Goal: Task Accomplishment & Management: Manage account settings

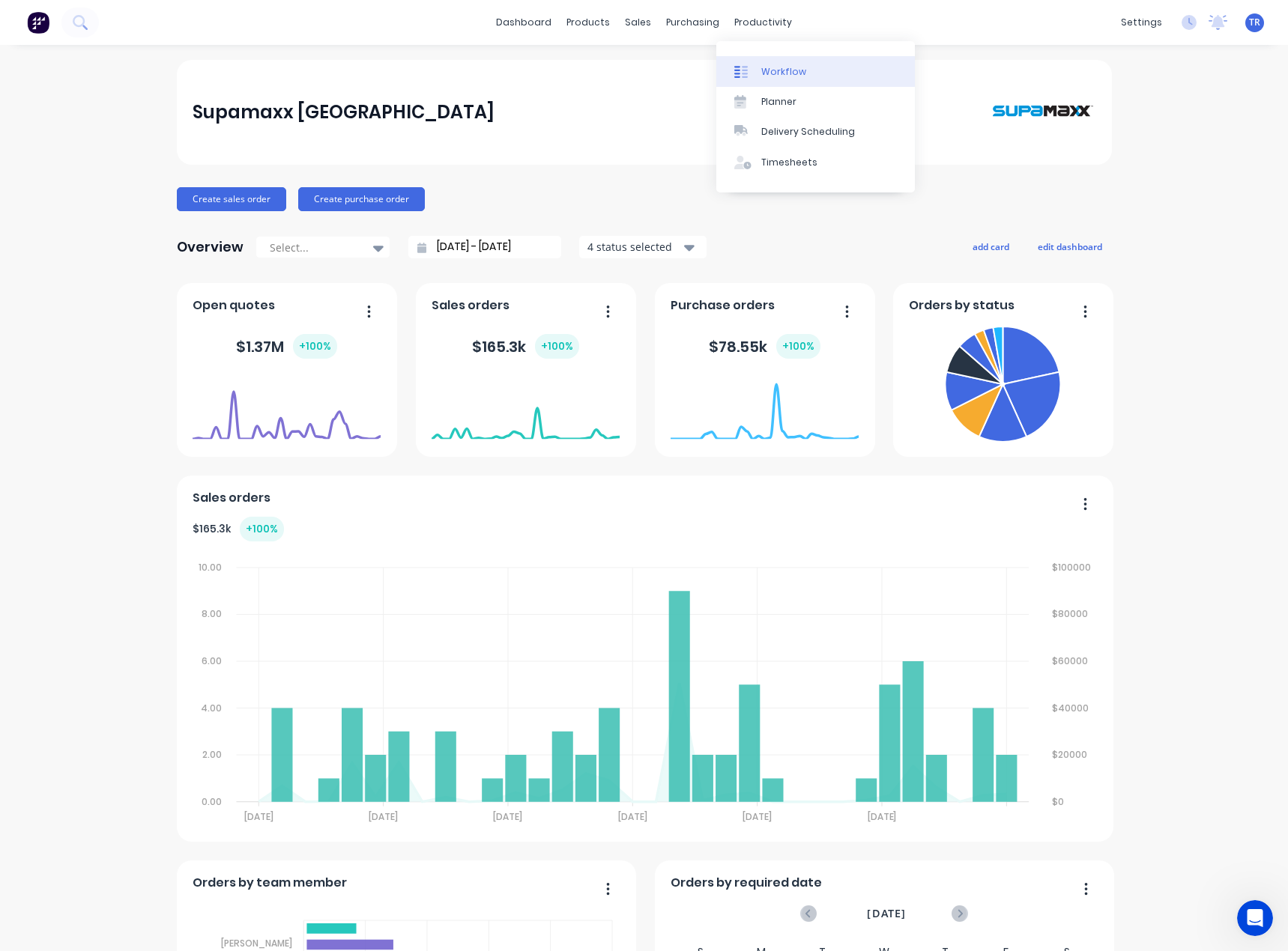
click at [744, 66] on icon at bounding box center [744, 72] width 6 height 12
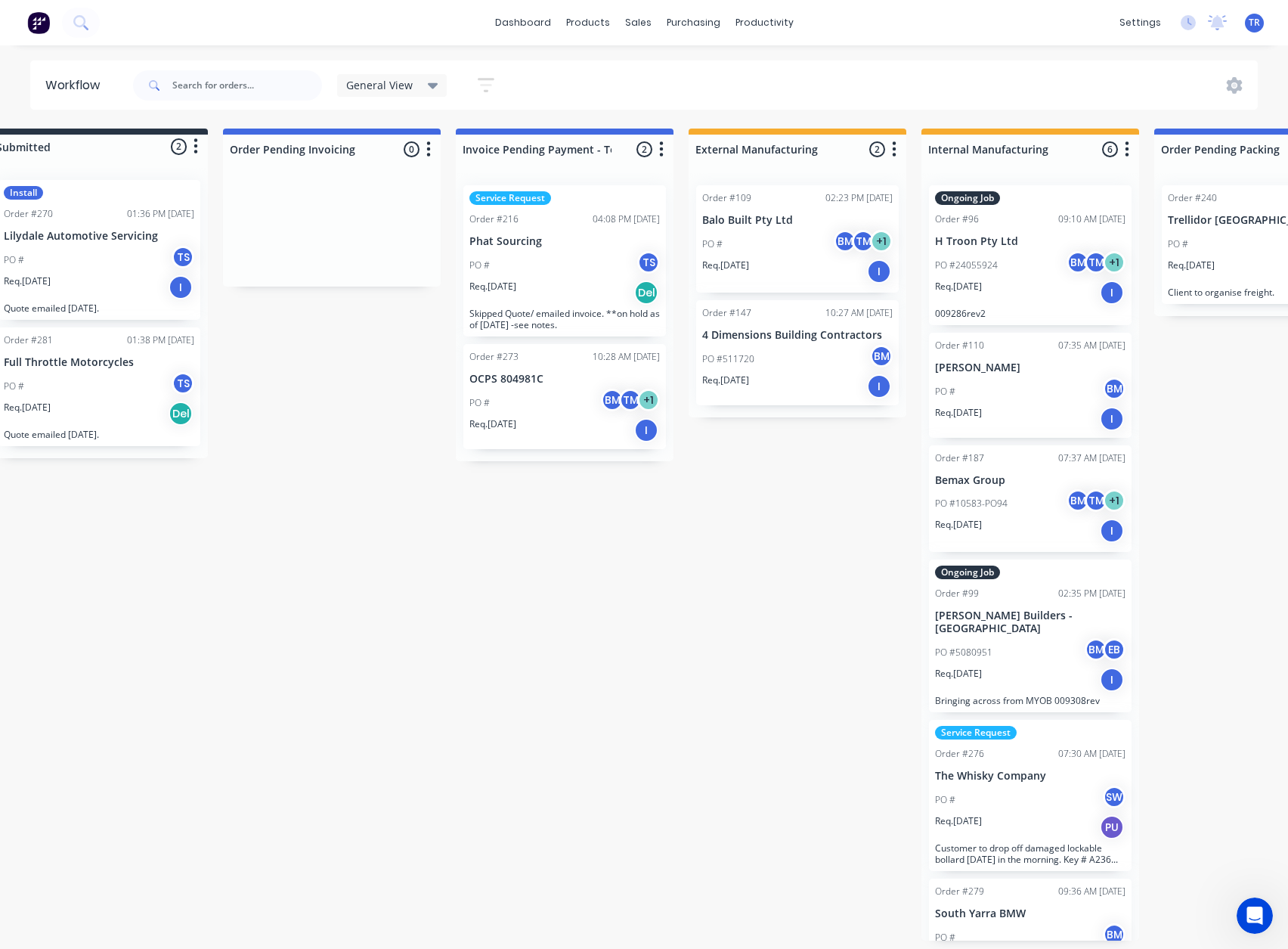
scroll to position [0, 43]
click at [556, 289] on div "Req. 12/08/25 Del" at bounding box center [564, 292] width 191 height 25
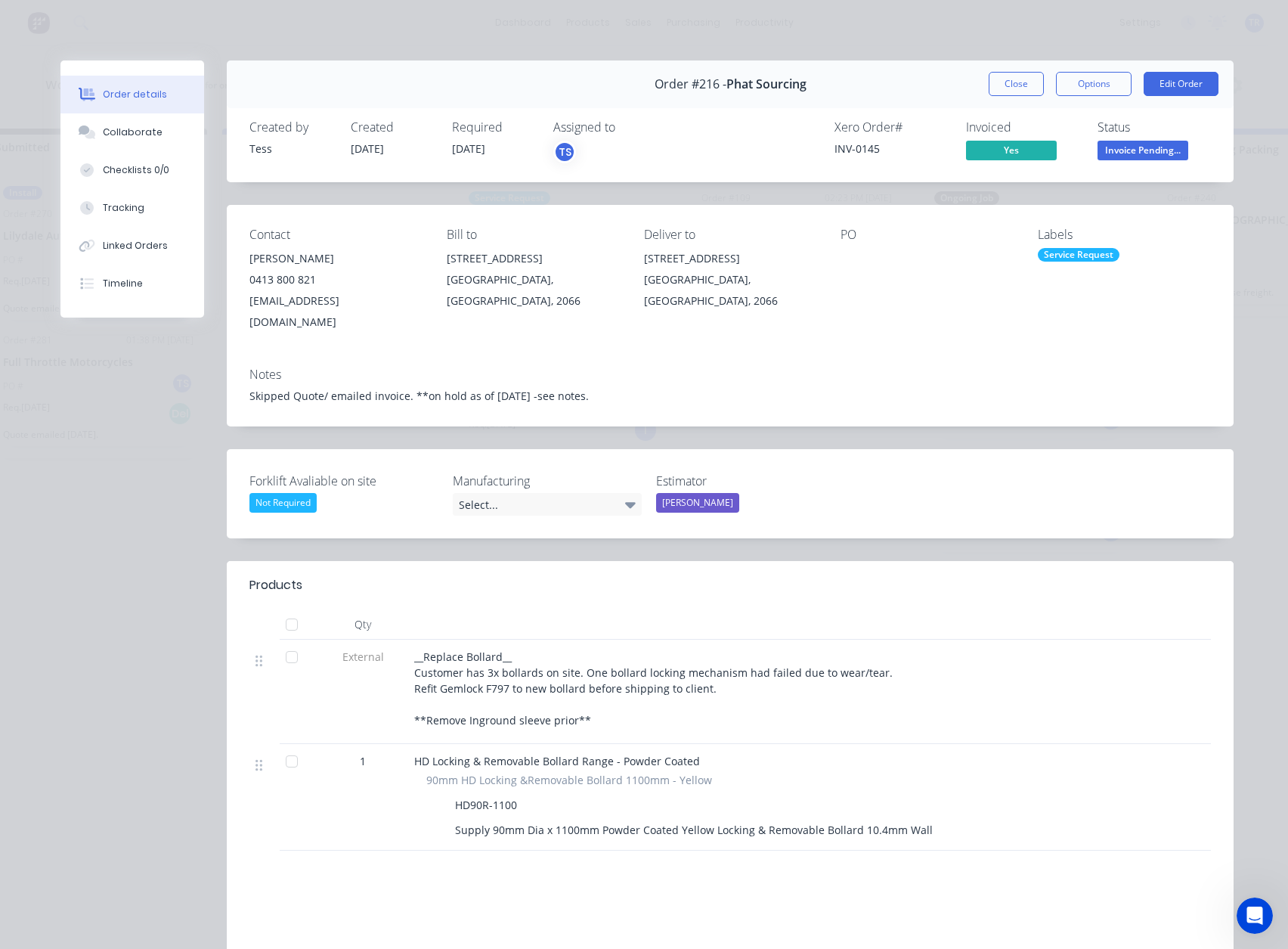
click at [866, 145] on div "INV-0145" at bounding box center [891, 148] width 114 height 16
copy div "INV-0145"
click at [168, 130] on button "Collaborate" at bounding box center [132, 132] width 143 height 38
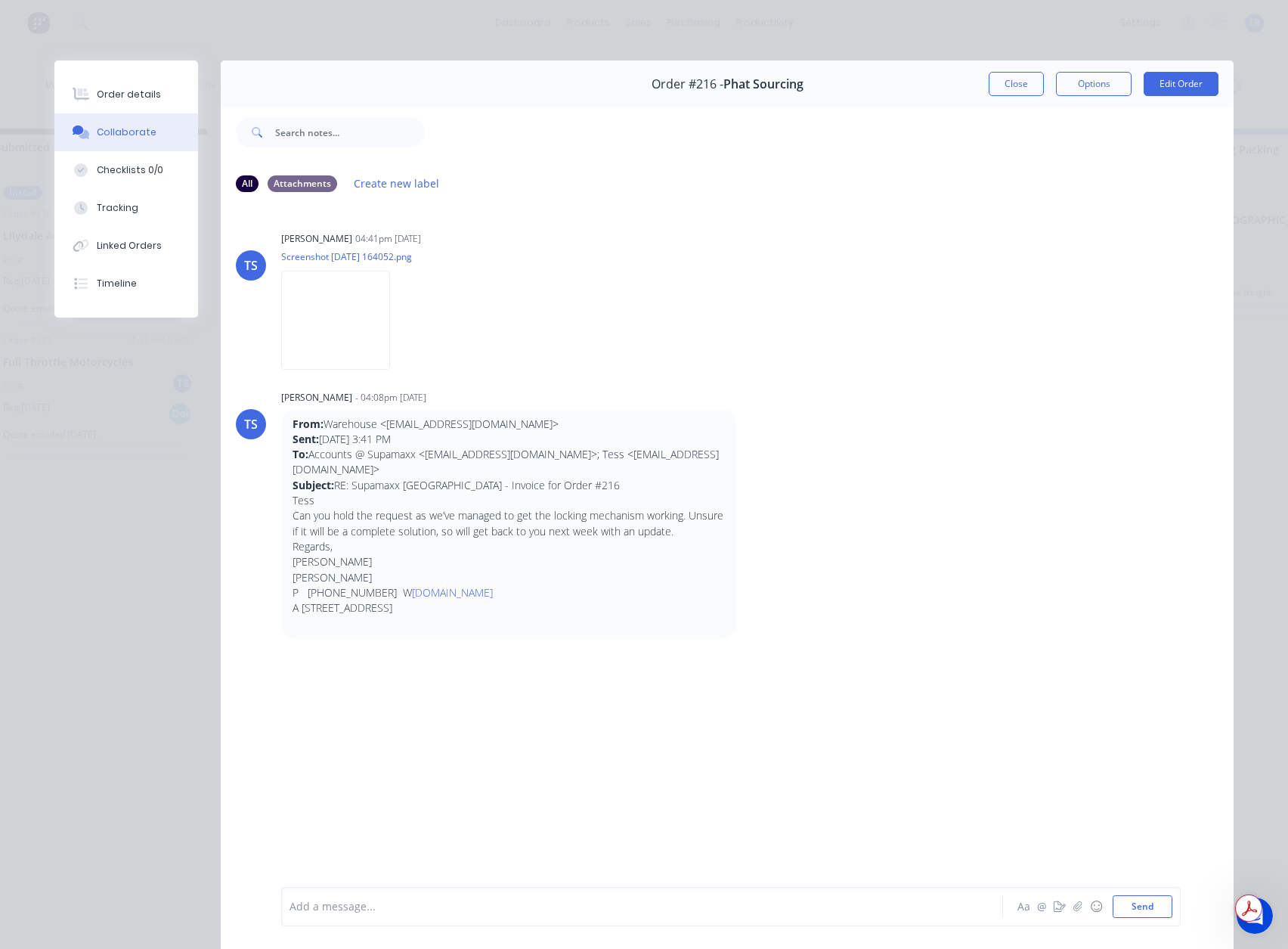
click at [551, 948] on div "Add a message... Aa @ ☺ Send" at bounding box center [727, 906] width 1013 height 84
click at [568, 917] on div "Add a message..." at bounding box center [621, 906] width 663 height 23
click at [1000, 95] on button "Close" at bounding box center [1016, 83] width 55 height 24
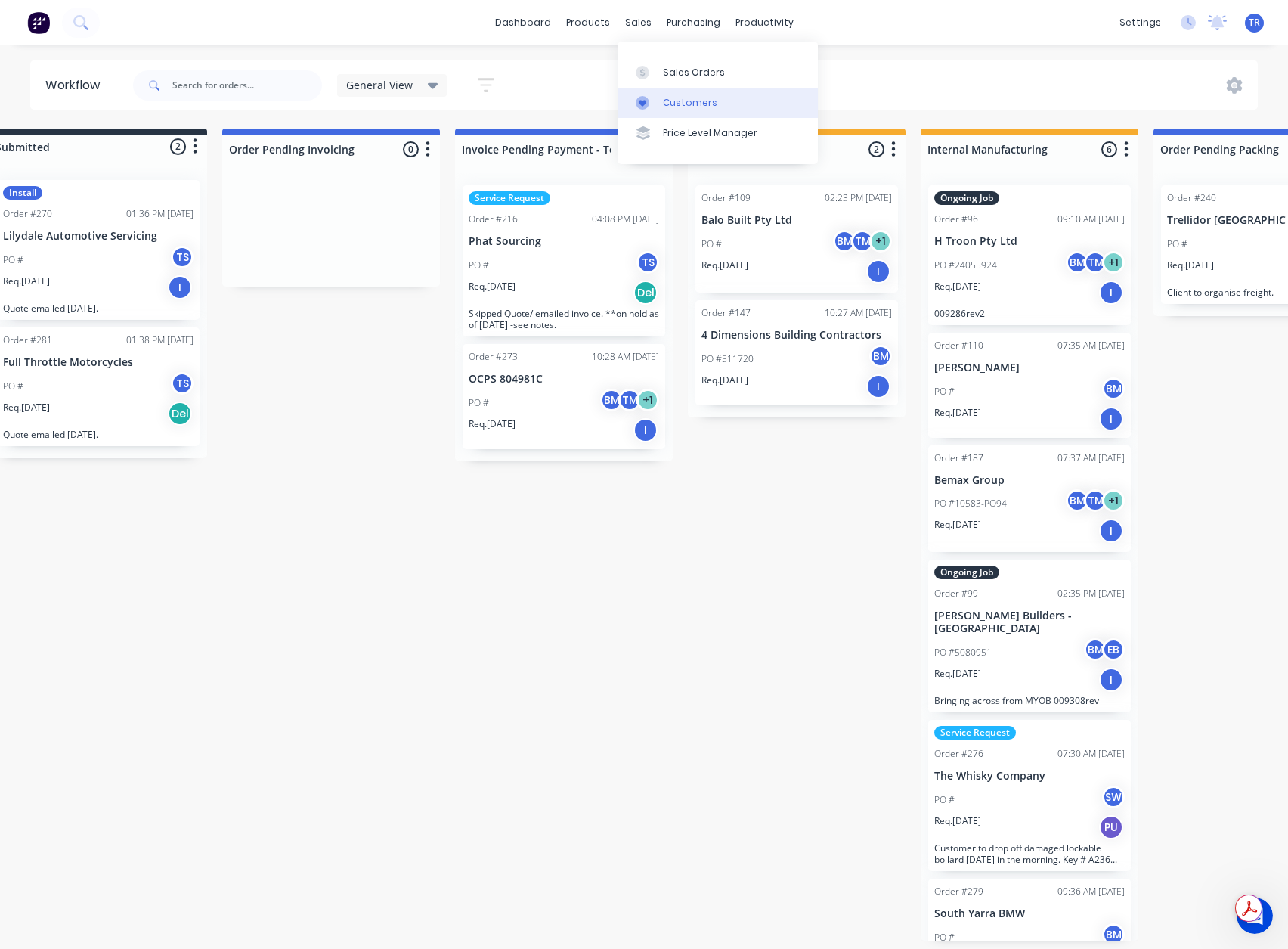
click at [656, 96] on div at bounding box center [647, 103] width 23 height 13
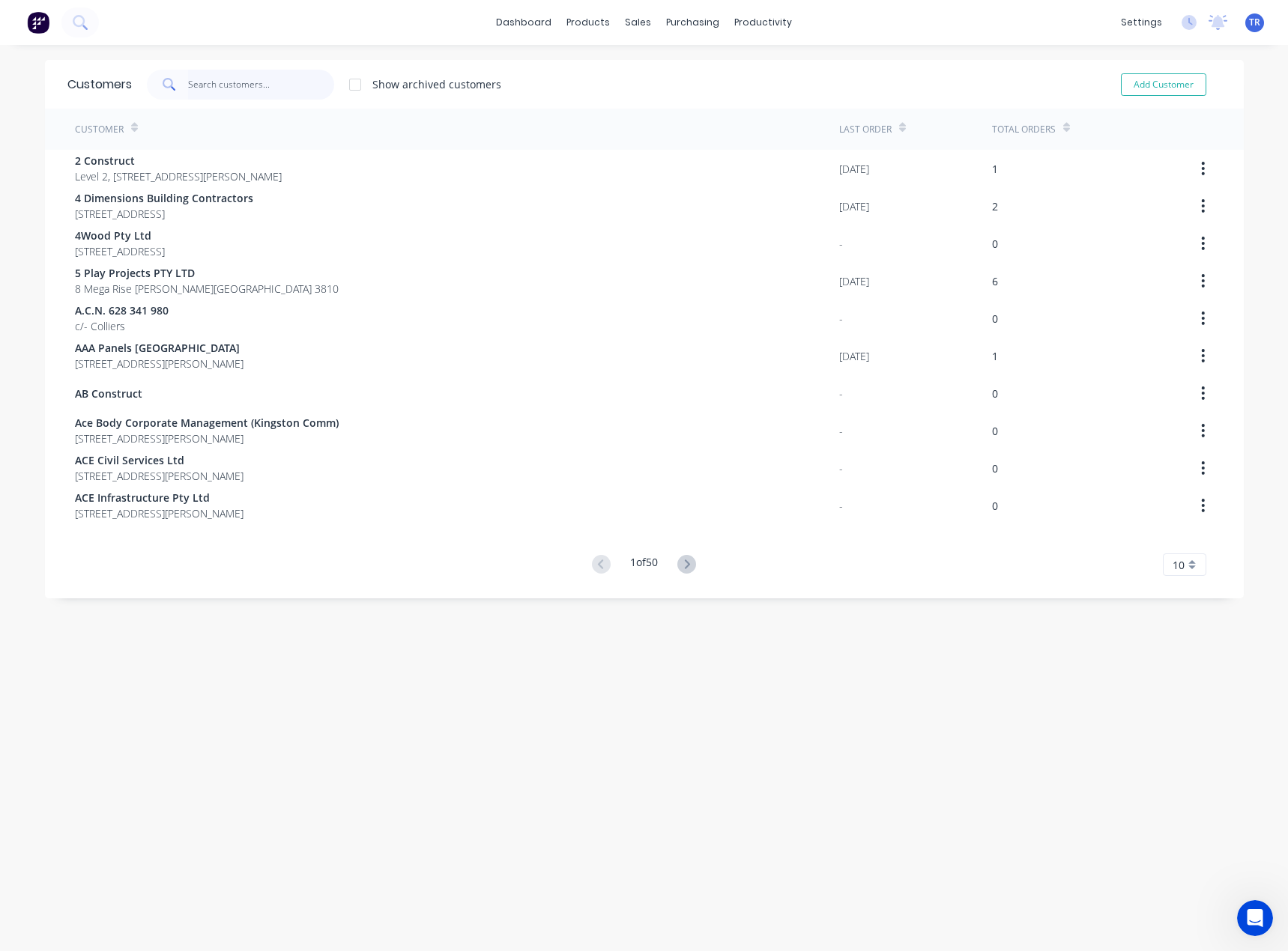
click at [267, 88] on input "text" at bounding box center [261, 84] width 146 height 30
click at [638, 62] on link "Sales Orders" at bounding box center [712, 71] width 199 height 30
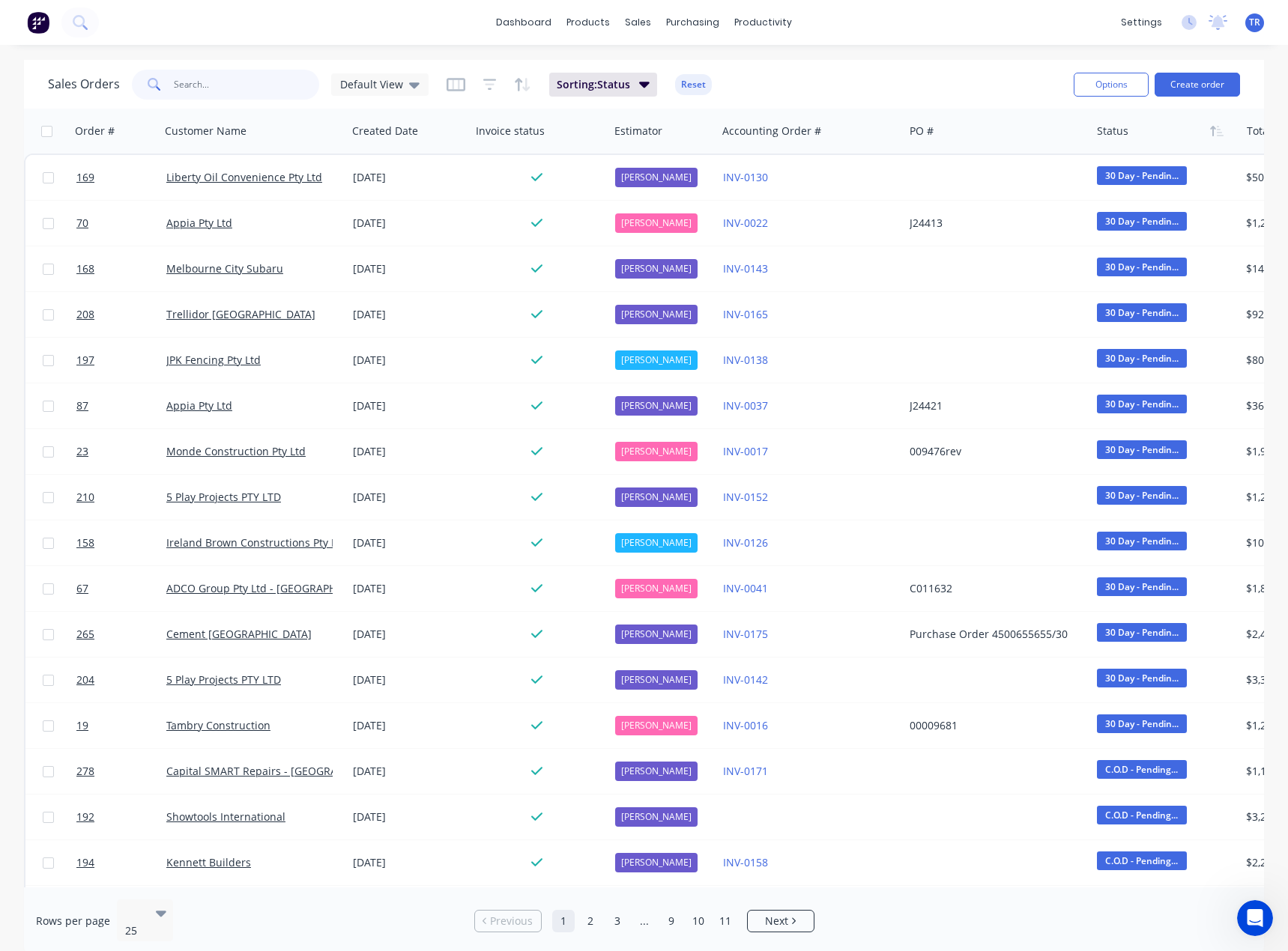
click at [227, 83] on input "text" at bounding box center [246, 84] width 146 height 30
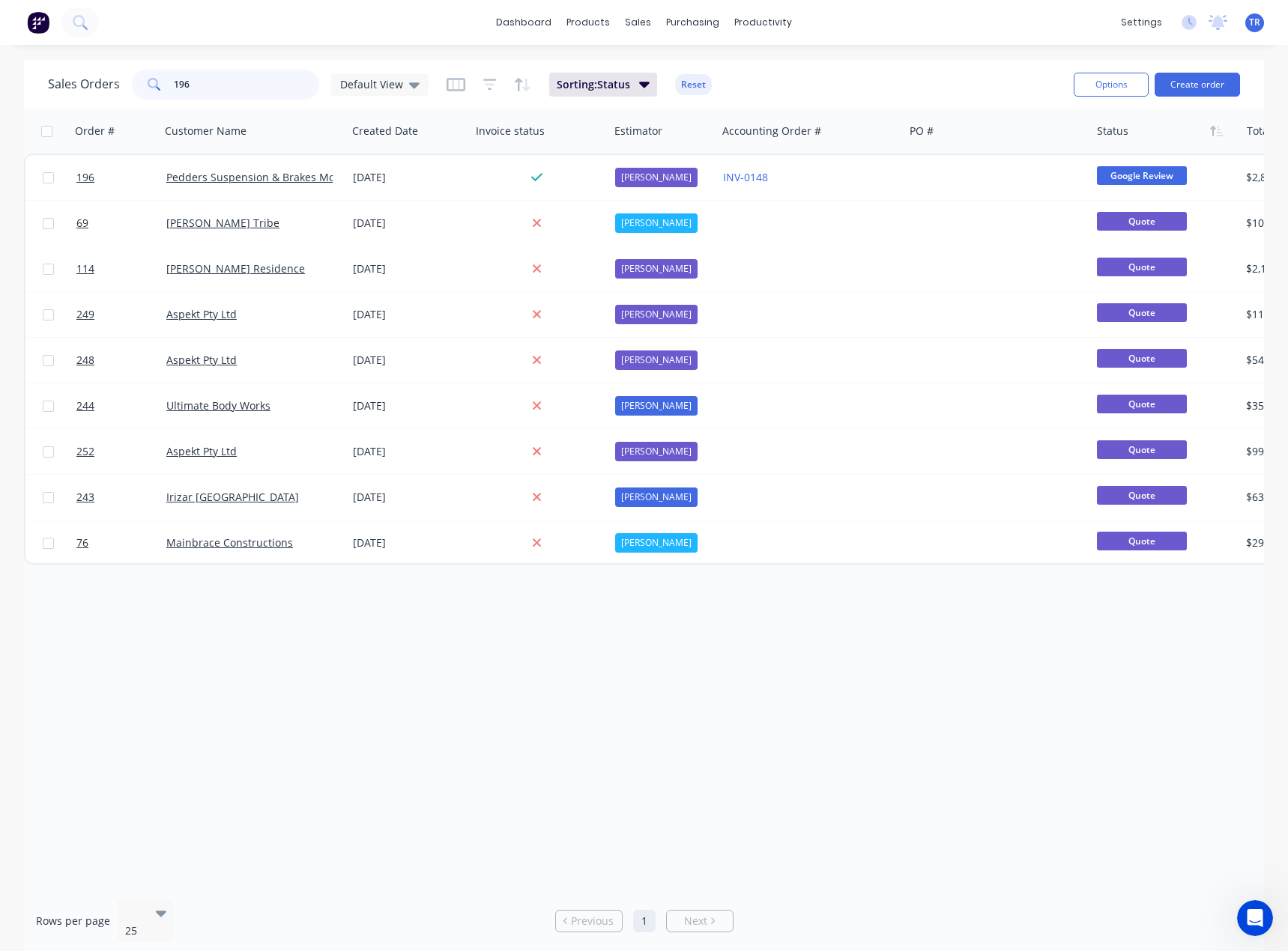
drag, startPoint x: 185, startPoint y: 86, endPoint x: 178, endPoint y: 87, distance: 7.1
click at [178, 87] on input "196" at bounding box center [246, 84] width 146 height 30
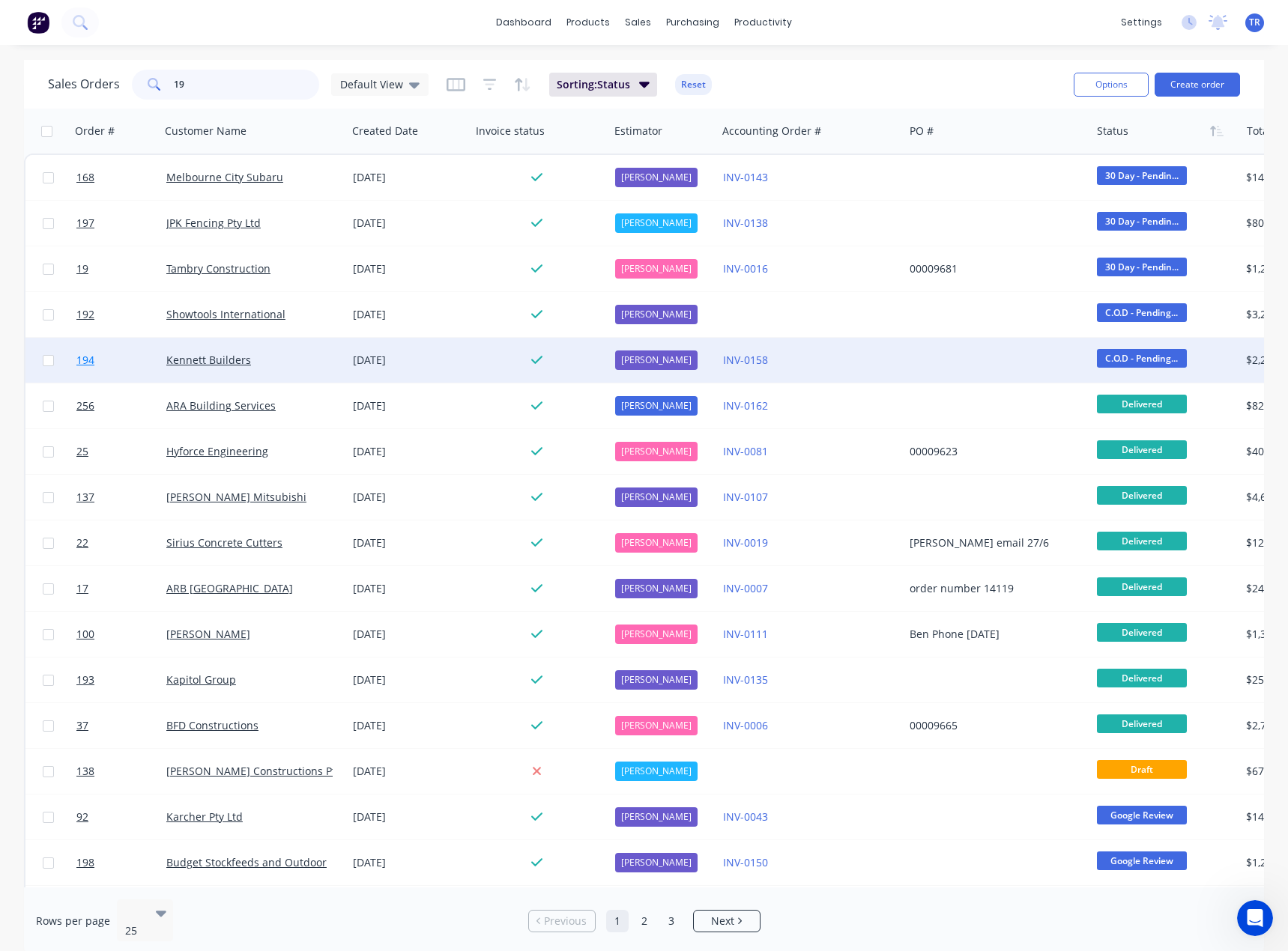
type input "19"
click at [119, 353] on link "194" at bounding box center [121, 361] width 90 height 45
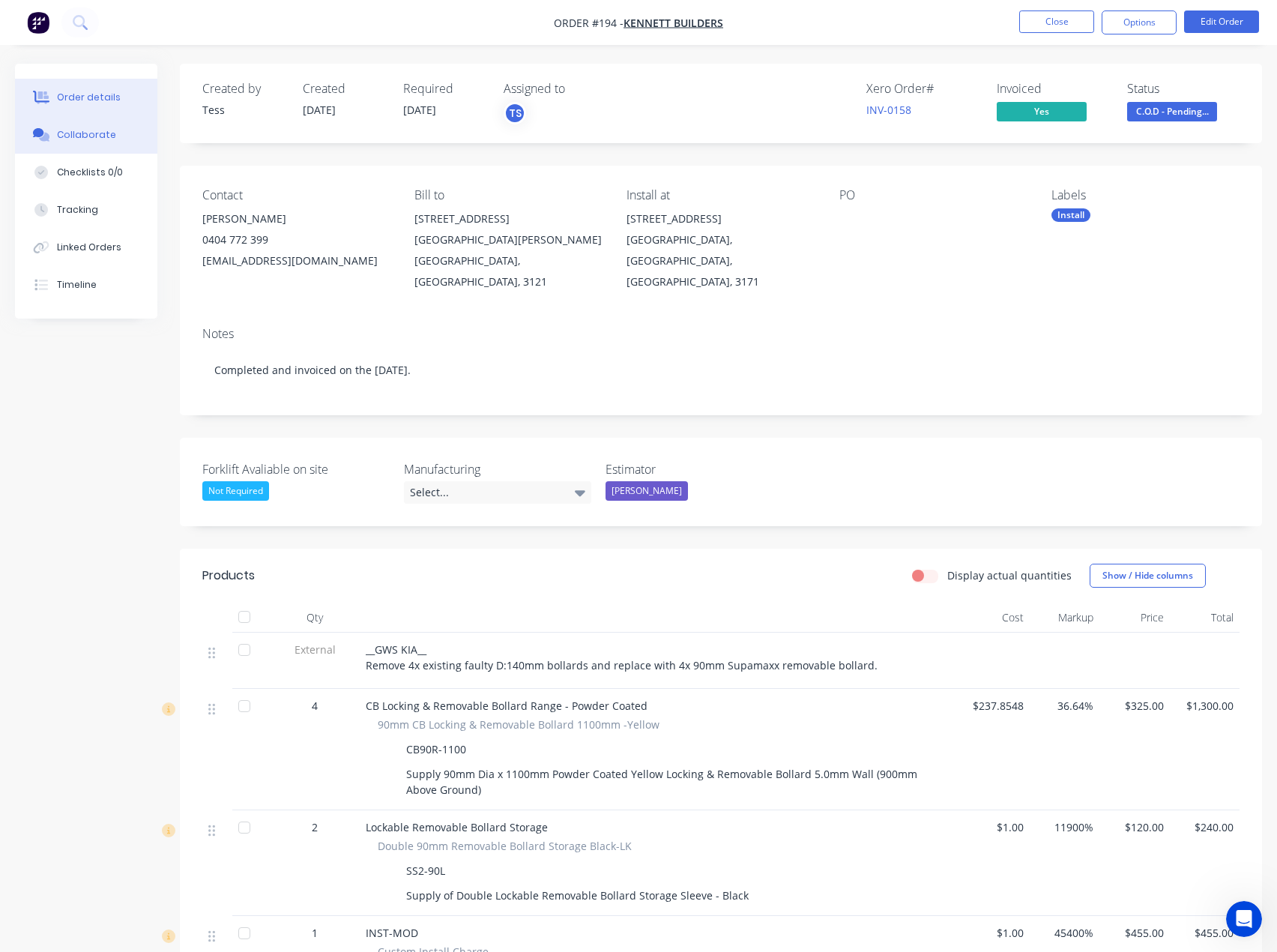
click at [104, 144] on button "Collaborate" at bounding box center [86, 135] width 142 height 38
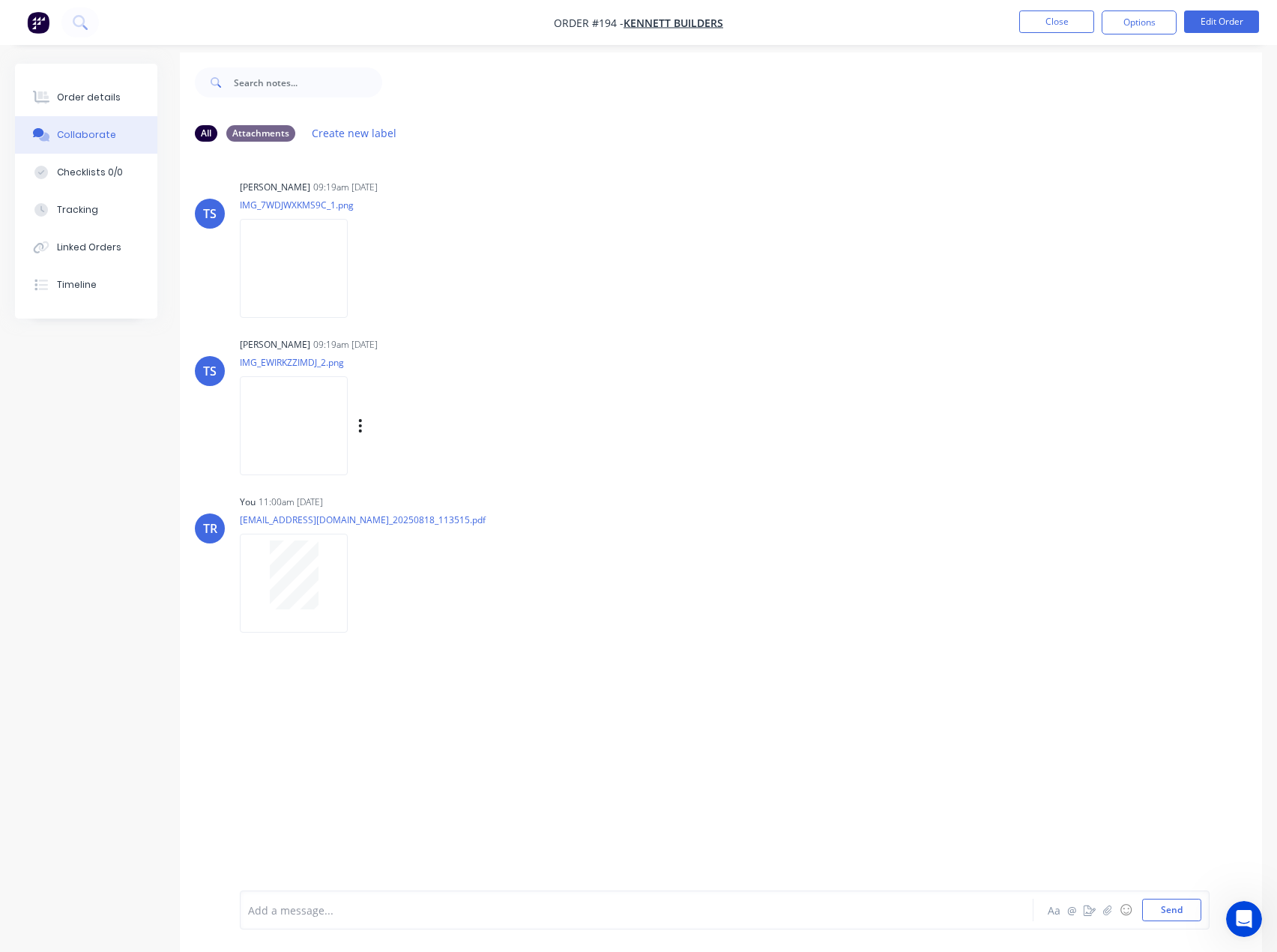
scroll to position [23, 0]
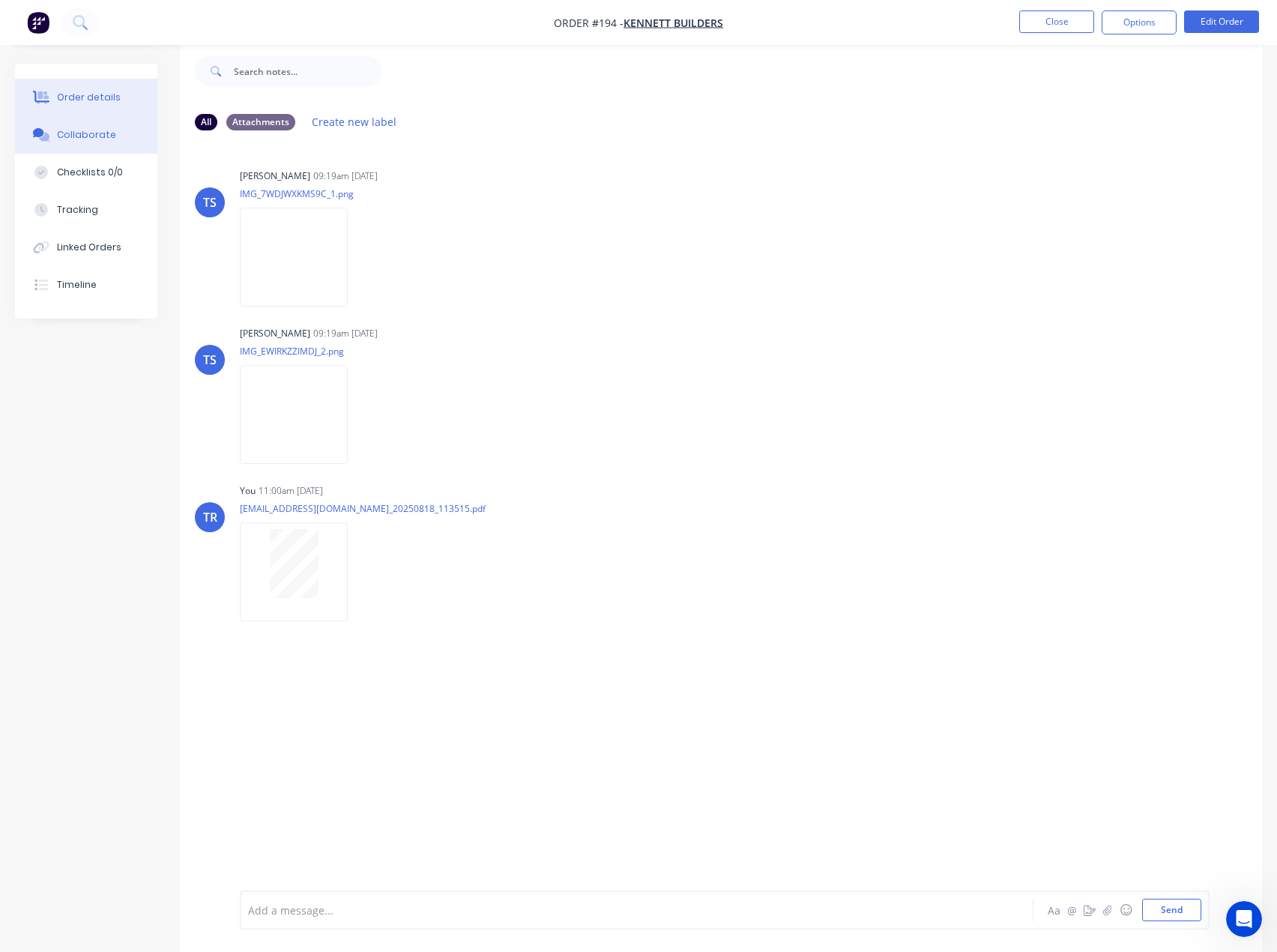
click at [91, 111] on button "Order details" at bounding box center [86, 97] width 142 height 38
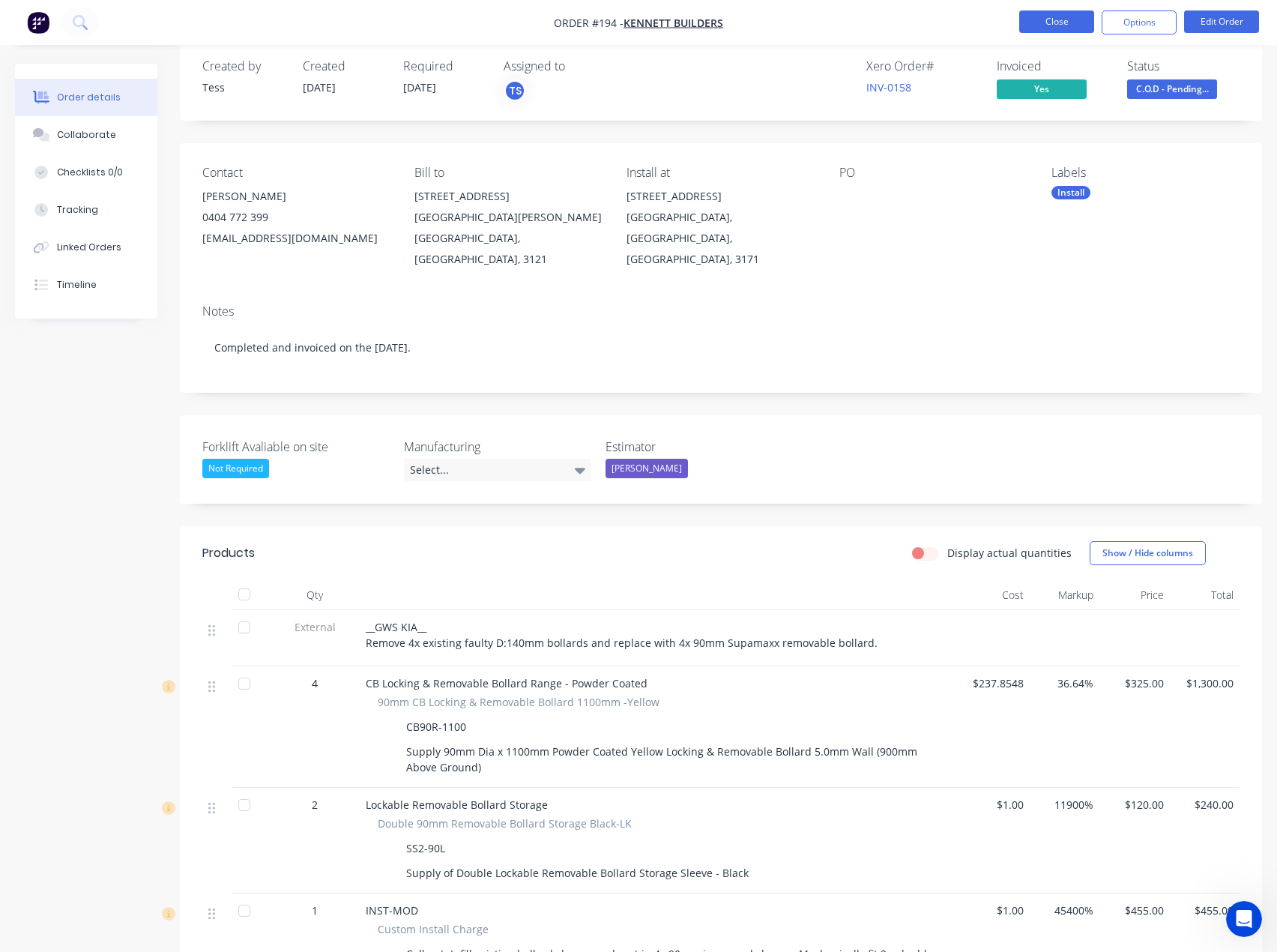
click at [1045, 25] on button "Close" at bounding box center [1057, 22] width 75 height 23
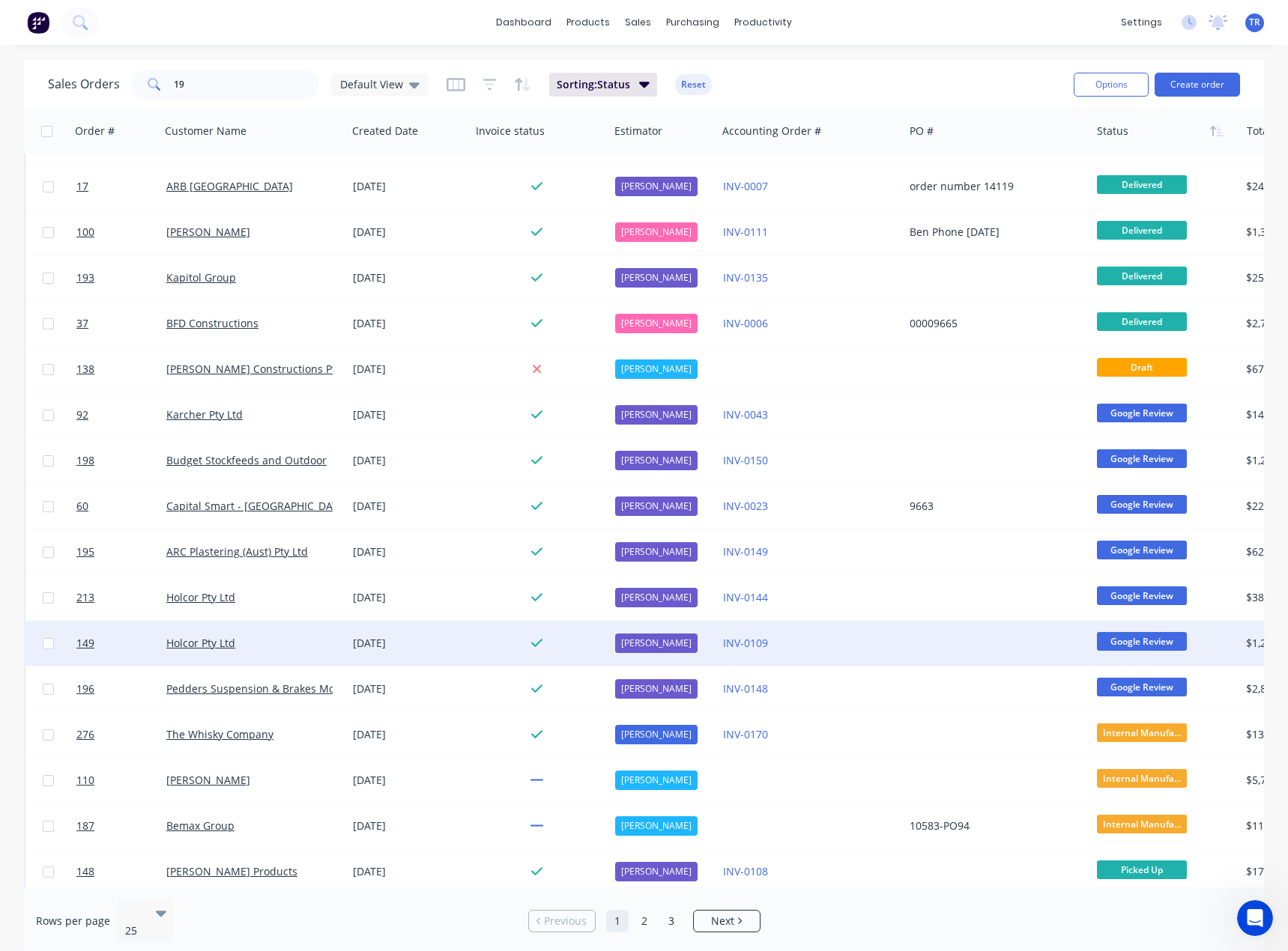
scroll to position [416, 0]
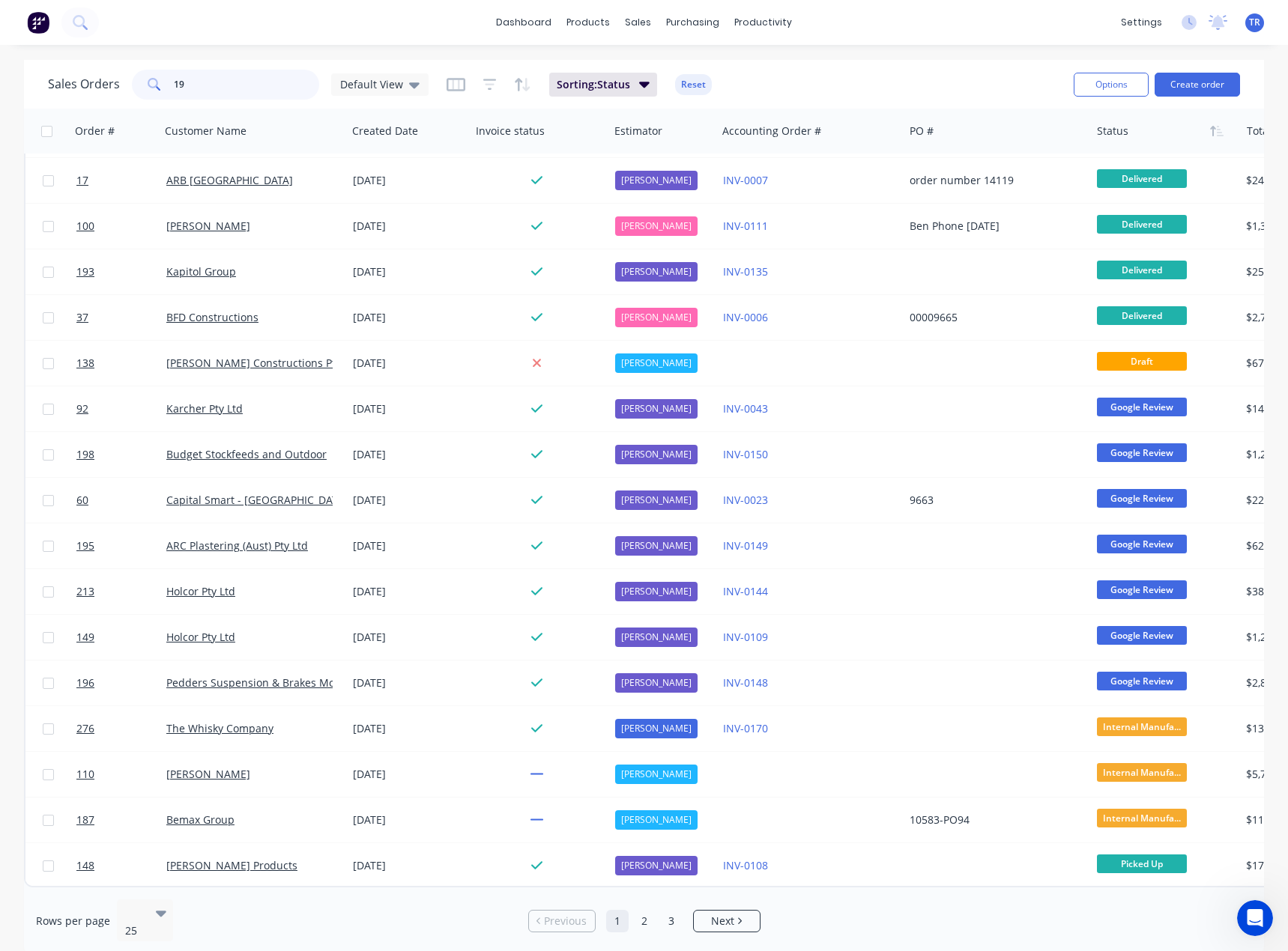
click at [274, 83] on input "19" at bounding box center [246, 84] width 146 height 30
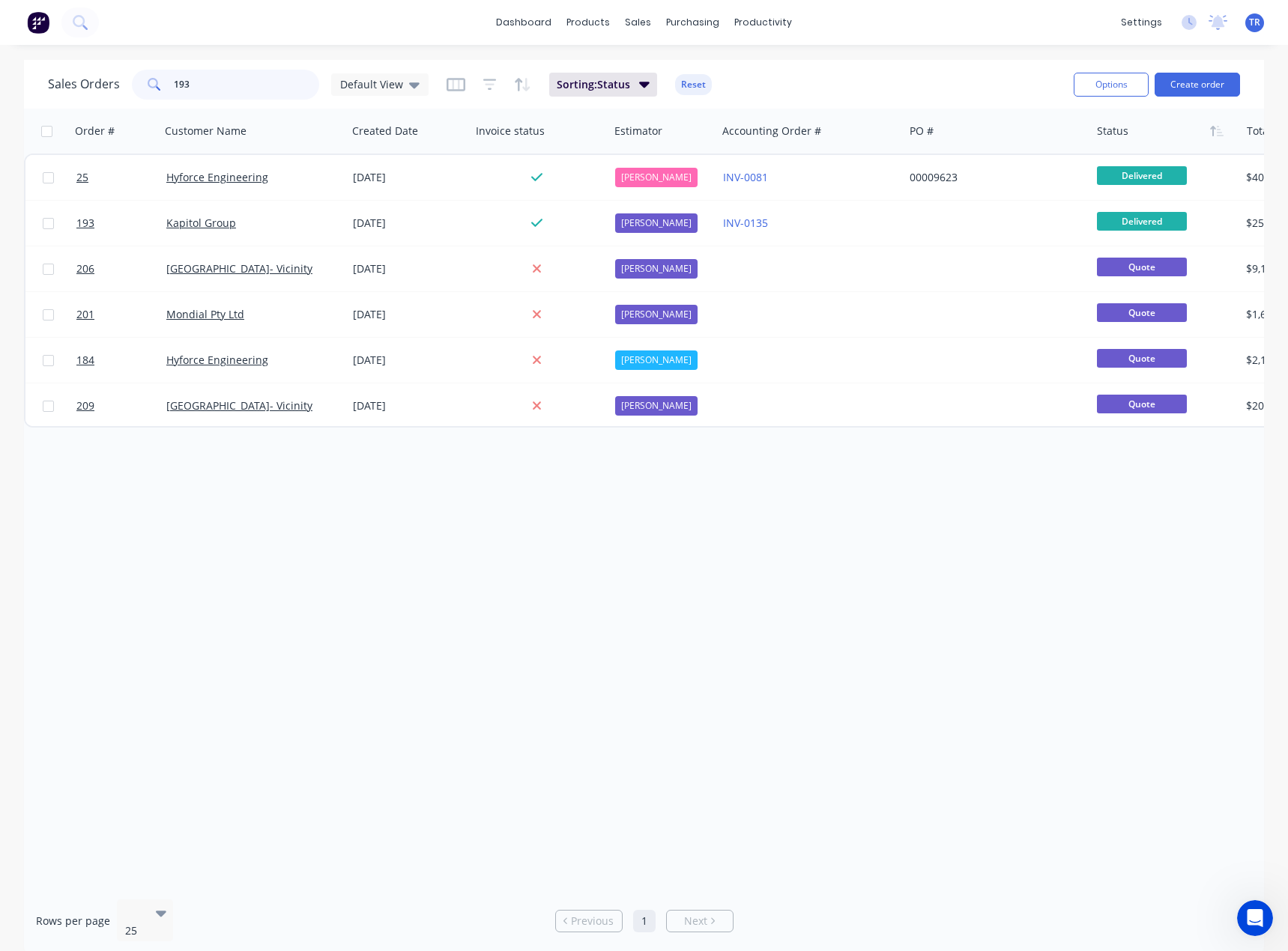
scroll to position [0, 0]
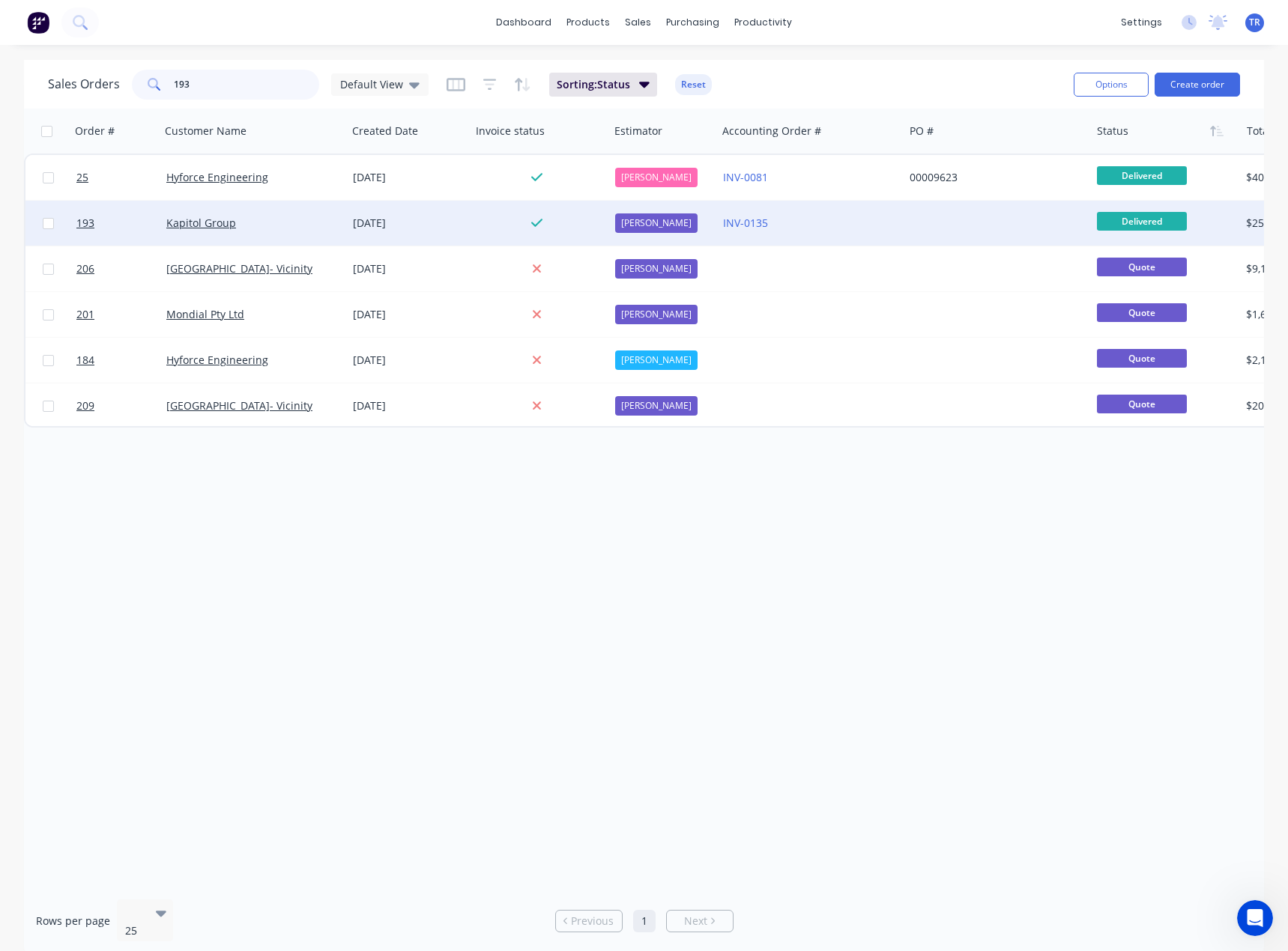
type input "193"
click at [320, 215] on div "Kapitol Group" at bounding box center [249, 223] width 166 height 15
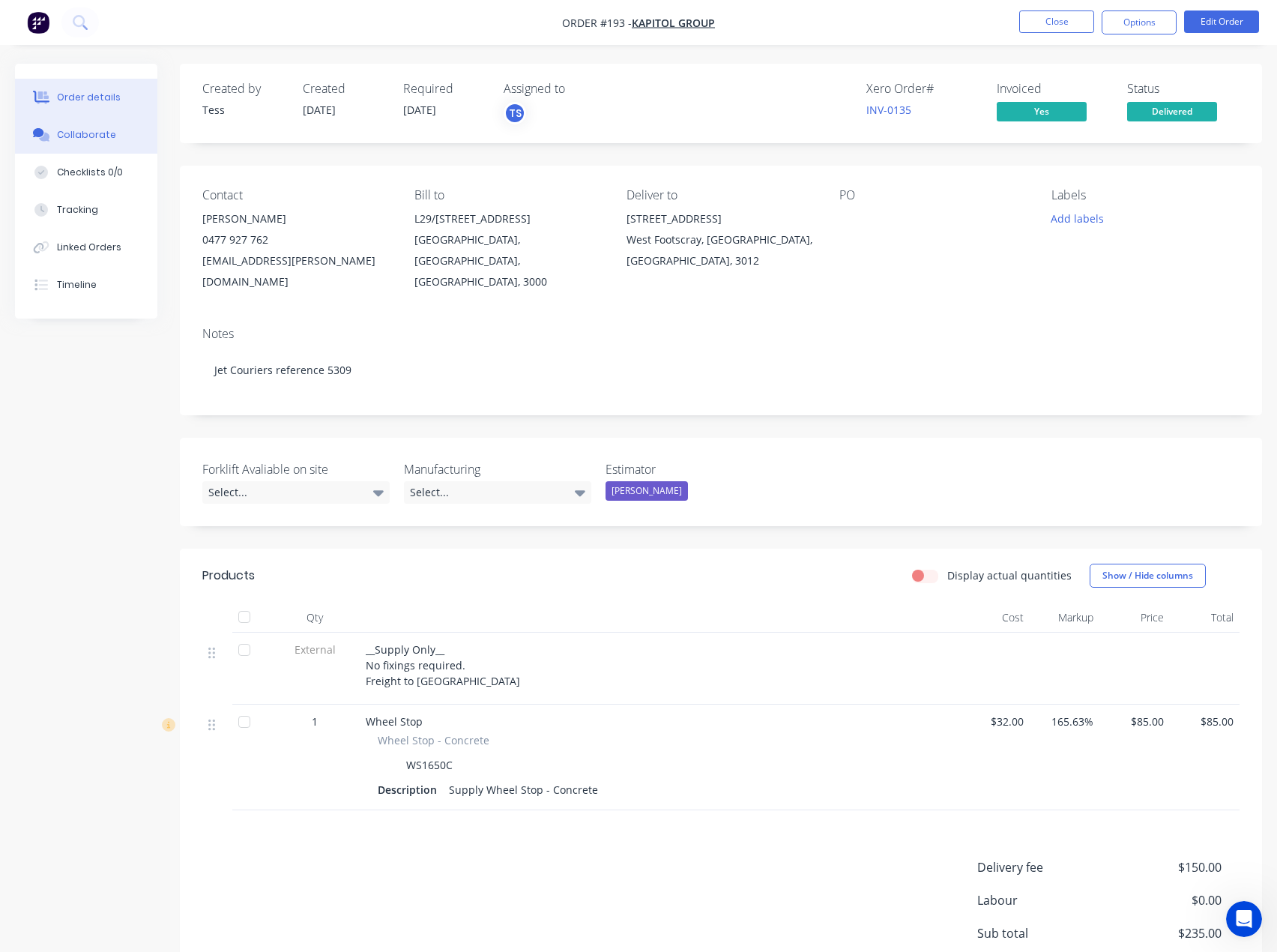
click at [49, 139] on icon at bounding box center [41, 135] width 18 height 13
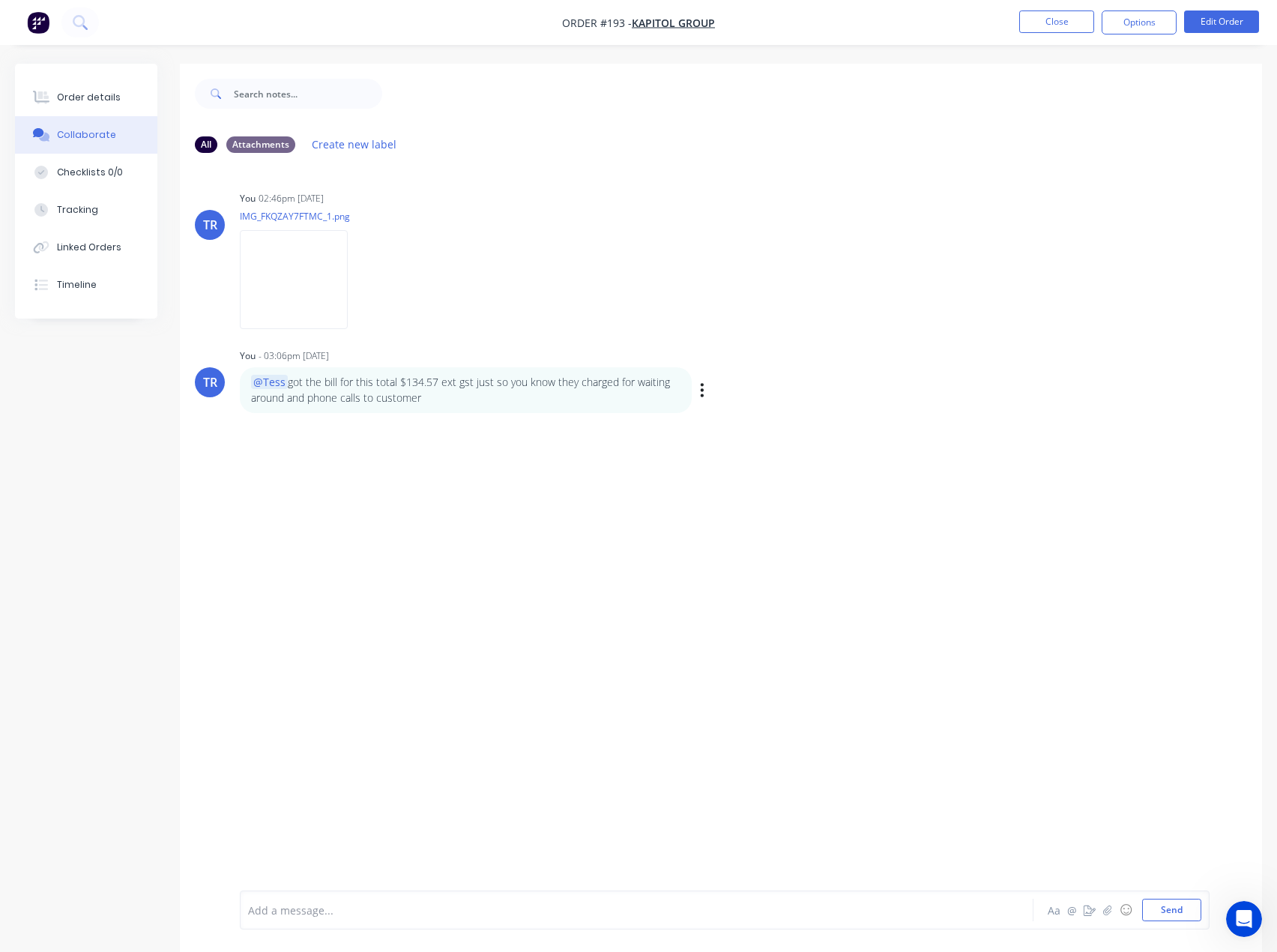
drag, startPoint x: 250, startPoint y: 383, endPoint x: 430, endPoint y: 405, distance: 181.3
click at [430, 405] on div "@Tess got the bill for this total $134.57 ext gst just so you know they charged…" at bounding box center [466, 390] width 452 height 46
copy p "@Tess got the bill for this total $134.57 ext gst just so you know they charged…"
click at [705, 377] on div "@Tess got the bill for this total $134.57 ext gst just so you know they charged…" at bounding box center [474, 390] width 469 height 46
click at [701, 380] on button "button" at bounding box center [702, 390] width 6 height 22
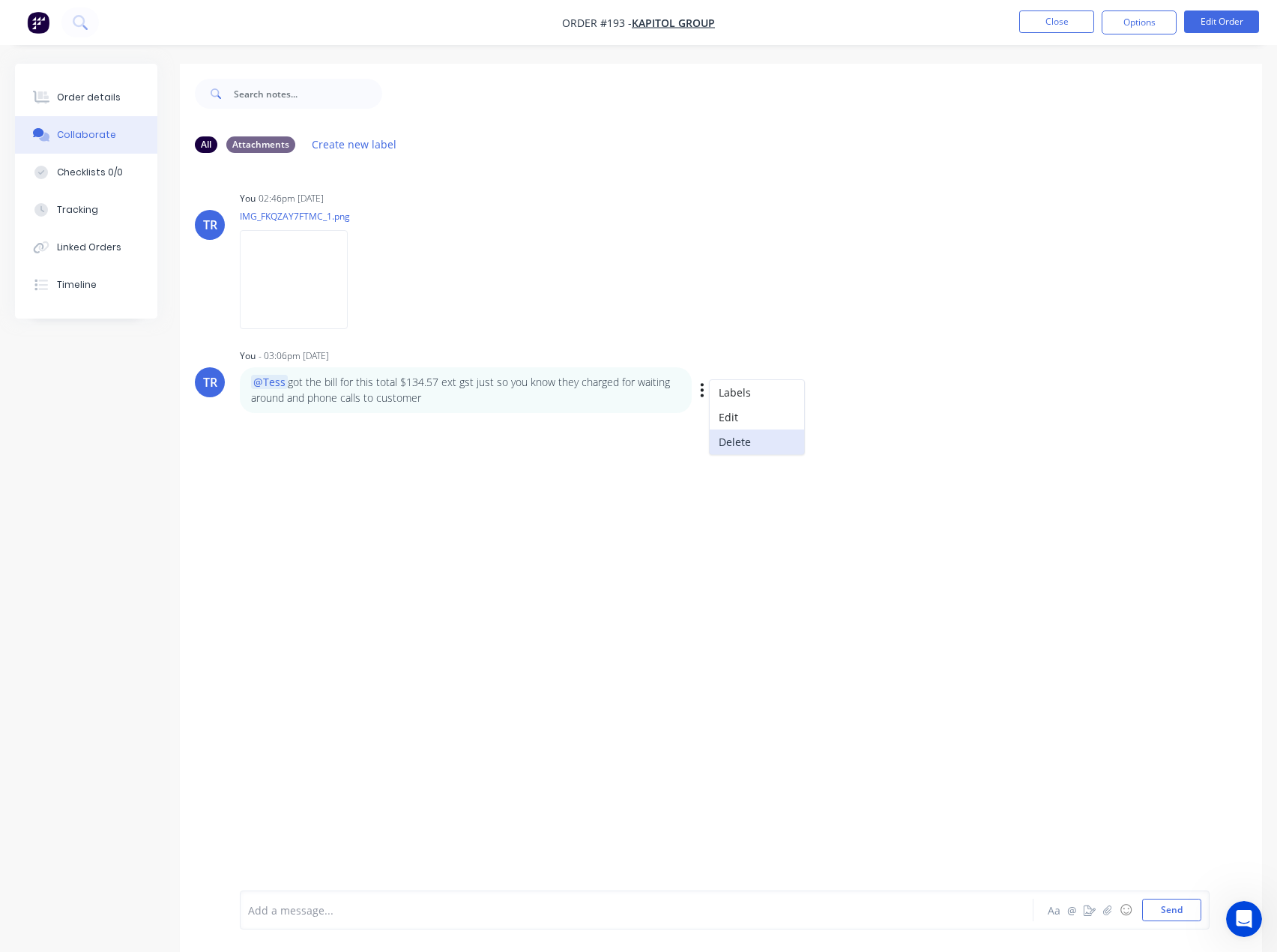
click at [731, 449] on button "Delete" at bounding box center [756, 442] width 94 height 25
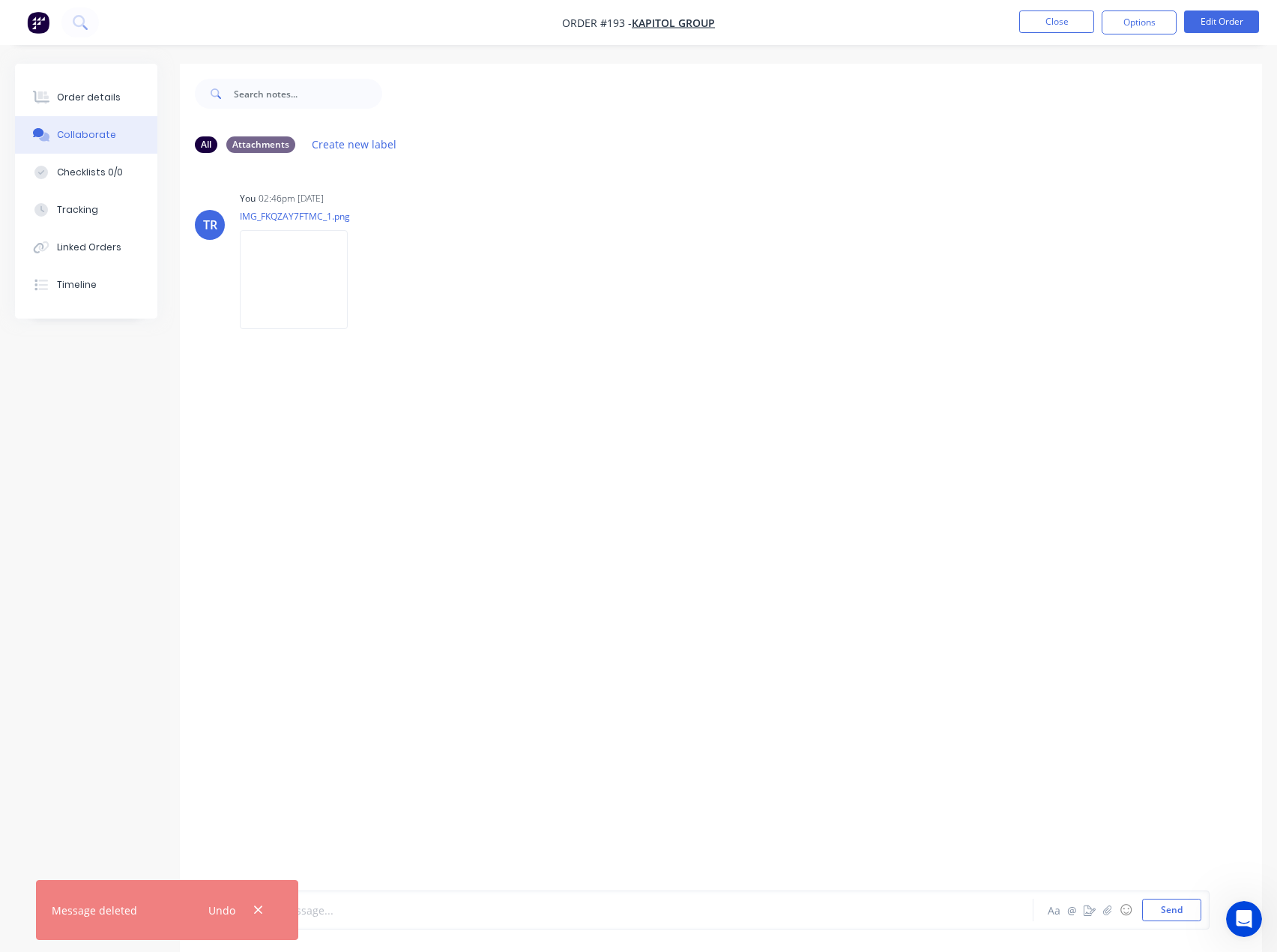
click at [439, 915] on div at bounding box center [606, 910] width 715 height 16
paste div
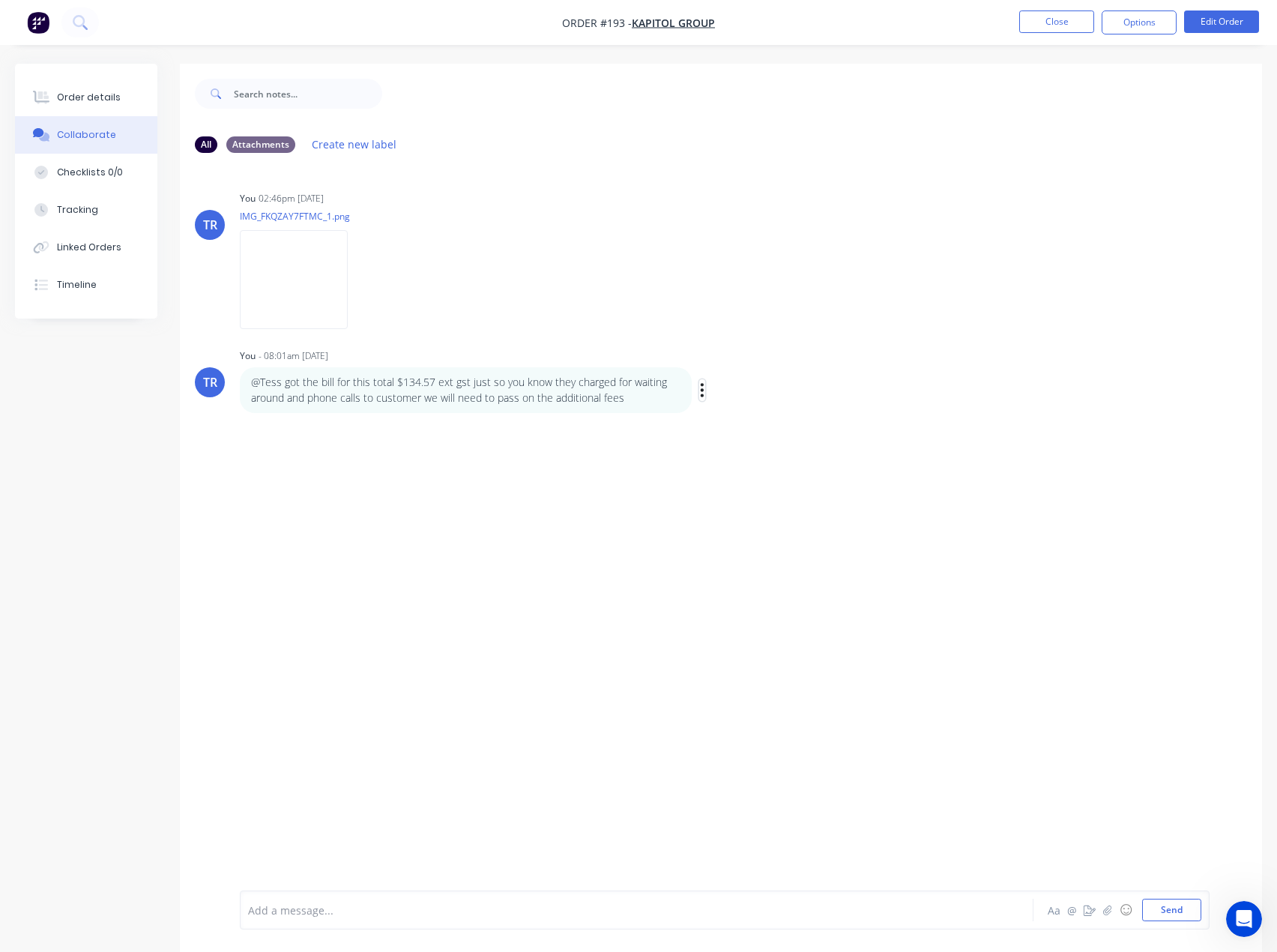
click at [700, 393] on button "button" at bounding box center [702, 390] width 6 height 22
drag, startPoint x: 624, startPoint y: 404, endPoint x: 251, endPoint y: 368, distance: 374.7
click at [251, 368] on div "@Tess got the bill for this total $134.57 ext gst just so you know they charged…" at bounding box center [466, 390] width 452 height 46
copy p "@Tess got the bill for this total $134.57 ext gst just so you know they charged…"
click at [704, 389] on icon "button" at bounding box center [702, 390] width 4 height 18
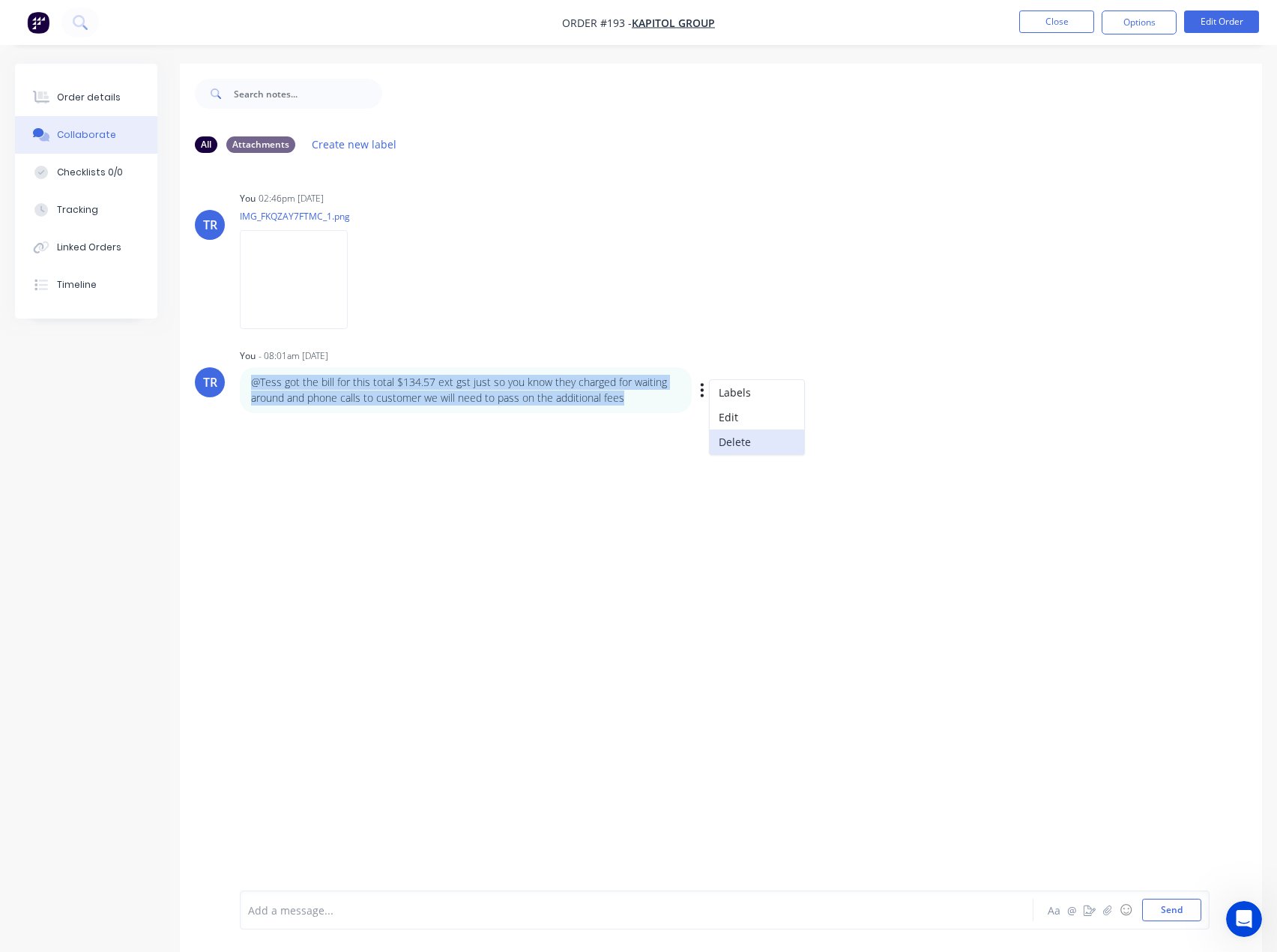
click at [736, 438] on button "Delete" at bounding box center [756, 442] width 94 height 25
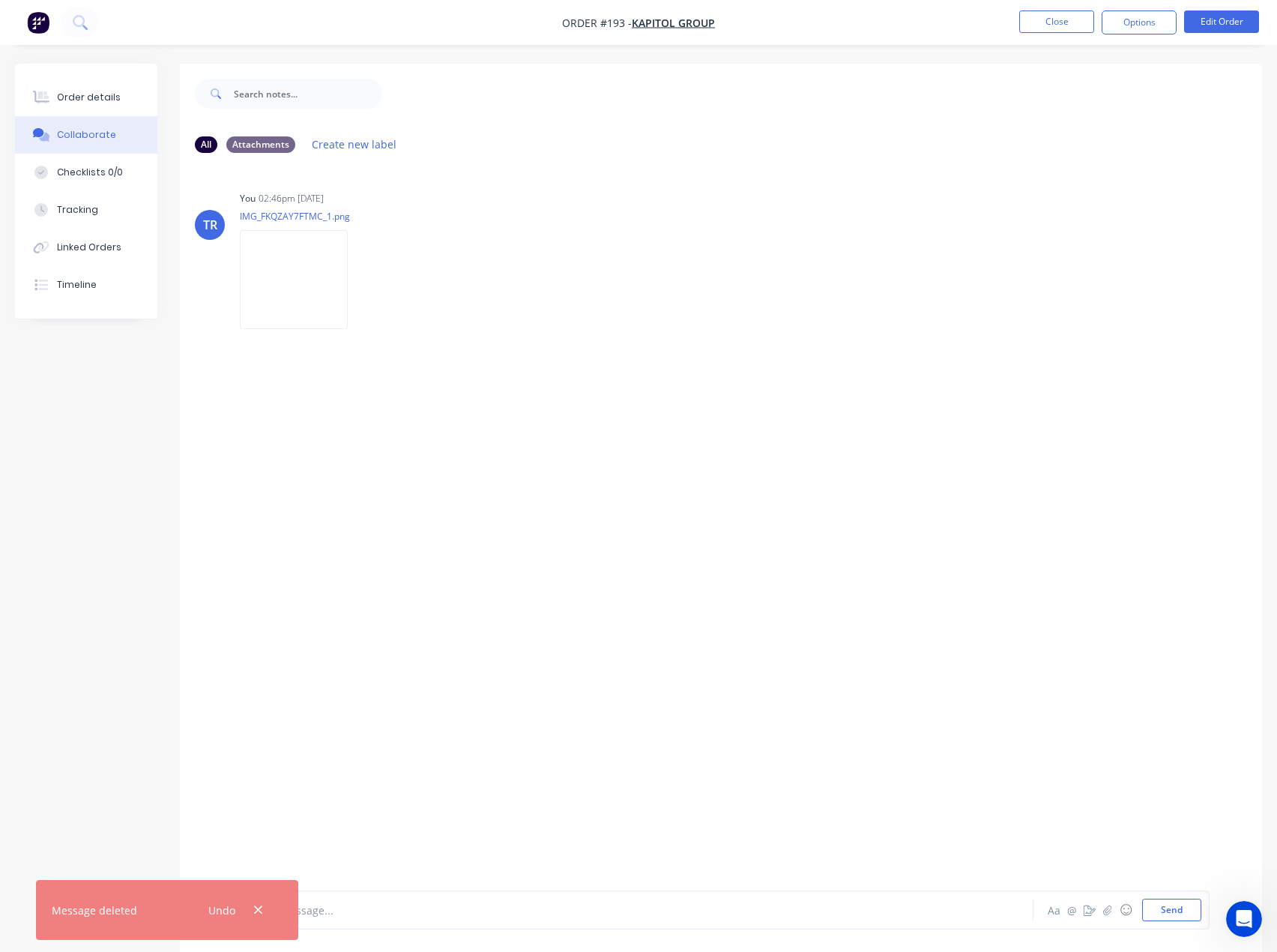
click at [394, 903] on div at bounding box center [606, 910] width 715 height 16
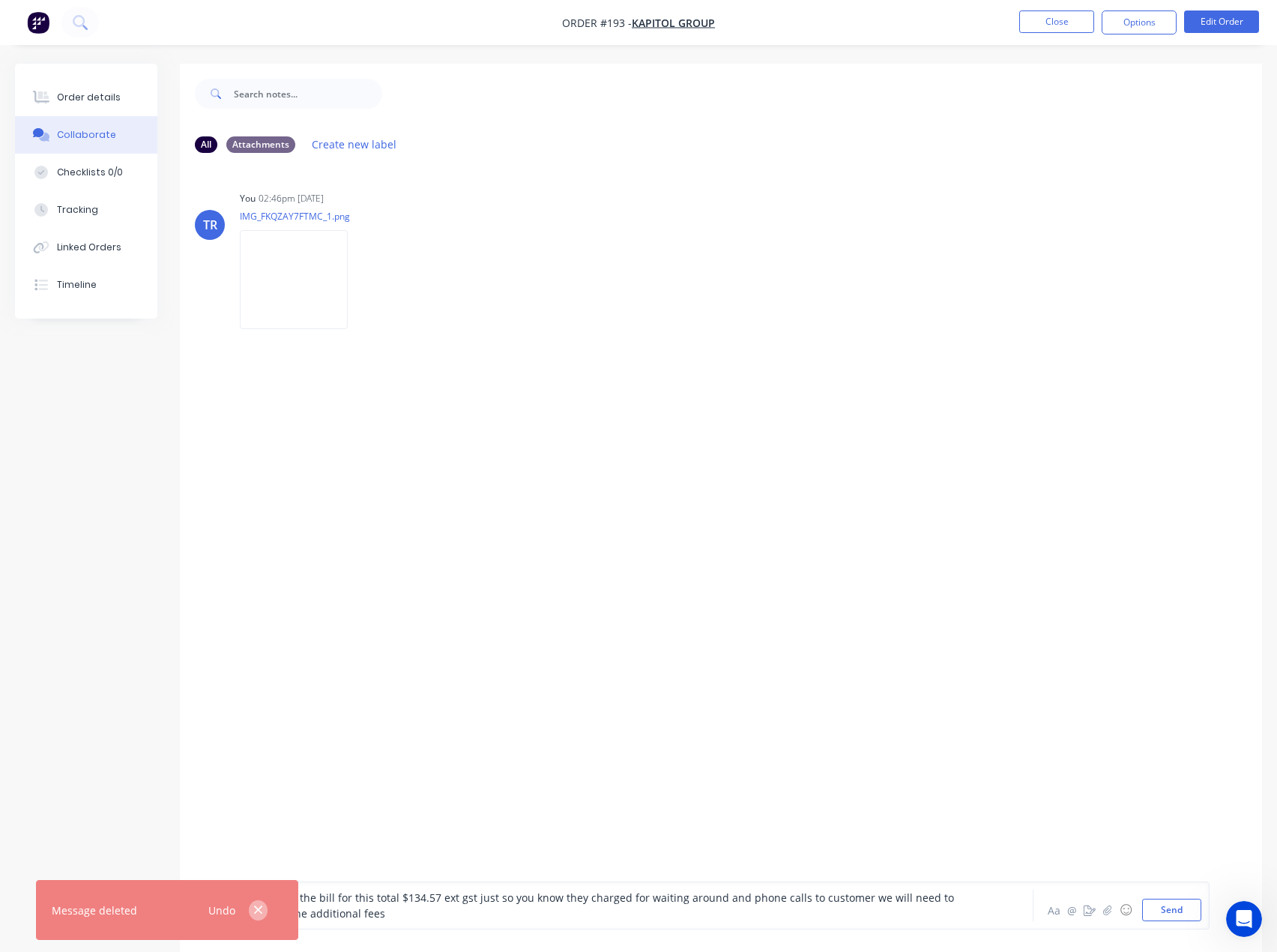
click at [266, 905] on button "button" at bounding box center [258, 910] width 18 height 20
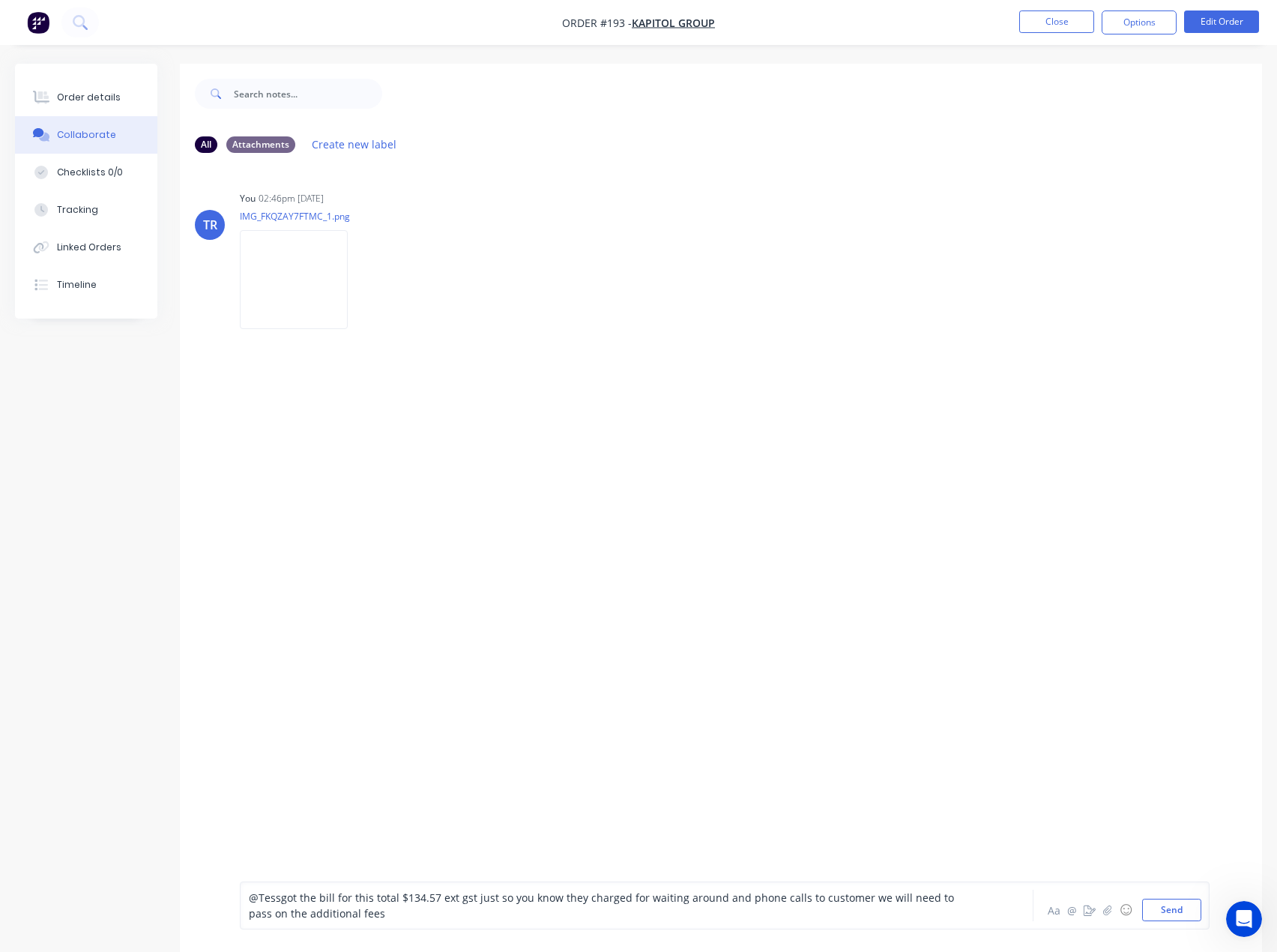
click at [273, 903] on span "@Tess" at bounding box center [265, 898] width 33 height 14
click at [292, 904] on span "s got the bill for this total $134.57 ext gst just so you know they charged for…" at bounding box center [603, 906] width 710 height 30
click at [1154, 911] on button "Send" at bounding box center [1172, 909] width 59 height 23
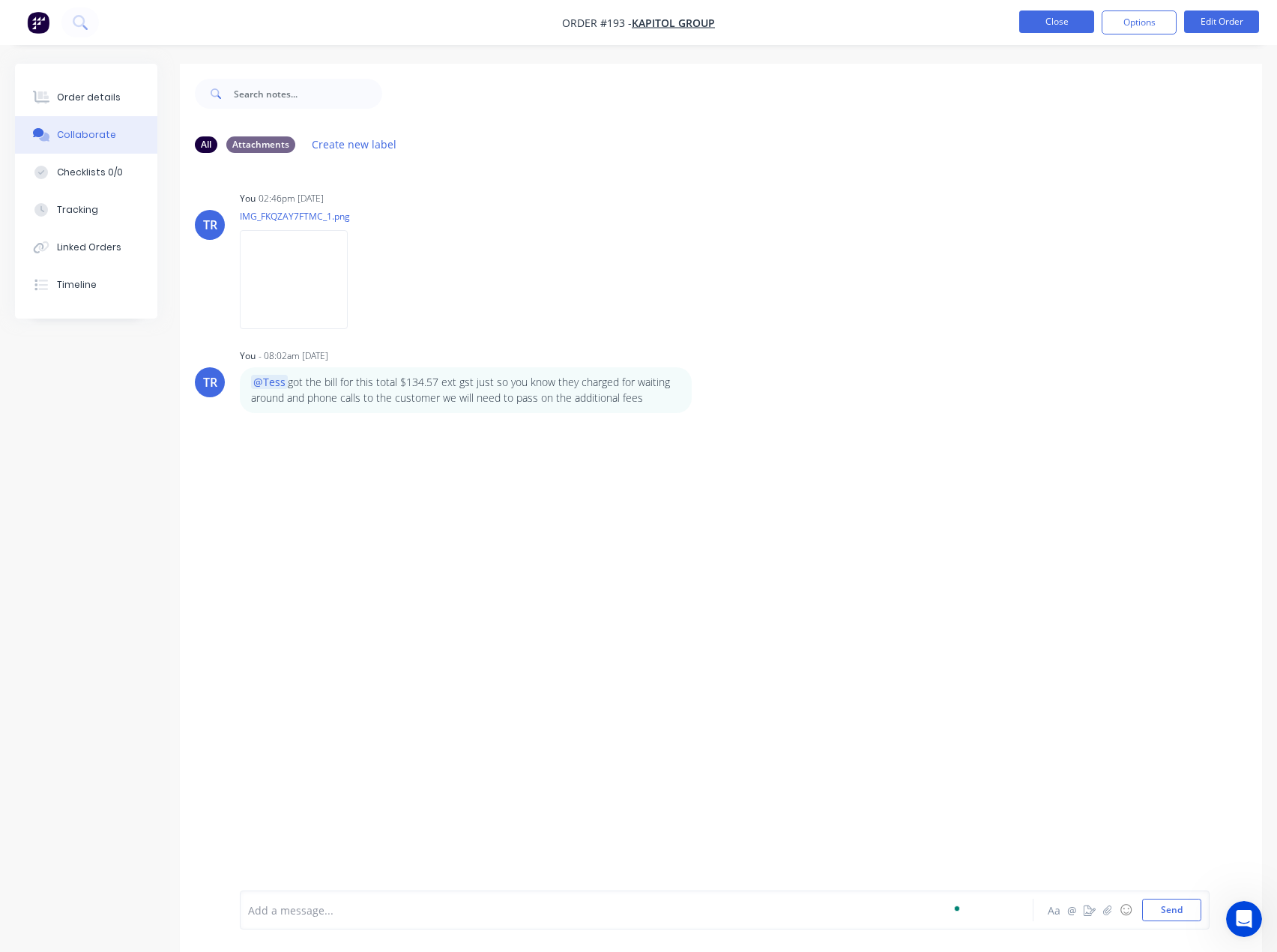
click at [1047, 28] on button "Close" at bounding box center [1057, 22] width 75 height 23
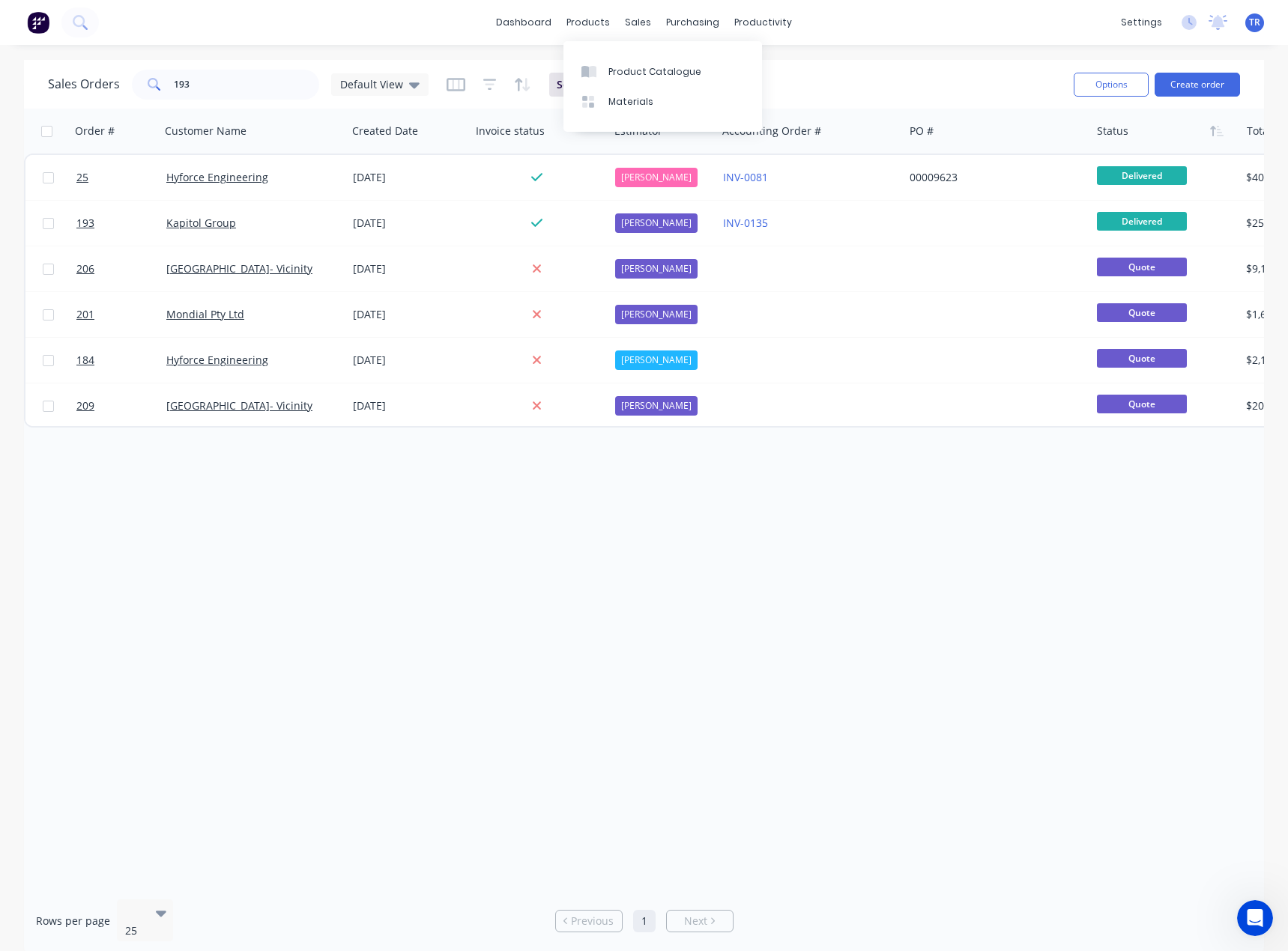
click at [504, 34] on div "dashboard products sales purchasing productivity dashboard products Product Cat…" at bounding box center [644, 23] width 1288 height 45
click at [520, 24] on link "dashboard" at bounding box center [524, 22] width 70 height 23
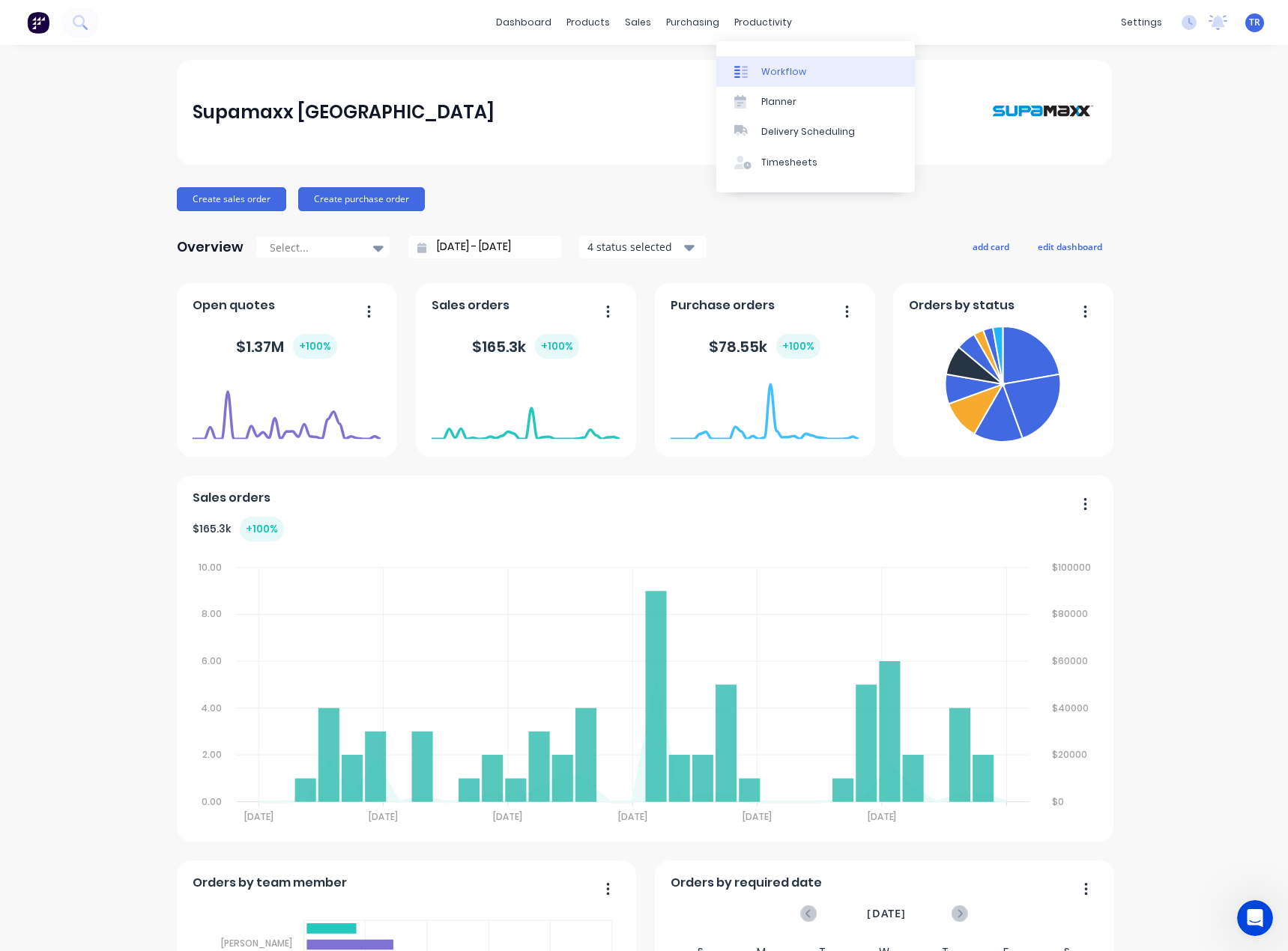
click at [757, 66] on link "Workflow" at bounding box center [815, 71] width 199 height 30
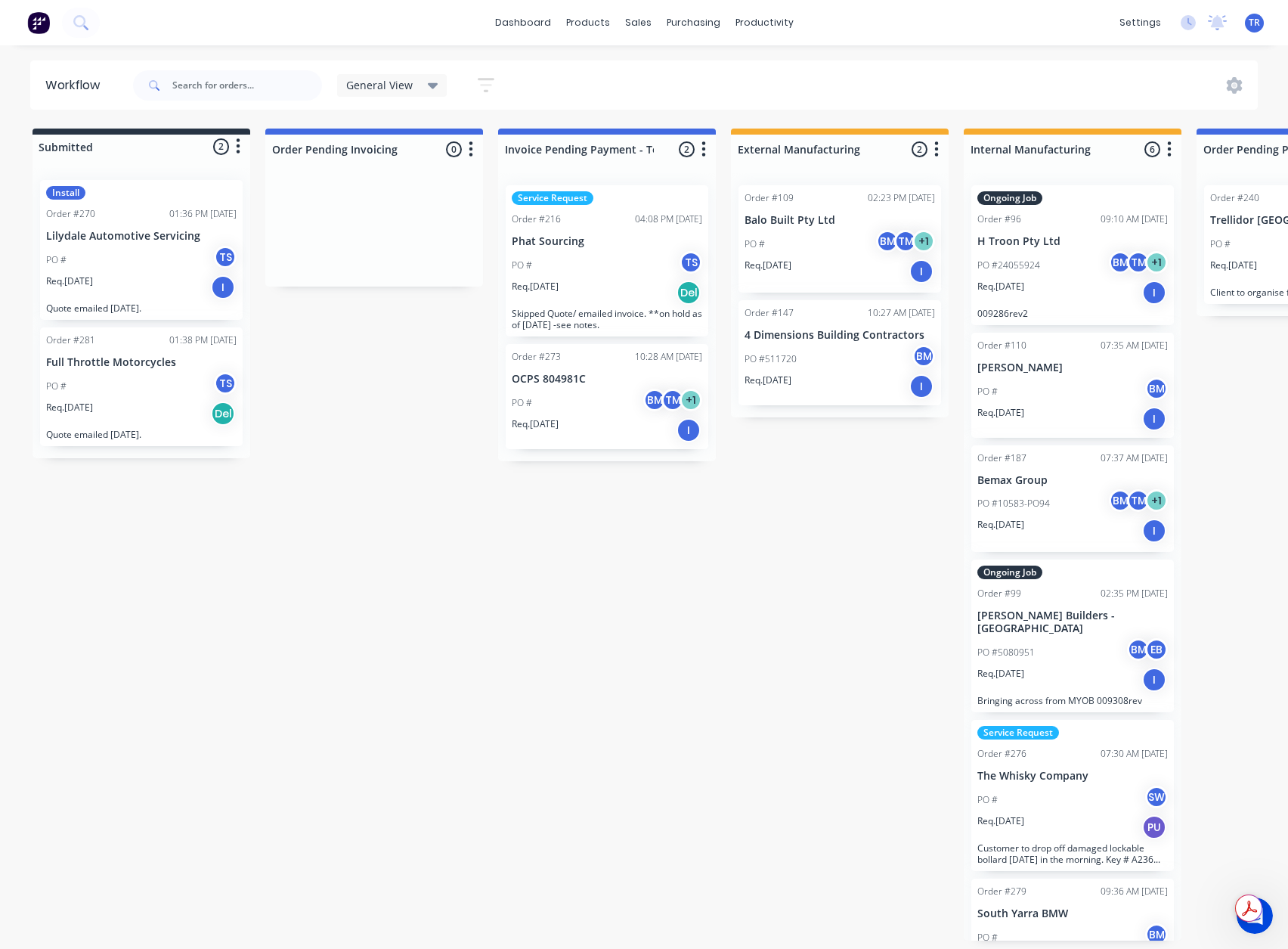
click at [162, 297] on div "Req. 21/08/25 I" at bounding box center [142, 287] width 191 height 25
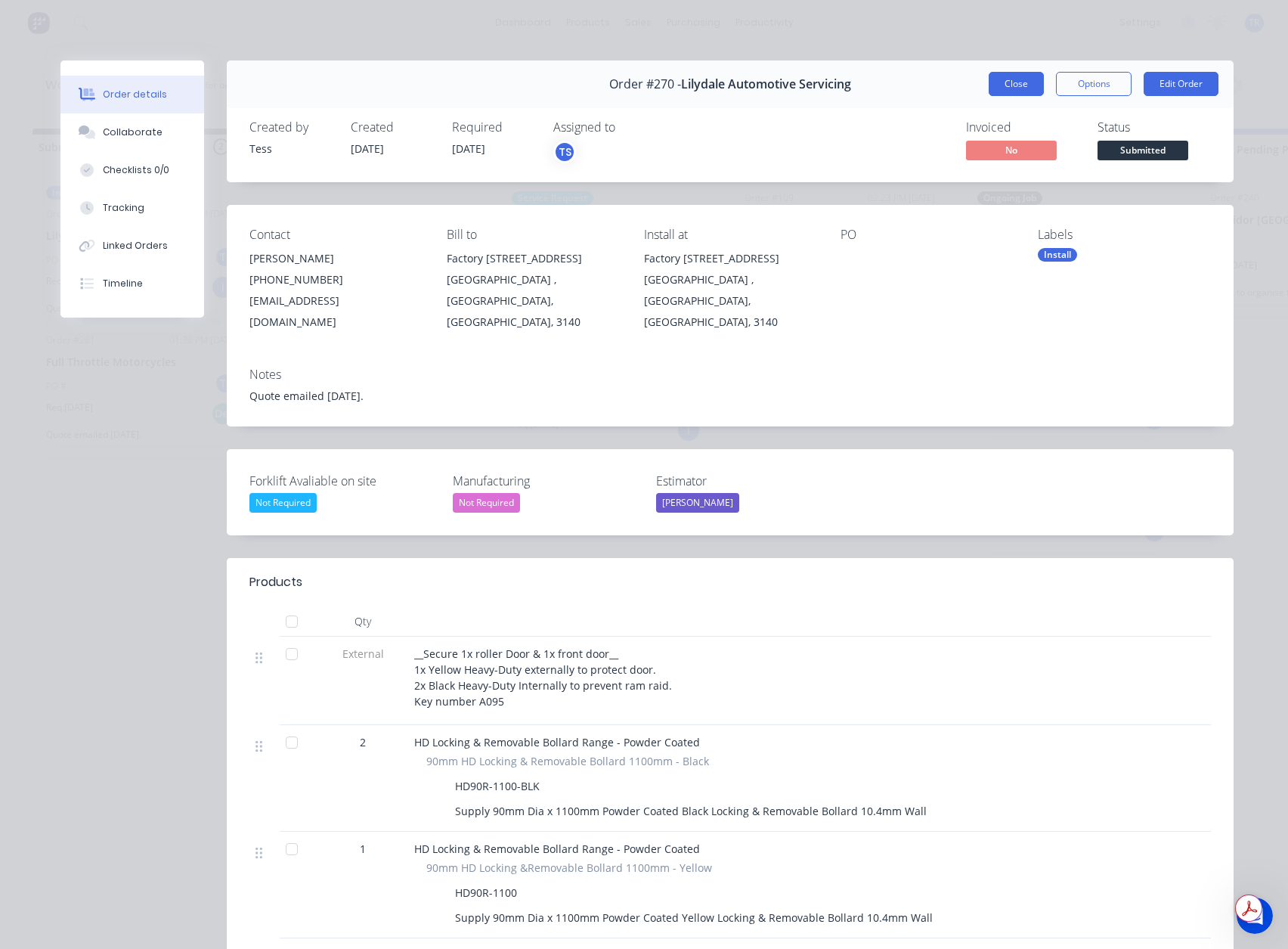
click at [1022, 88] on button "Close" at bounding box center [1016, 83] width 55 height 24
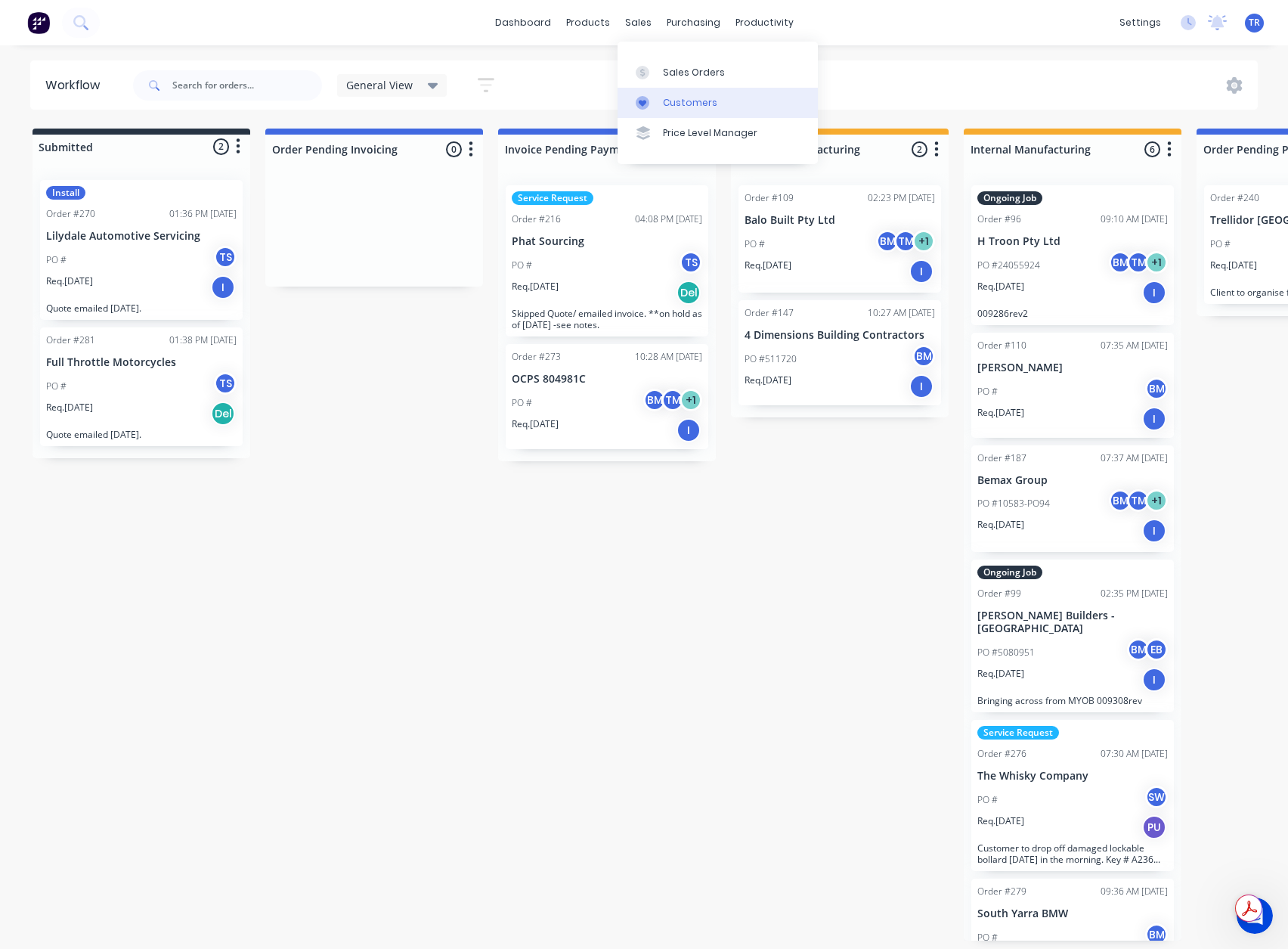
click at [667, 104] on div "Customers" at bounding box center [690, 103] width 55 height 13
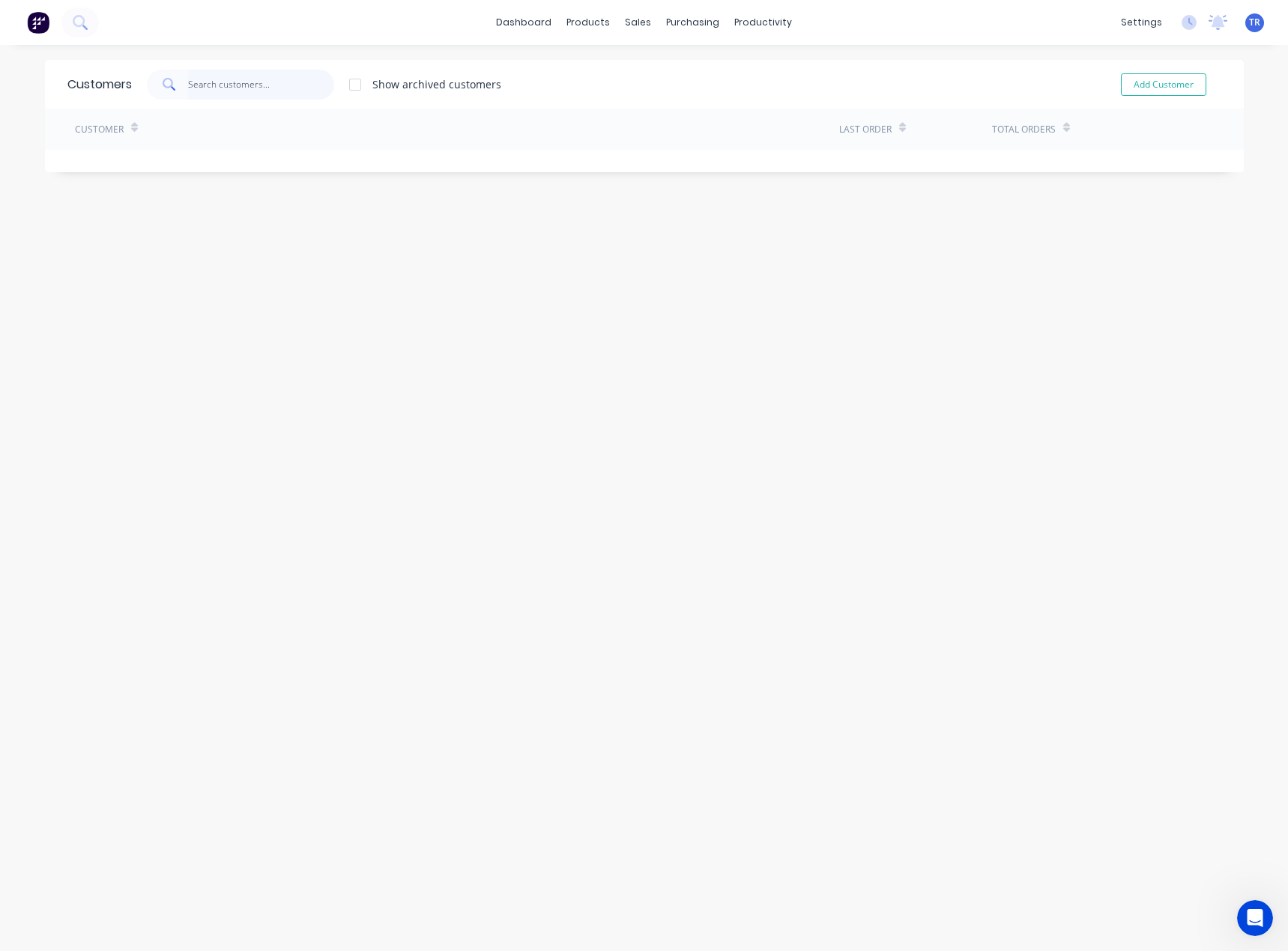
click at [246, 78] on input "text" at bounding box center [261, 84] width 146 height 30
click at [728, 94] on link "Suppliers" at bounding box center [750, 102] width 199 height 30
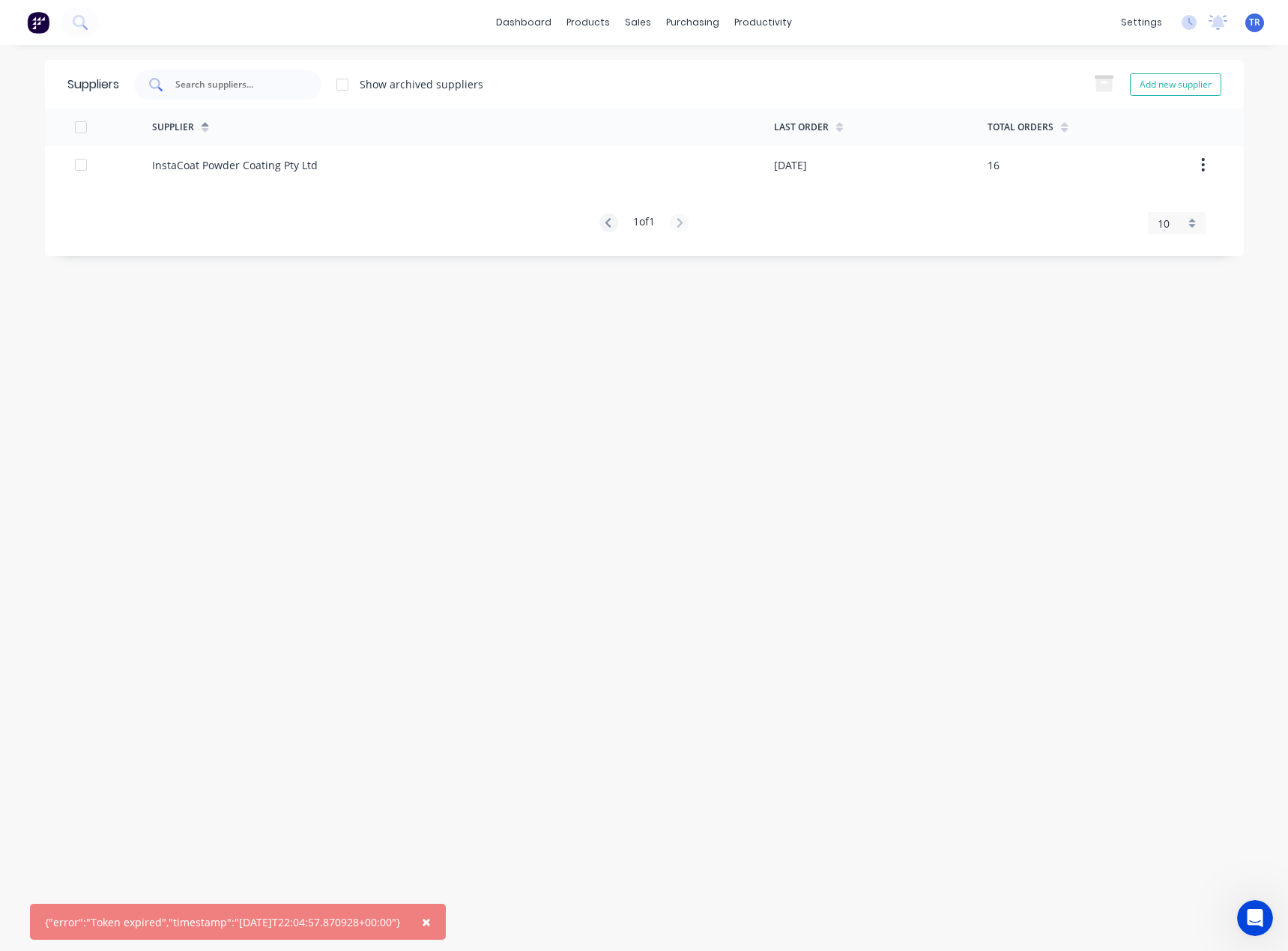
click at [231, 95] on div at bounding box center [228, 84] width 187 height 30
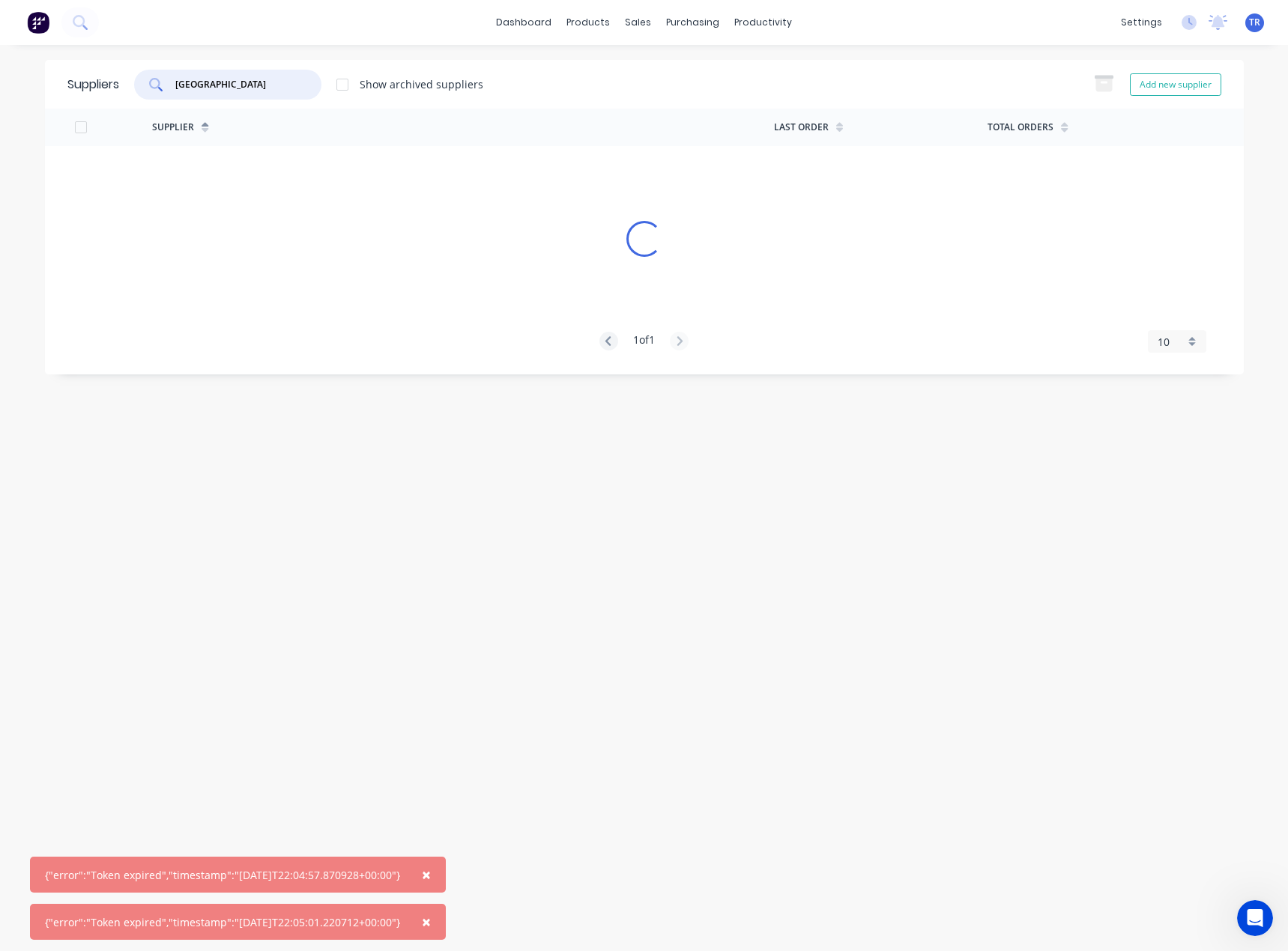
type input "richmond"
click at [1255, 910] on icon "Open Intercom Messenger" at bounding box center [1253, 917] width 25 height 25
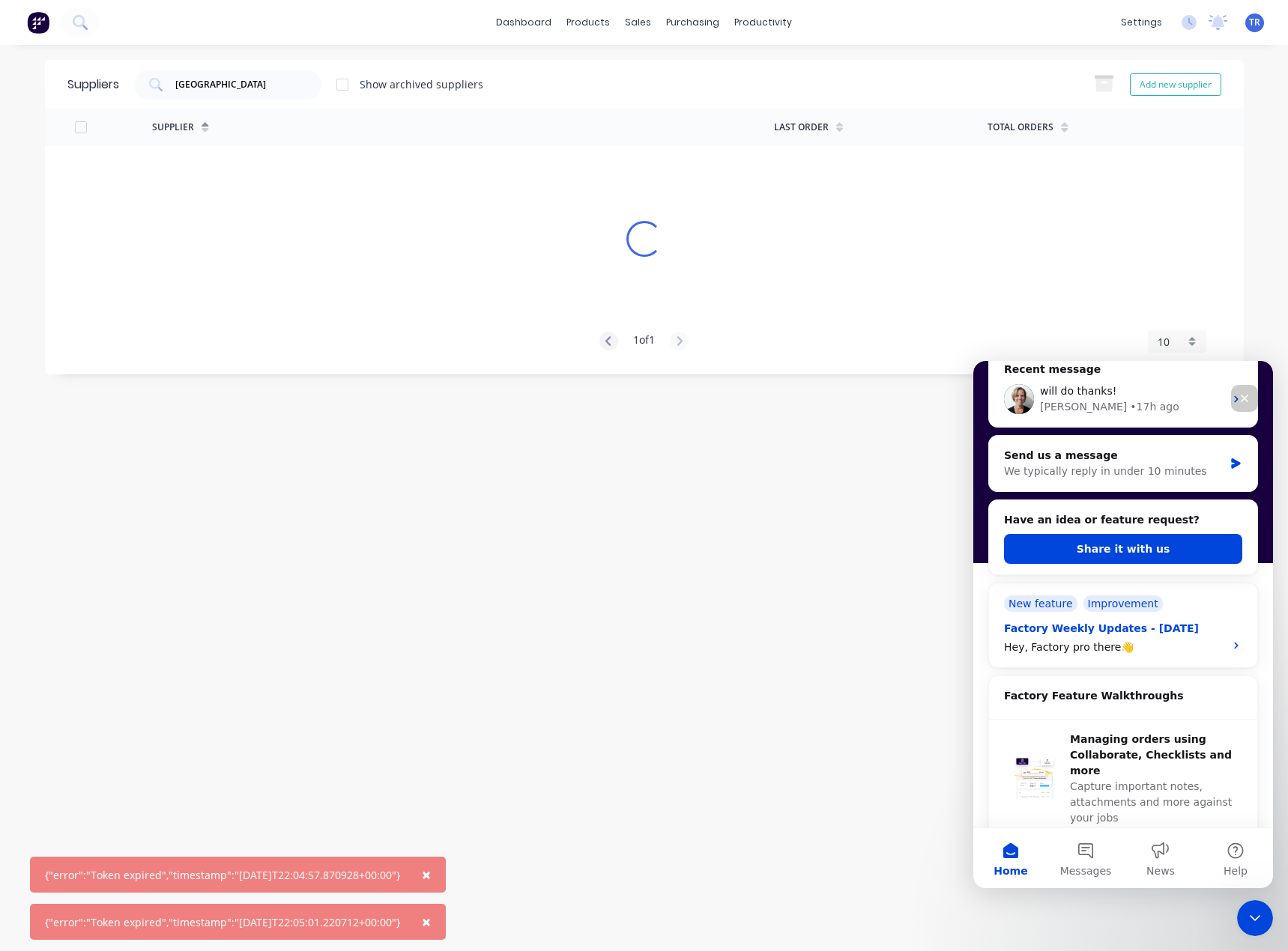
scroll to position [225, 0]
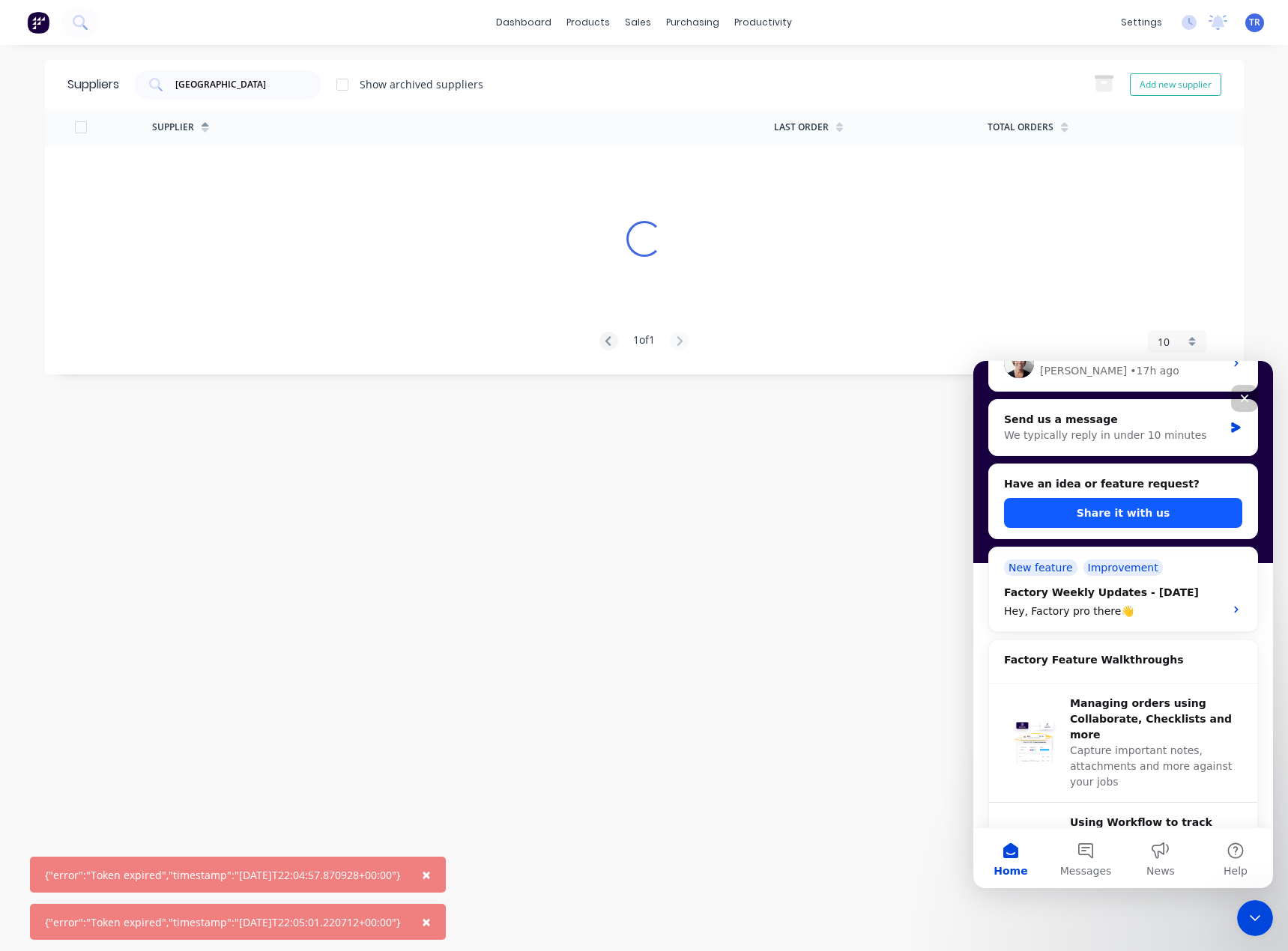
click at [1152, 519] on button "Share it with us" at bounding box center [1123, 513] width 238 height 30
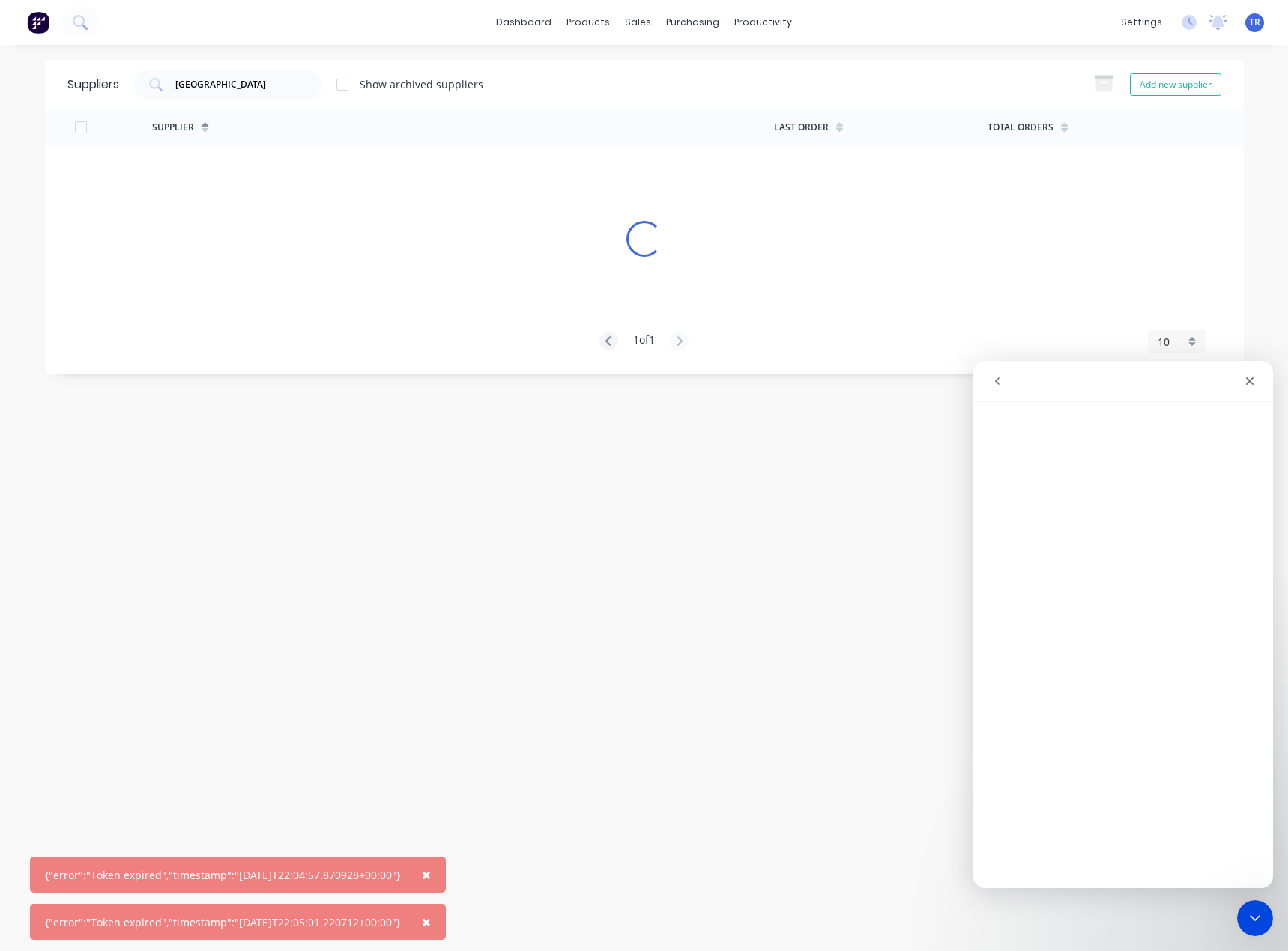
click at [434, 876] on button "×" at bounding box center [426, 874] width 39 height 36
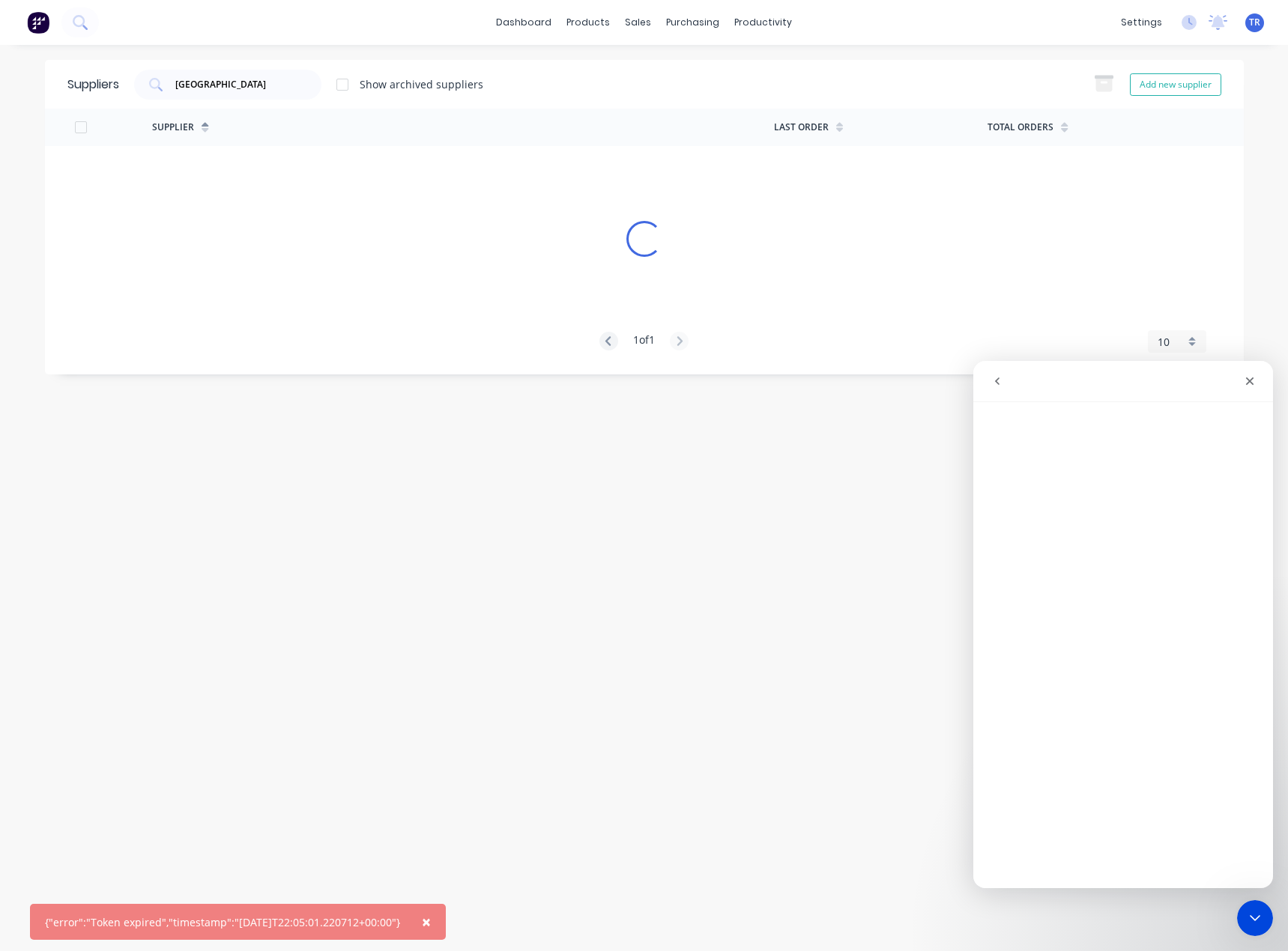
click at [434, 926] on button "×" at bounding box center [426, 922] width 39 height 36
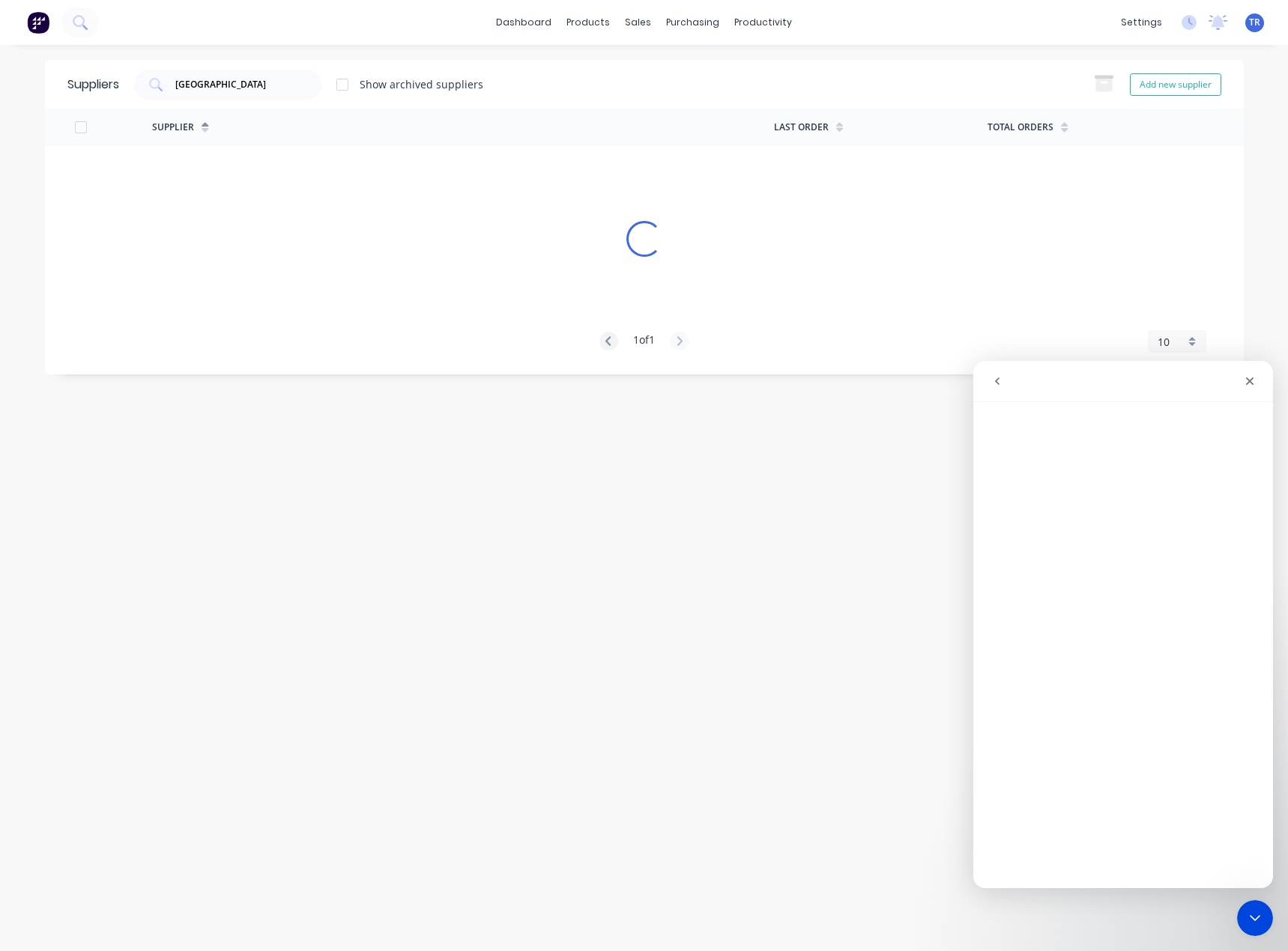
click at [1005, 381] on button "go back" at bounding box center [997, 382] width 28 height 28
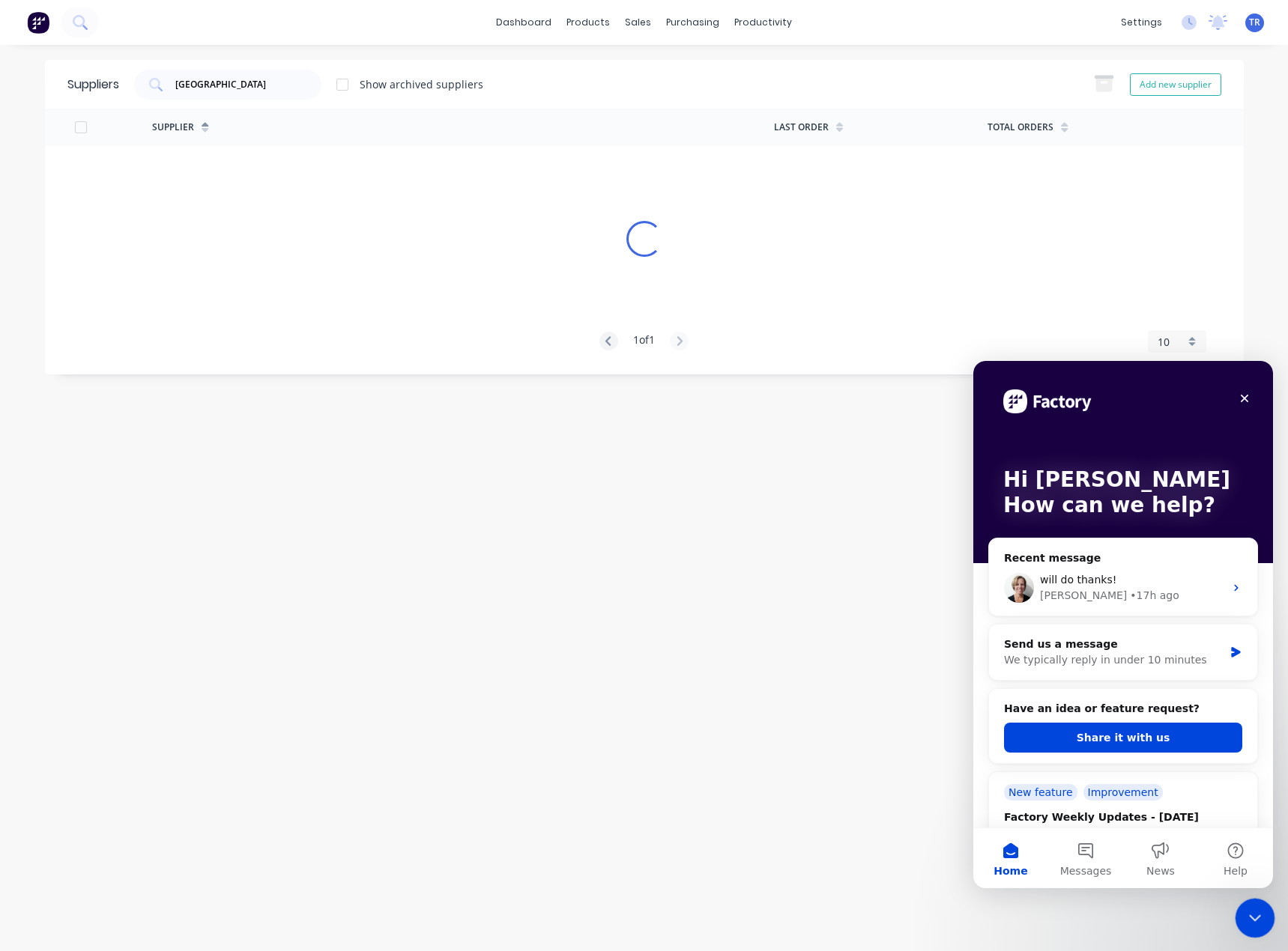
click at [1237, 919] on div "Close Intercom Messenger" at bounding box center [1252, 915] width 36 height 36
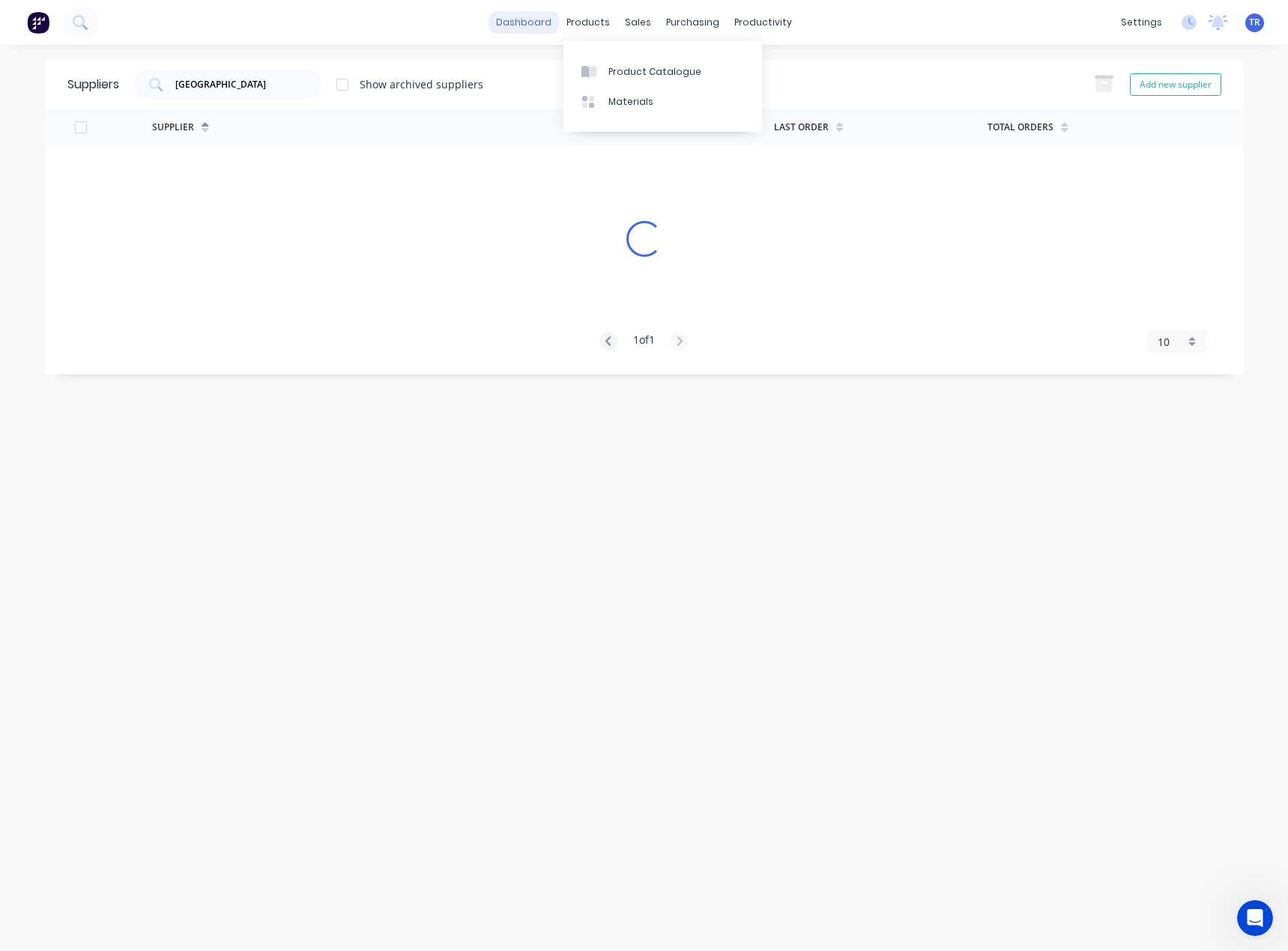
click at [515, 29] on link "dashboard" at bounding box center [524, 22] width 70 height 23
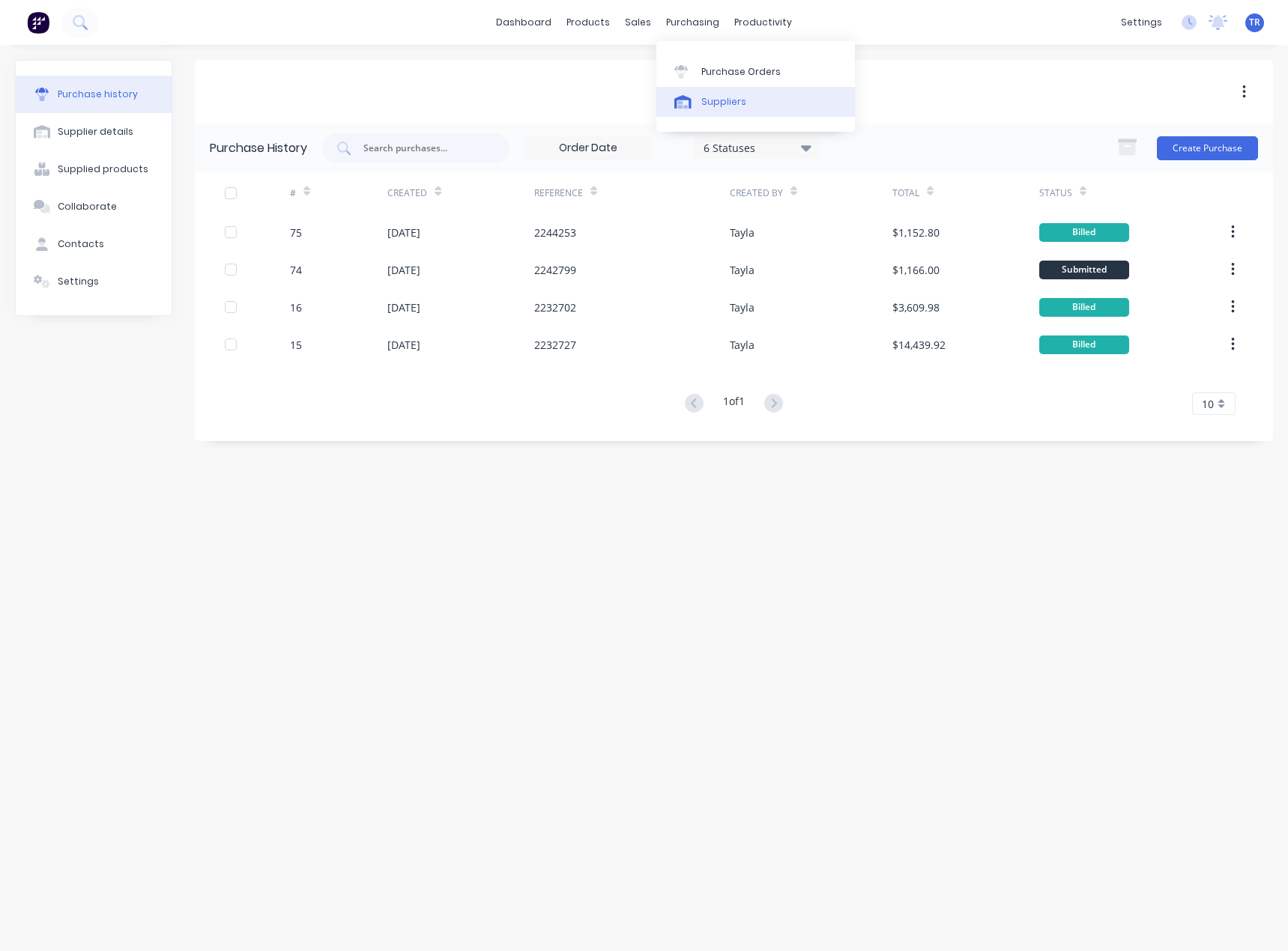
click at [702, 97] on div "Suppliers" at bounding box center [724, 102] width 45 height 13
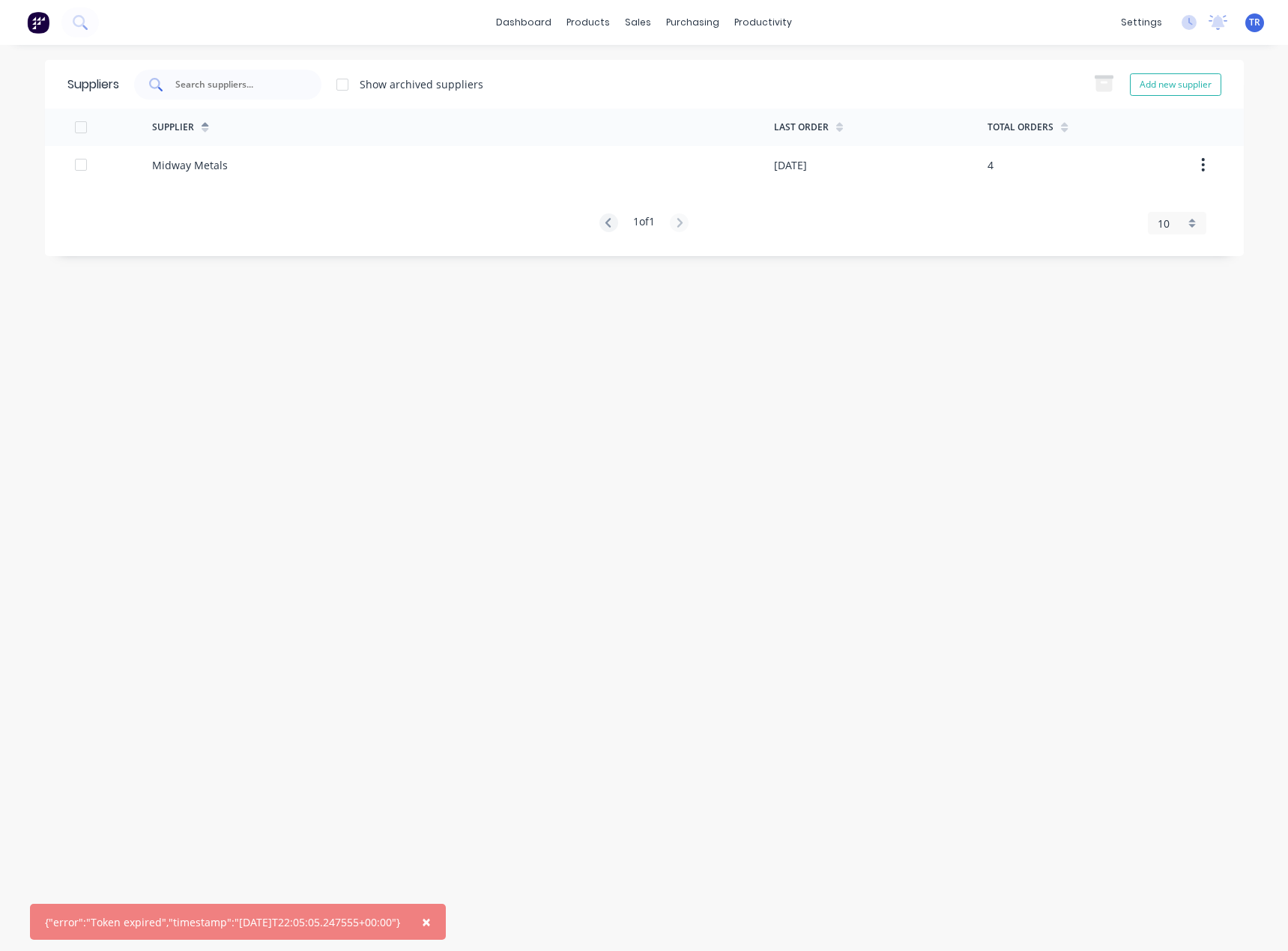
click at [244, 83] on input "text" at bounding box center [236, 84] width 124 height 15
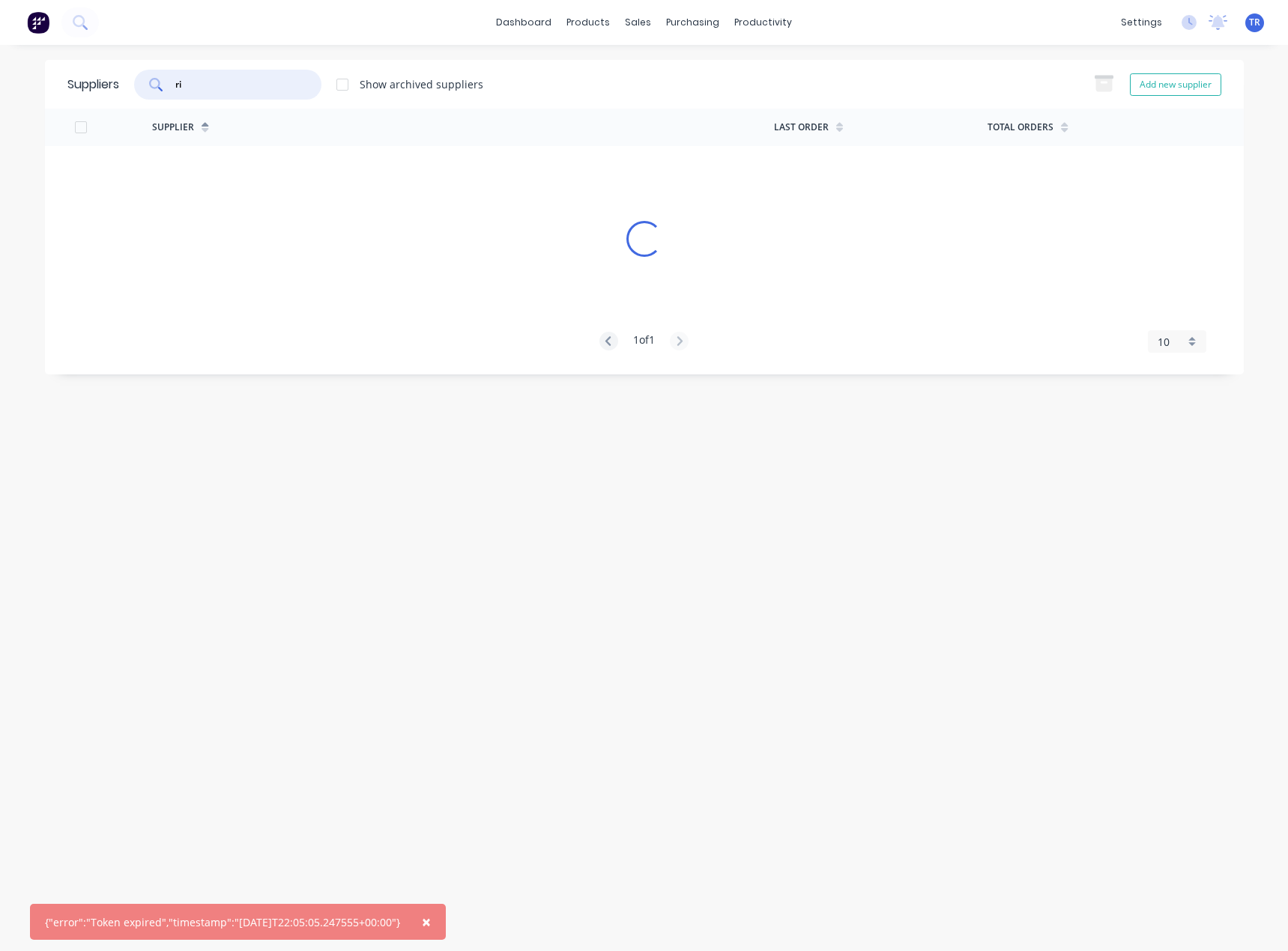
type input "ric"
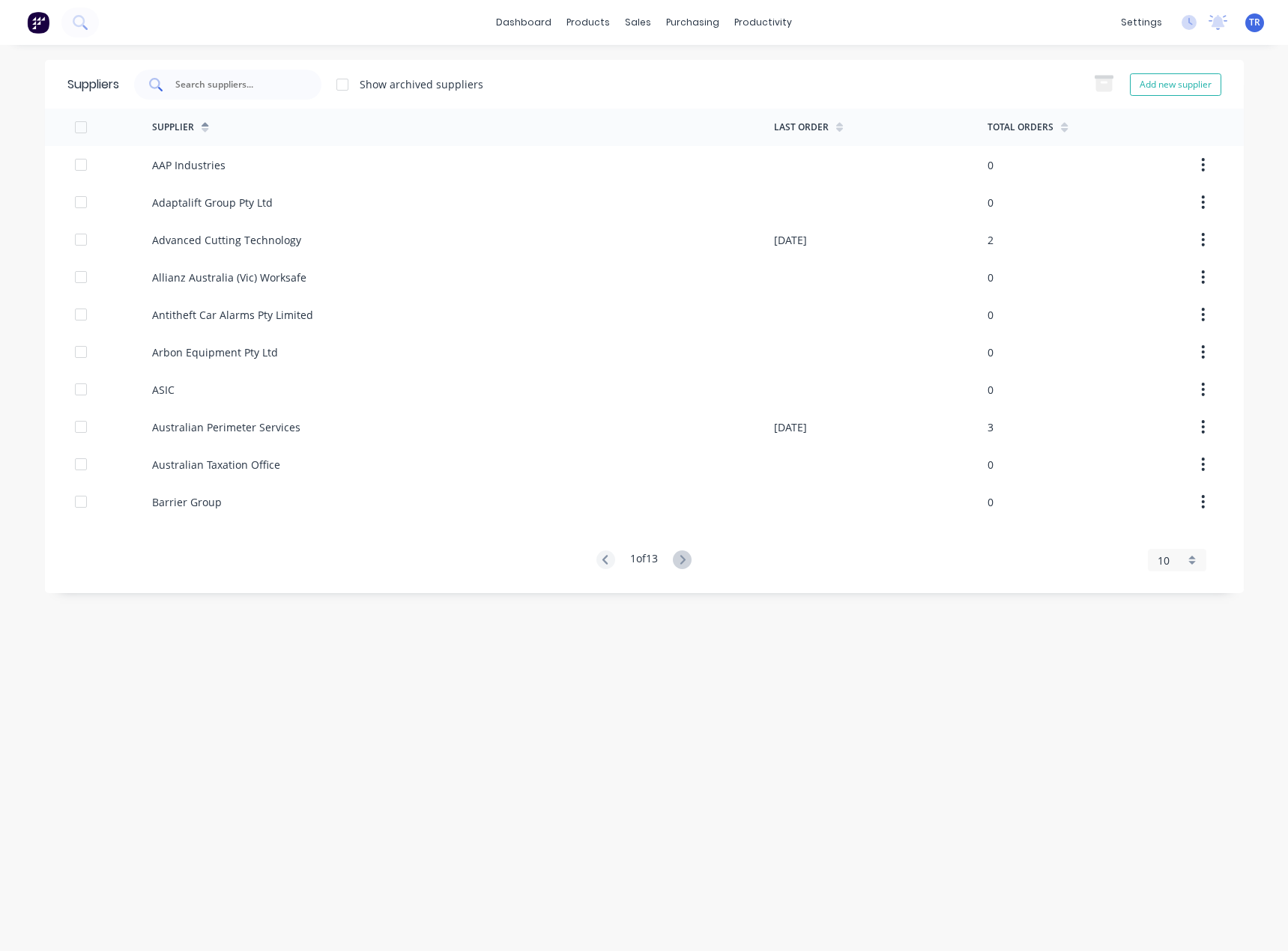
click at [229, 78] on input "text" at bounding box center [236, 84] width 124 height 15
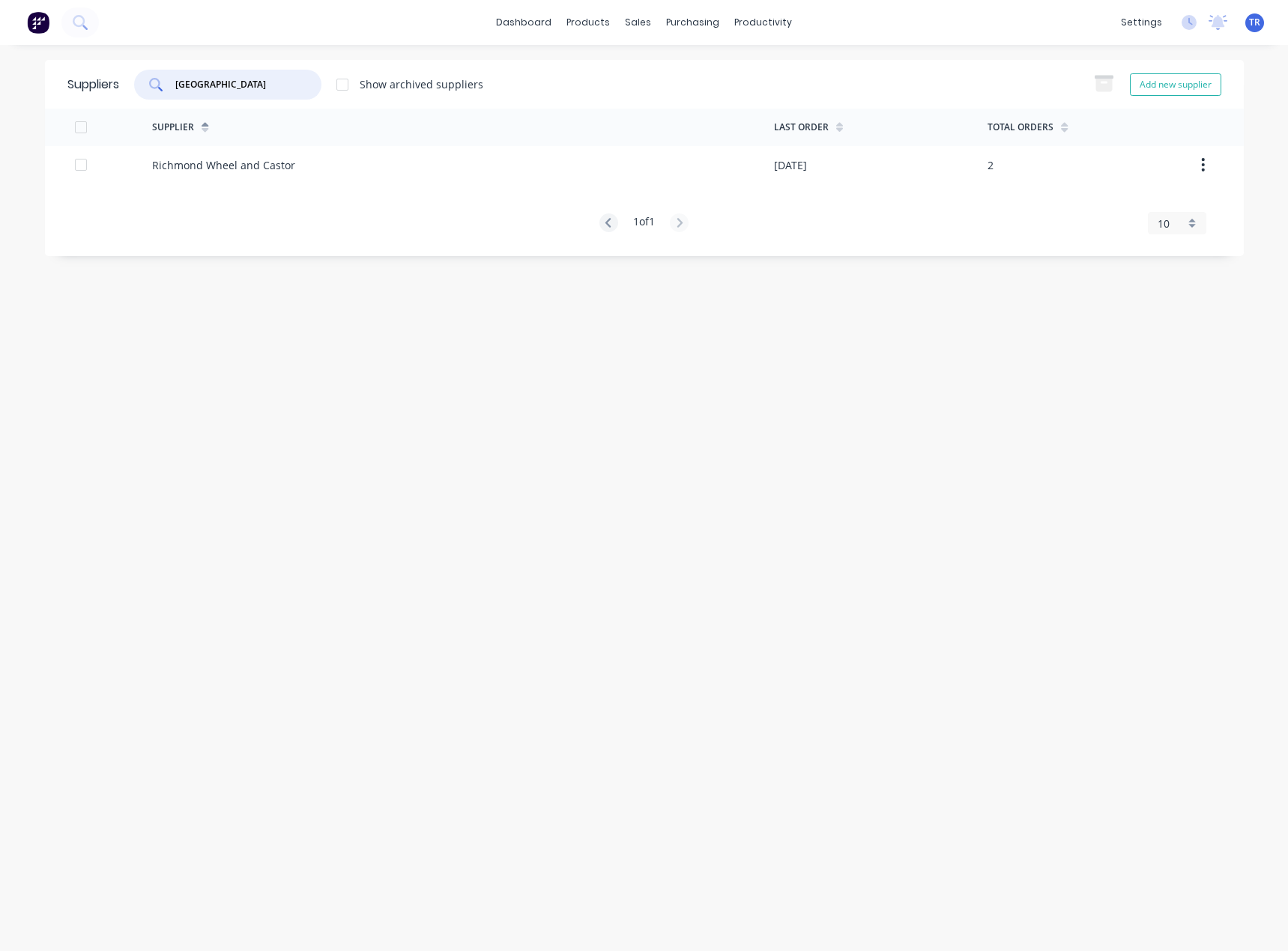
type input "richmond"
click at [314, 173] on div "Richmond Wheel and Castor" at bounding box center [463, 164] width 621 height 38
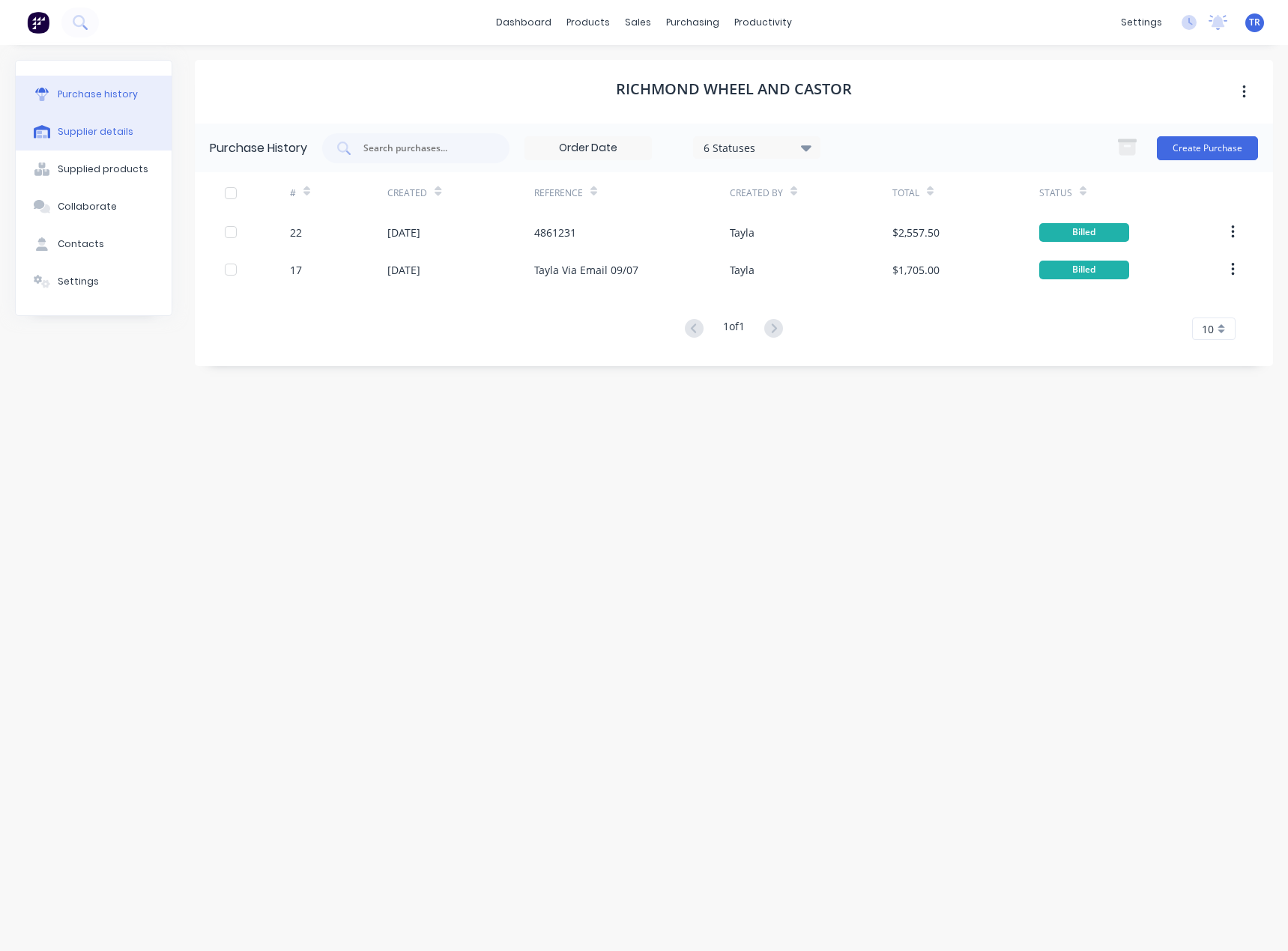
click at [82, 131] on div "Supplier details" at bounding box center [95, 132] width 76 height 13
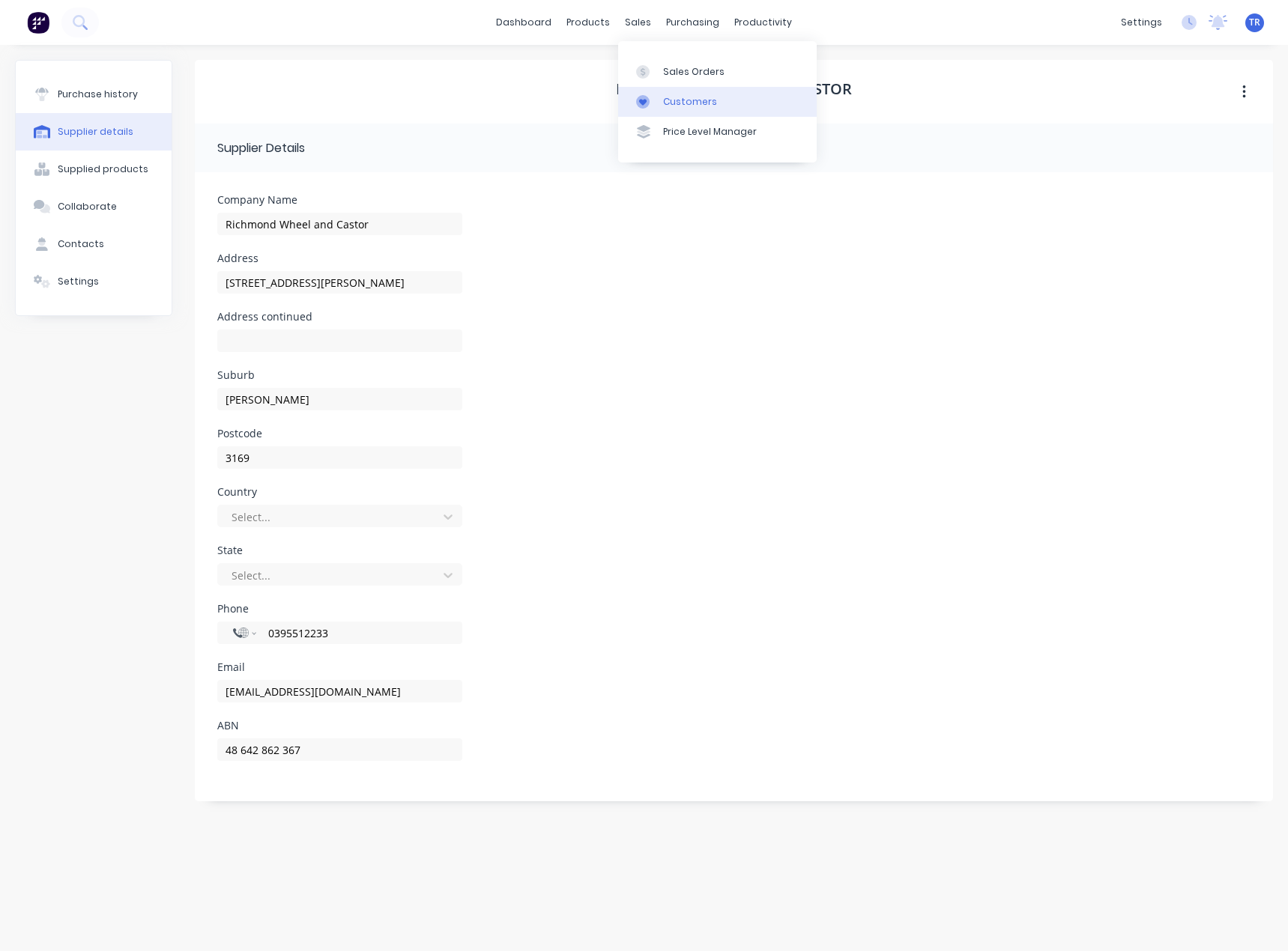
click at [662, 99] on link "Customers" at bounding box center [718, 102] width 199 height 30
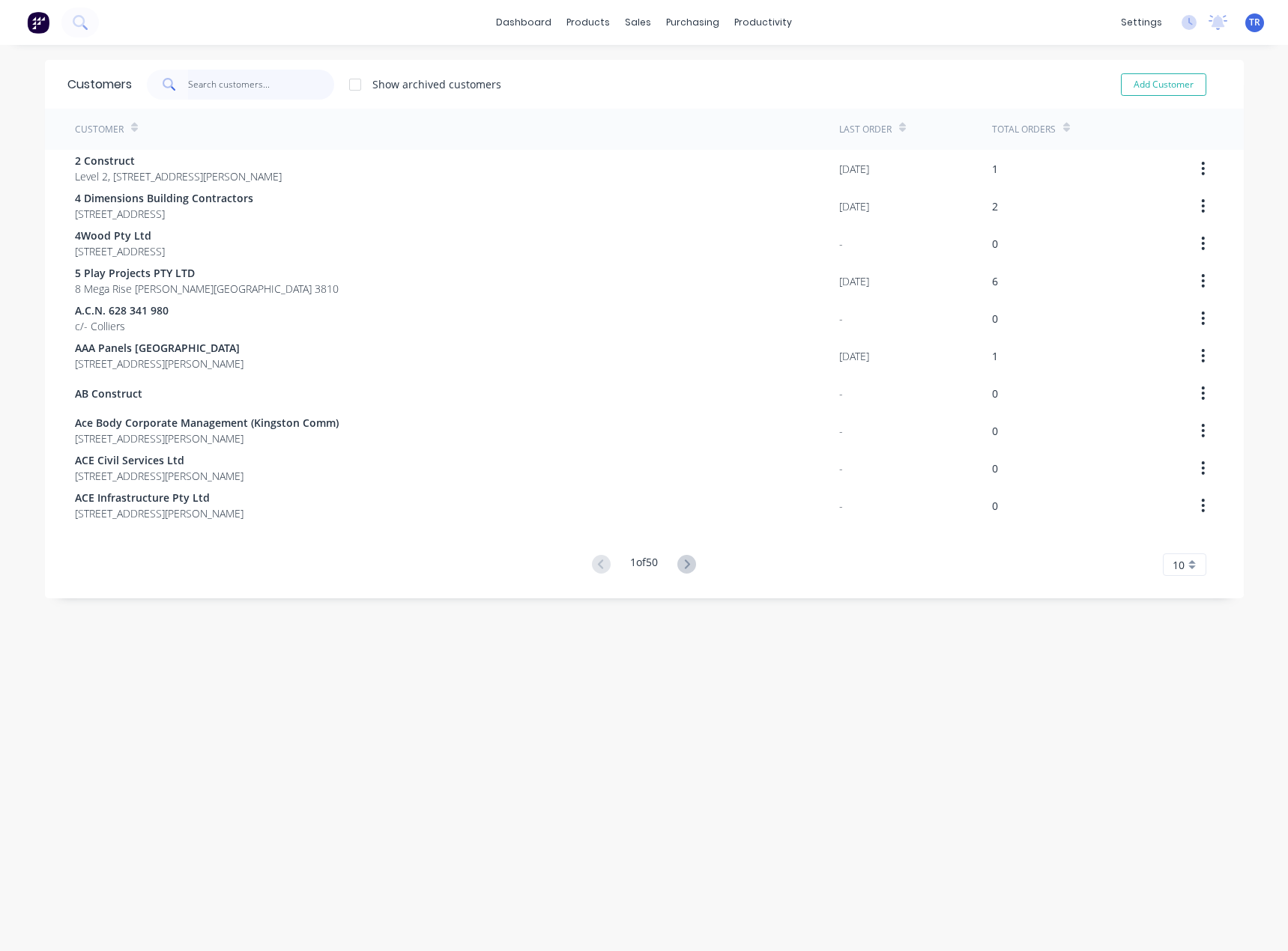
click at [306, 85] on input "text" at bounding box center [261, 84] width 146 height 30
paste input "The Whiskey Company"
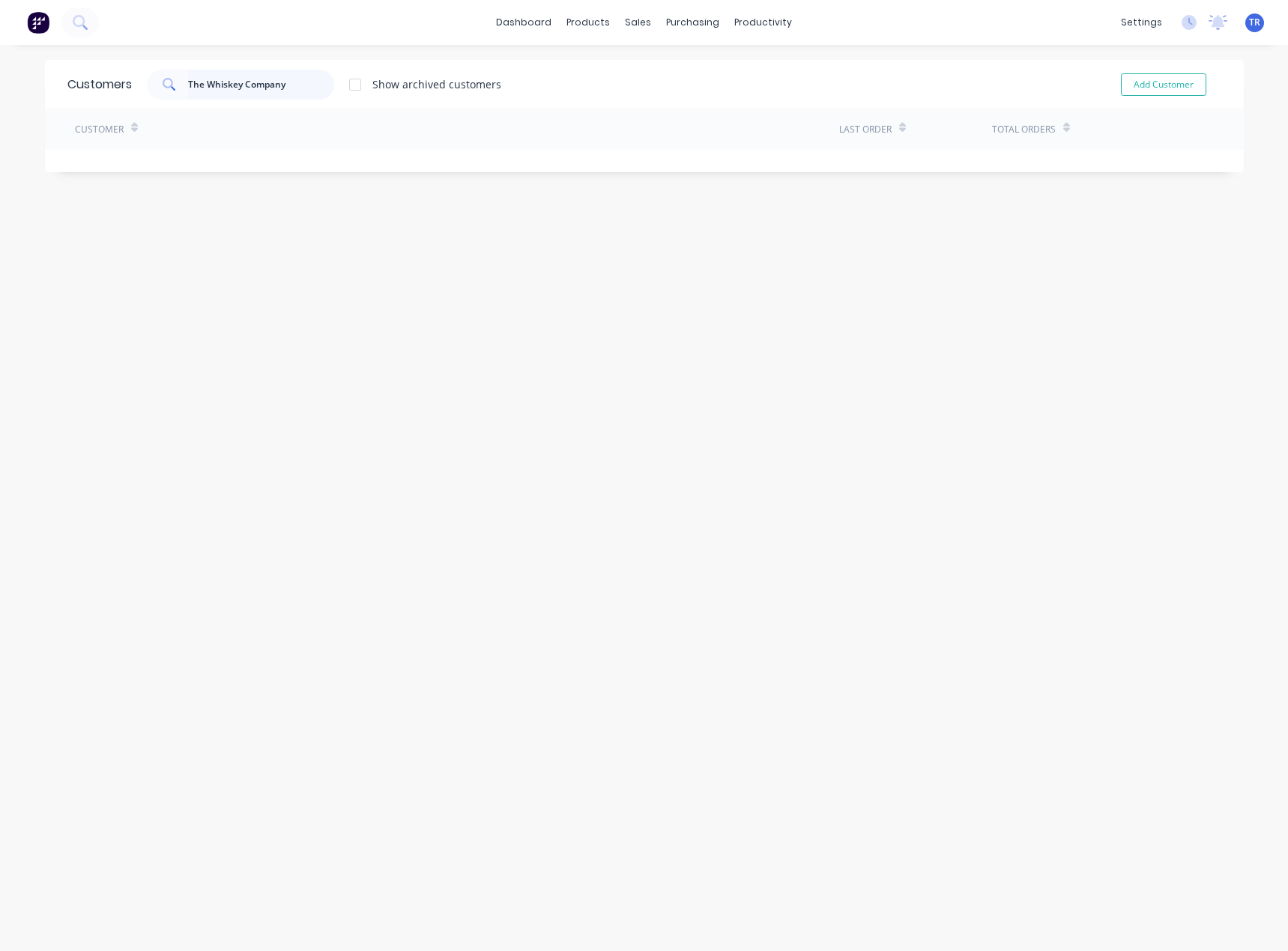
click at [283, 93] on input "The Whiskey Company" at bounding box center [261, 84] width 146 height 30
drag, startPoint x: 287, startPoint y: 85, endPoint x: 198, endPoint y: 91, distance: 89.2
click at [198, 91] on input "The Whiskey Company" at bounding box center [261, 84] width 146 height 30
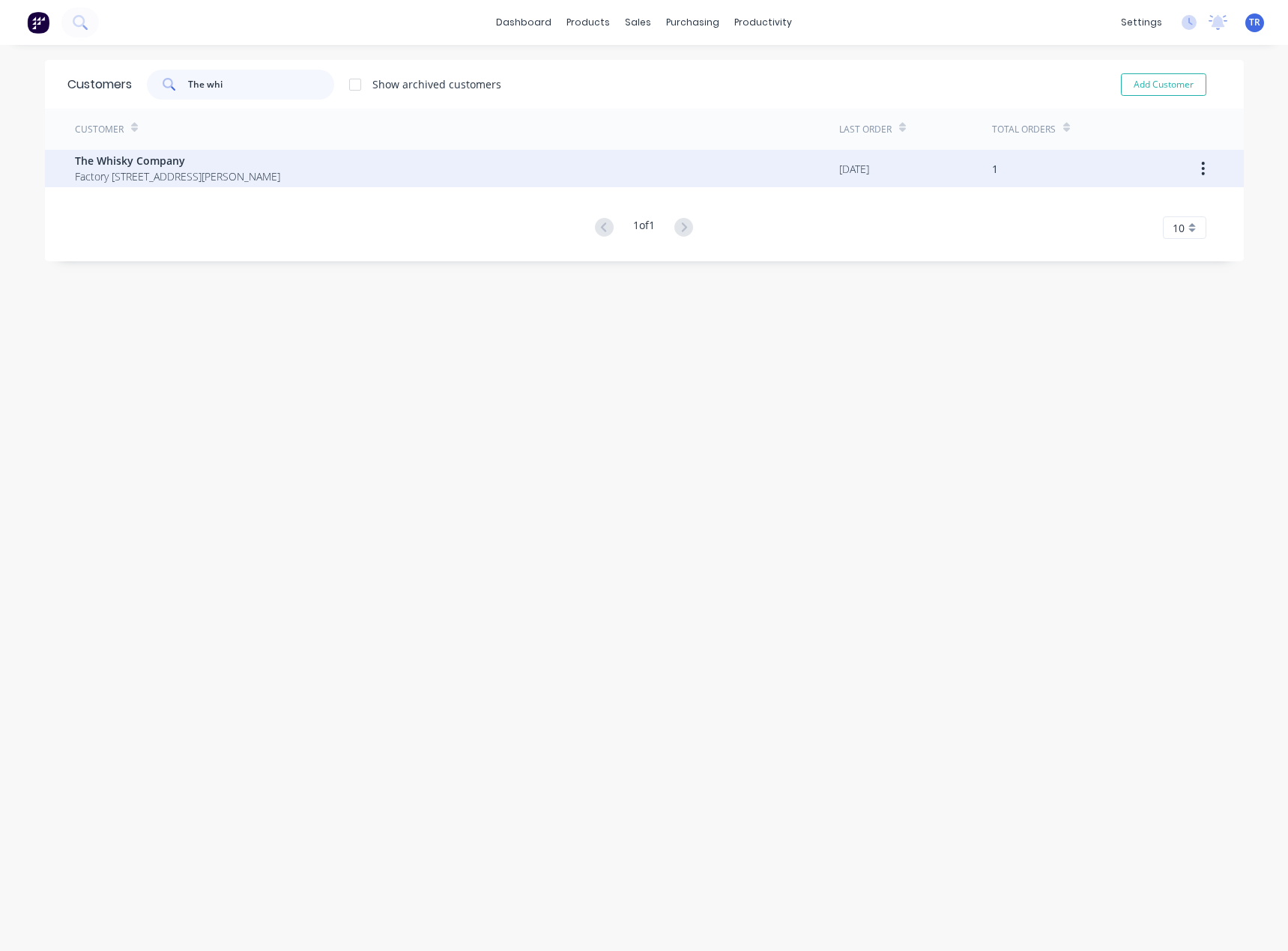
type input "The whi"
click at [162, 158] on span "The Whisky Company" at bounding box center [178, 160] width 205 height 16
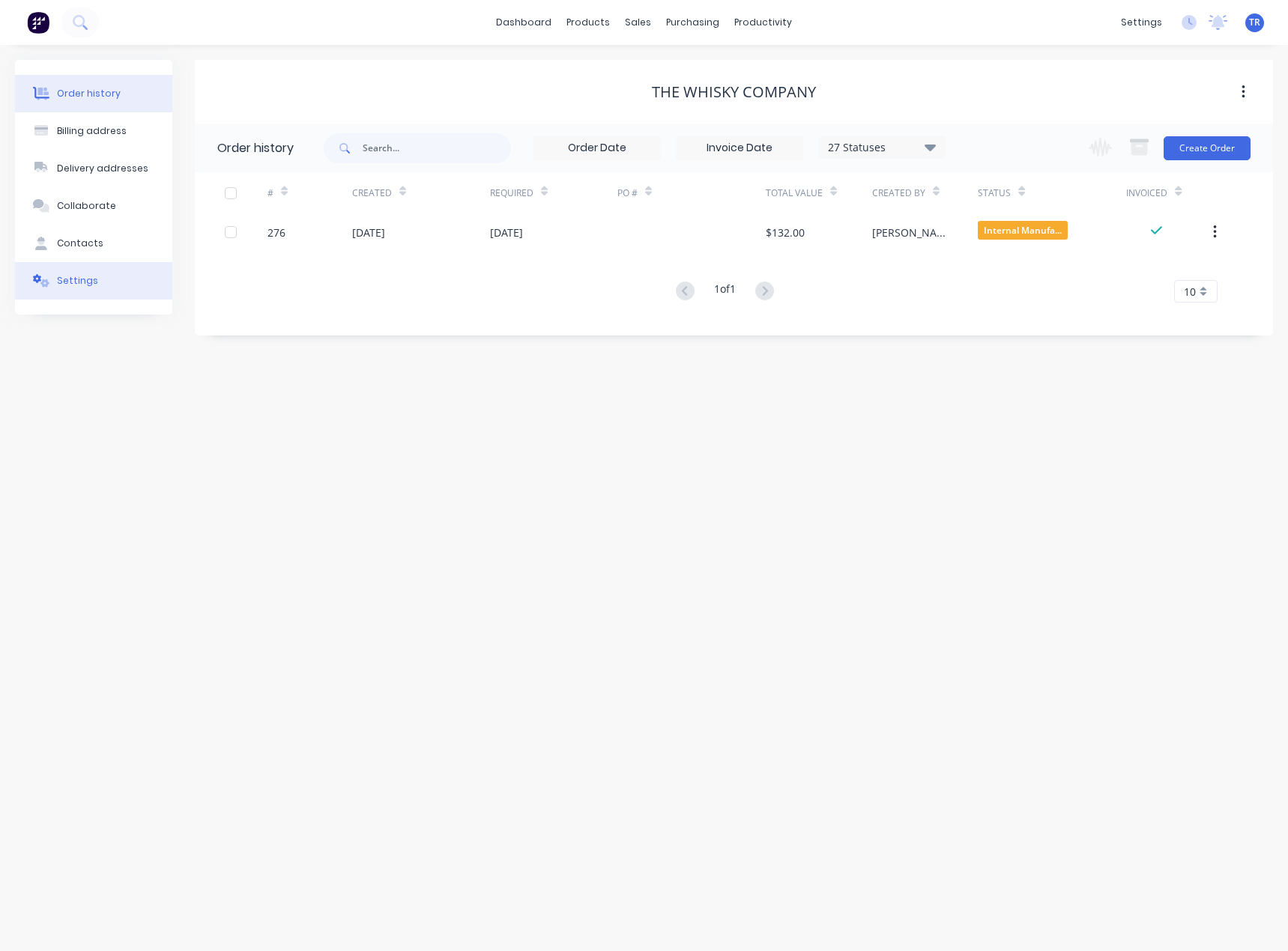
click at [109, 297] on button "Settings" at bounding box center [94, 281] width 157 height 38
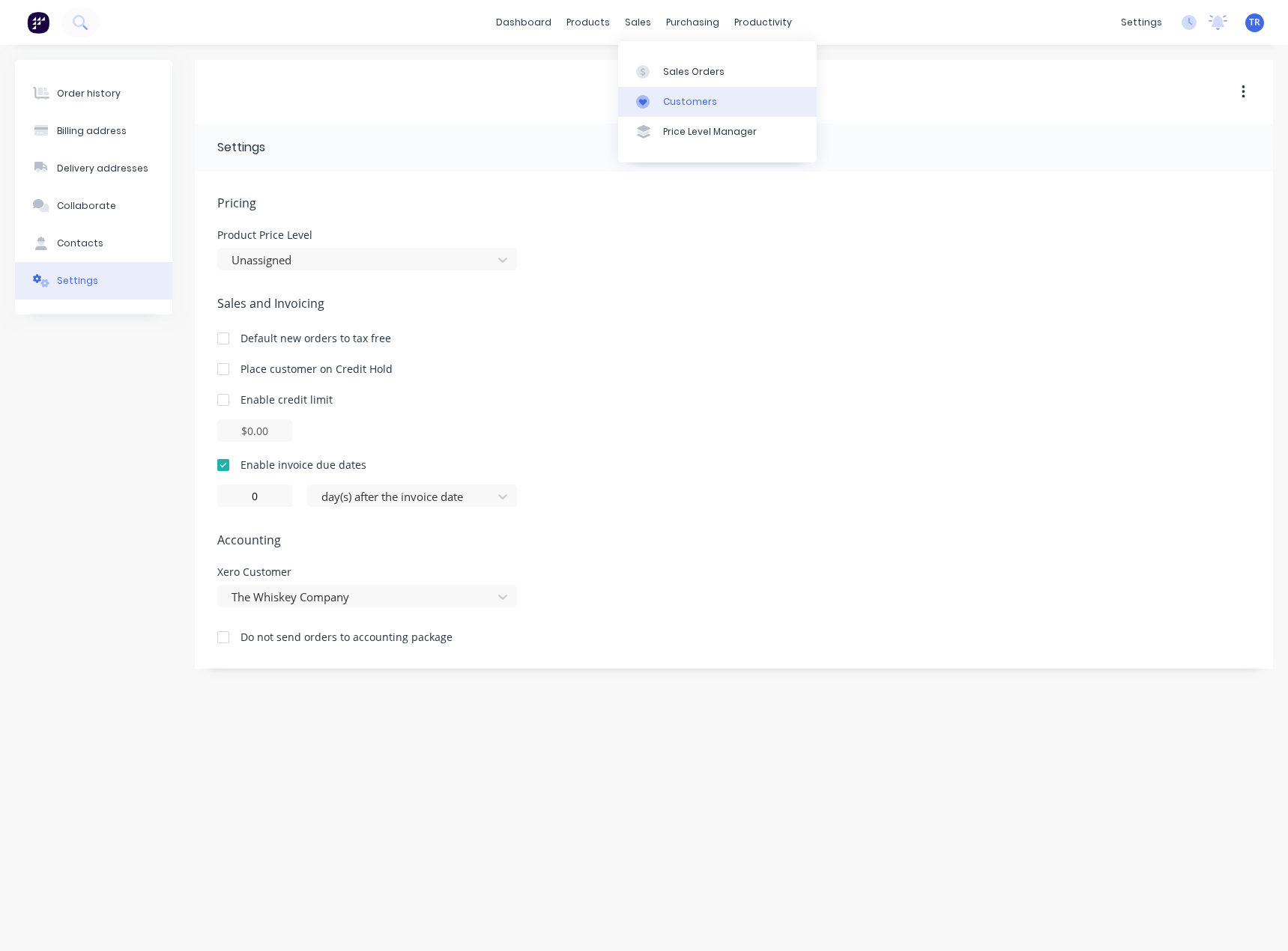
click at [680, 95] on div "Customers" at bounding box center [690, 102] width 54 height 13
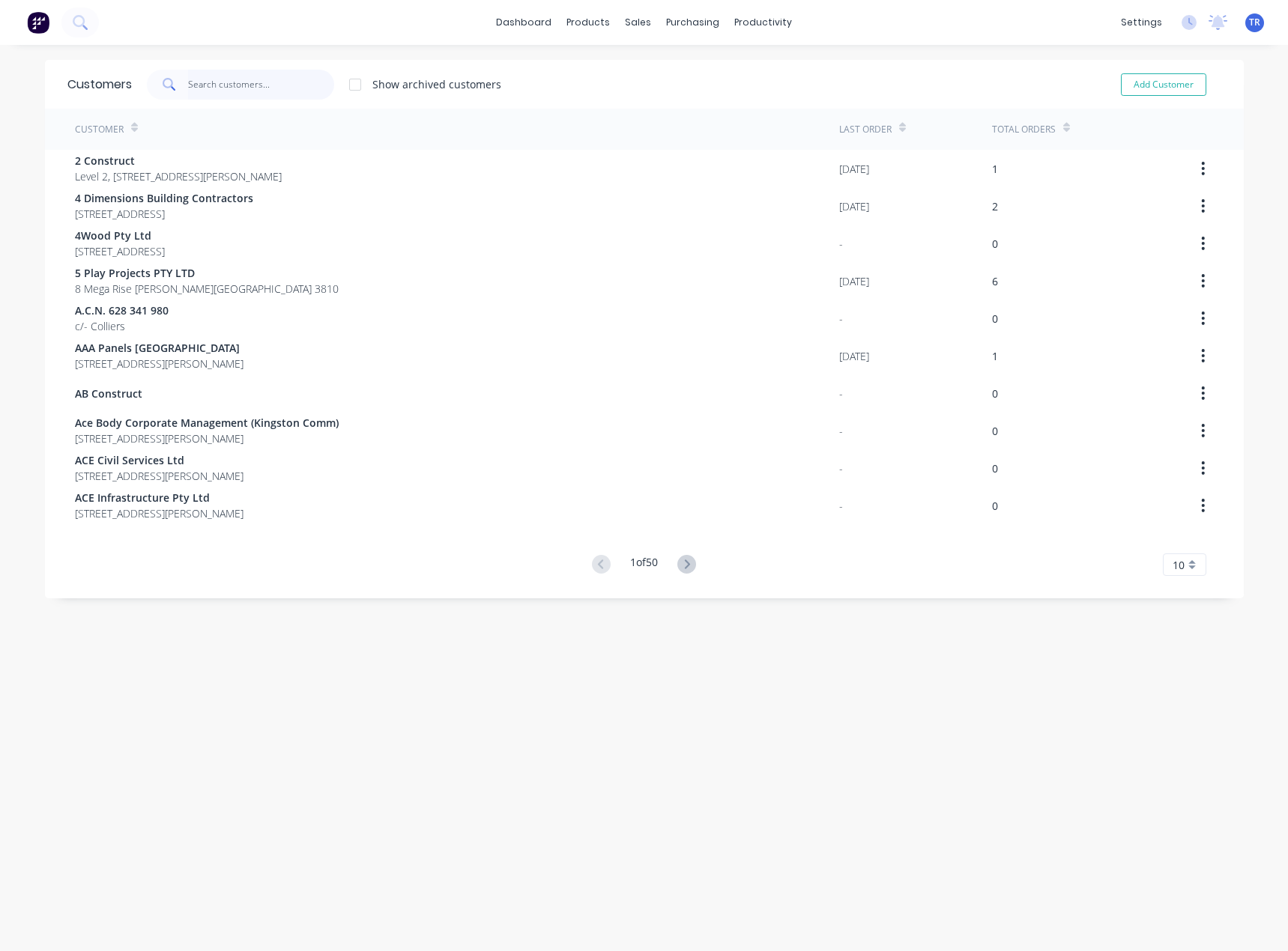
click at [267, 94] on input "text" at bounding box center [261, 84] width 146 height 30
paste input "Full Throttle"
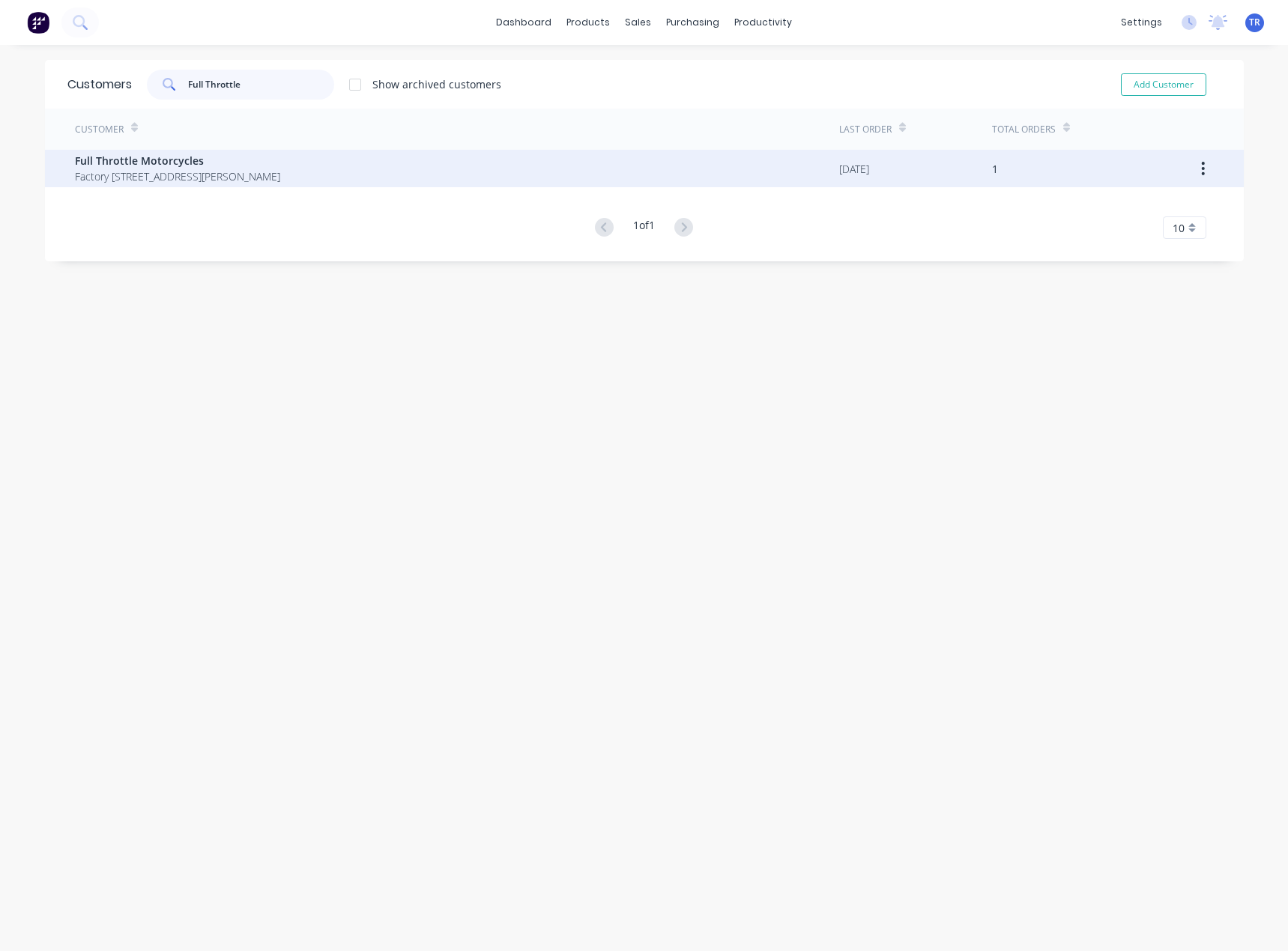
type input "Full Throttle"
click at [261, 182] on span "Factory 11/ 91-99 Beresford Rd Lilydale Victoria Australia 3140" at bounding box center [178, 176] width 205 height 16
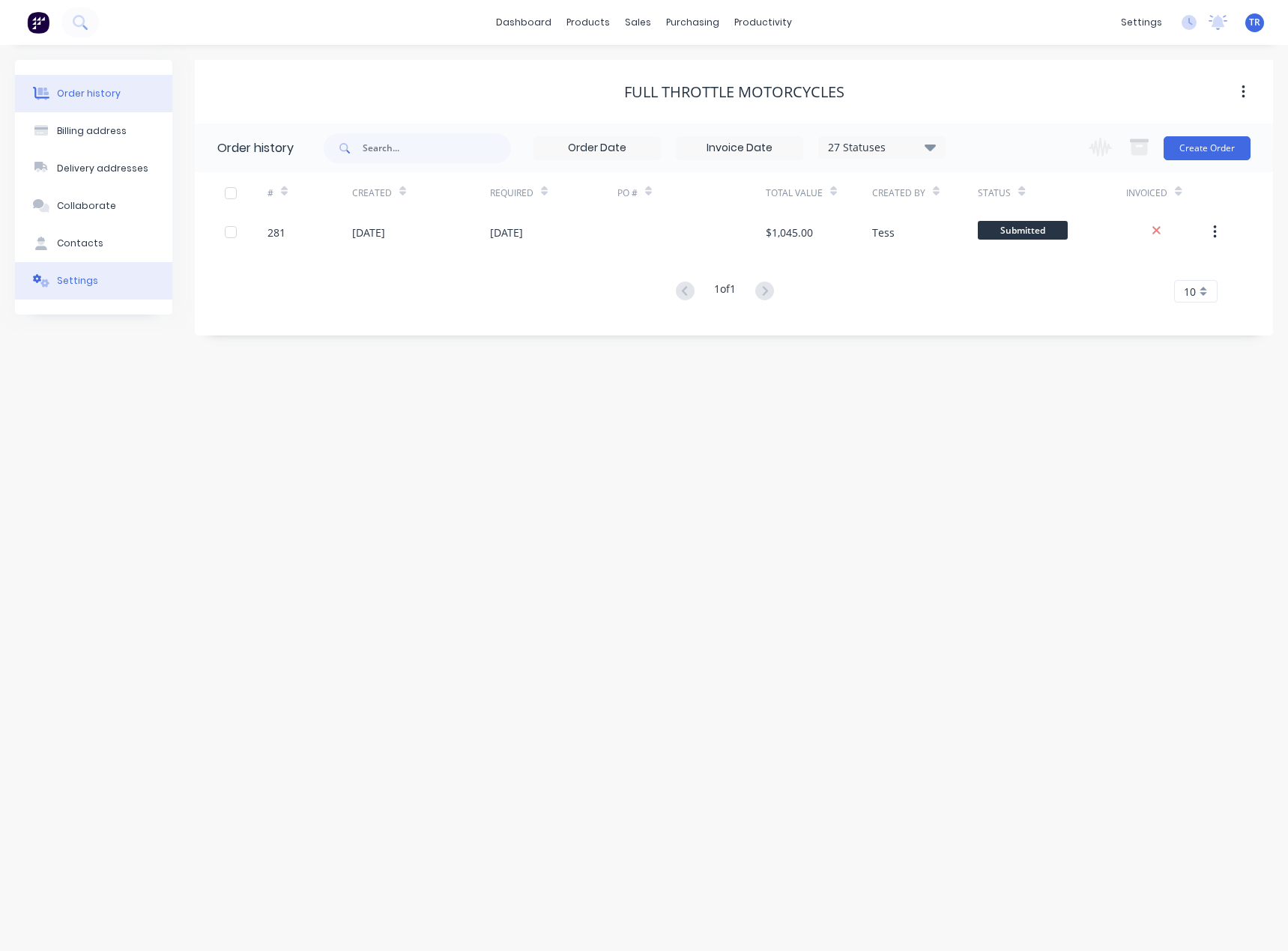
click at [83, 292] on button "Settings" at bounding box center [94, 281] width 157 height 38
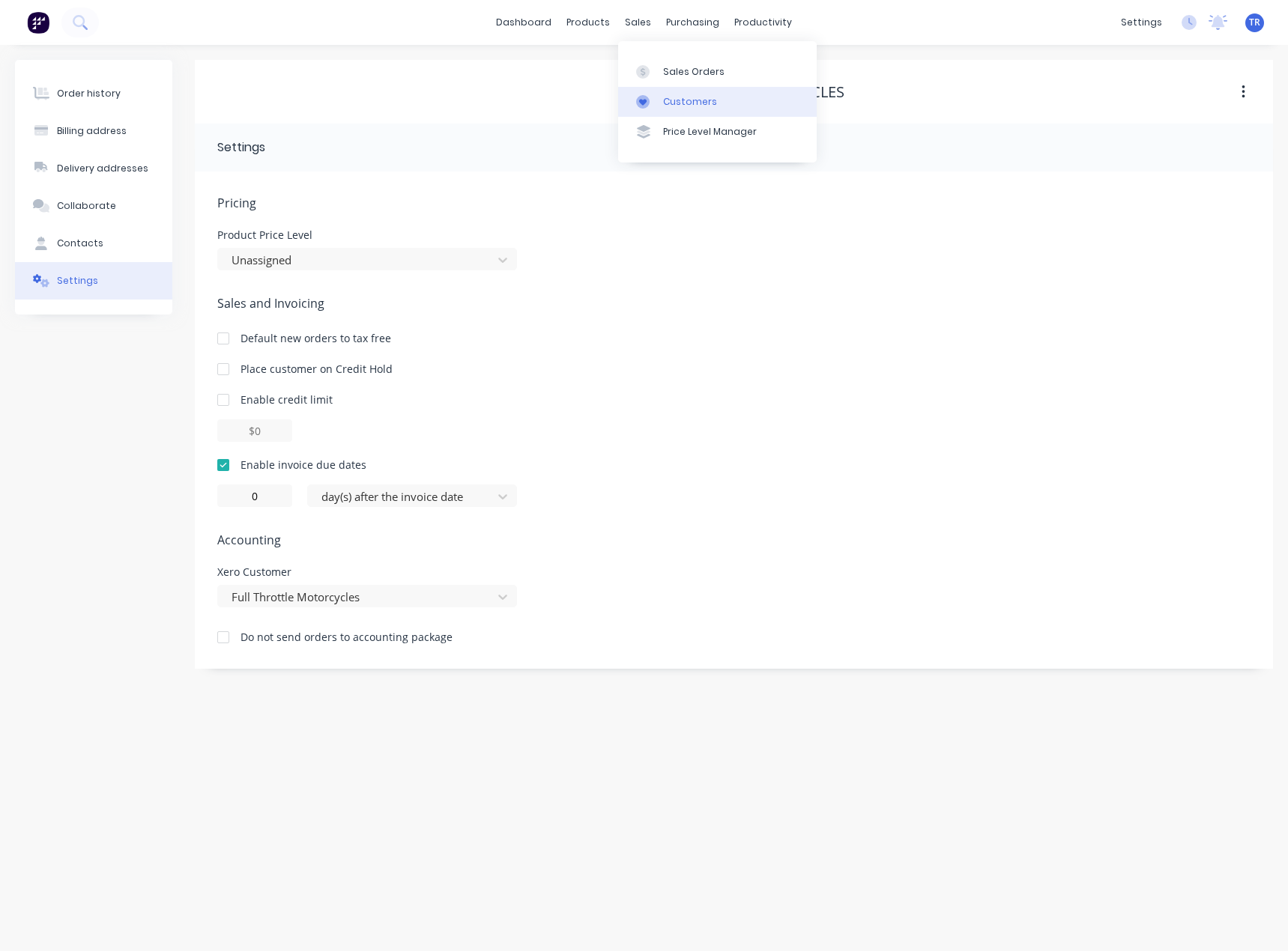
click at [644, 95] on icon at bounding box center [643, 102] width 13 height 13
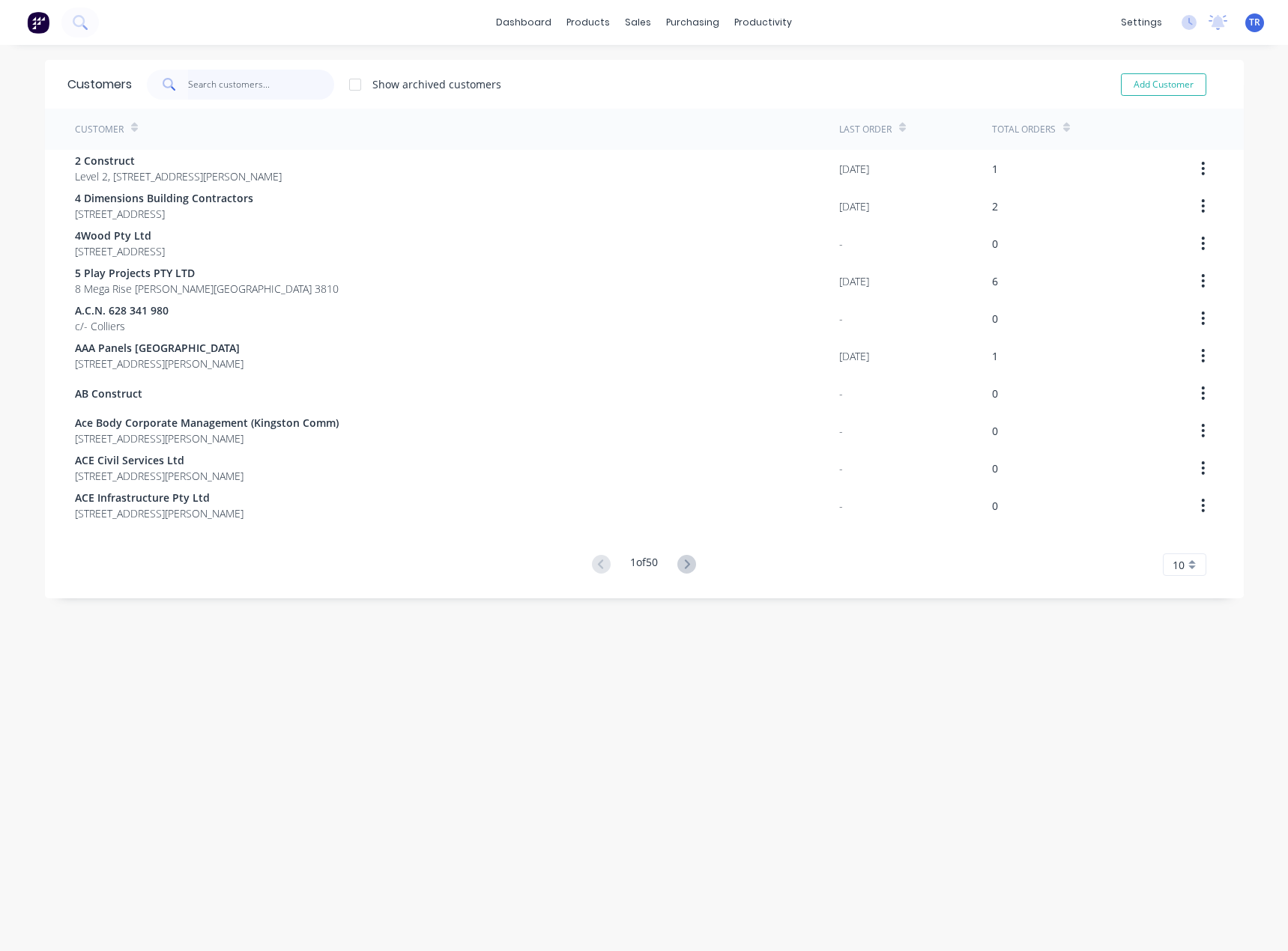
drag, startPoint x: 222, startPoint y: 90, endPoint x: 221, endPoint y: 99, distance: 9.1
click at [222, 90] on input "text" at bounding box center [261, 84] width 146 height 30
paste input "Lilydale Truck"
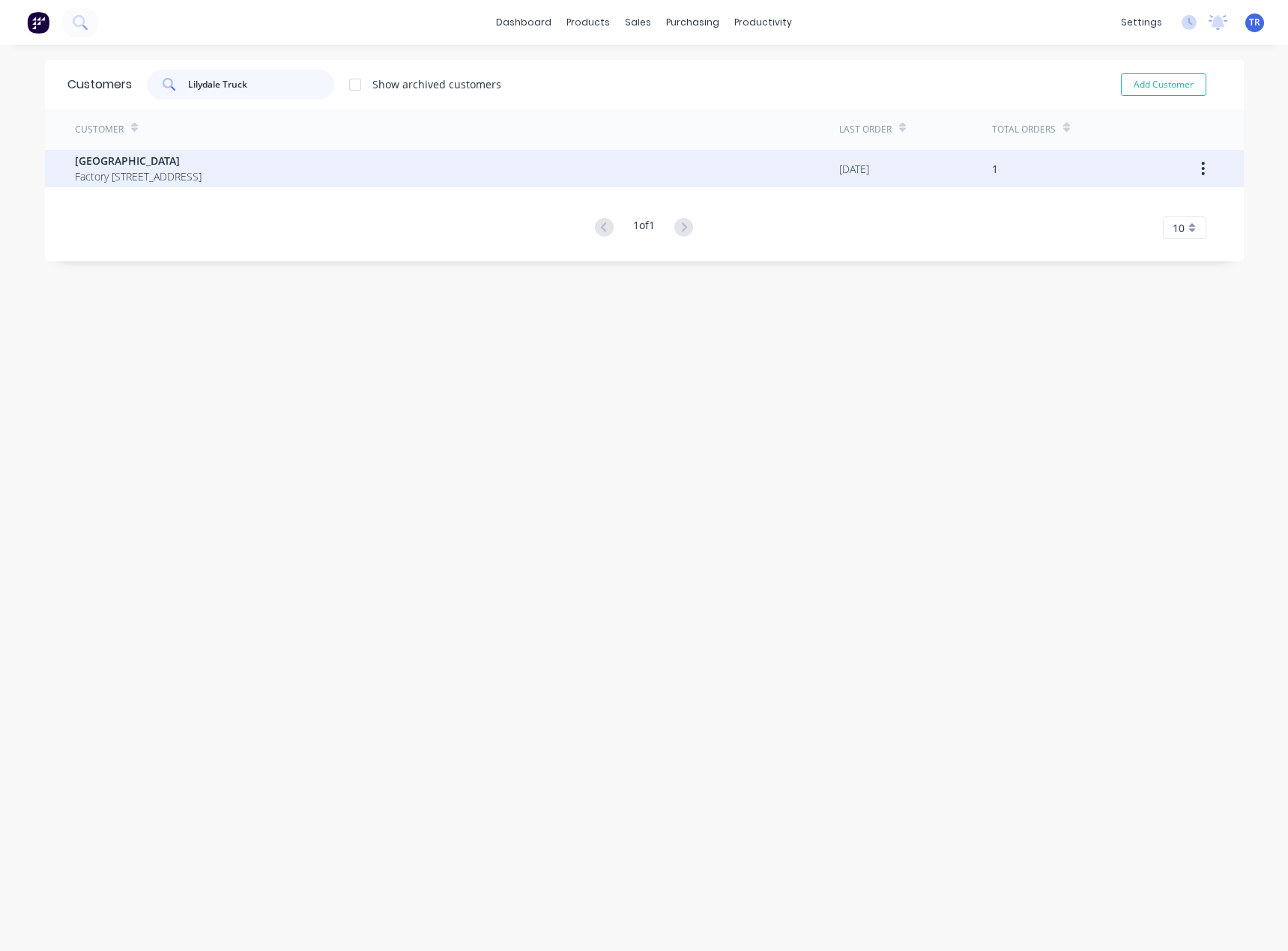
type input "Lilydale Truck"
click at [201, 172] on span "Factory 43 / 64-68 Beresford Road Lilydale Victoria Australia 3140" at bounding box center [139, 176] width 127 height 16
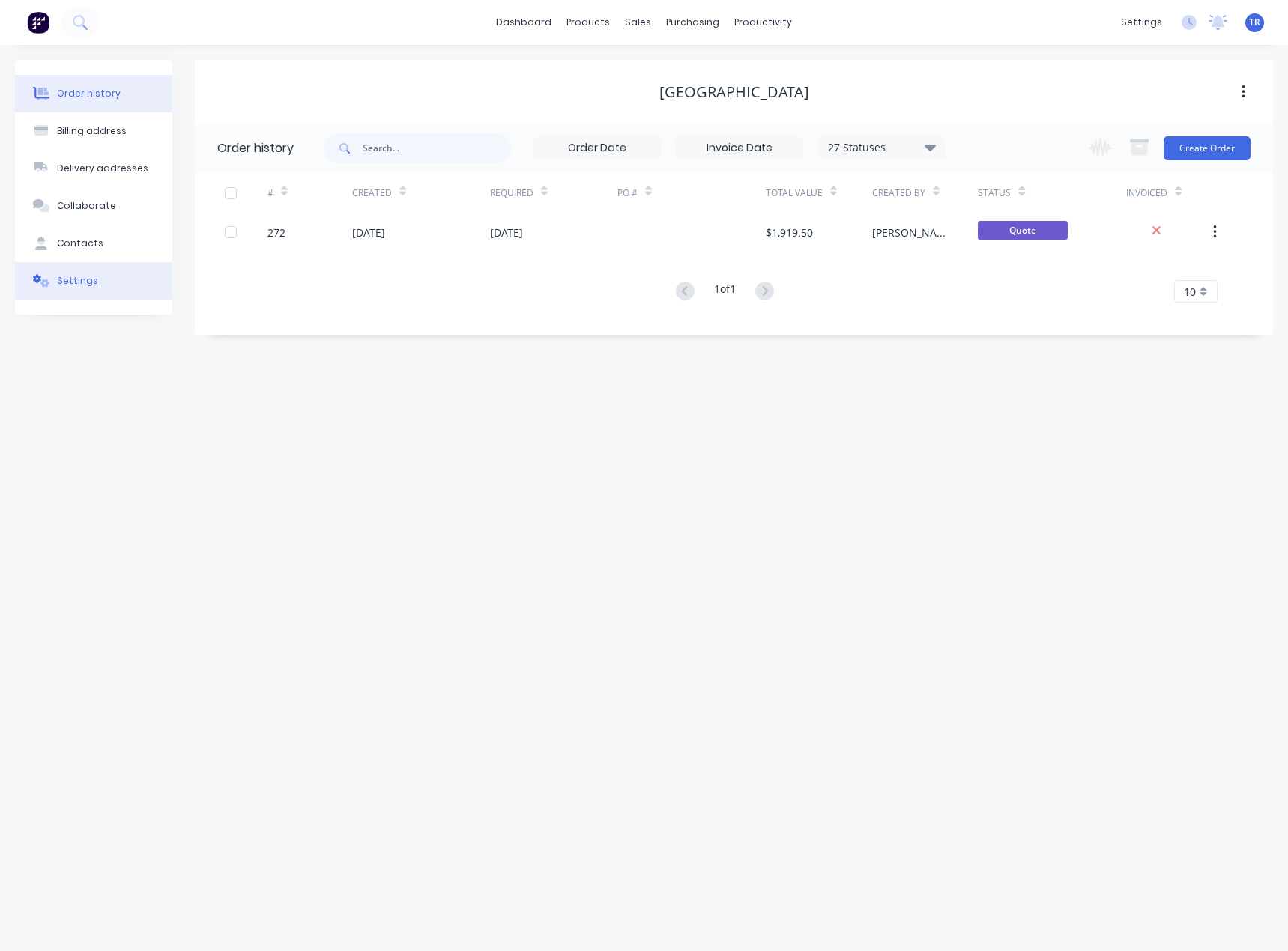
click at [117, 280] on button "Settings" at bounding box center [94, 281] width 157 height 38
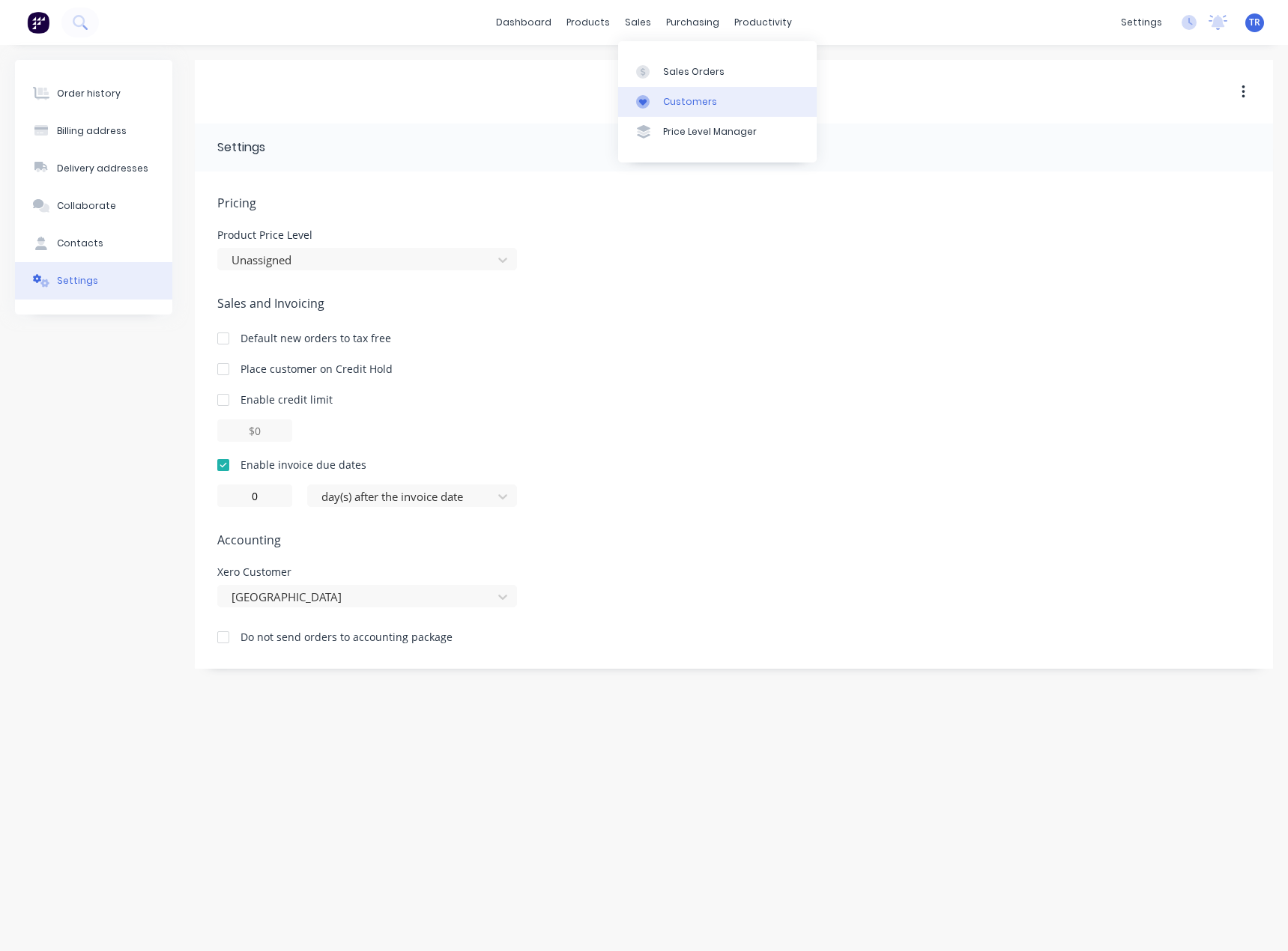
click at [677, 91] on link "Customers" at bounding box center [718, 102] width 199 height 30
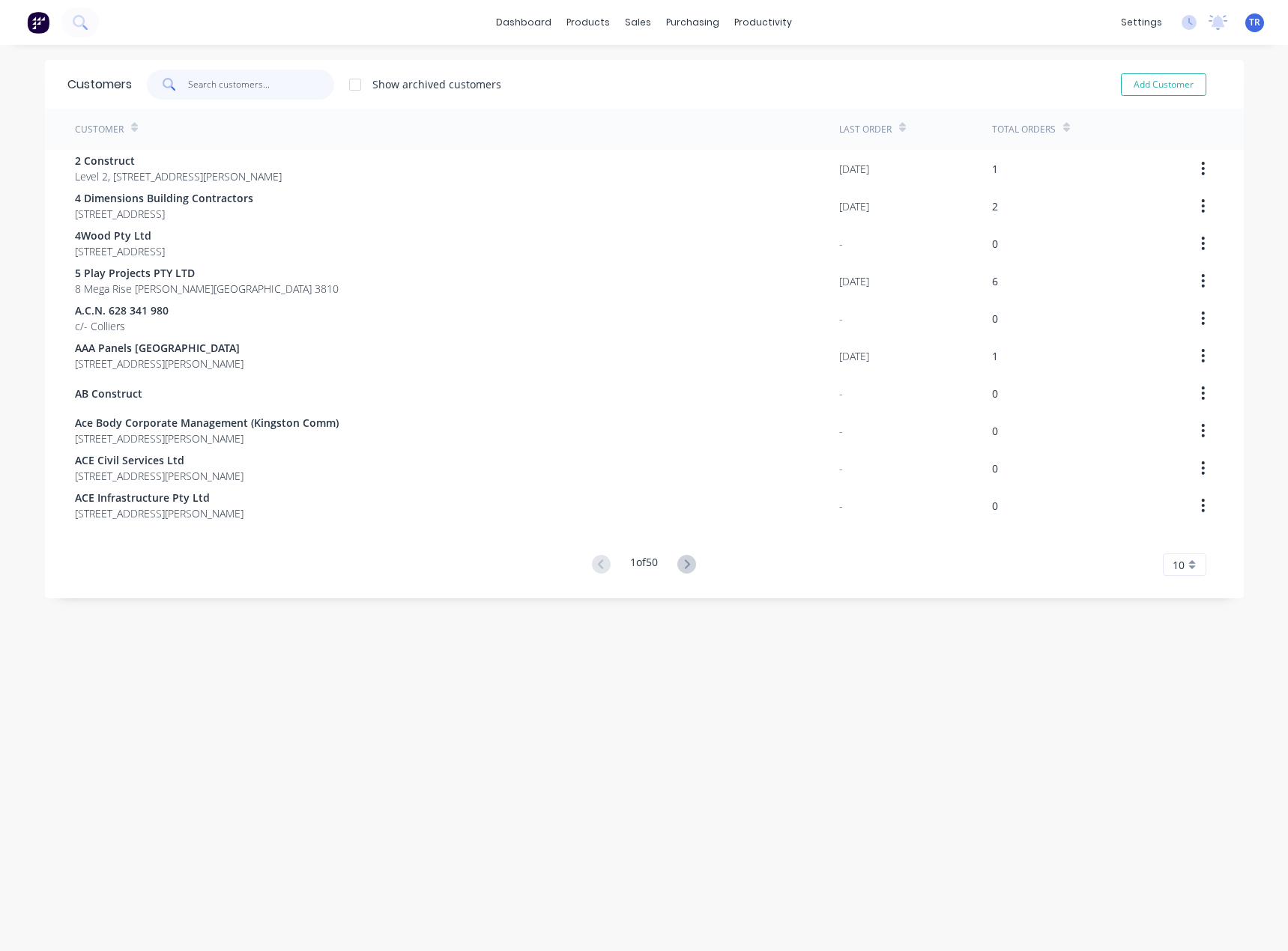
paste input "Melbourne Civil Works"
click at [281, 89] on input "text" at bounding box center [261, 84] width 146 height 30
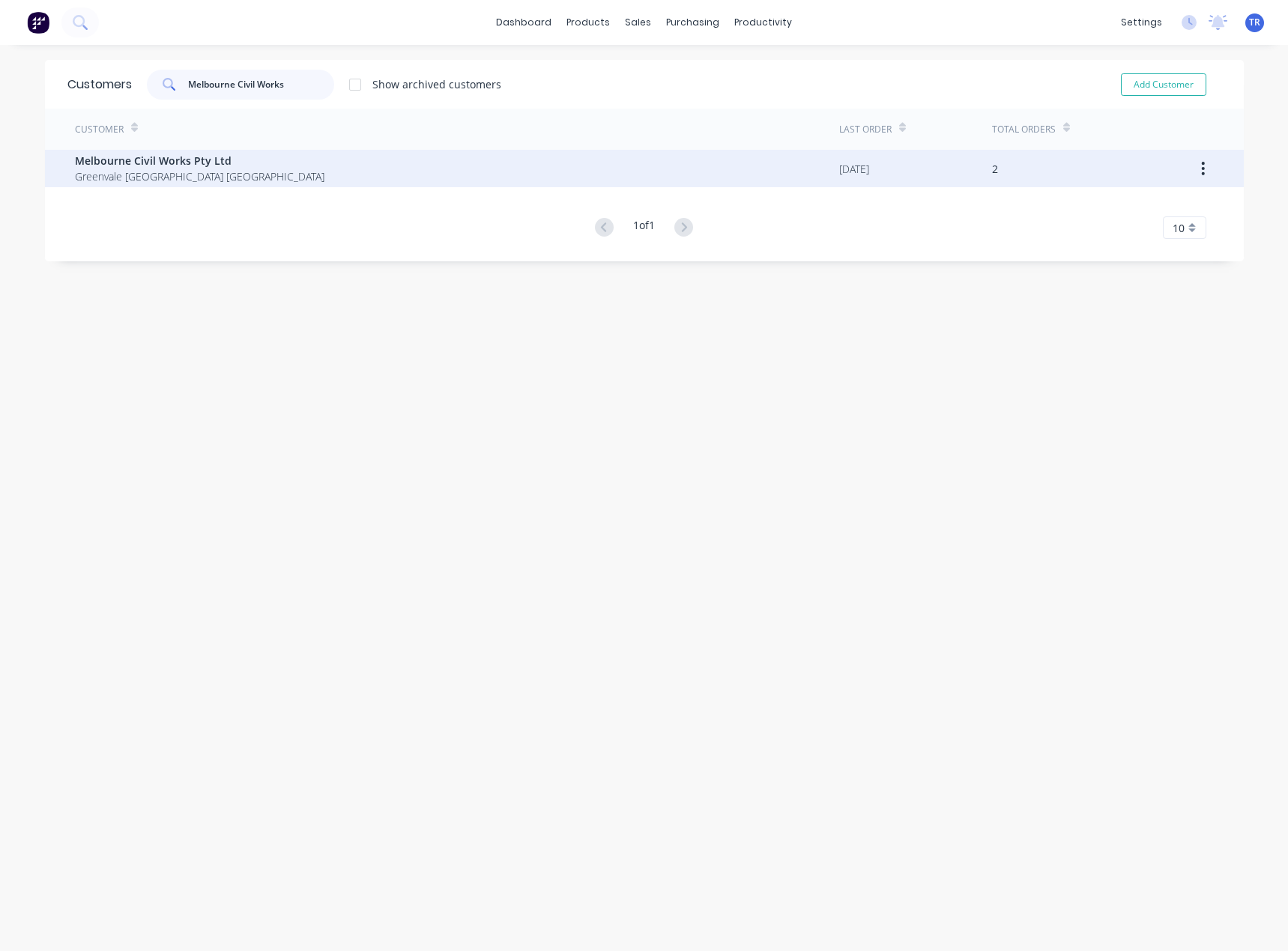
type input "Melbourne Civil Works"
click at [266, 186] on div "Melbourne Civil Works Pty Ltd Greenvale Victoria Australia" at bounding box center [457, 168] width 764 height 38
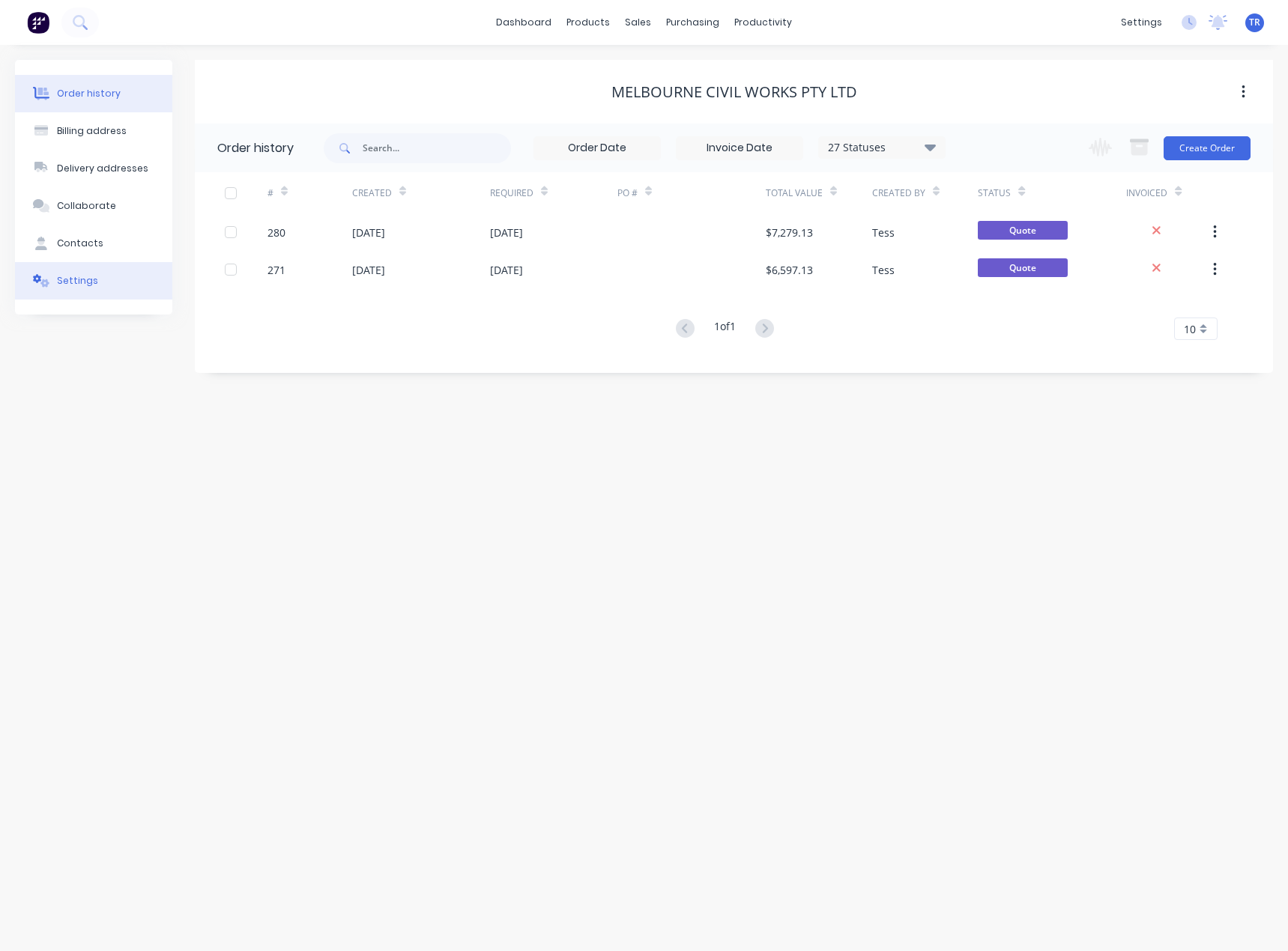
click at [114, 284] on button "Settings" at bounding box center [94, 281] width 157 height 38
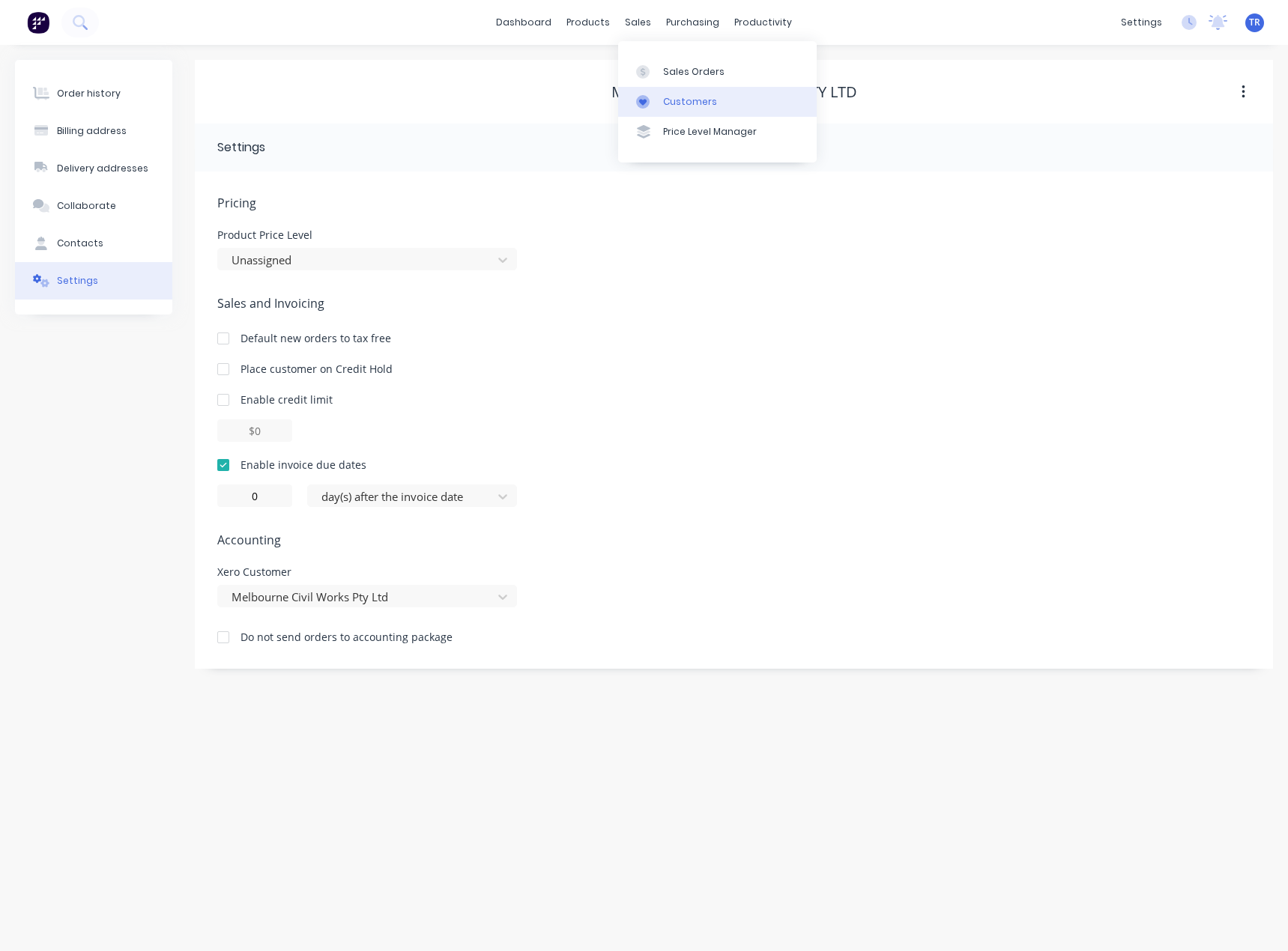
click at [666, 103] on div "Customers" at bounding box center [690, 102] width 54 height 13
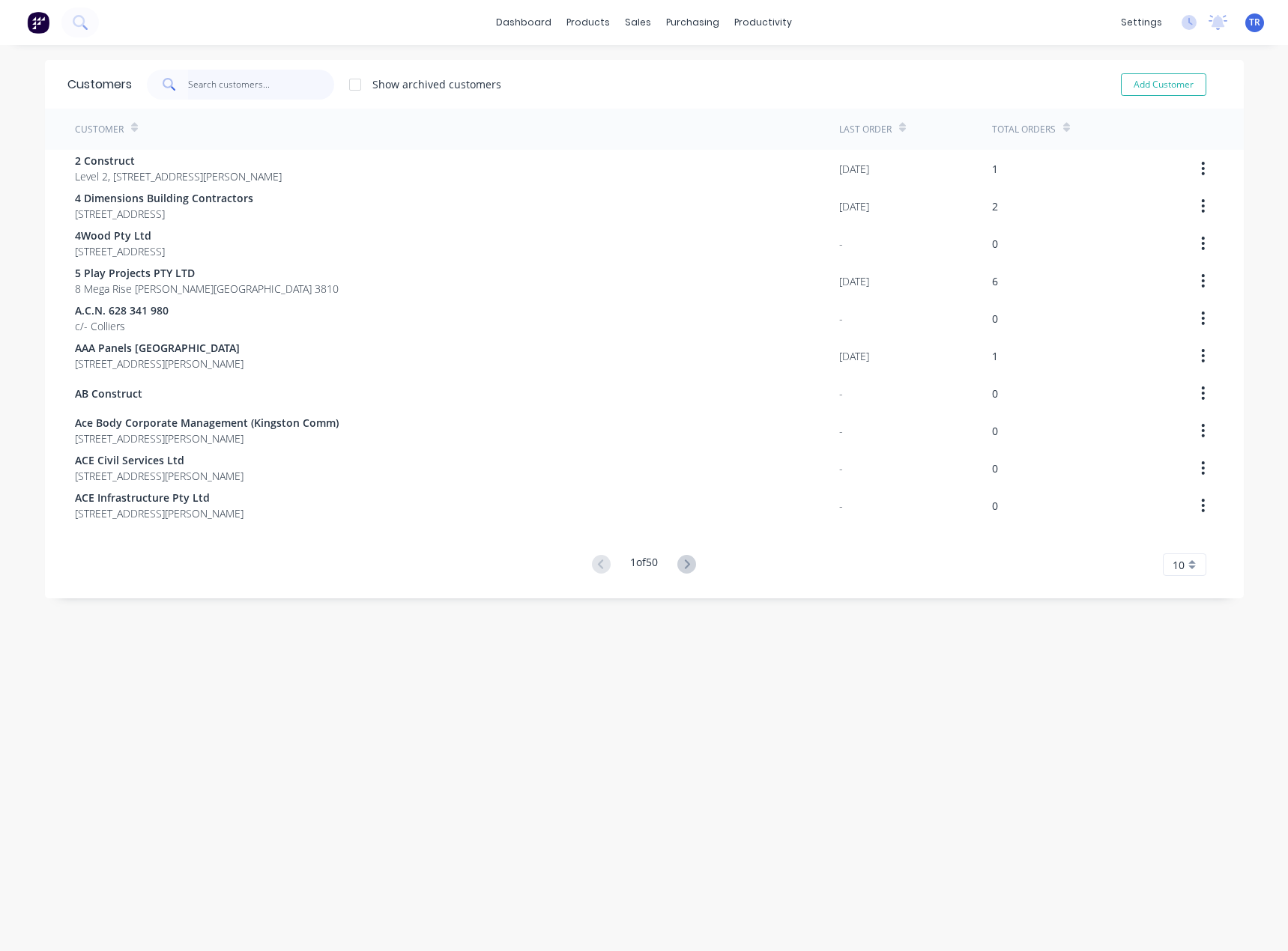
click at [252, 88] on input "text" at bounding box center [261, 84] width 146 height 30
paste input "Lilydale Automotive"
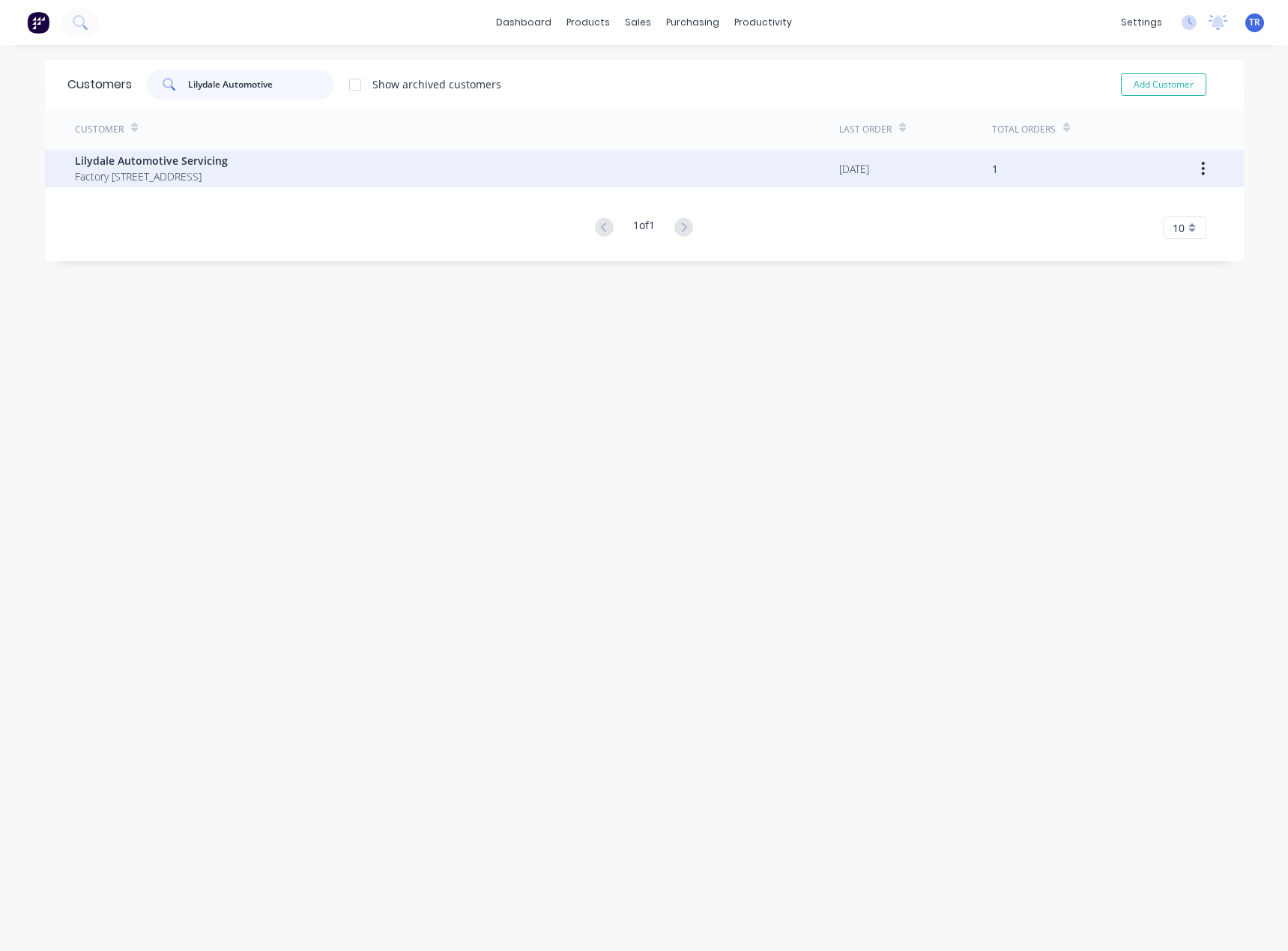
type input "Lilydale Automotive"
click at [203, 183] on span "Factory 13, 91-99 Beresford Road Lilydale Victoria Australia 3140" at bounding box center [151, 176] width 153 height 16
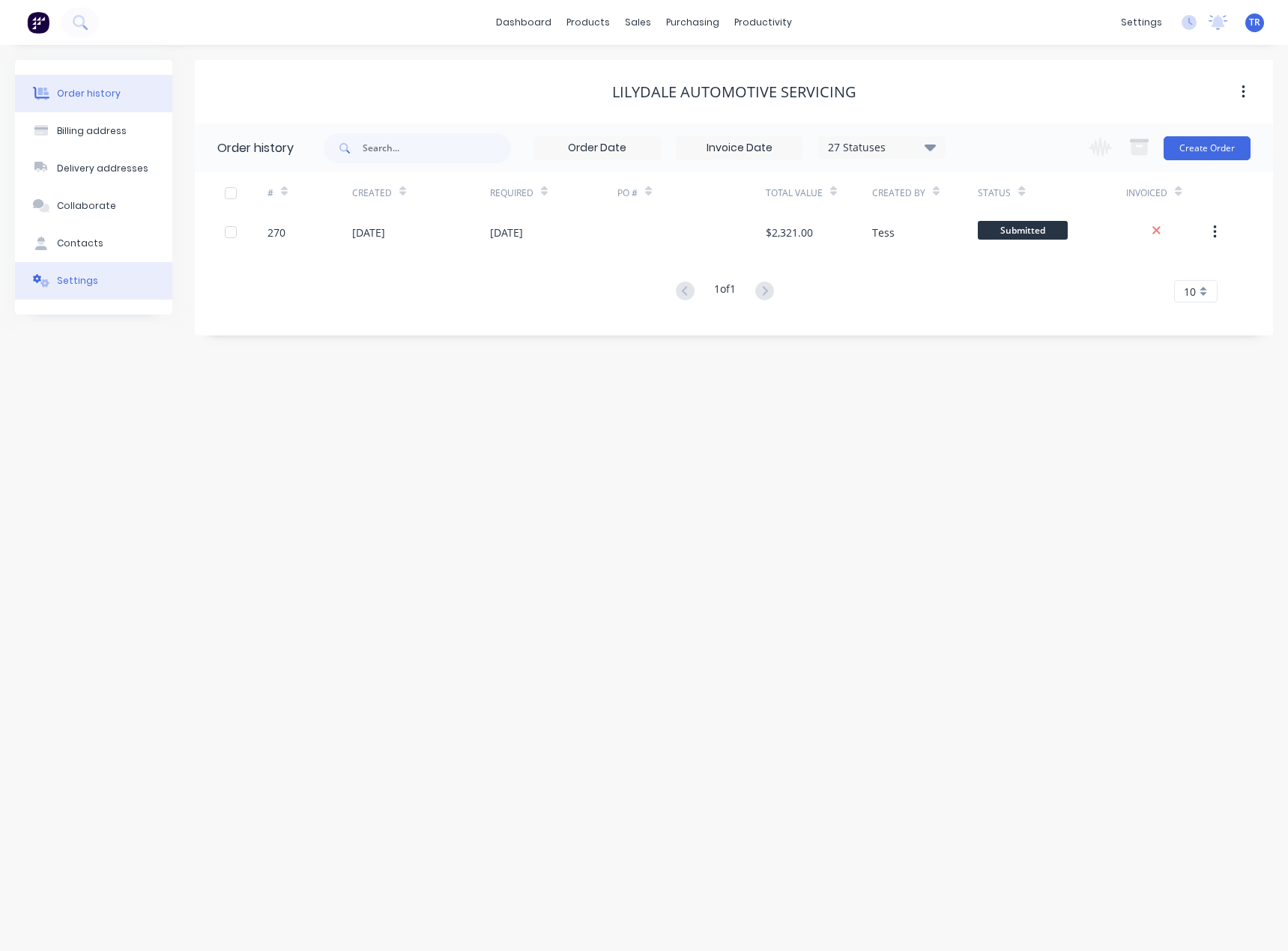
click at [96, 279] on button "Settings" at bounding box center [94, 281] width 157 height 38
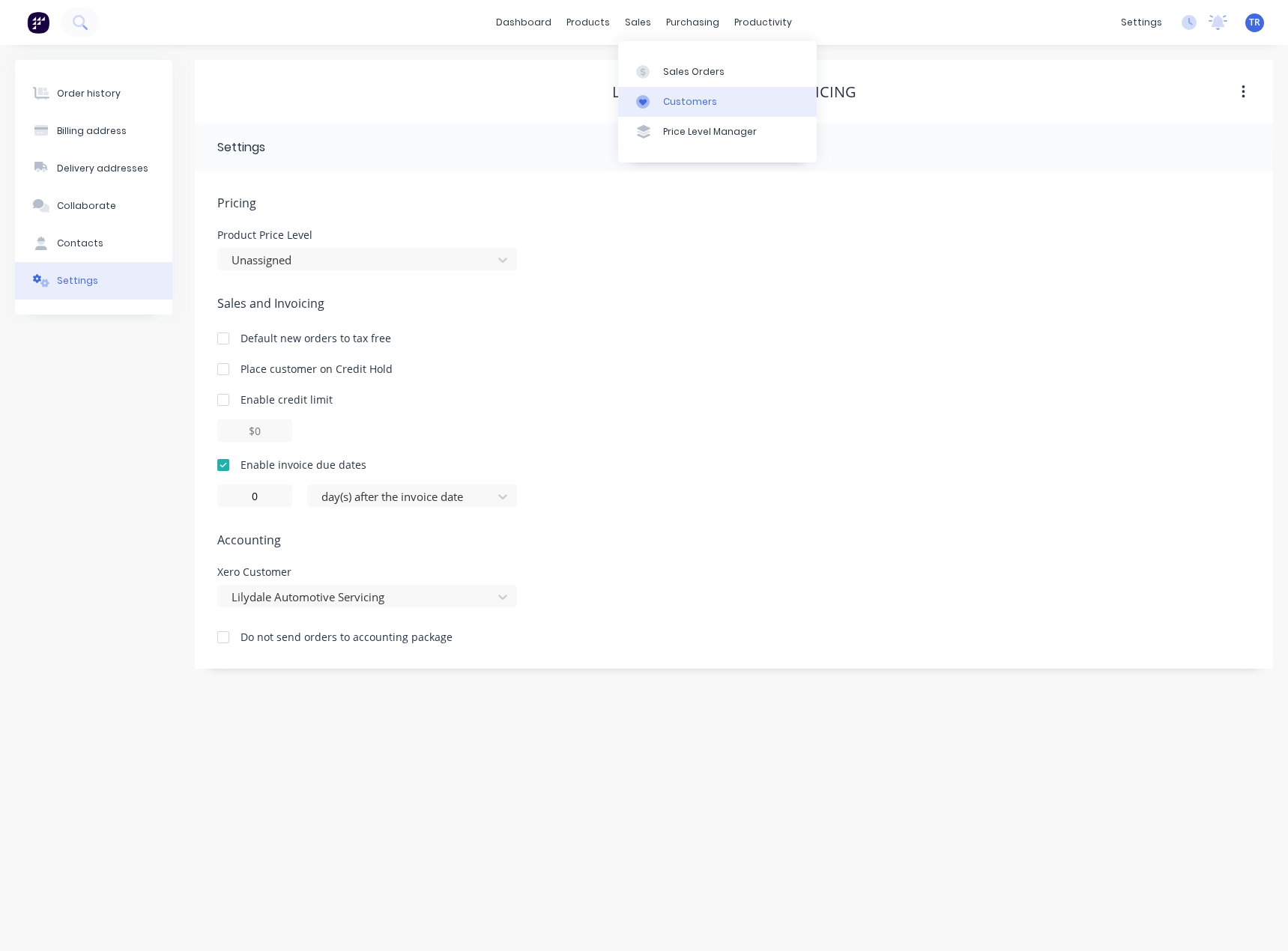
click at [662, 98] on link "Customers" at bounding box center [718, 102] width 199 height 30
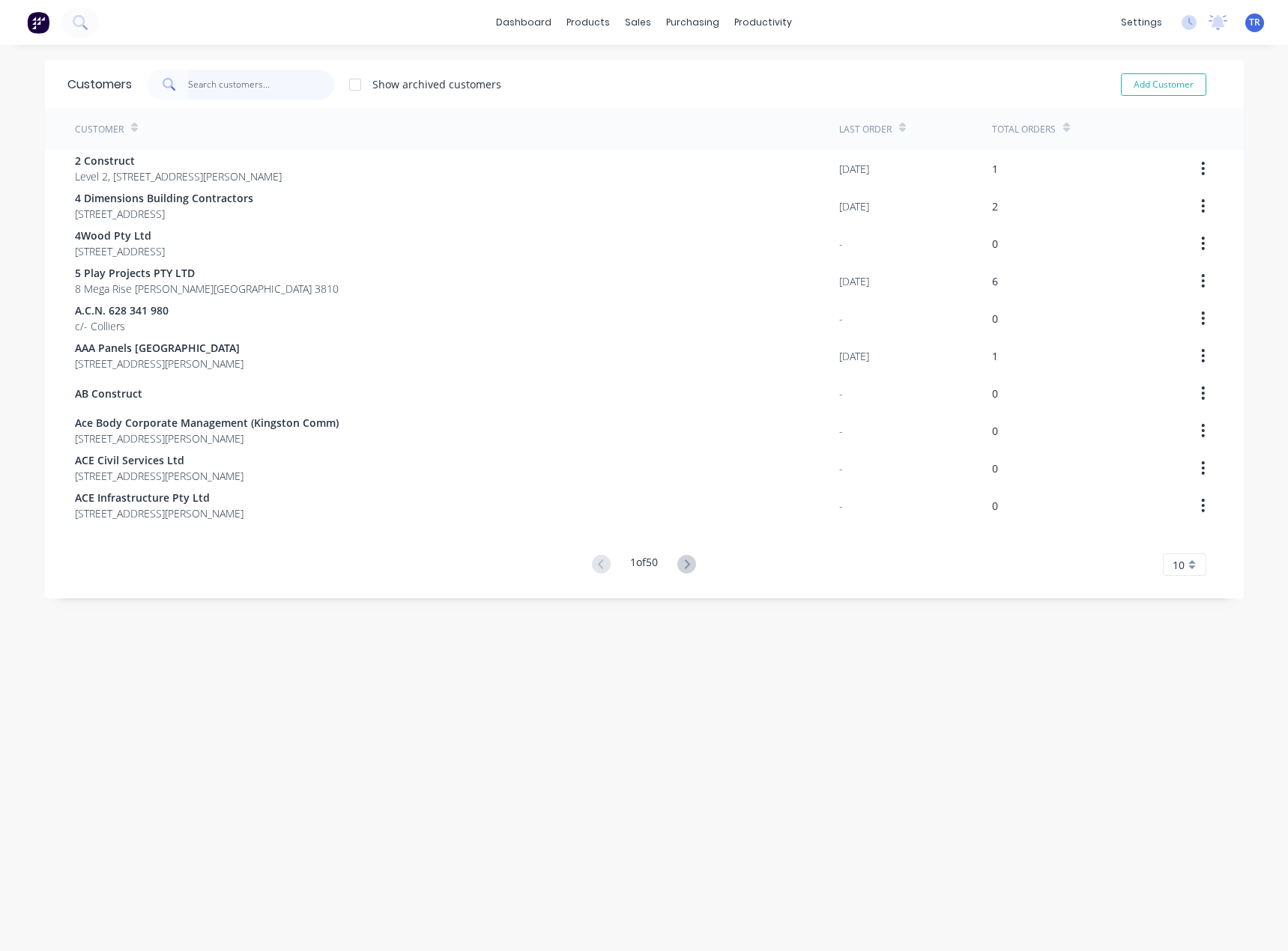
paste input "Yarra Valley"
click at [265, 91] on input "Yarra Valley" at bounding box center [261, 84] width 146 height 30
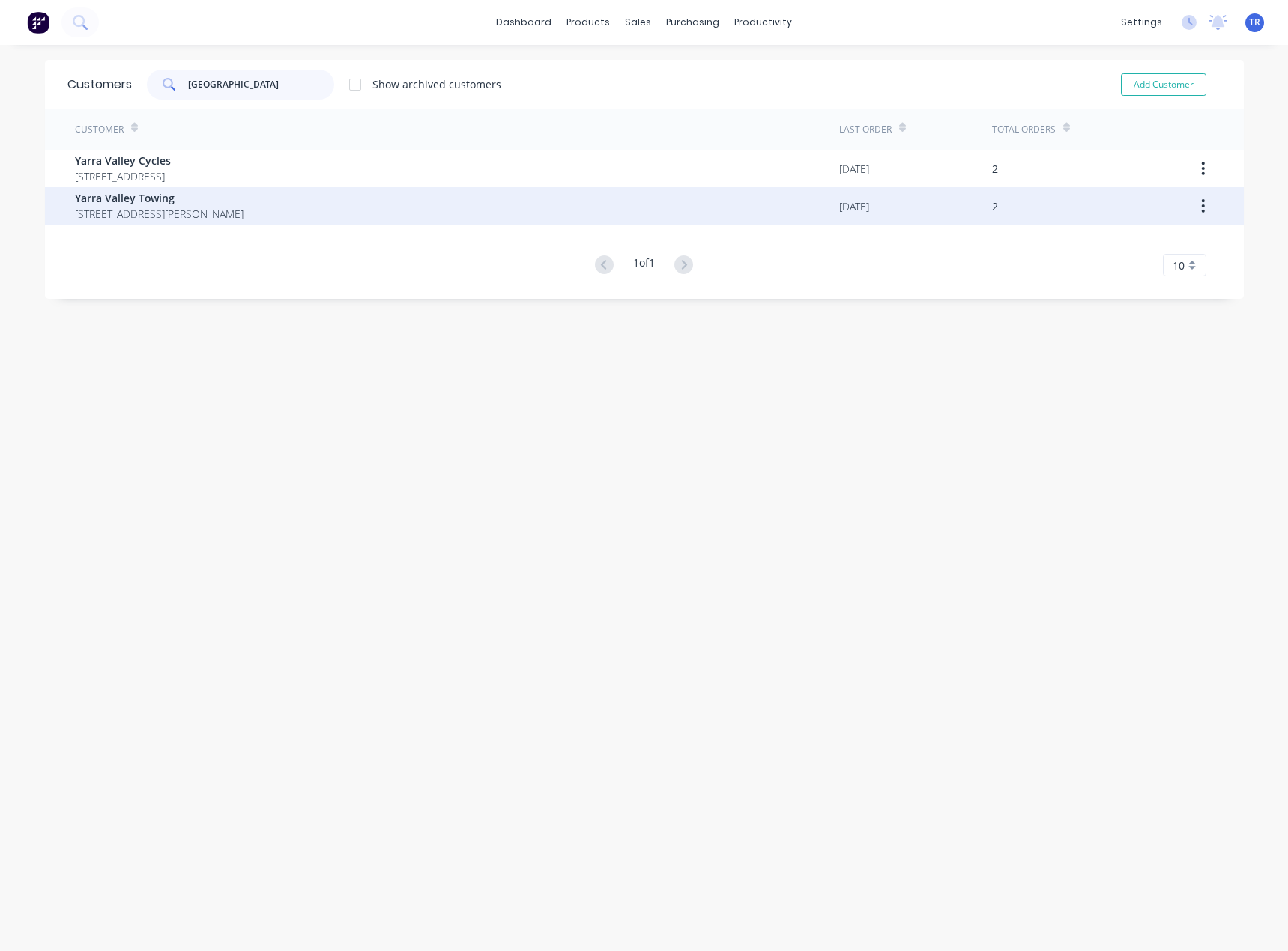
type input "Yarra Valley"
click at [240, 200] on span "Yarra Valley Towing" at bounding box center [160, 198] width 169 height 16
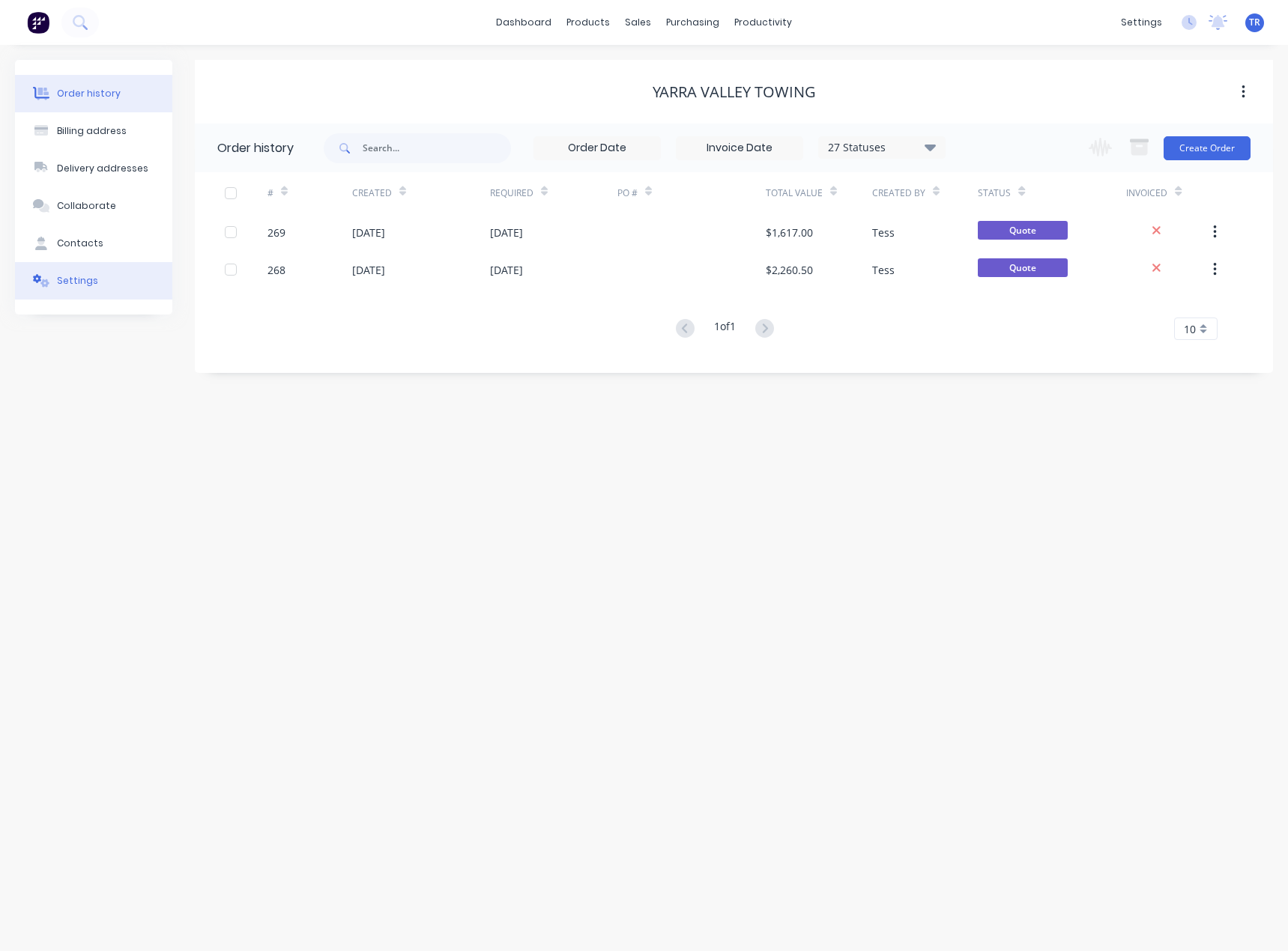
click at [105, 266] on button "Settings" at bounding box center [94, 281] width 157 height 38
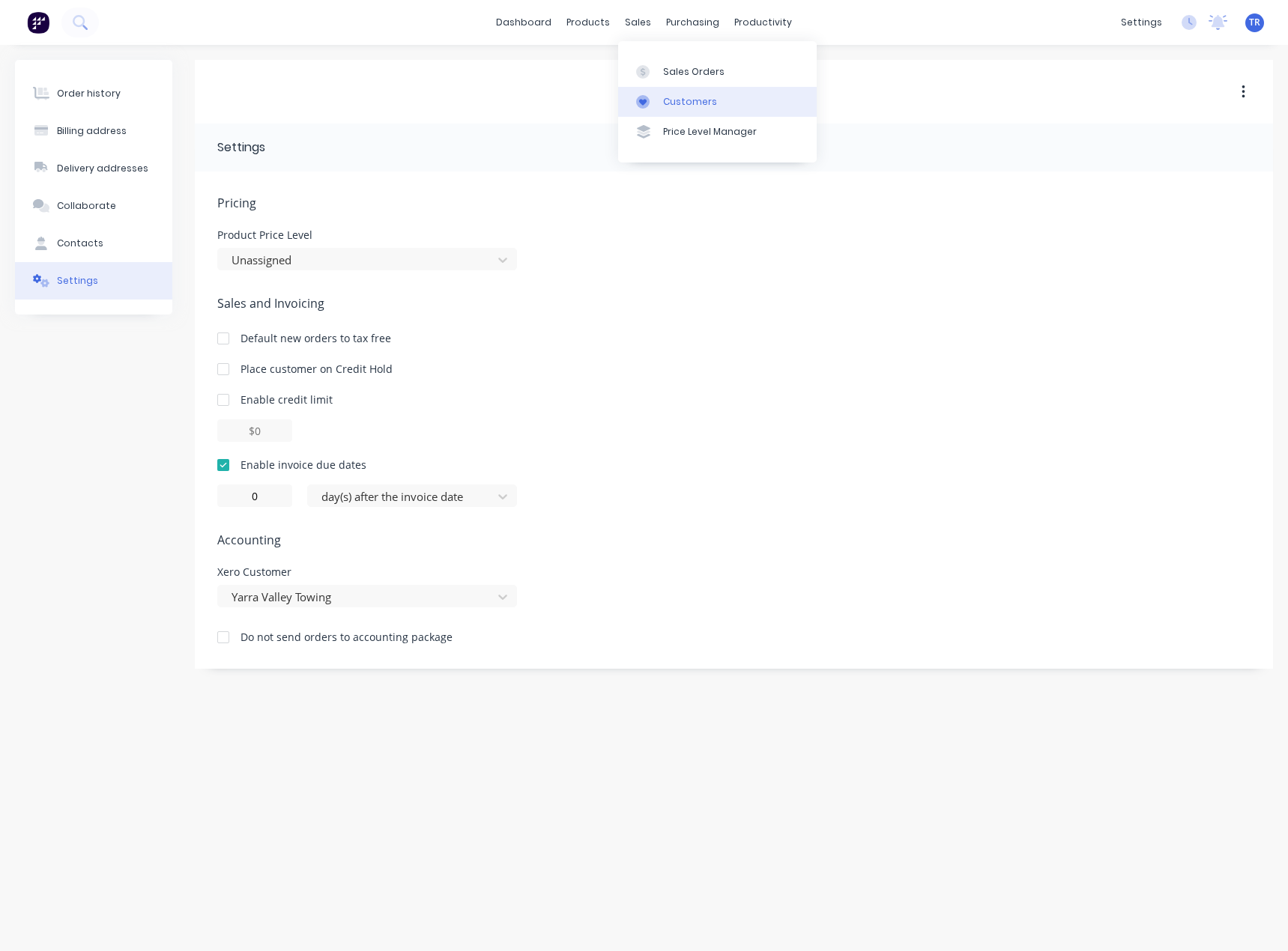
click at [662, 99] on link "Customers" at bounding box center [718, 102] width 199 height 30
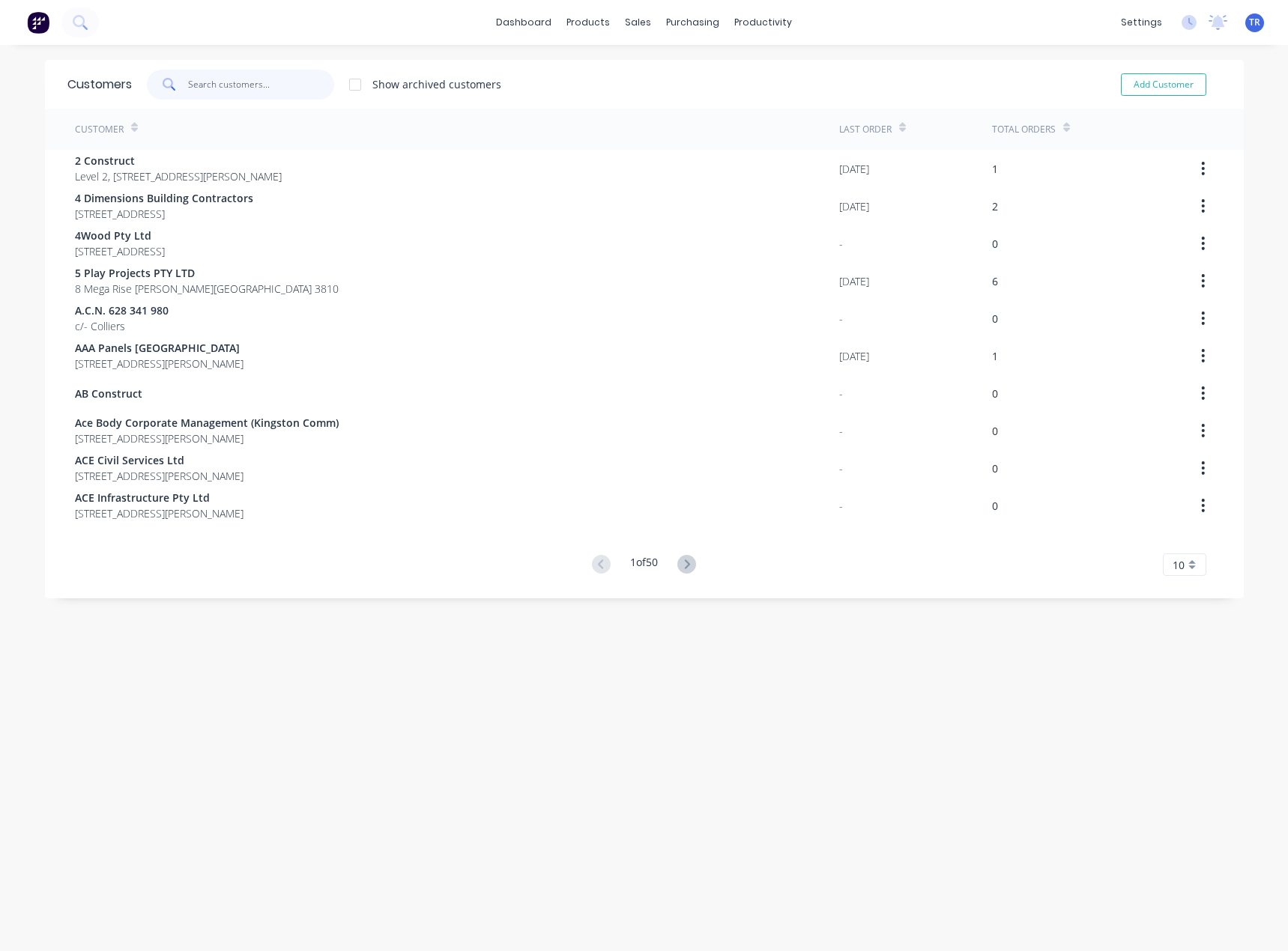
click at [287, 97] on input "text" at bounding box center [261, 84] width 146 height 30
paste input "DMG Electrical"
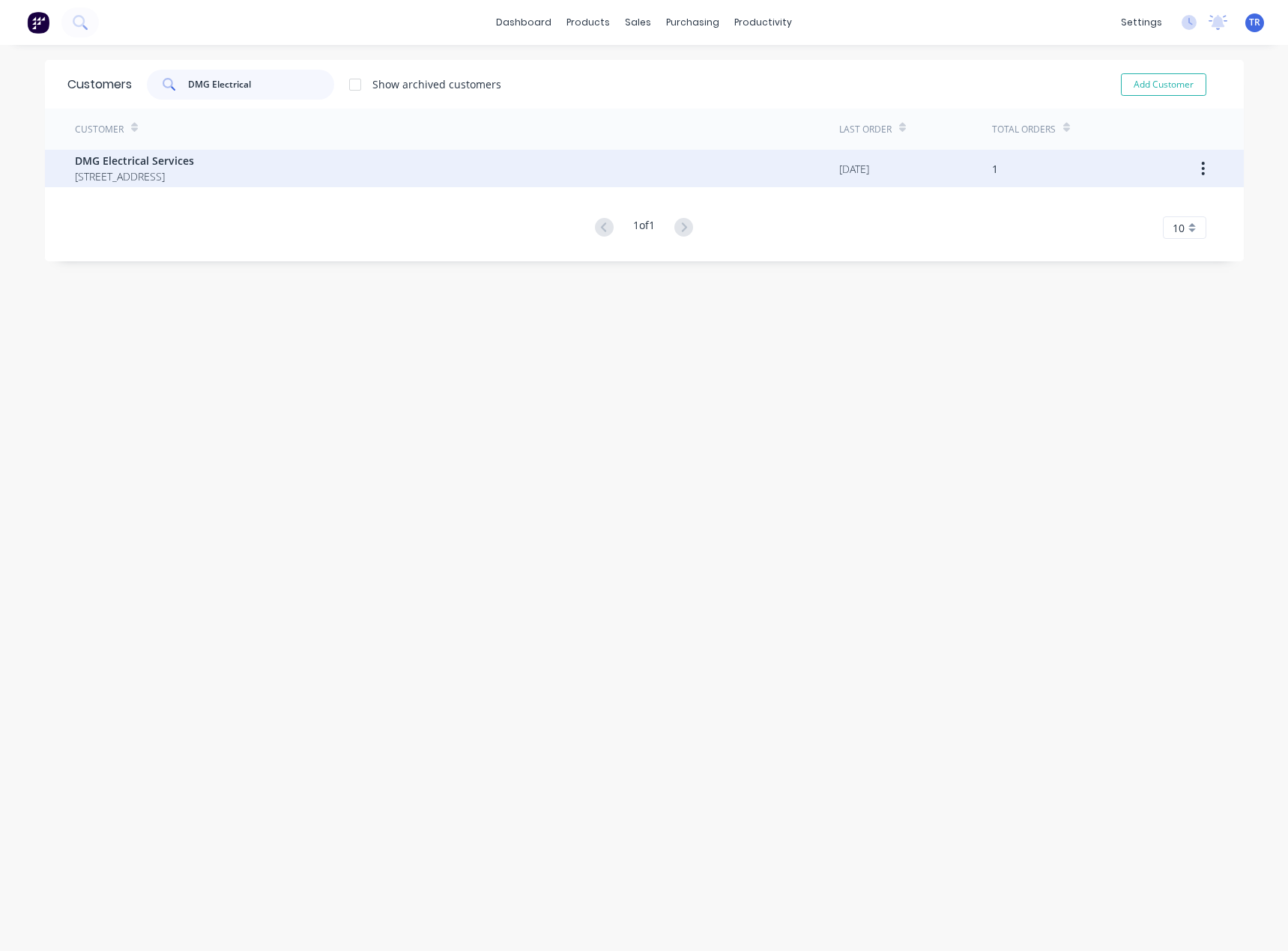
type input "DMG Electrical"
click at [194, 169] on span "25 Centre rd Brighton East Victoria Australia 3187" at bounding box center [134, 176] width 119 height 16
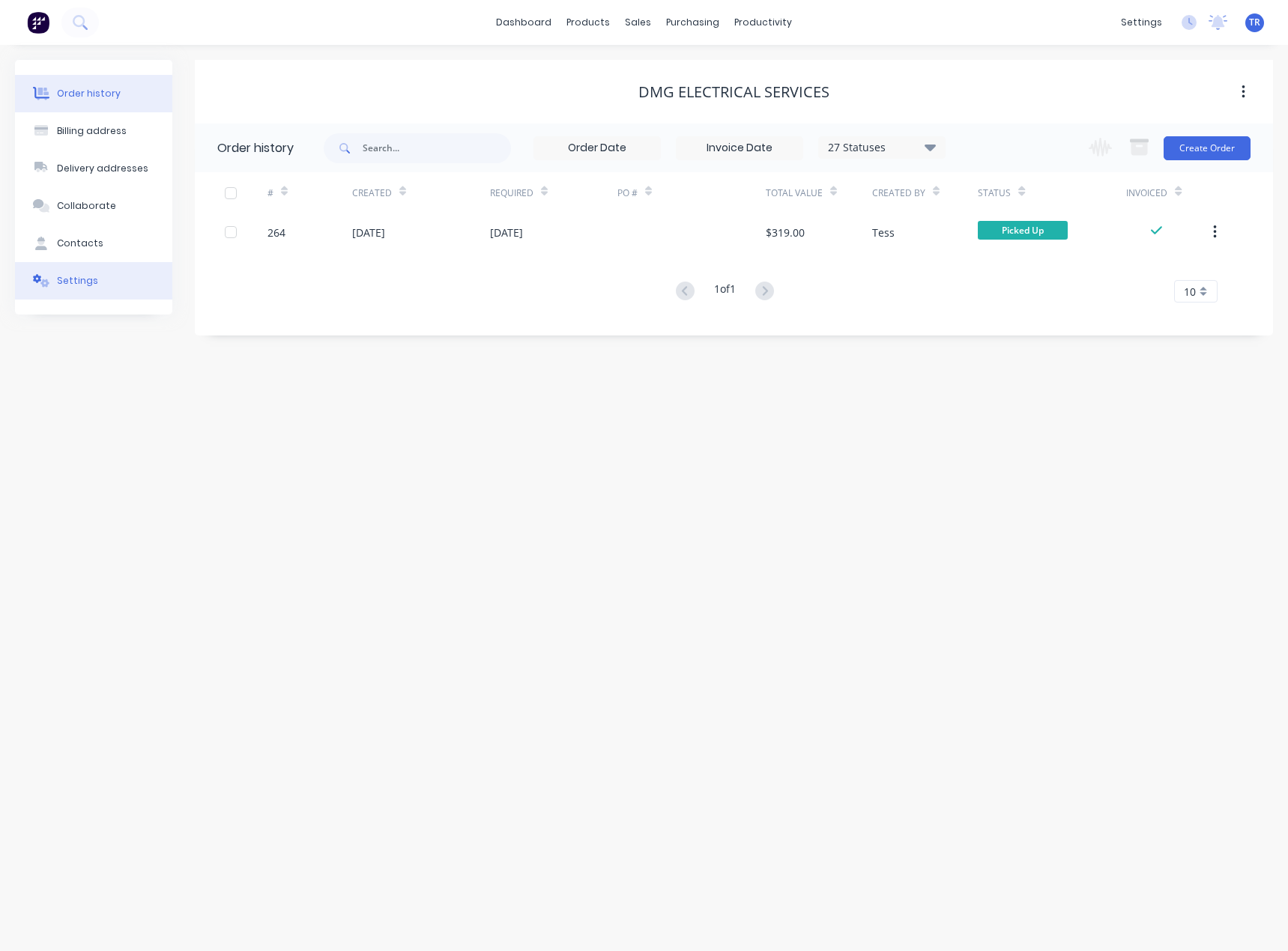
click at [104, 280] on button "Settings" at bounding box center [94, 281] width 157 height 38
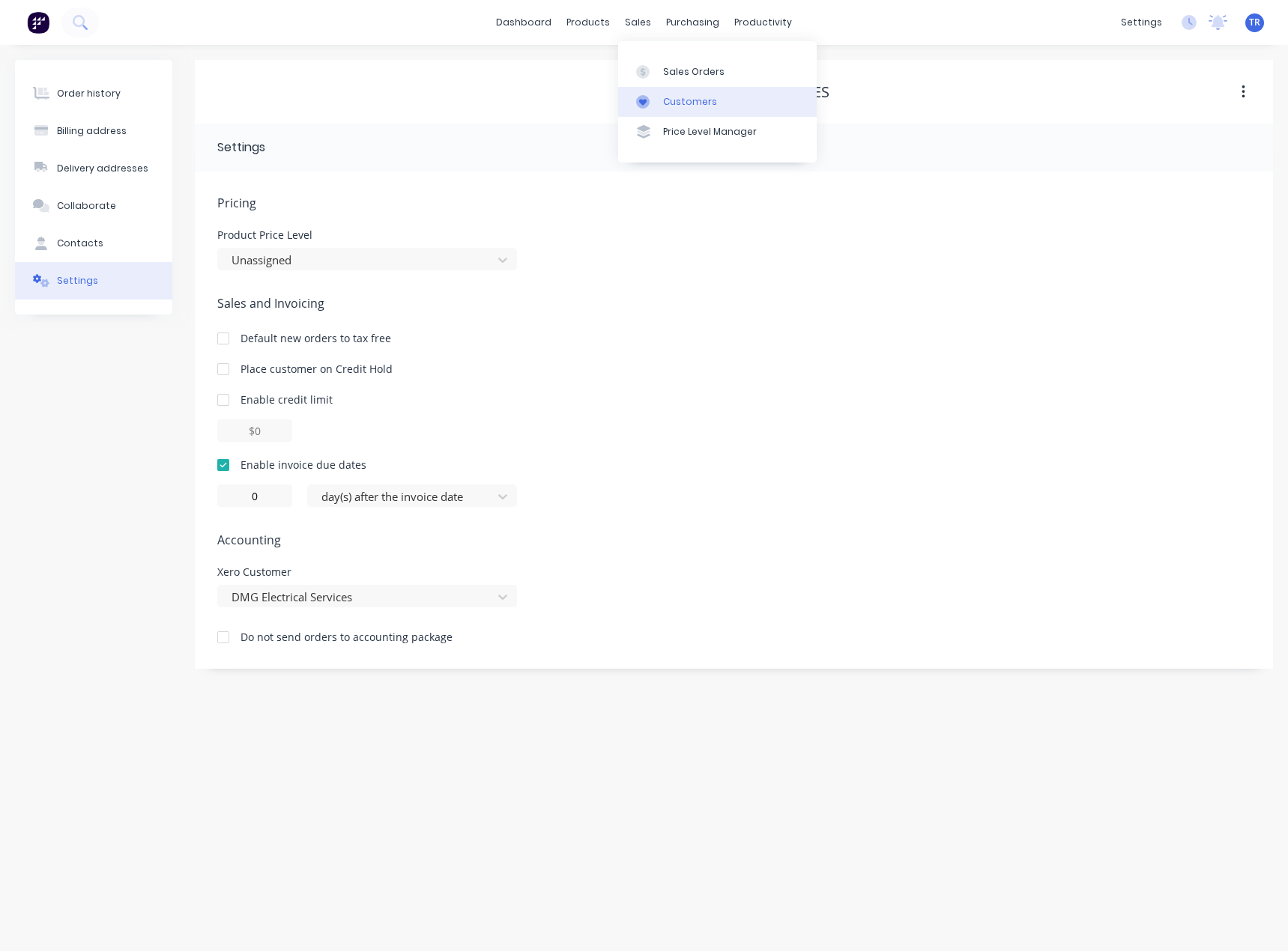
click at [667, 105] on div "Customers" at bounding box center [690, 102] width 54 height 13
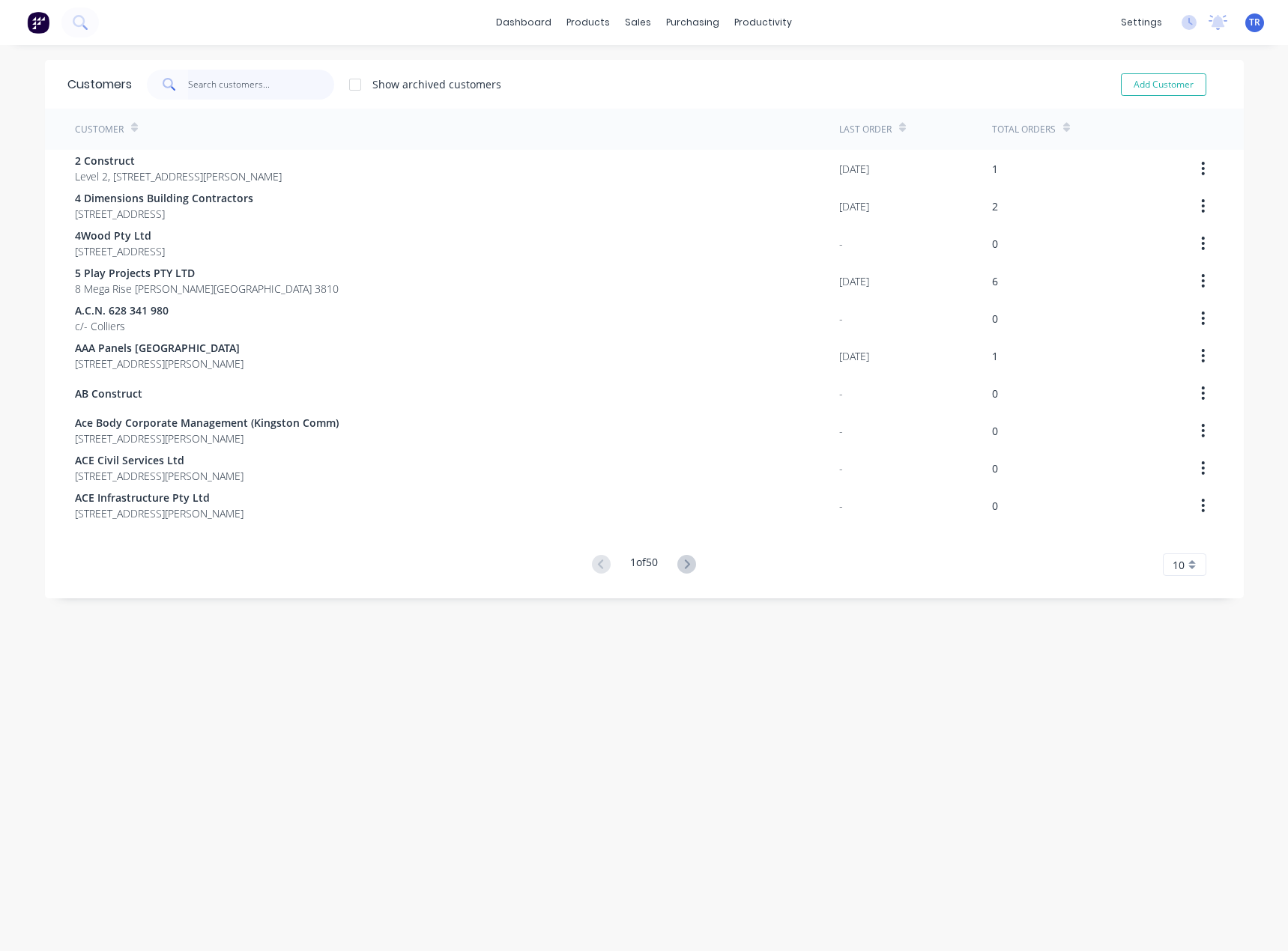
click at [280, 76] on input "text" at bounding box center [261, 84] width 146 height 30
paste input "Rodney Reed"
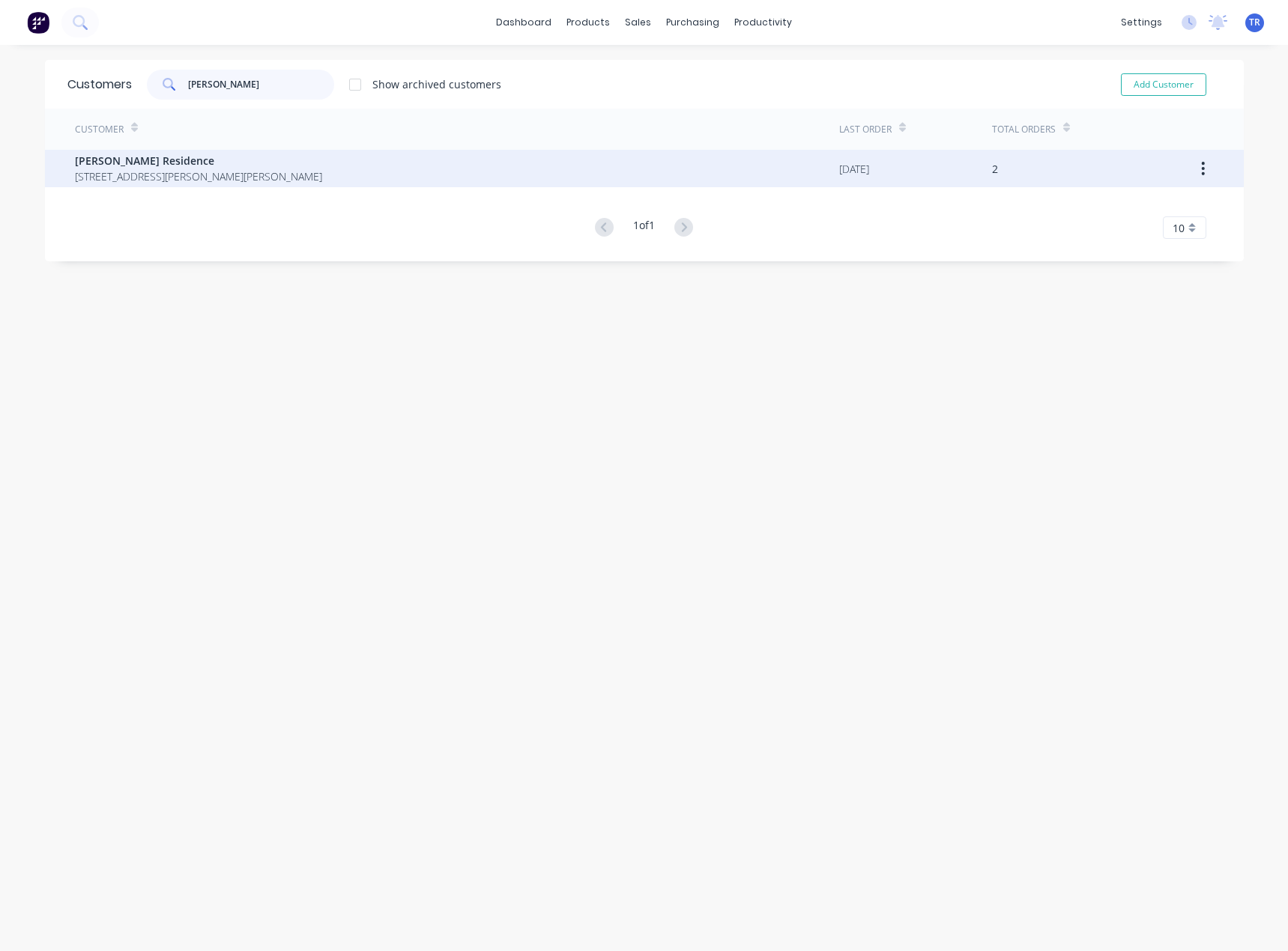
type input "Rodney Reed"
click at [297, 177] on span "9 Wallangara Dr Pakenham Victoria Australia 3810" at bounding box center [199, 176] width 247 height 16
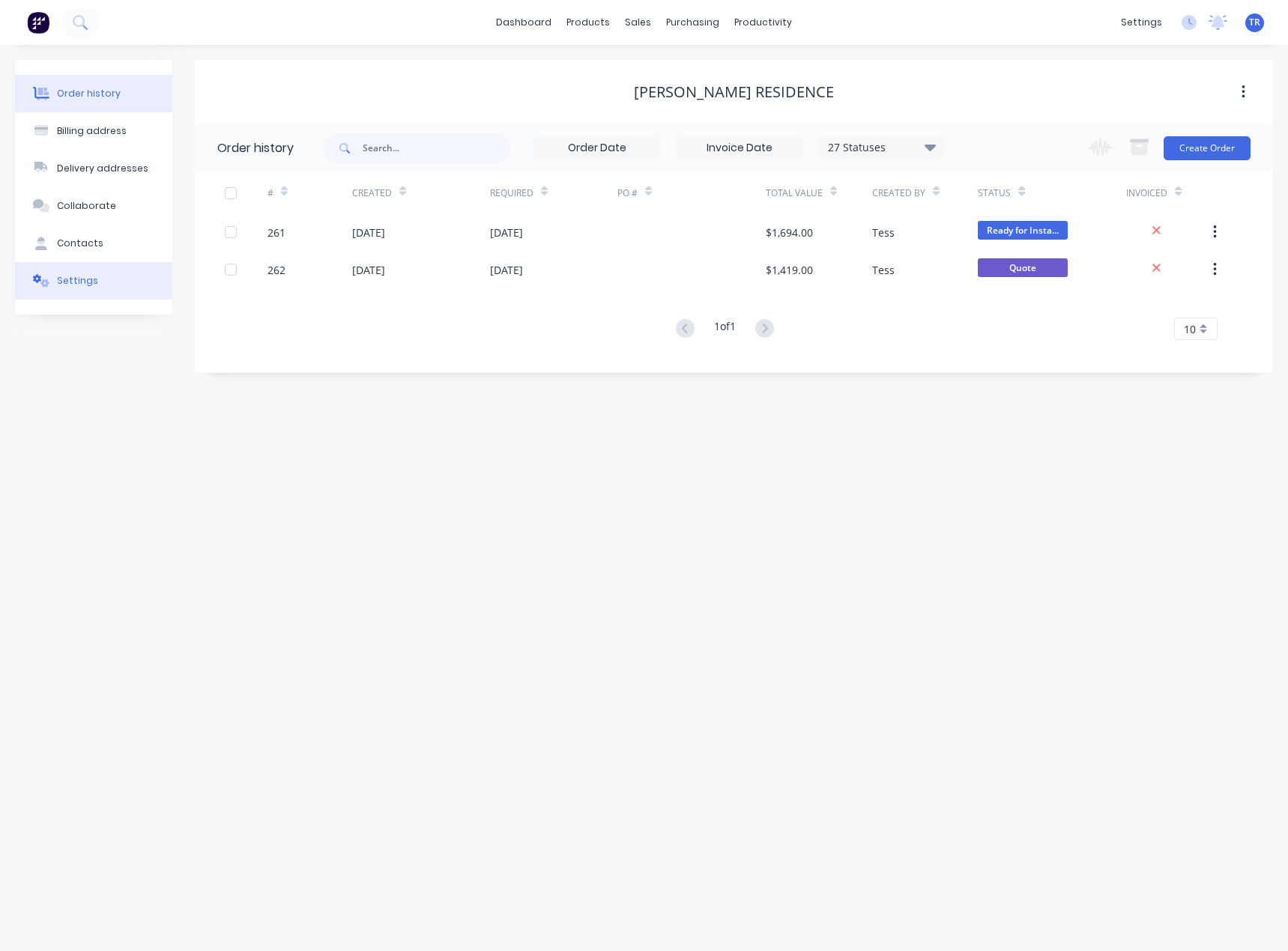
click at [129, 288] on button "Settings" at bounding box center [94, 281] width 157 height 38
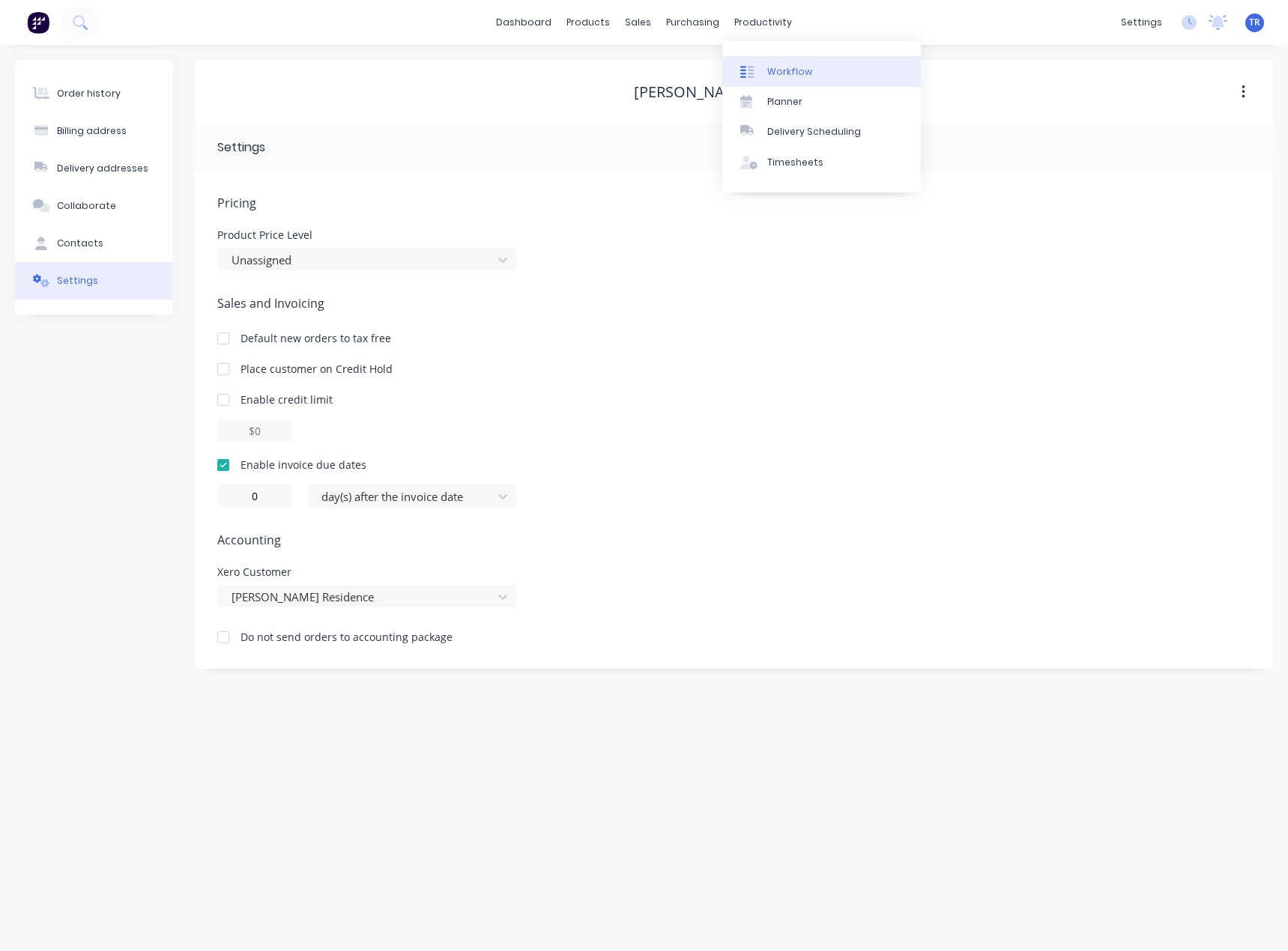
click at [786, 71] on div "Workflow" at bounding box center [789, 72] width 45 height 13
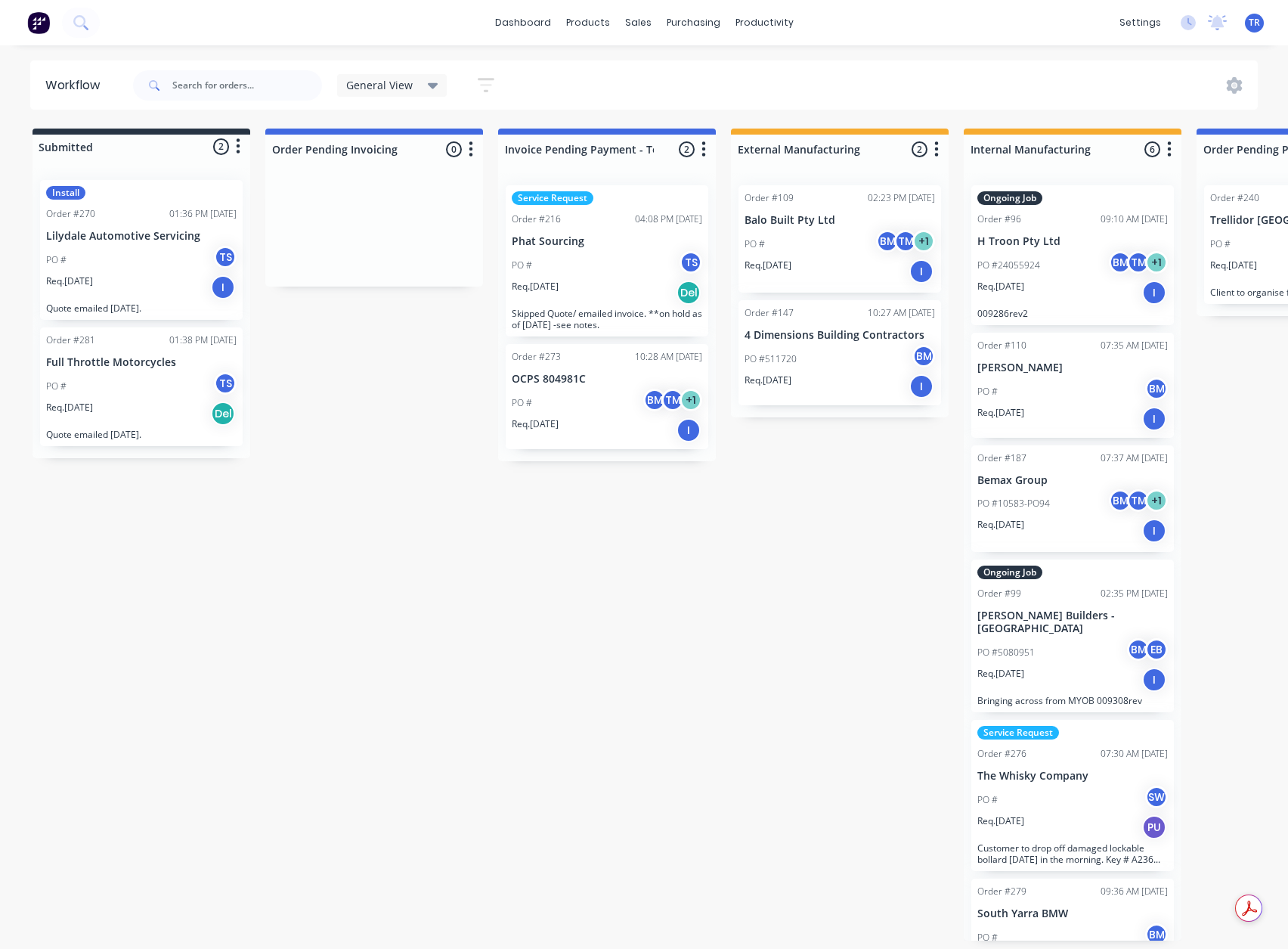
click at [87, 263] on div "PO # TS" at bounding box center [142, 260] width 191 height 29
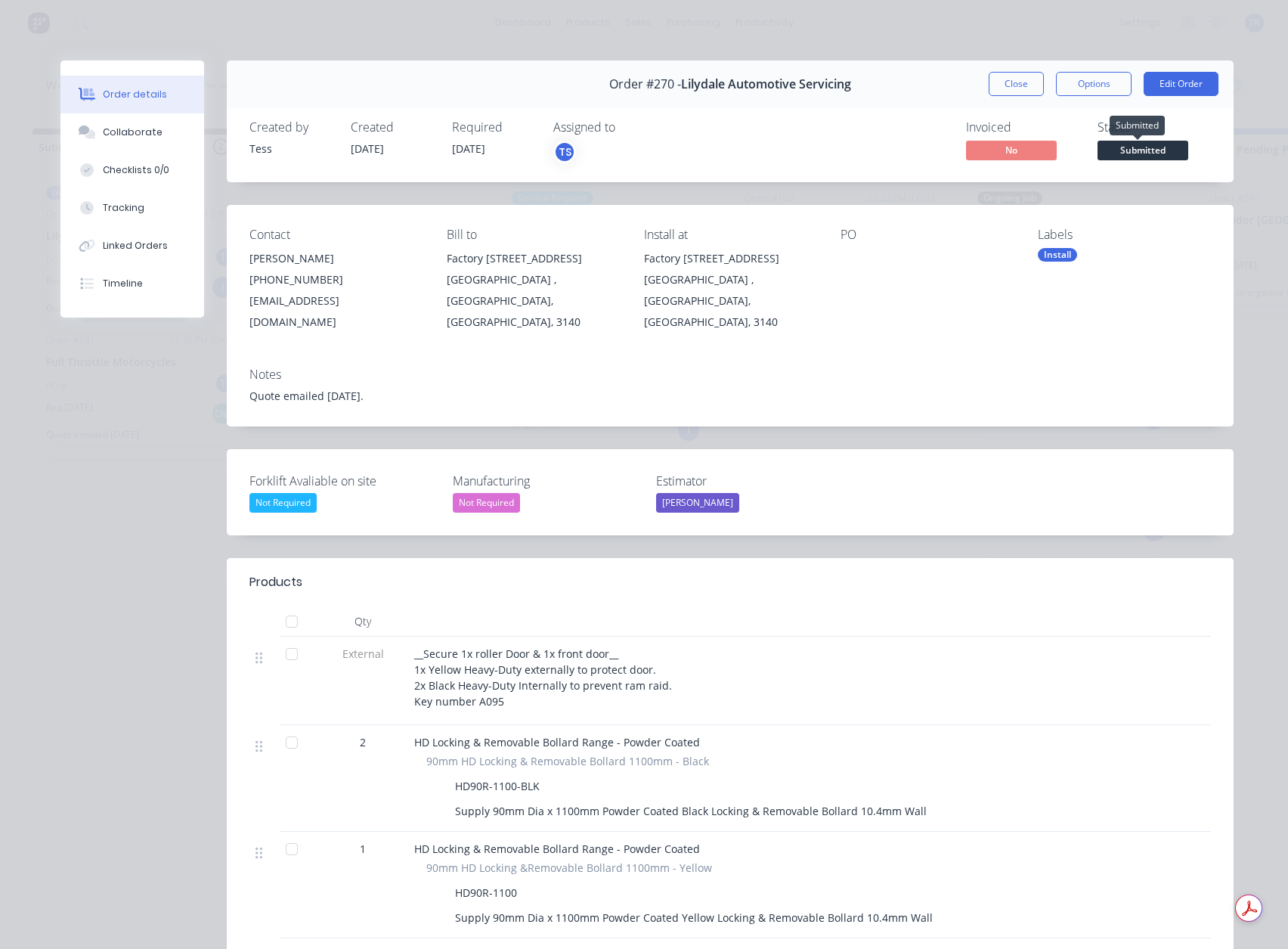
click at [1126, 146] on span "Submitted" at bounding box center [1143, 150] width 91 height 19
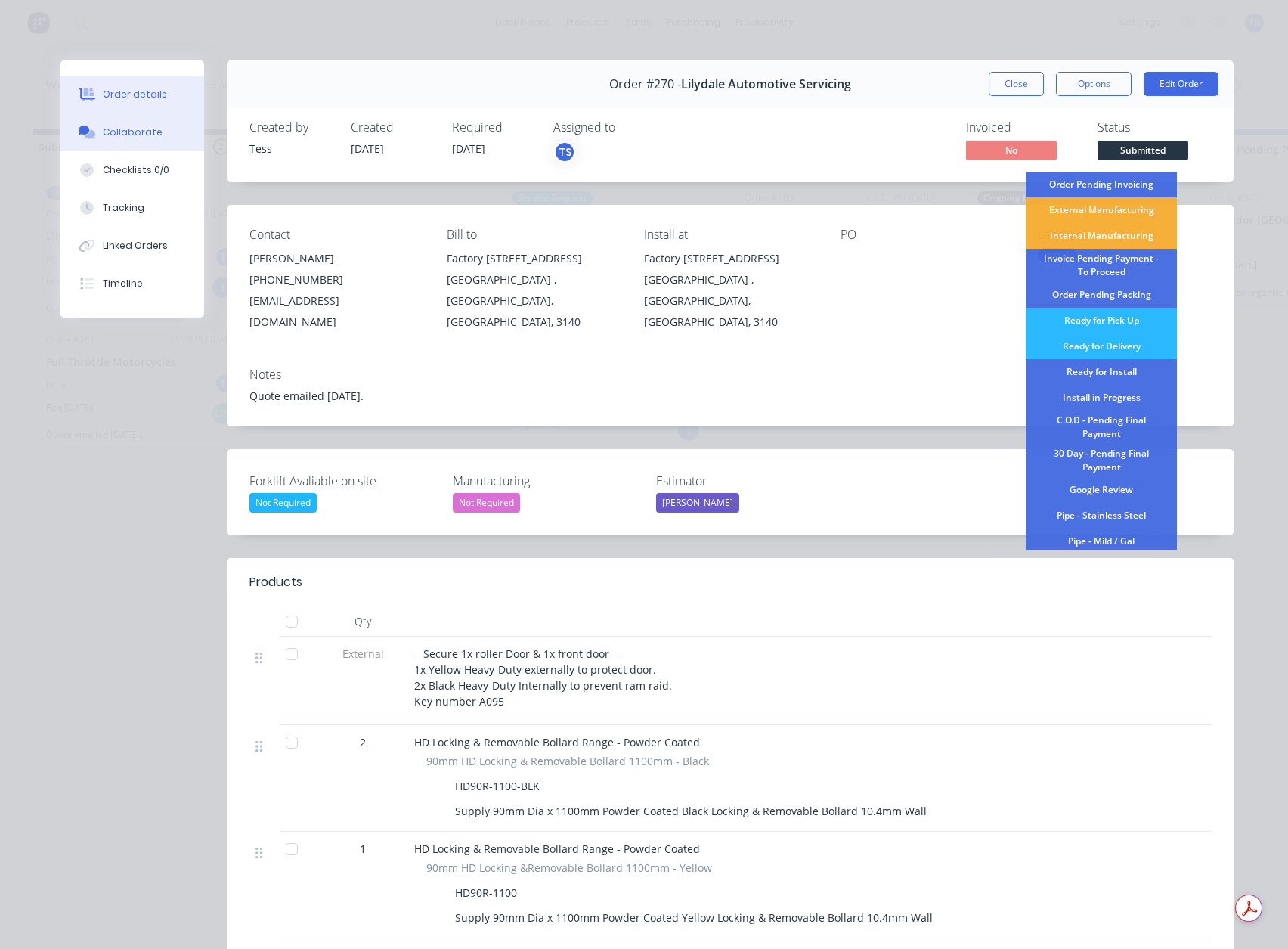
click at [136, 146] on button "Collaborate" at bounding box center [132, 132] width 143 height 38
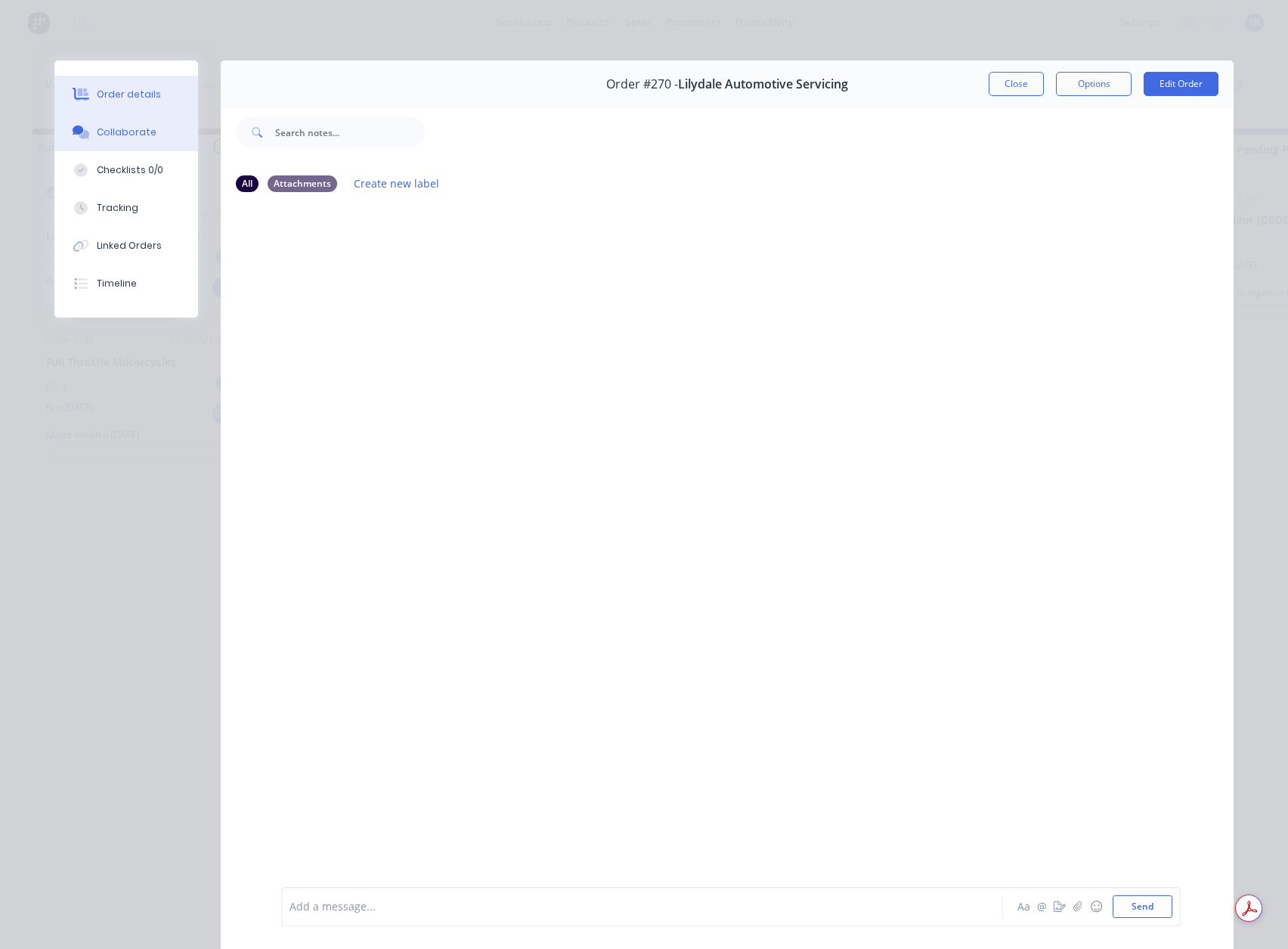
click at [128, 83] on button "Order details" at bounding box center [126, 94] width 143 height 38
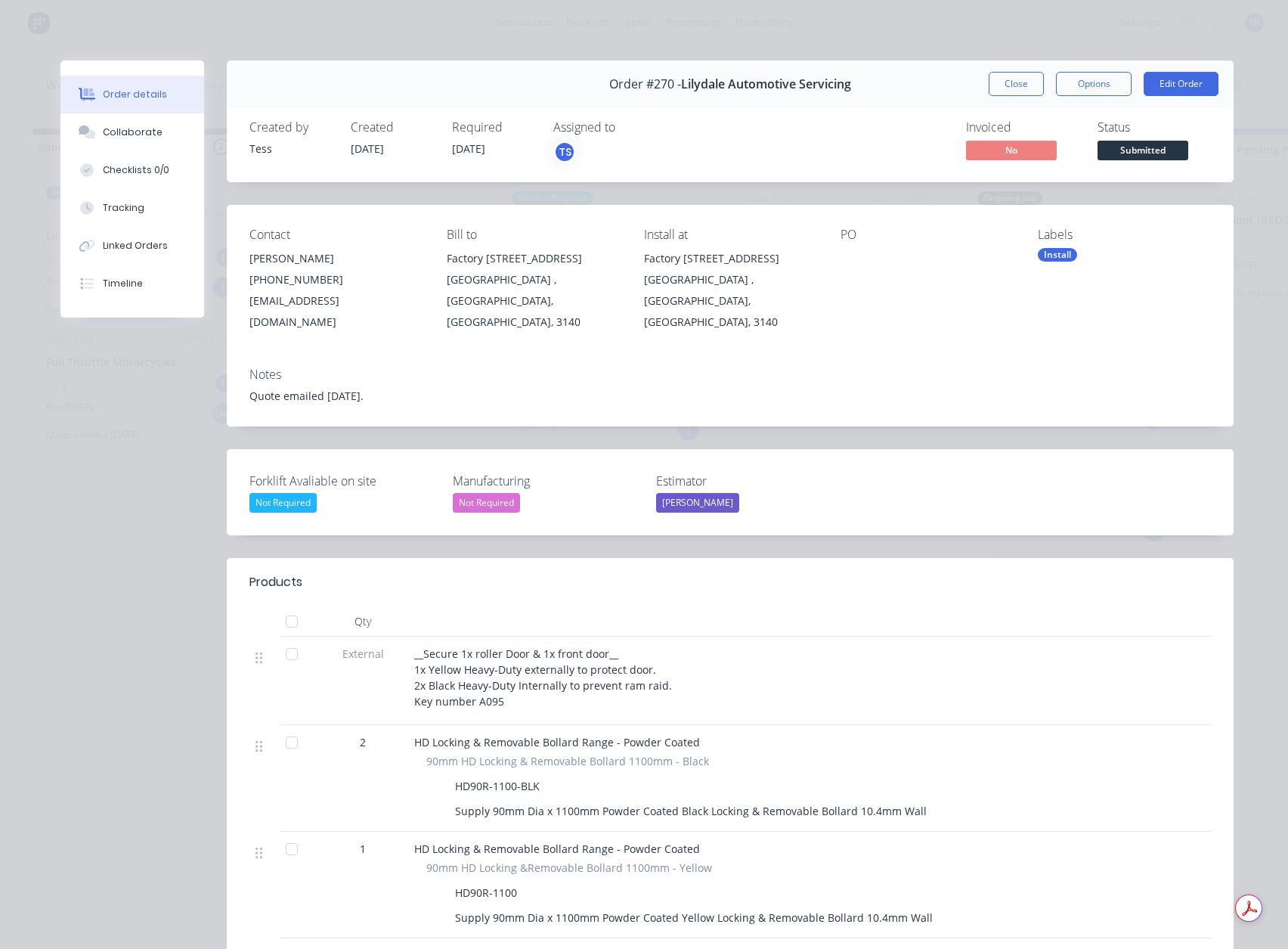
click at [1156, 153] on span "Submitted" at bounding box center [1143, 150] width 91 height 19
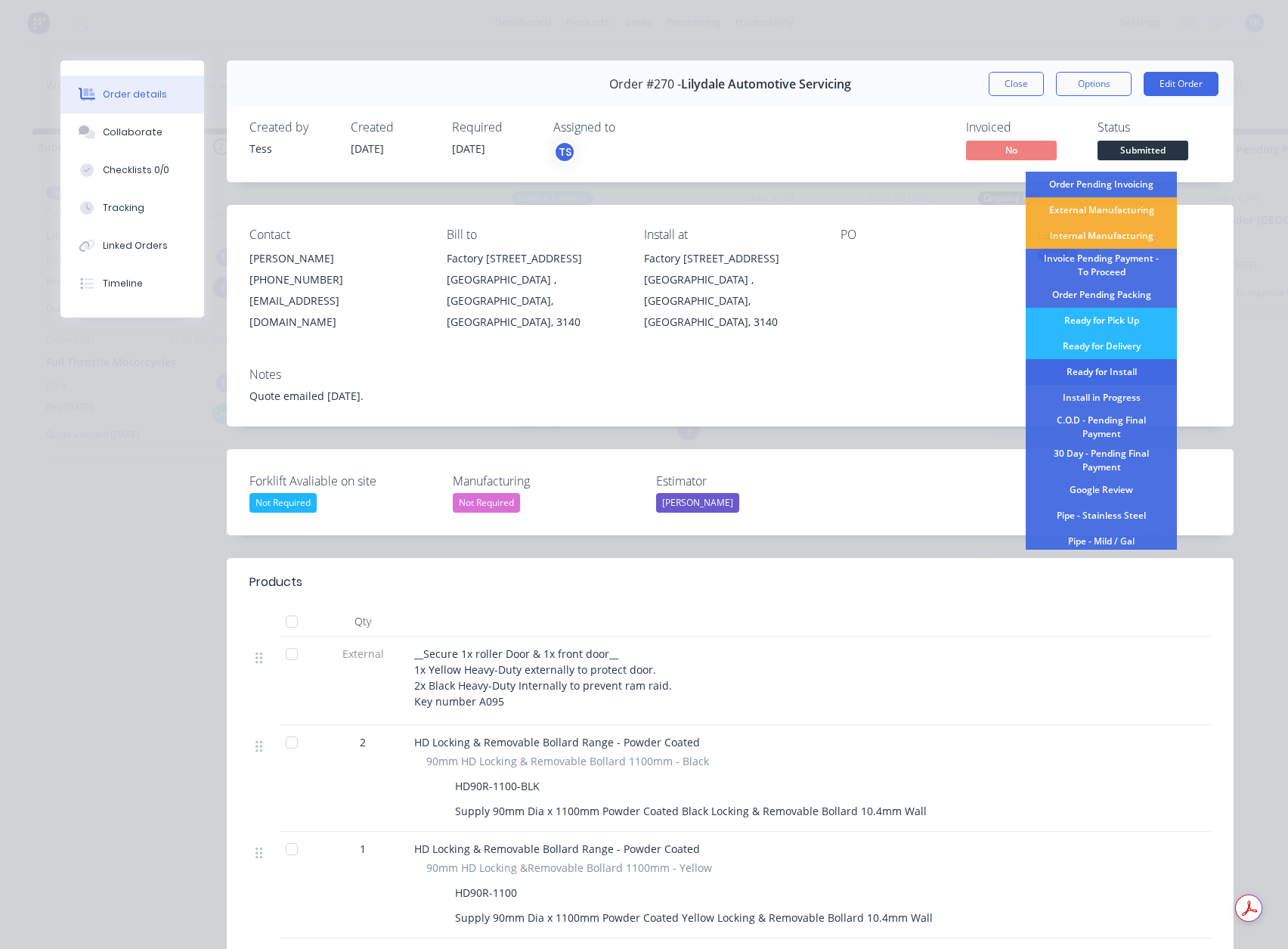
click at [1081, 371] on div "Ready for Install" at bounding box center [1101, 372] width 151 height 25
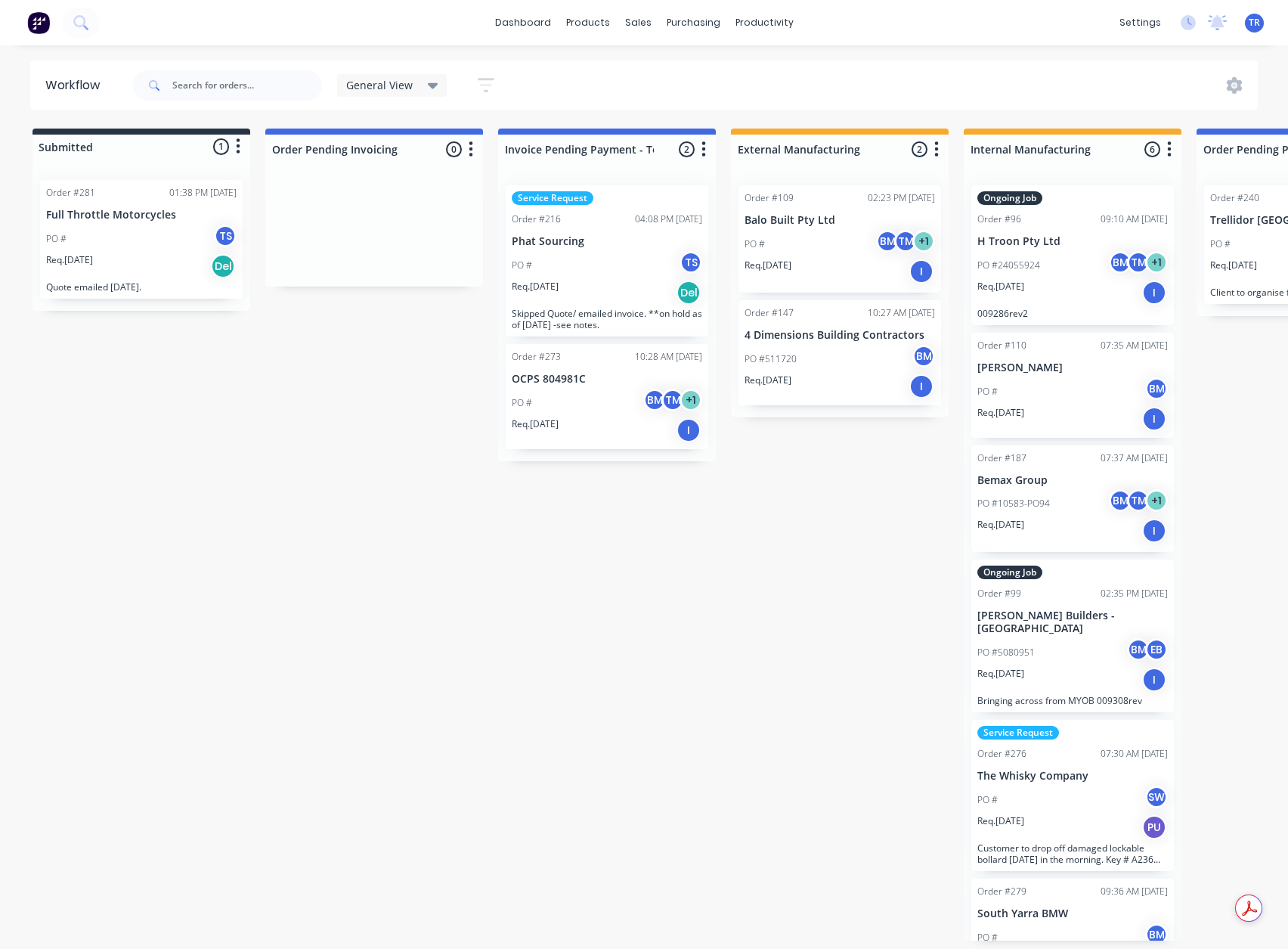
click at [73, 241] on div "PO # TS" at bounding box center [142, 239] width 191 height 29
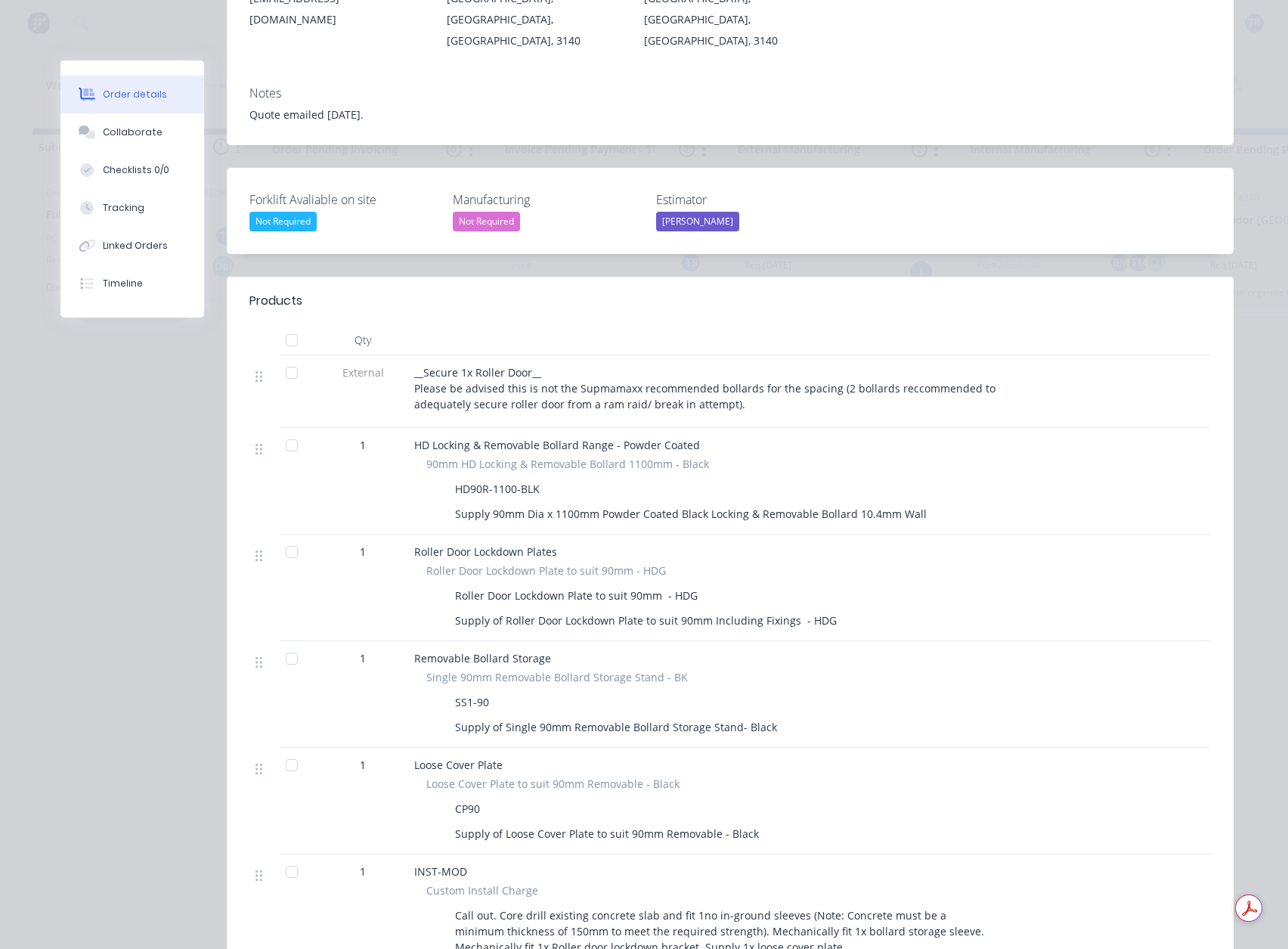
click at [1166, 325] on div at bounding box center [1187, 340] width 50 height 30
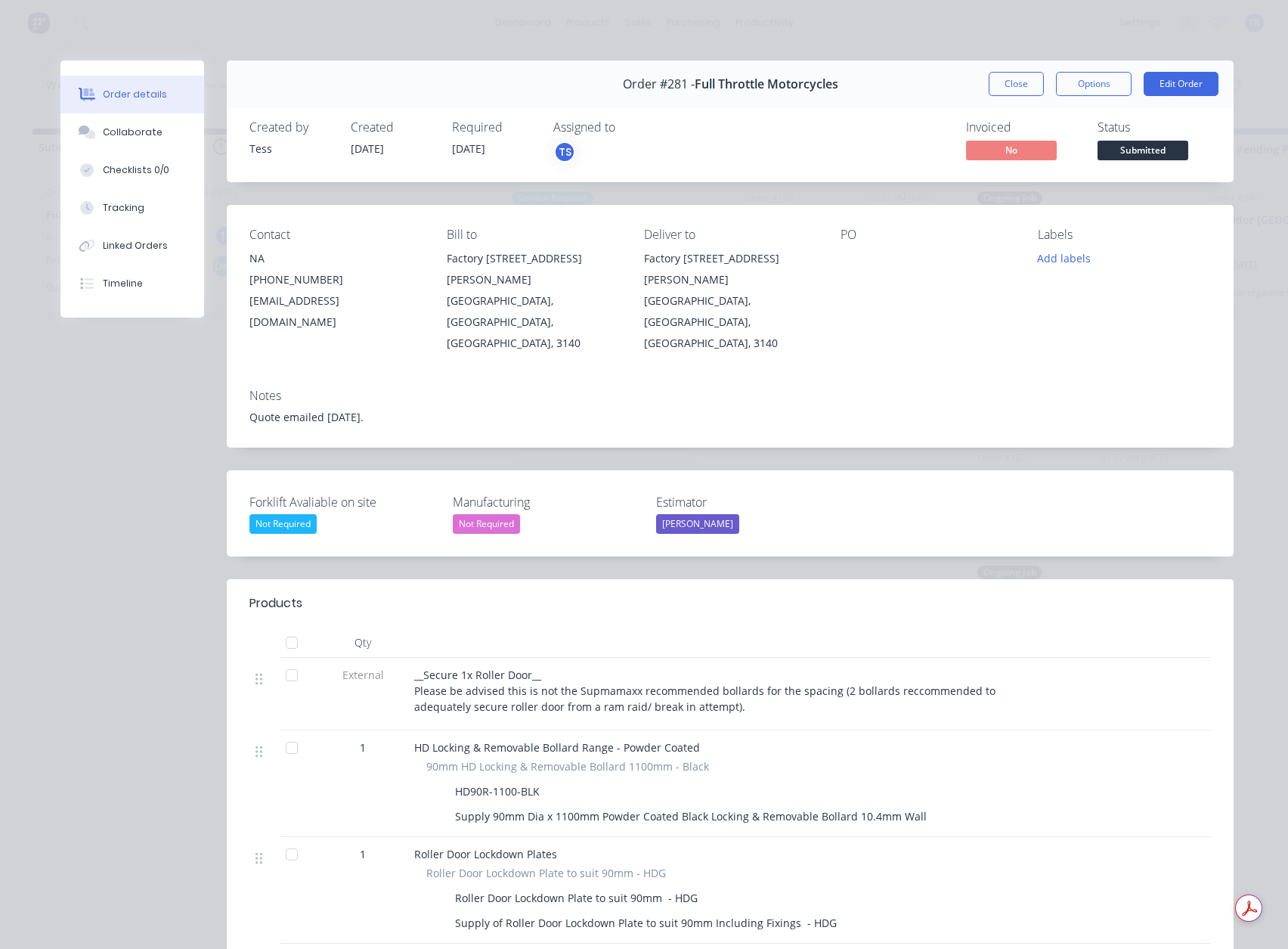
click at [1123, 157] on span "Submitted" at bounding box center [1143, 150] width 91 height 19
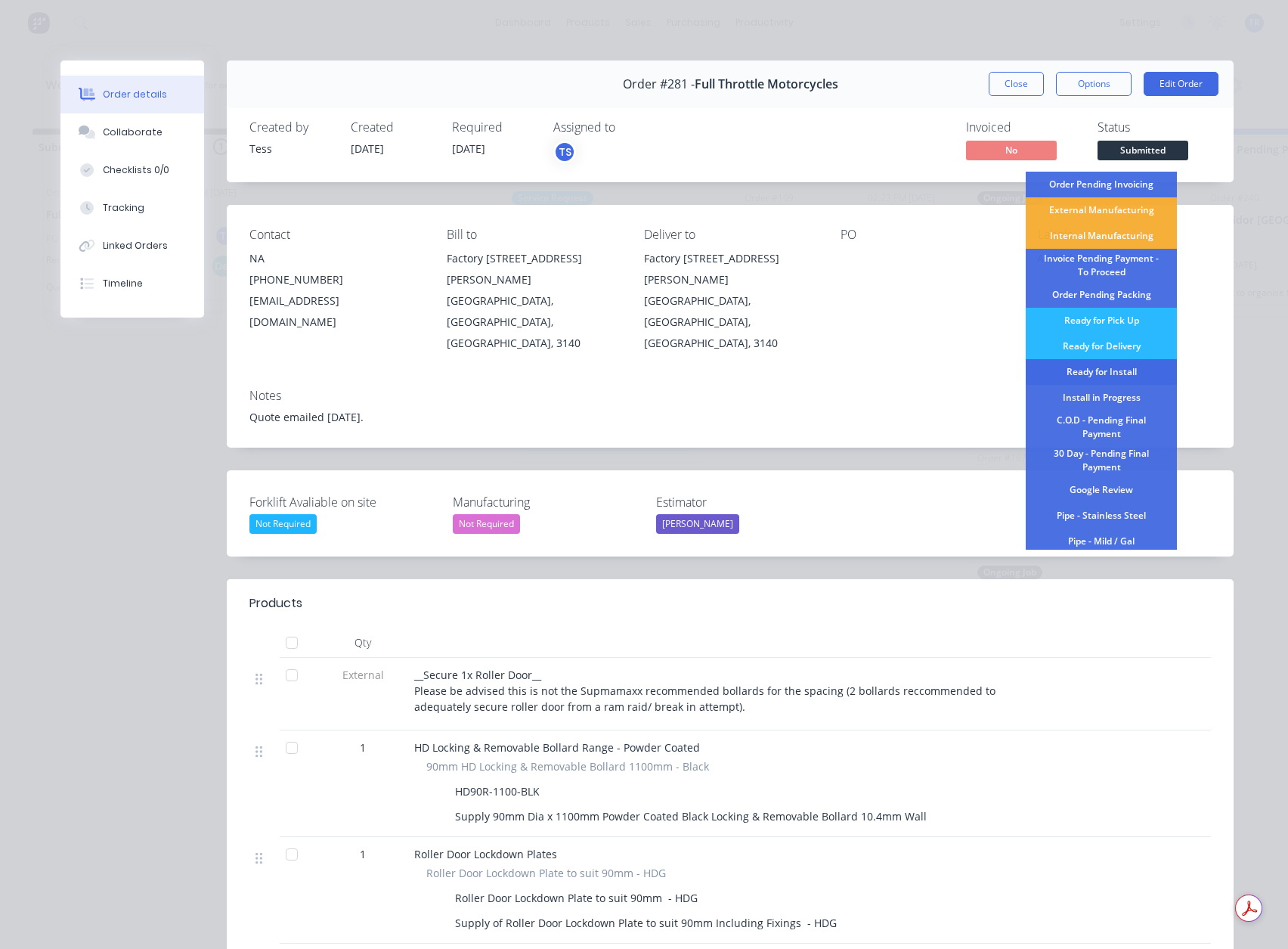
click at [1106, 373] on div "Ready for Install" at bounding box center [1101, 372] width 151 height 25
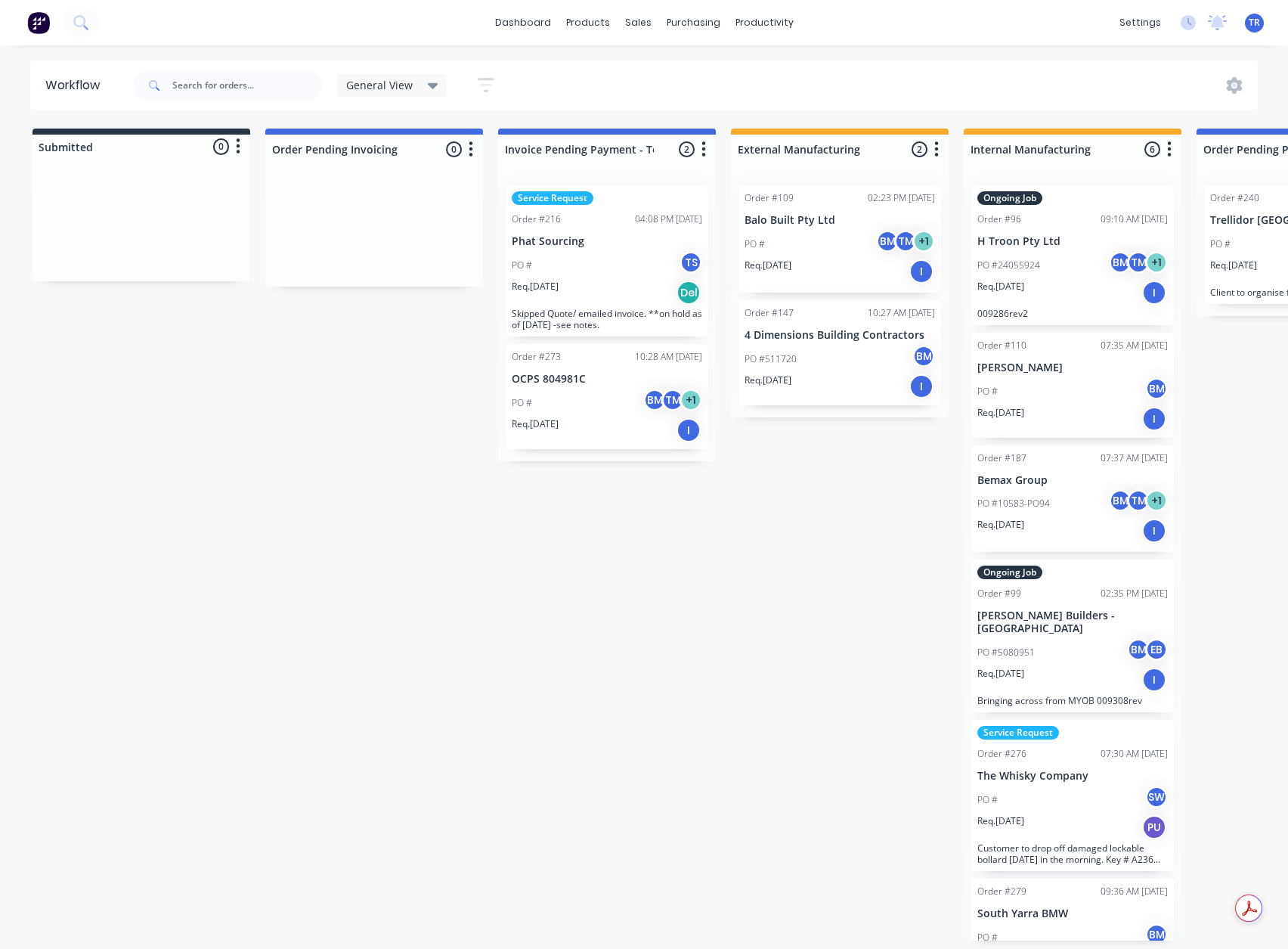
click at [562, 404] on div "PO # BM TM + 1" at bounding box center [607, 403] width 191 height 29
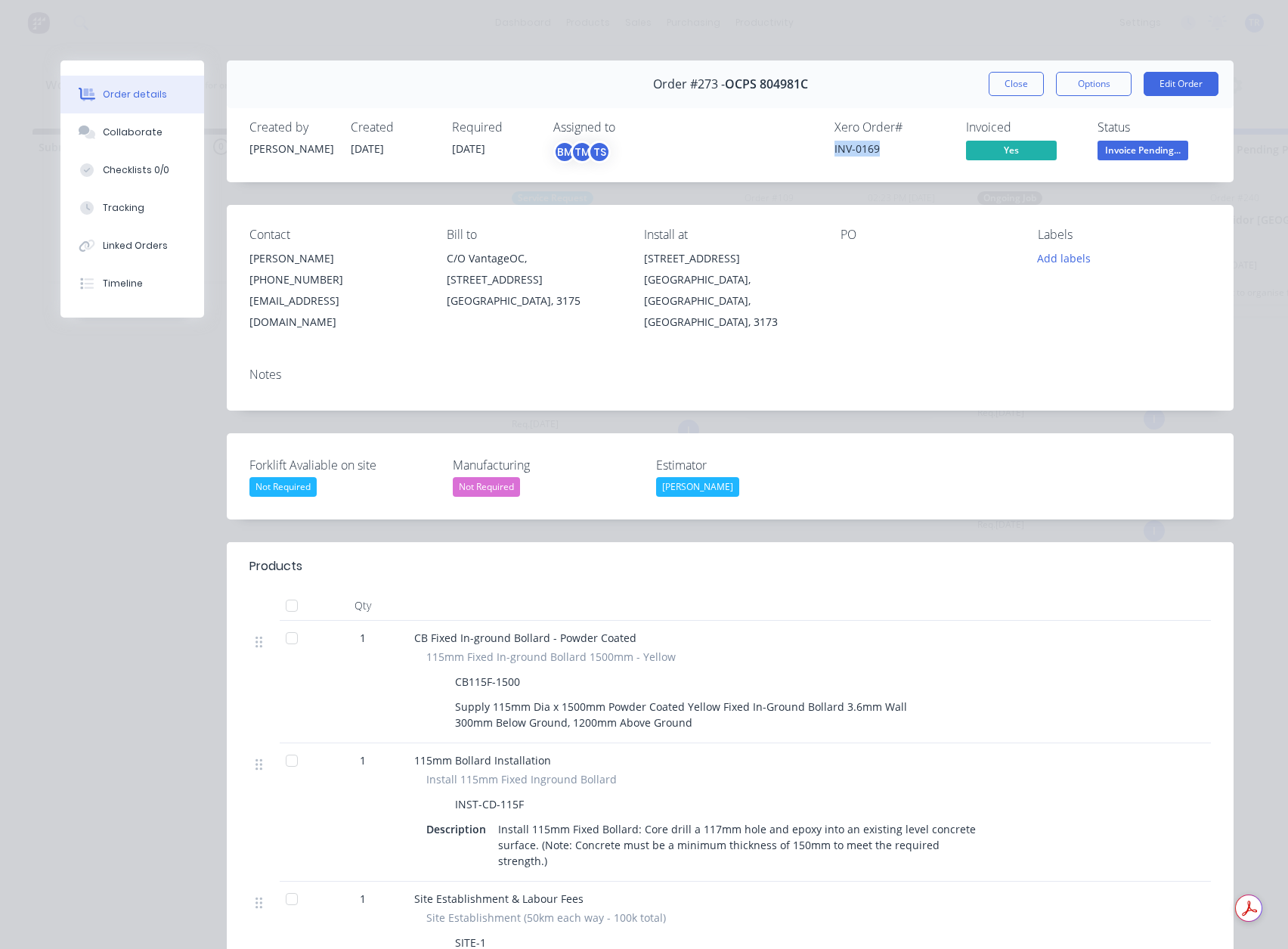
drag, startPoint x: 870, startPoint y: 154, endPoint x: 820, endPoint y: 154, distance: 50.0
click at [820, 154] on div "Xero Order # INV-0169 Invoiced Yes Status Invoice Pending..." at bounding box center [958, 142] width 507 height 44
copy div "INV-0169"
click at [1021, 87] on button "Close" at bounding box center [1016, 83] width 55 height 24
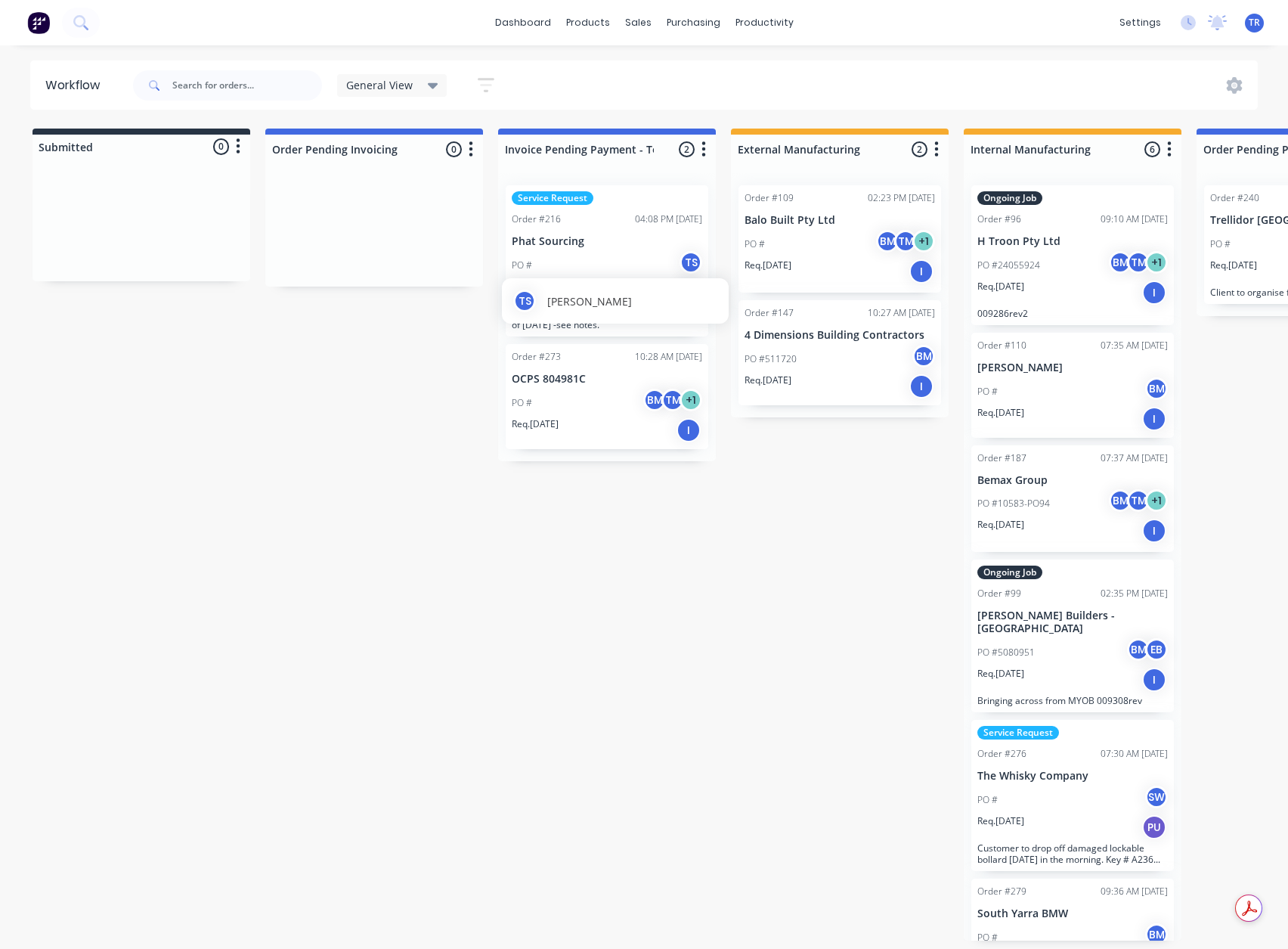
click at [574, 289] on div "TS Tess Siegfried" at bounding box center [615, 301] width 227 height 46
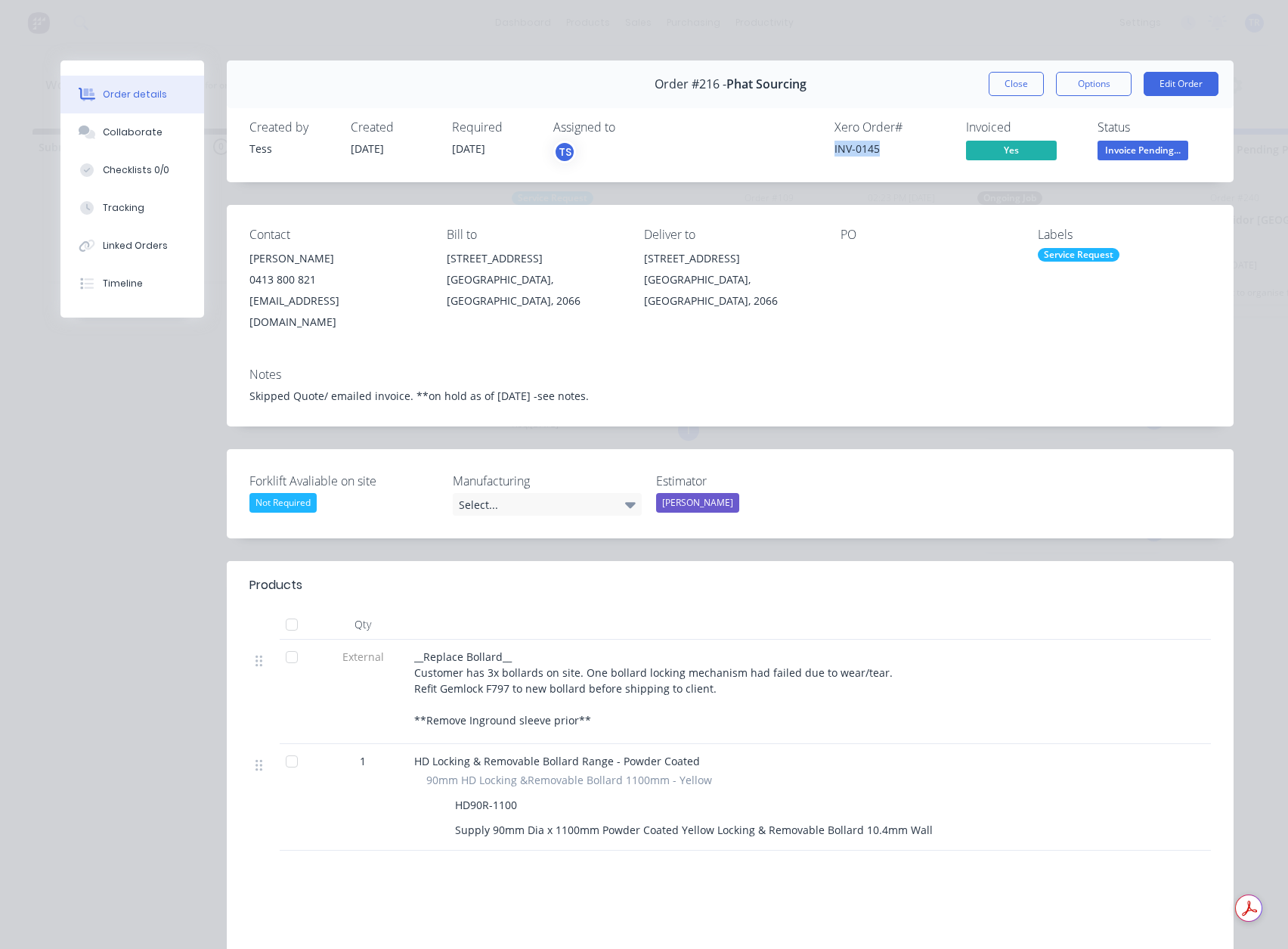
drag, startPoint x: 855, startPoint y: 151, endPoint x: 897, endPoint y: 158, distance: 42.6
click at [816, 164] on div "Xero Order # INV-0145 Invoiced Yes Status Invoice Pending..." at bounding box center [958, 142] width 507 height 44
copy div "INV-0145"
click at [1031, 77] on button "Close" at bounding box center [1016, 83] width 55 height 24
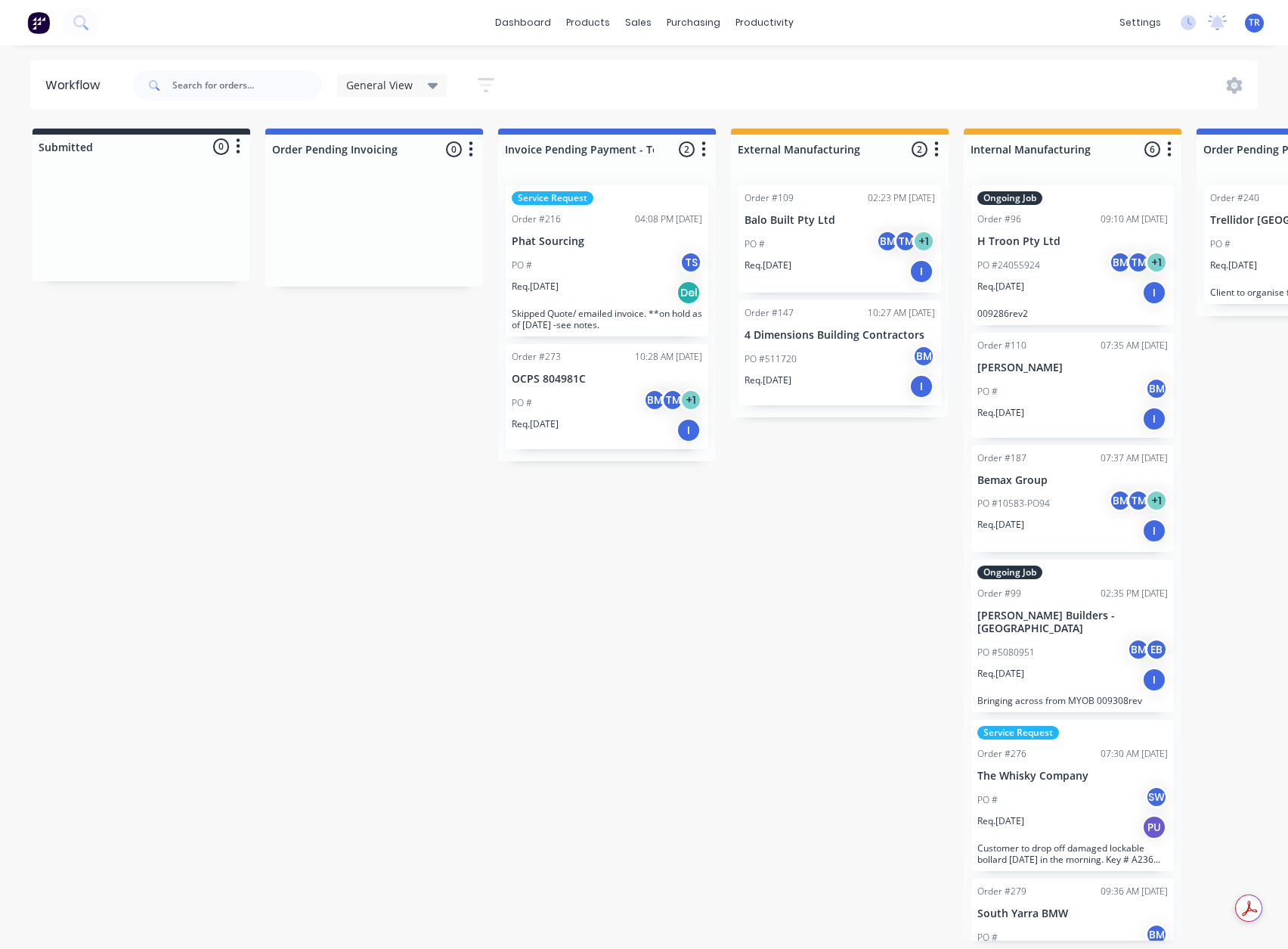
click at [635, 317] on p "Skipped Quote/ emailed invoice. **on hold as of 14th August -see notes." at bounding box center [607, 319] width 191 height 23
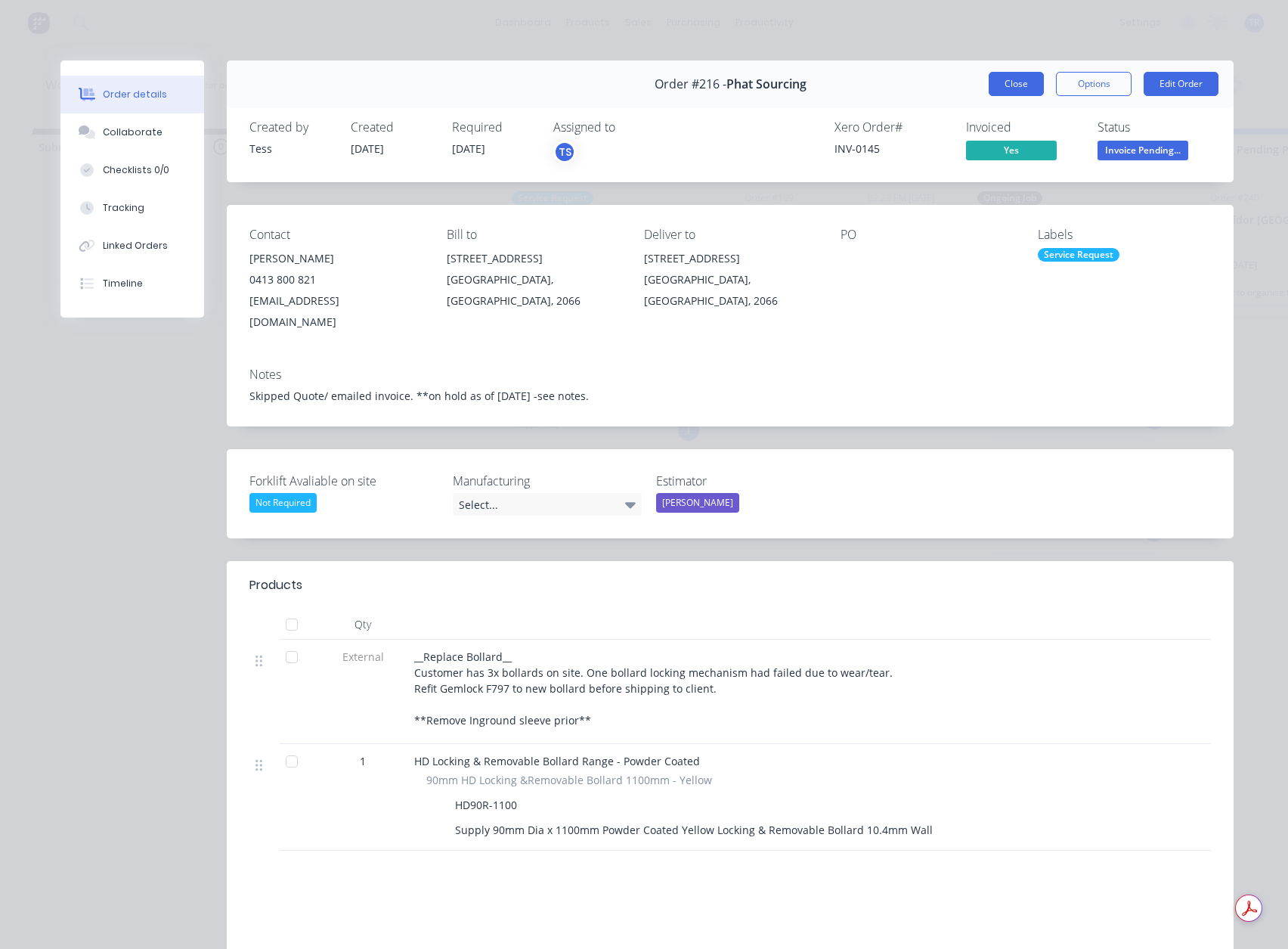
click at [1000, 84] on button "Close" at bounding box center [1016, 83] width 55 height 24
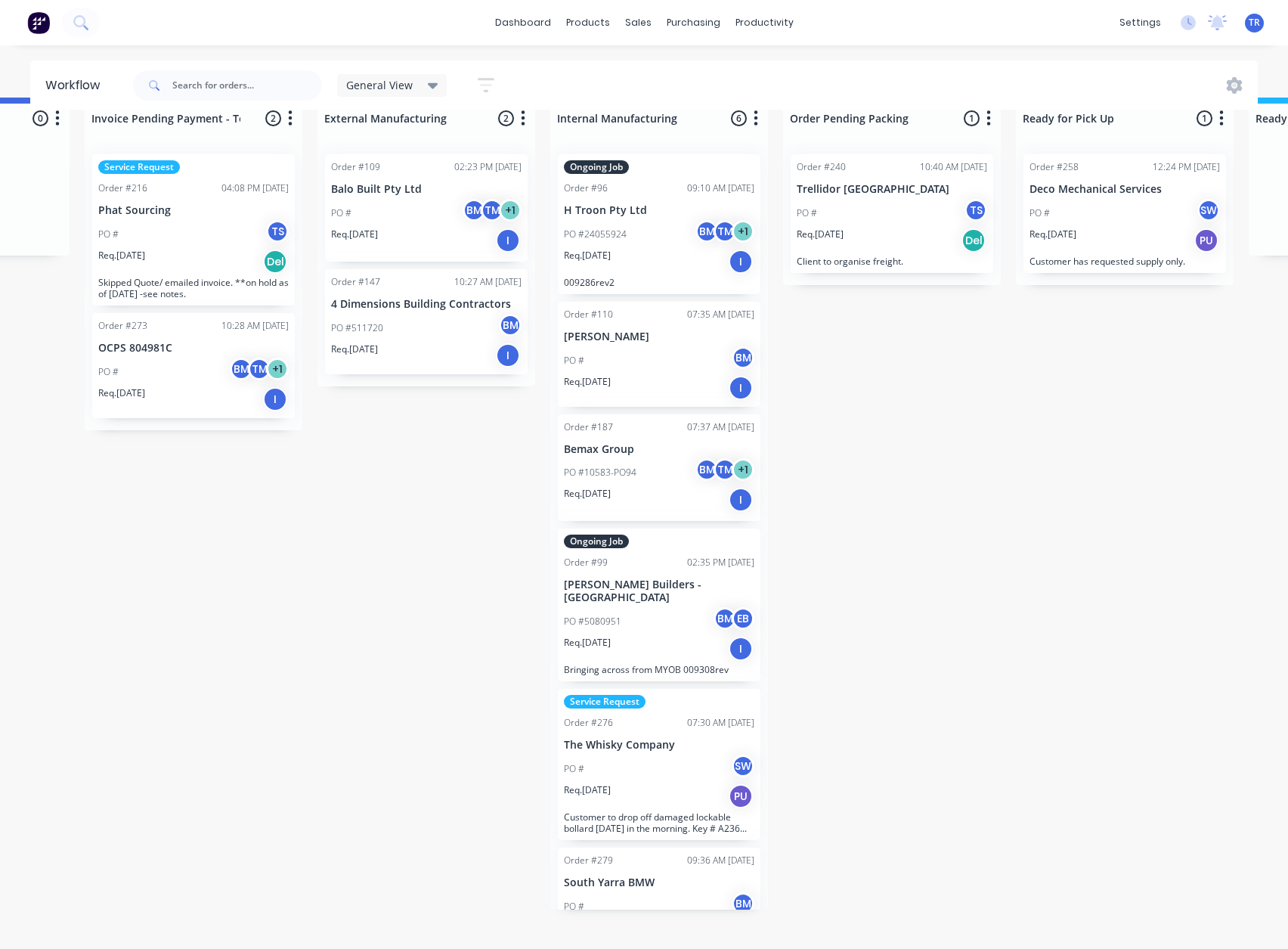
scroll to position [31, 0]
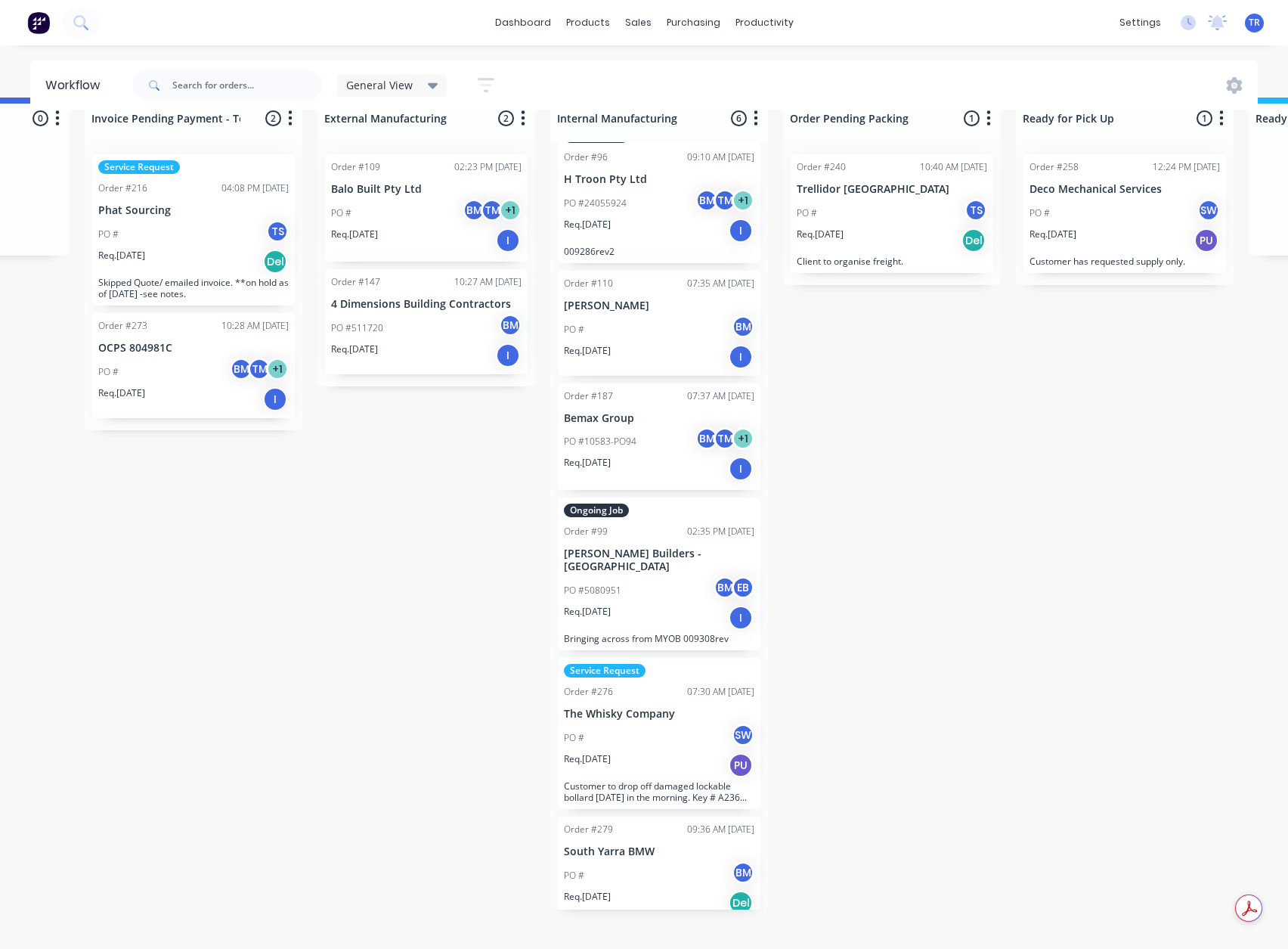
click at [695, 864] on div "PO # BM" at bounding box center [659, 876] width 191 height 29
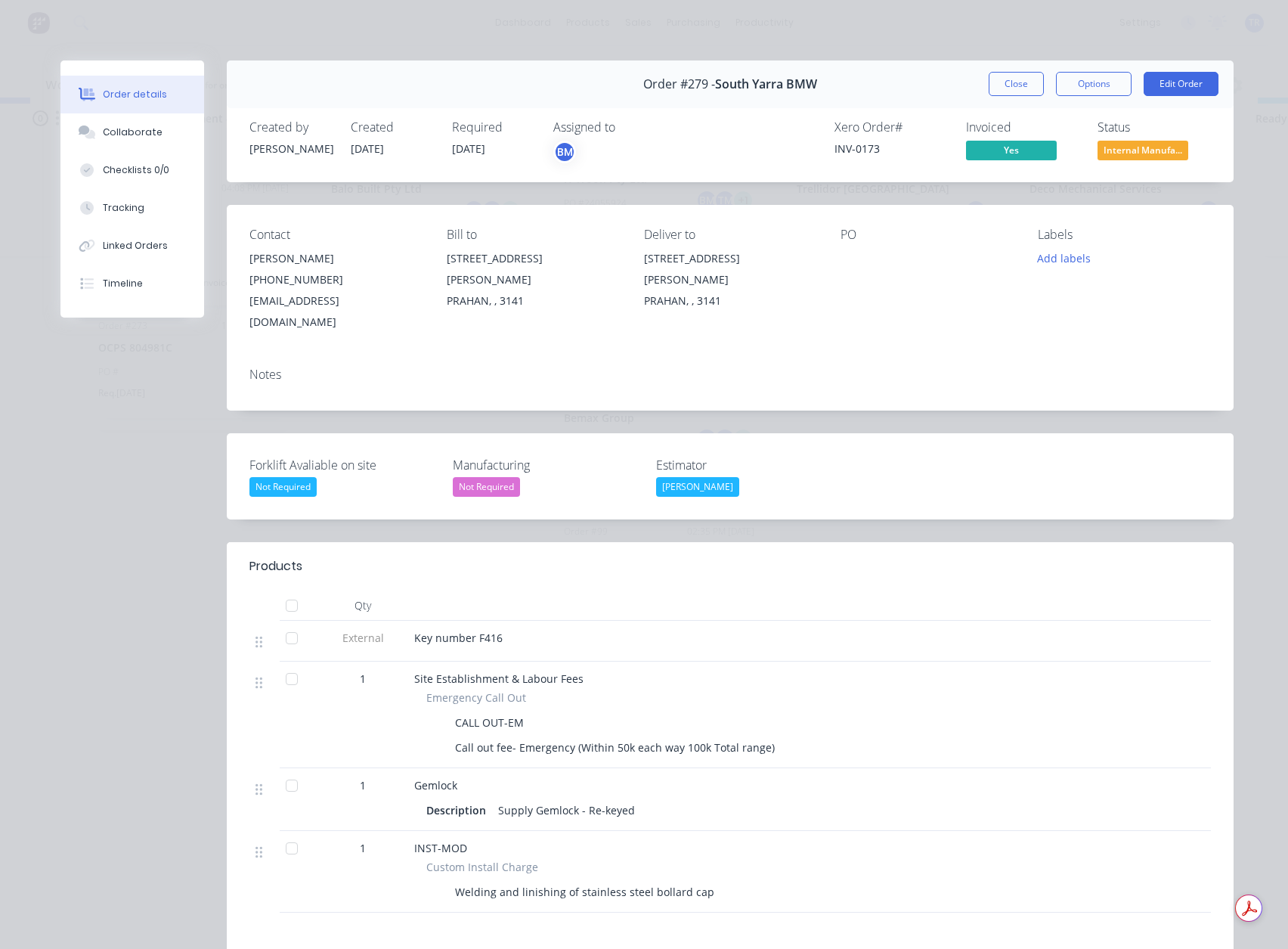
click at [1006, 98] on div "Order #279 - South Yarra BMW Close Options Edit Order" at bounding box center [730, 84] width 1007 height 48
click at [996, 83] on button "Close" at bounding box center [1016, 83] width 55 height 24
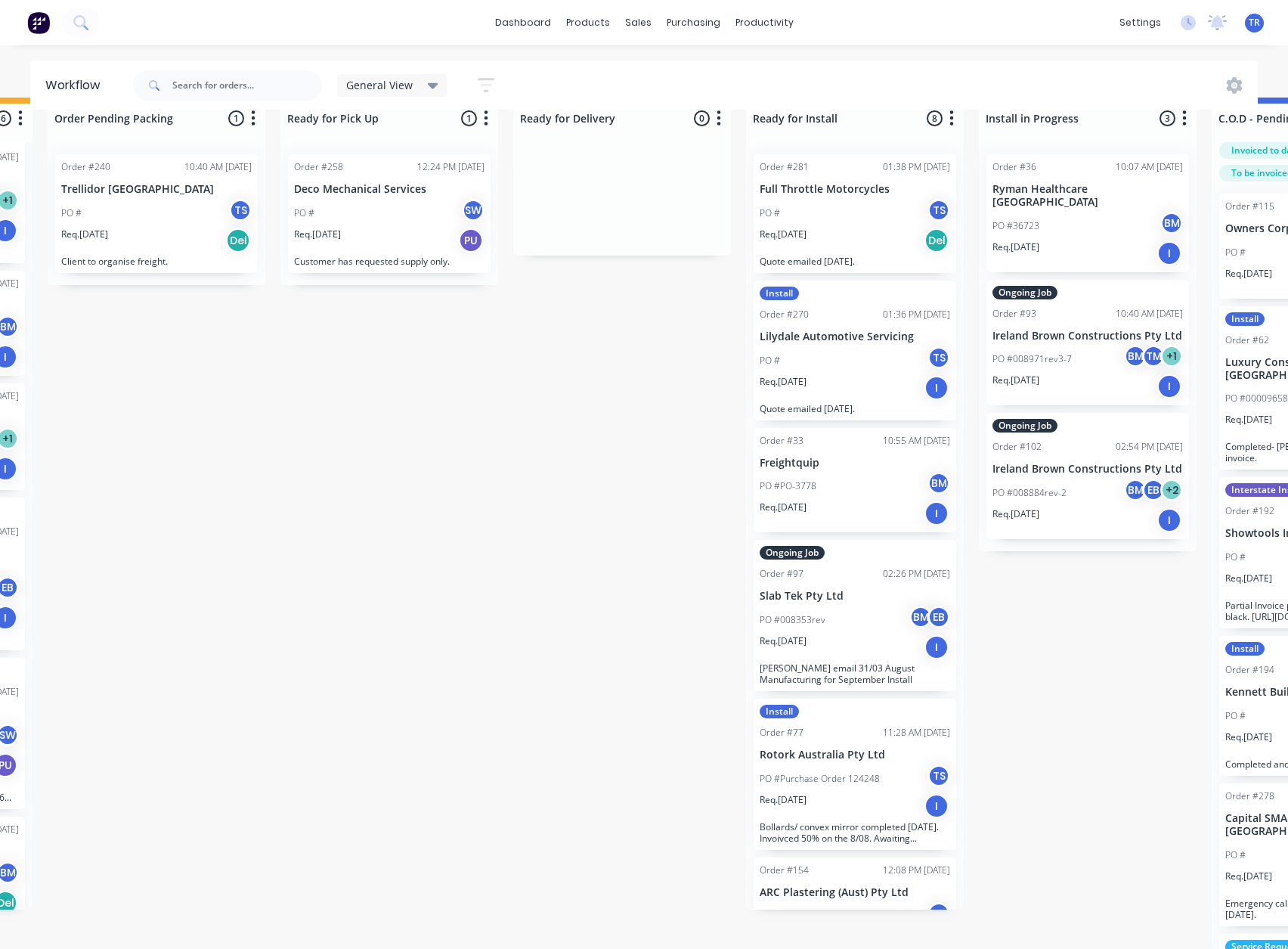
scroll to position [0, 1149]
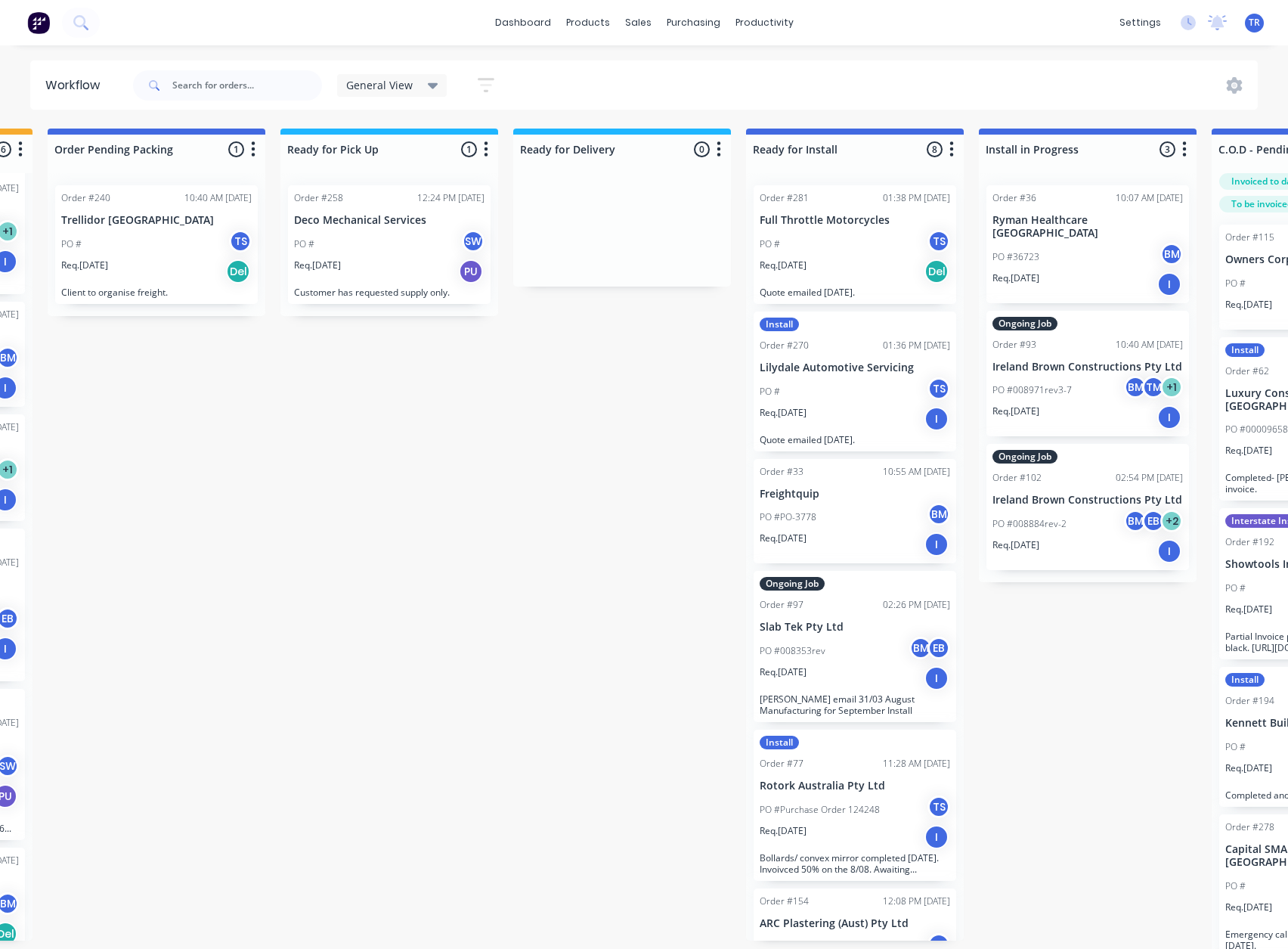
click at [414, 261] on div "Req. 20/08/25 PU" at bounding box center [389, 271] width 191 height 25
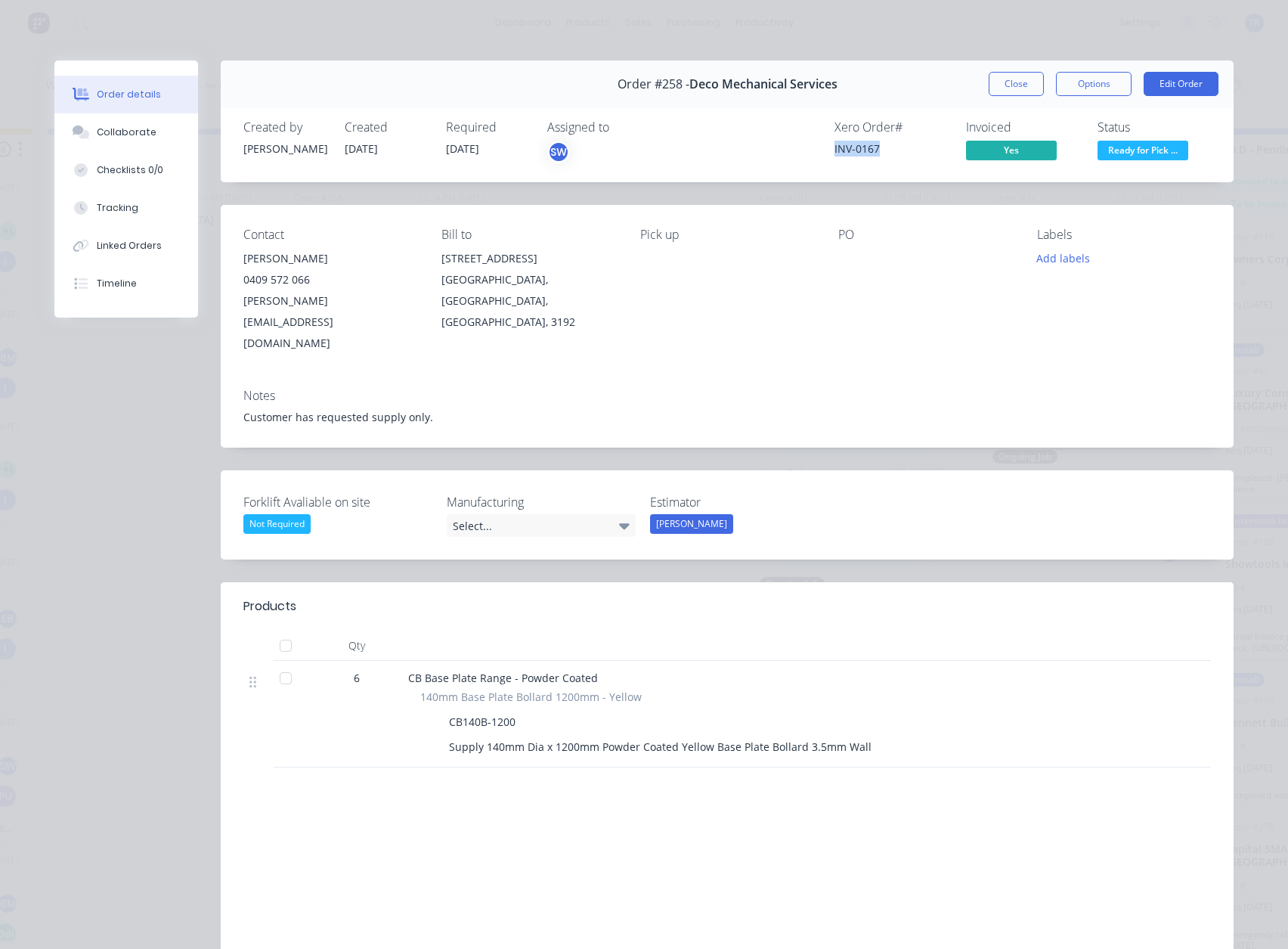
drag, startPoint x: 863, startPoint y: 149, endPoint x: 792, endPoint y: 148, distance: 71.0
click at [792, 148] on div "Xero Order # INV-0167 Invoiced Yes Status Ready for Pick ..." at bounding box center [955, 142] width 513 height 44
copy div "INV-0167"
click at [179, 144] on button "Collaborate" at bounding box center [126, 132] width 143 height 38
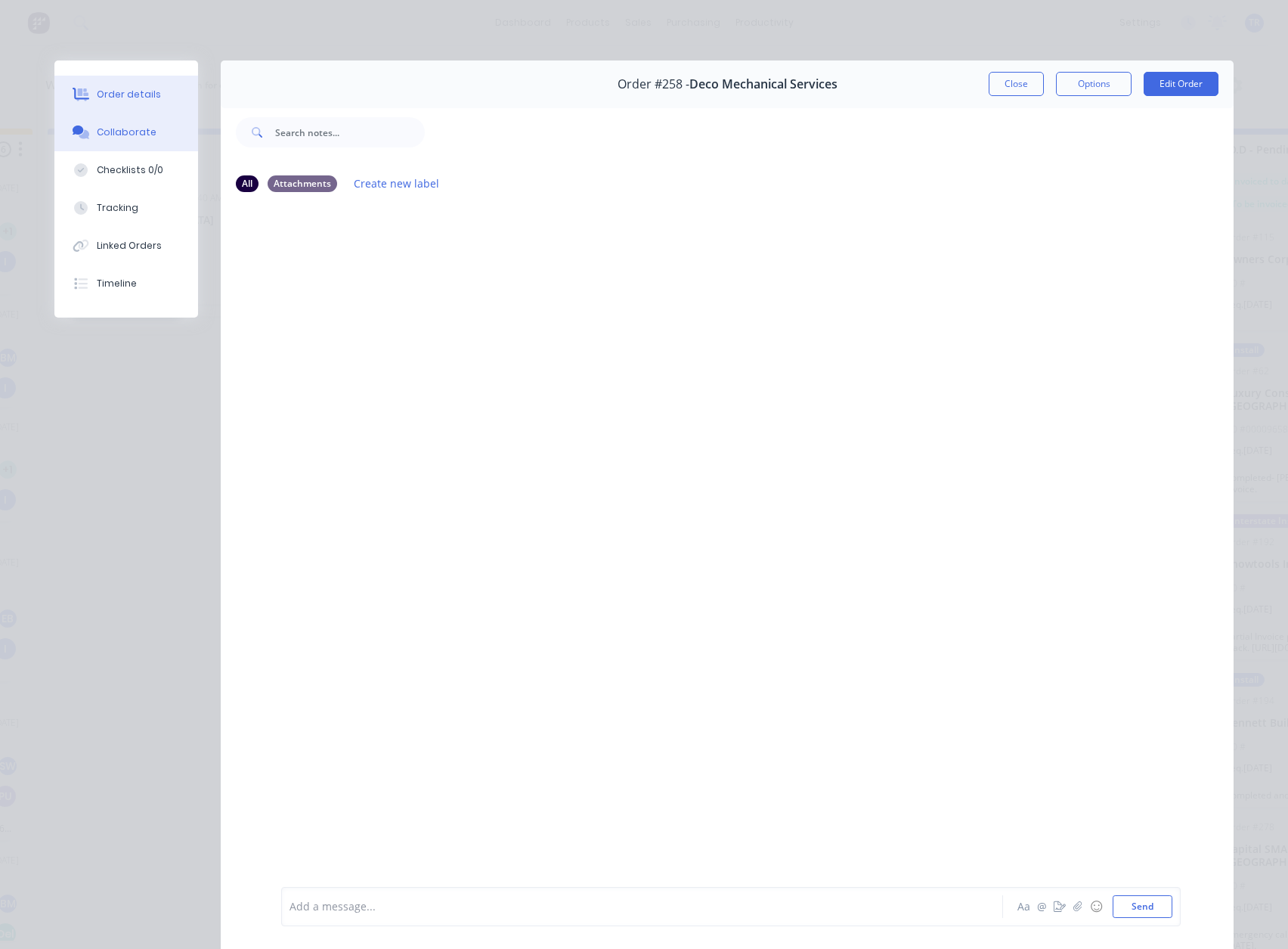
click at [155, 101] on button "Order details" at bounding box center [126, 94] width 143 height 38
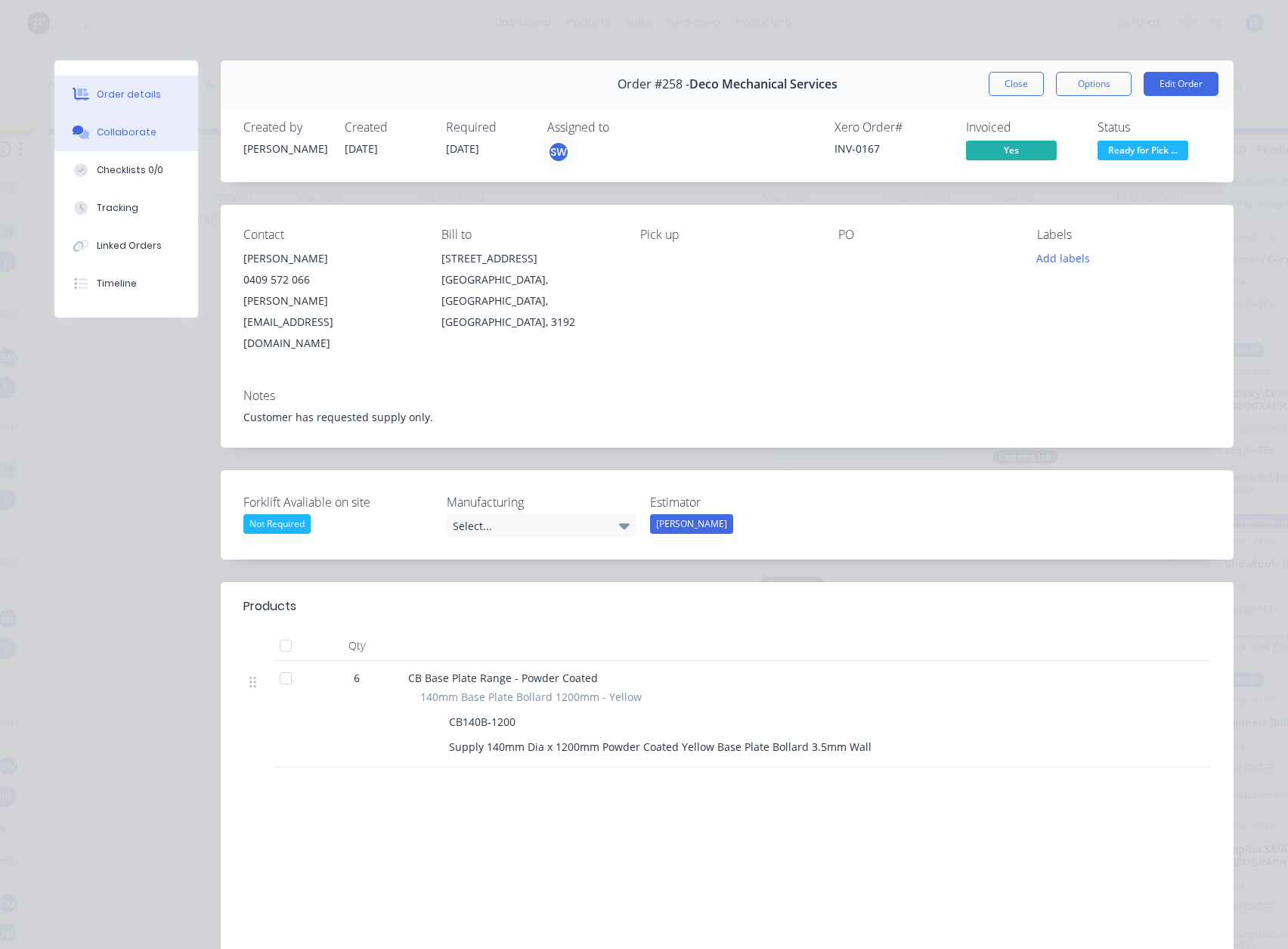
click at [97, 132] on div "Collaborate" at bounding box center [126, 132] width 60 height 13
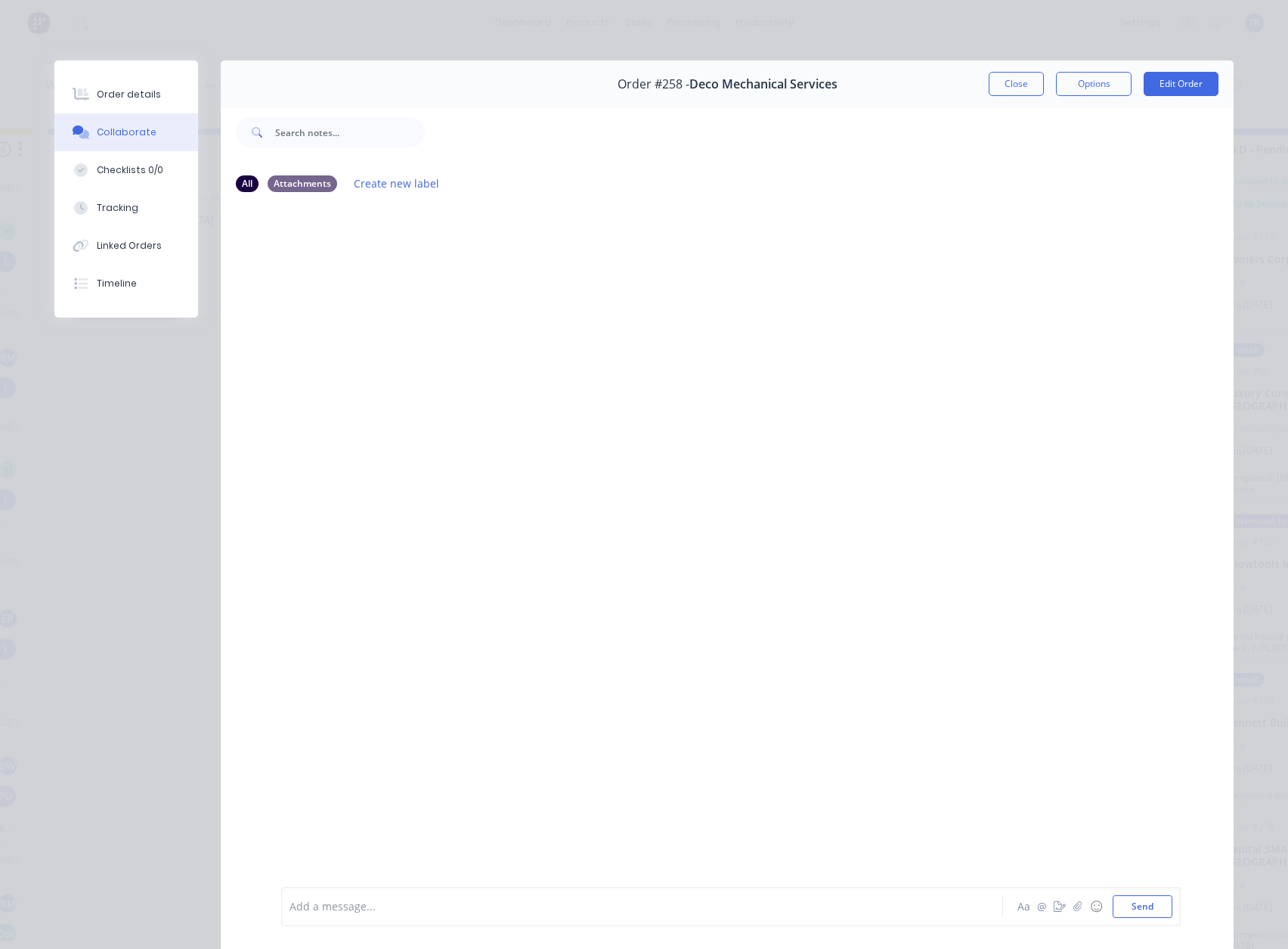
click at [520, 901] on div at bounding box center [620, 906] width 662 height 16
click at [1016, 86] on button "Close" at bounding box center [1016, 83] width 55 height 24
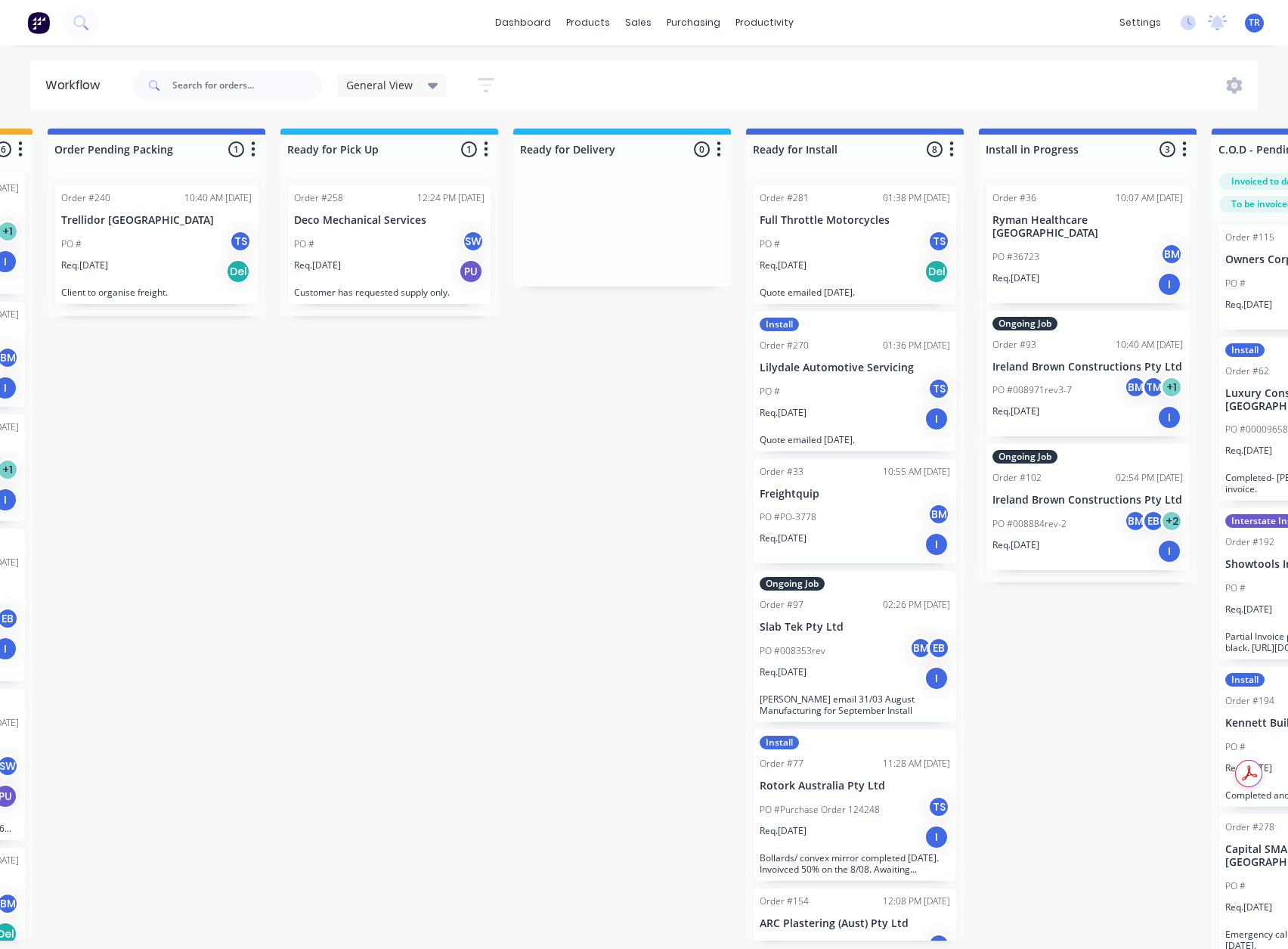
click at [129, 240] on div "PO # TS" at bounding box center [157, 244] width 191 height 29
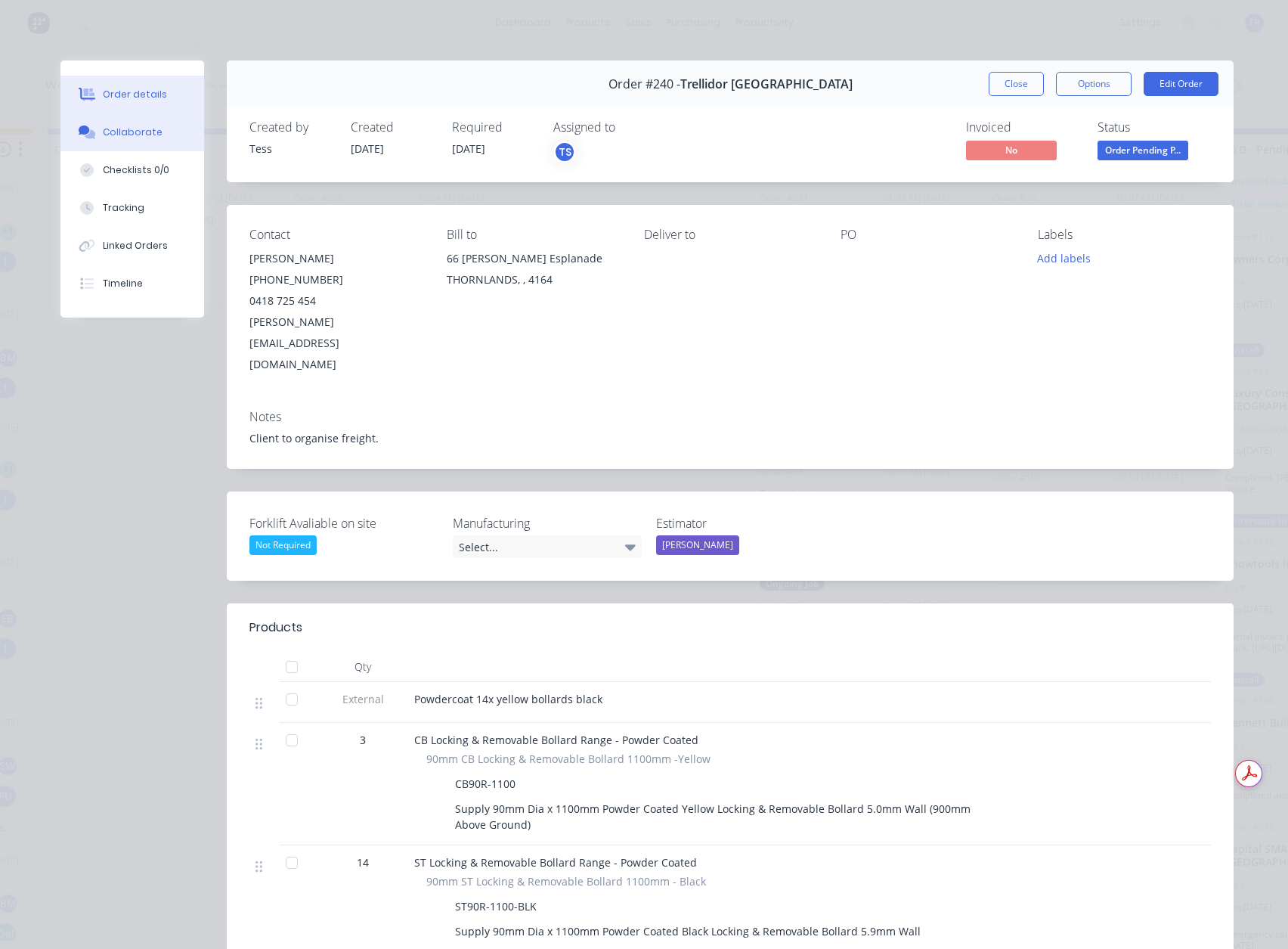
click at [135, 142] on button "Collaborate" at bounding box center [132, 132] width 143 height 38
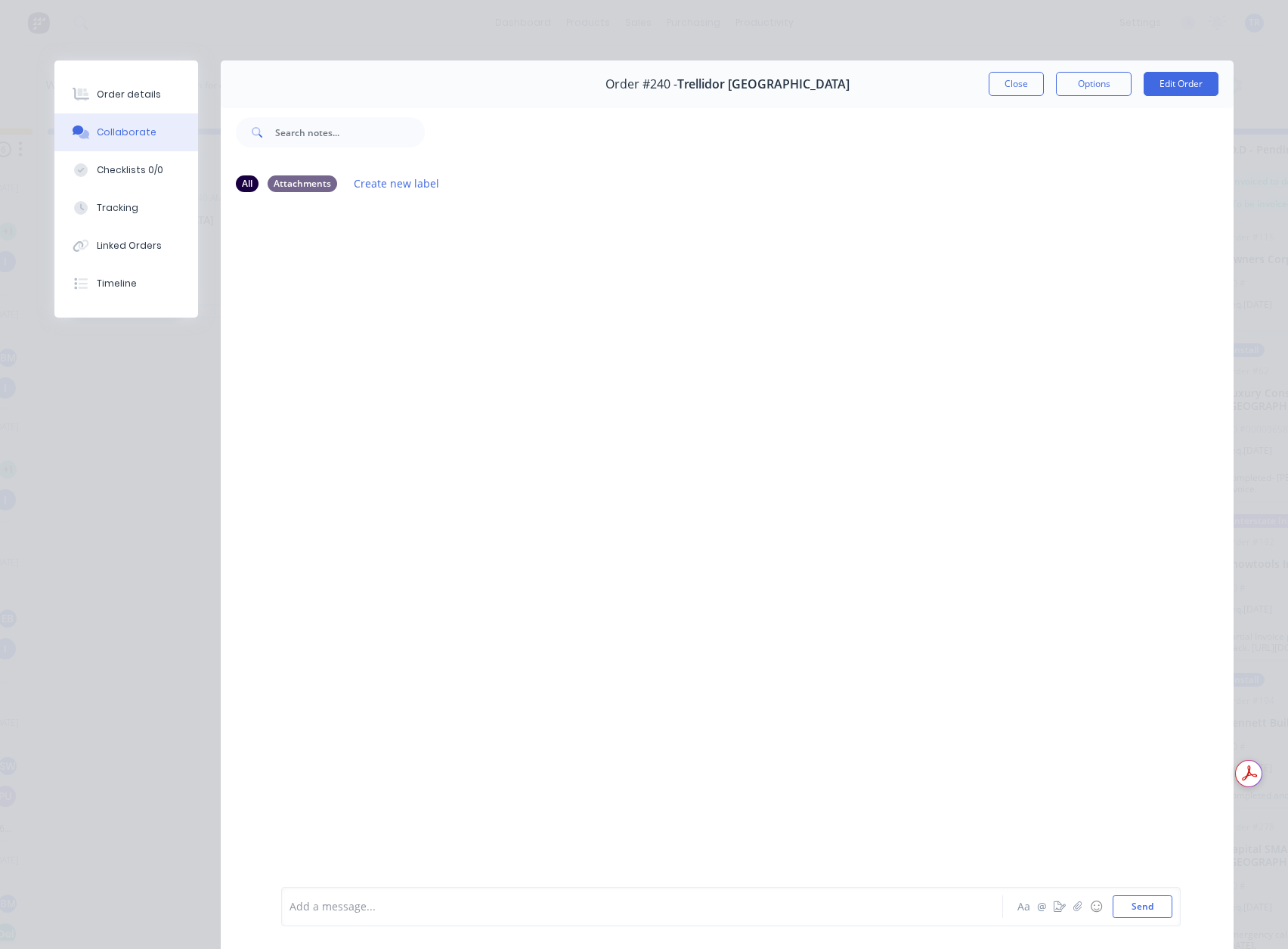
click at [713, 898] on div "Add a message..." at bounding box center [621, 906] width 663 height 23
click at [713, 898] on div "!" at bounding box center [621, 906] width 663 height 23
drag, startPoint x: 708, startPoint y: 899, endPoint x: 212, endPoint y: 886, distance: 496.2
click at [212, 886] on div "Order #240 - Trellidor Queensland Close Options Edit Order All Attachments Crea…" at bounding box center [644, 515] width 1179 height 909
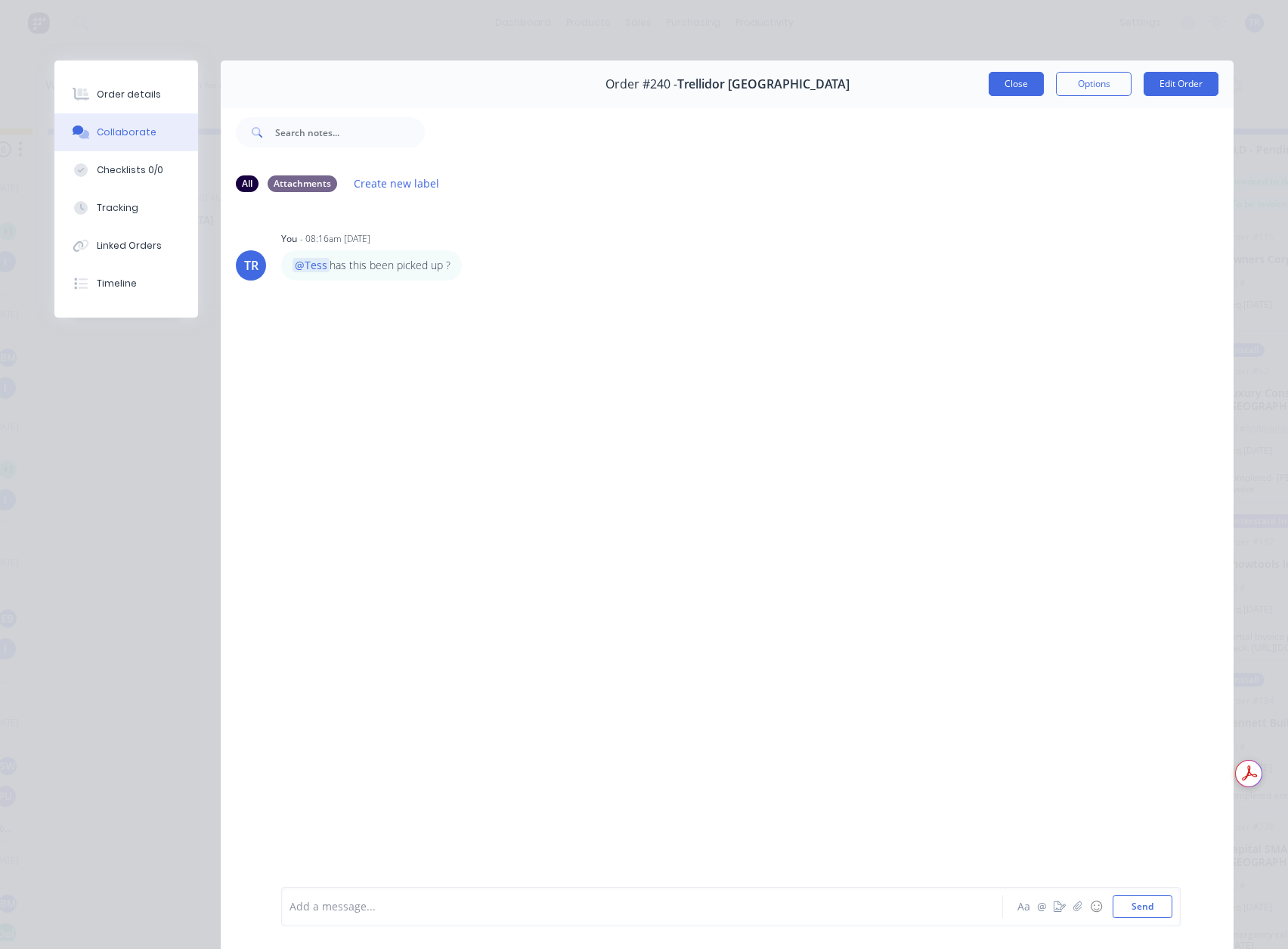
click at [997, 78] on button "Close" at bounding box center [1016, 83] width 55 height 24
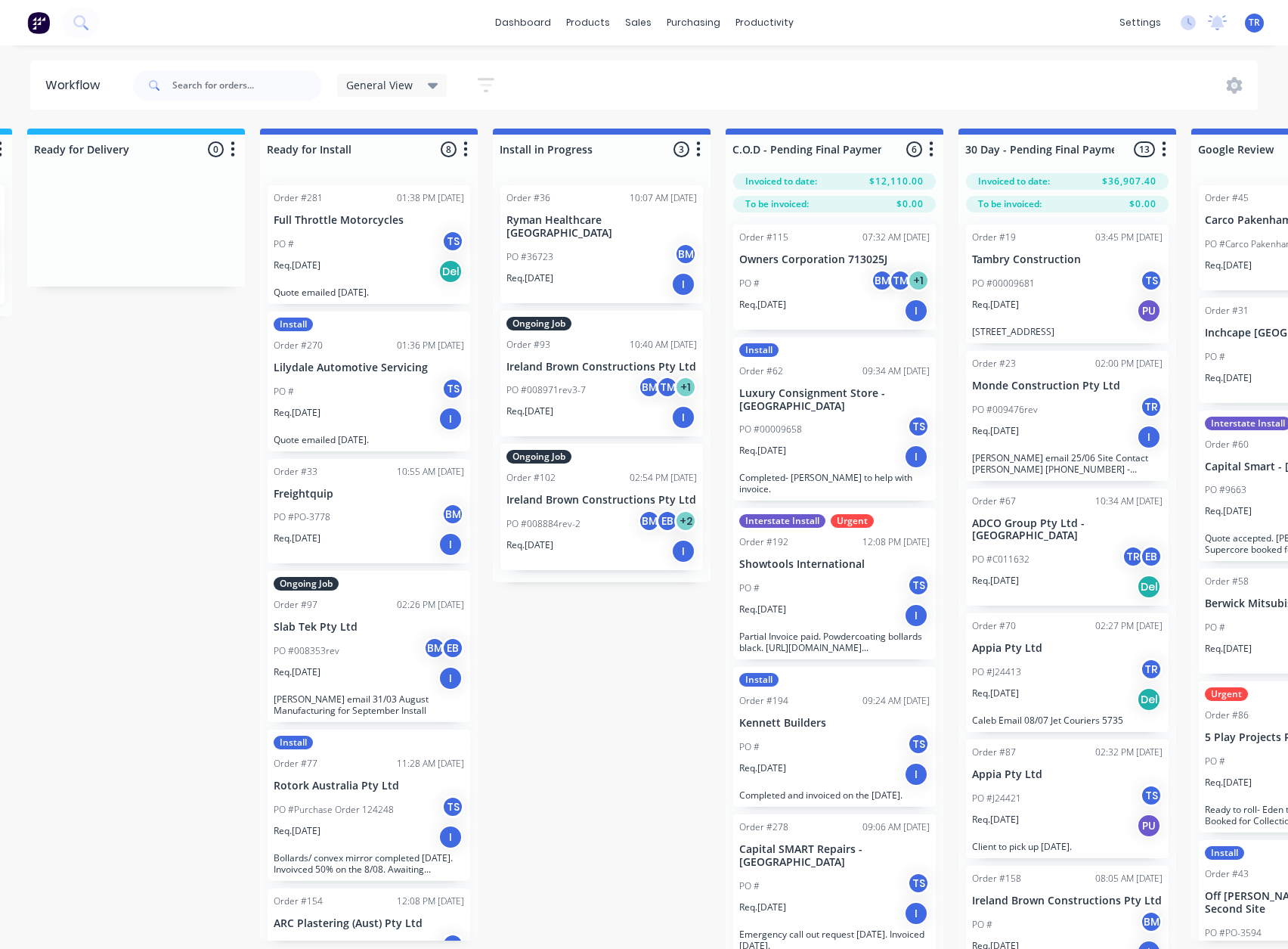
scroll to position [0, 1636]
click at [582, 253] on div "PO #36723 BM" at bounding box center [601, 257] width 191 height 29
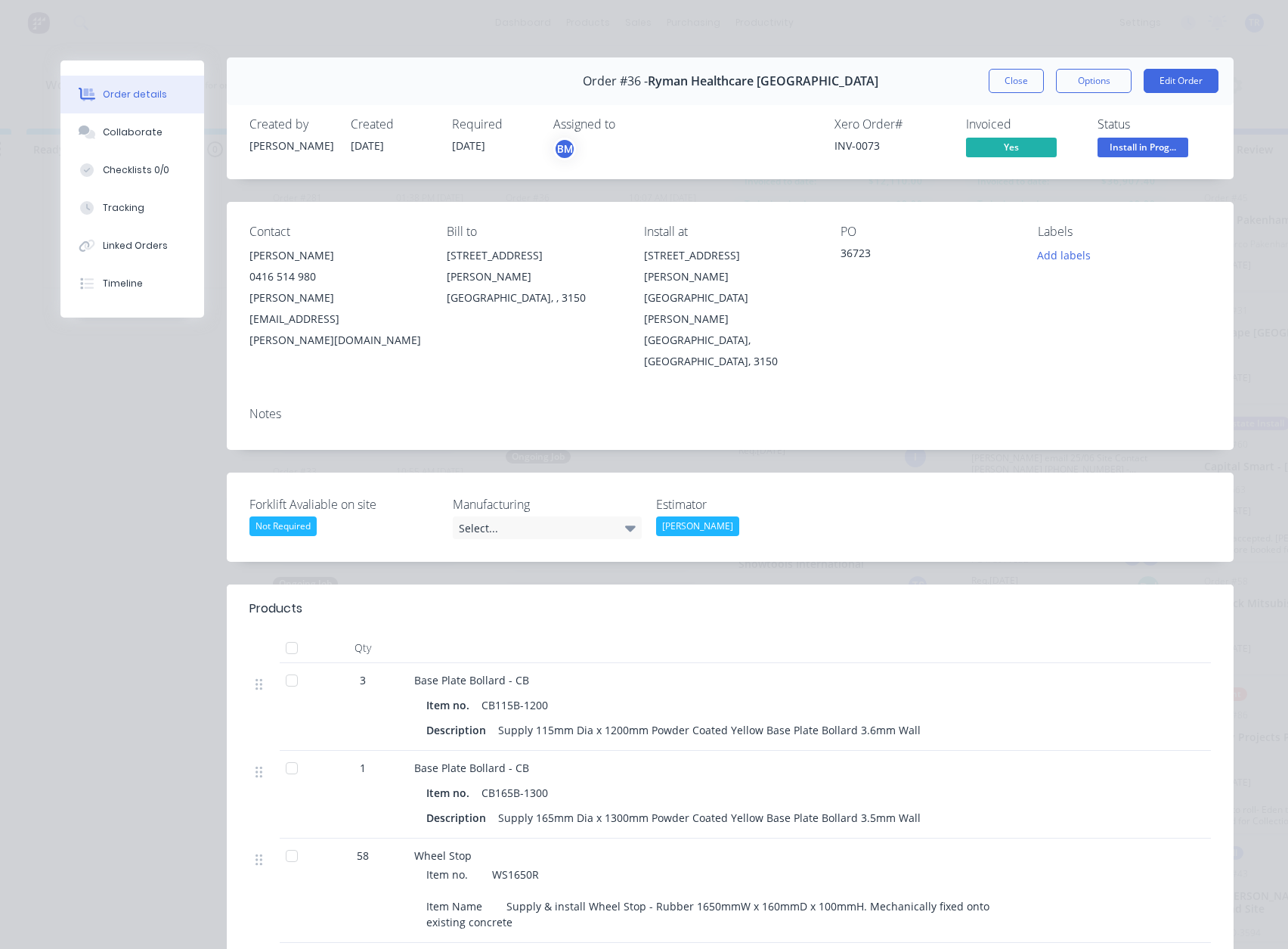
scroll to position [0, 0]
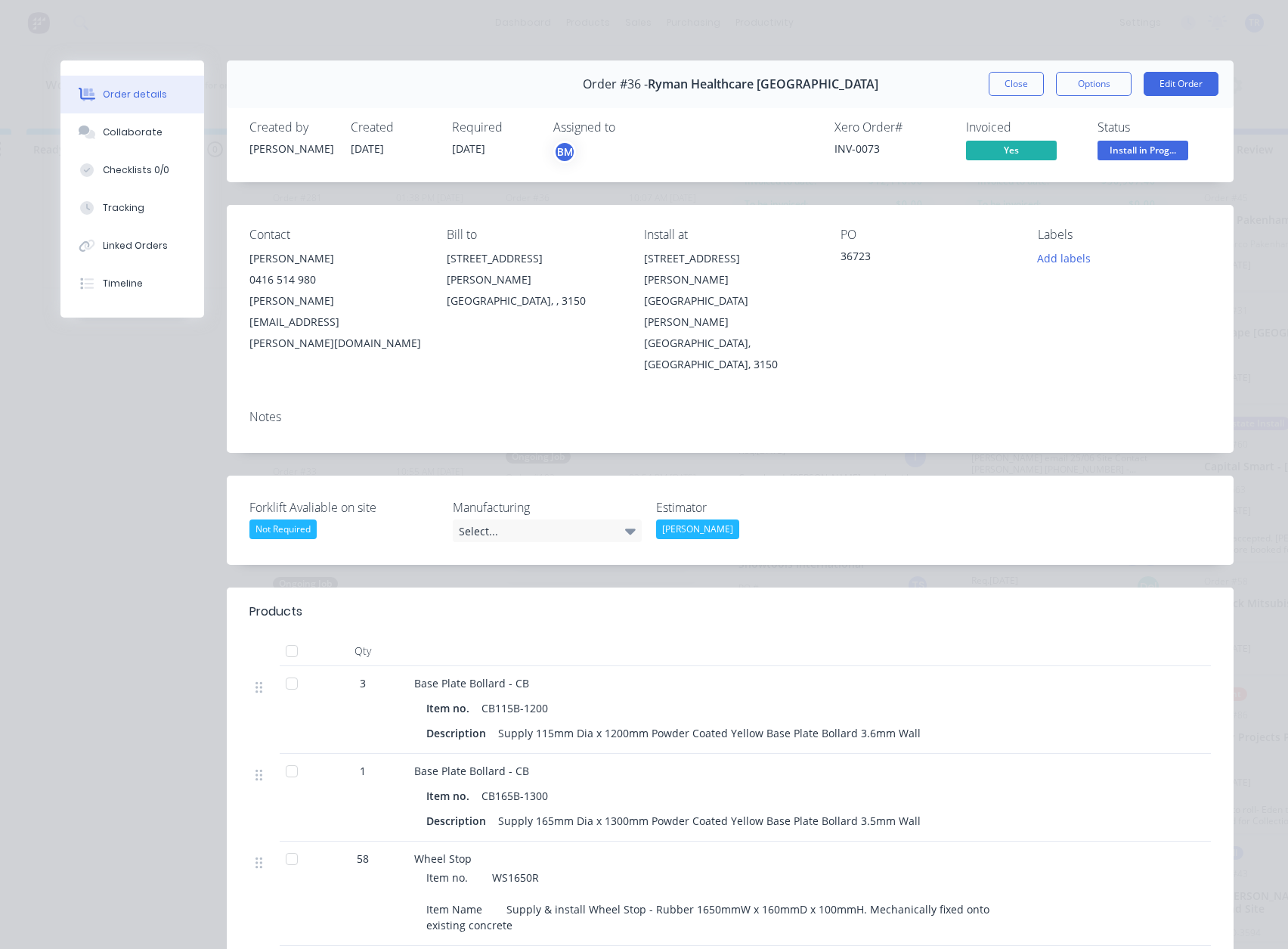
click at [1010, 88] on button "Close" at bounding box center [1016, 83] width 55 height 24
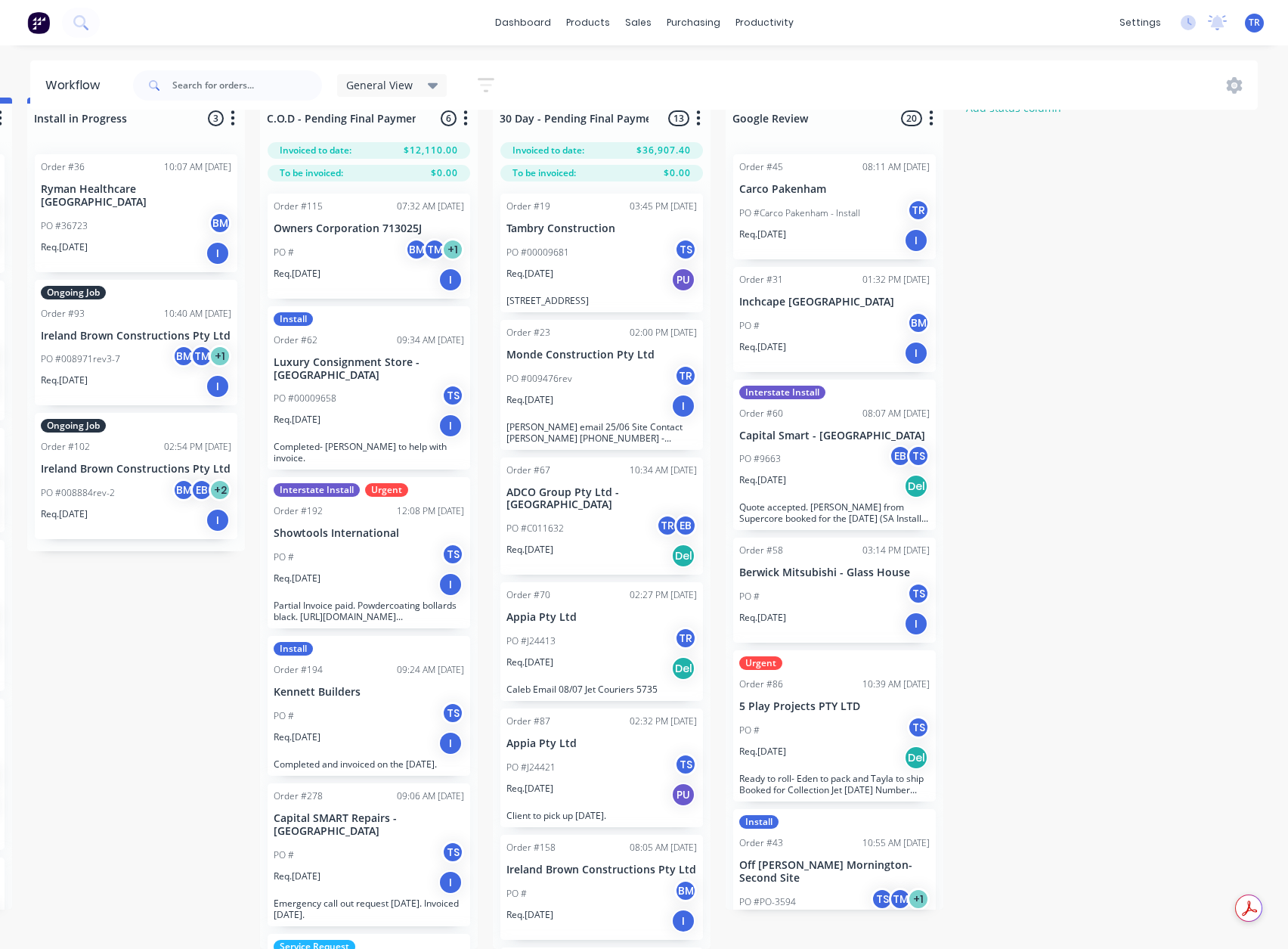
scroll to position [0, 2101]
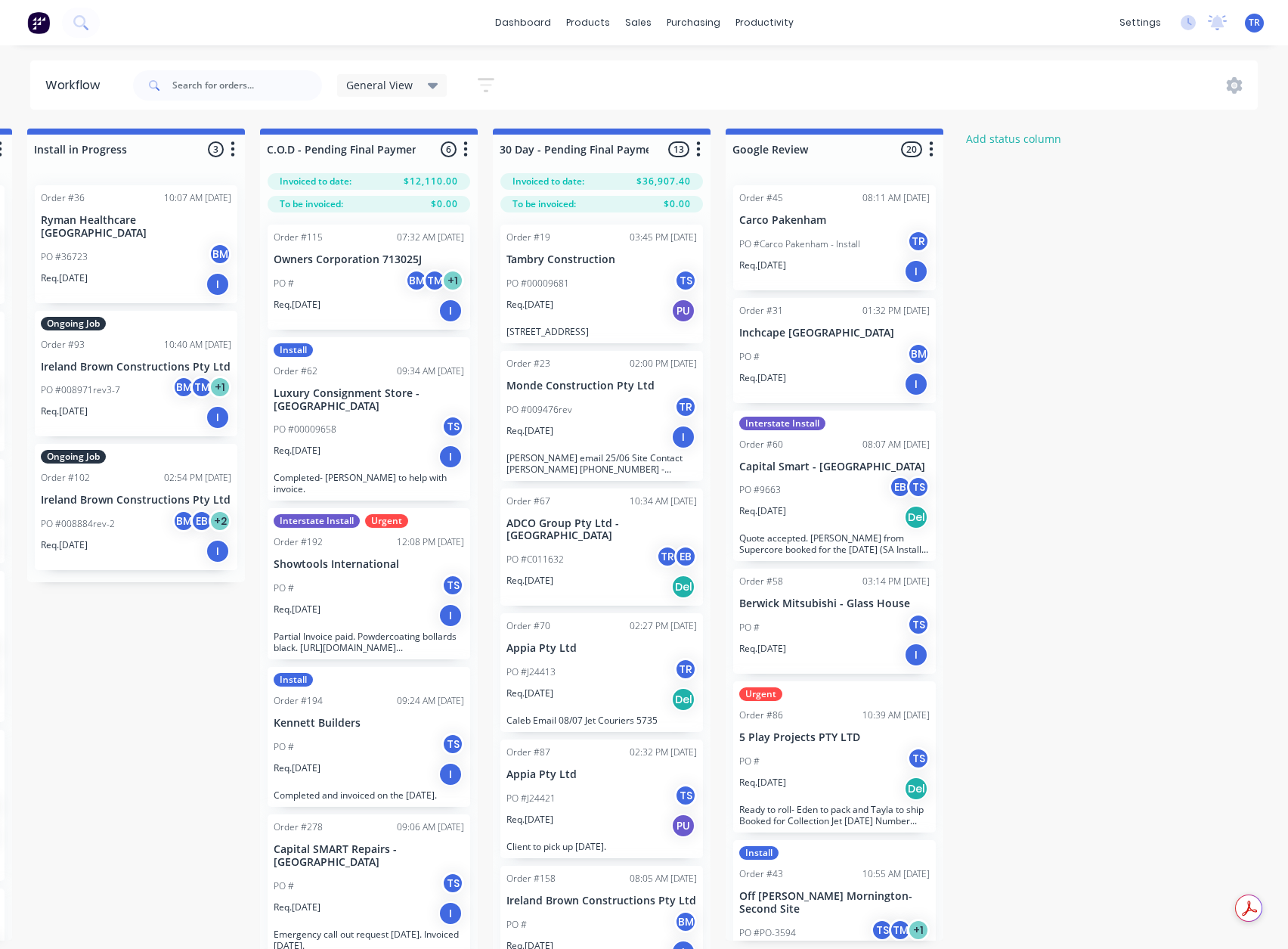
click at [575, 266] on div "Order #19 03:45 PM 04/07/25 Tambry Construction PO #00009681 TS Req. 01/07/25 P…" at bounding box center [602, 283] width 202 height 119
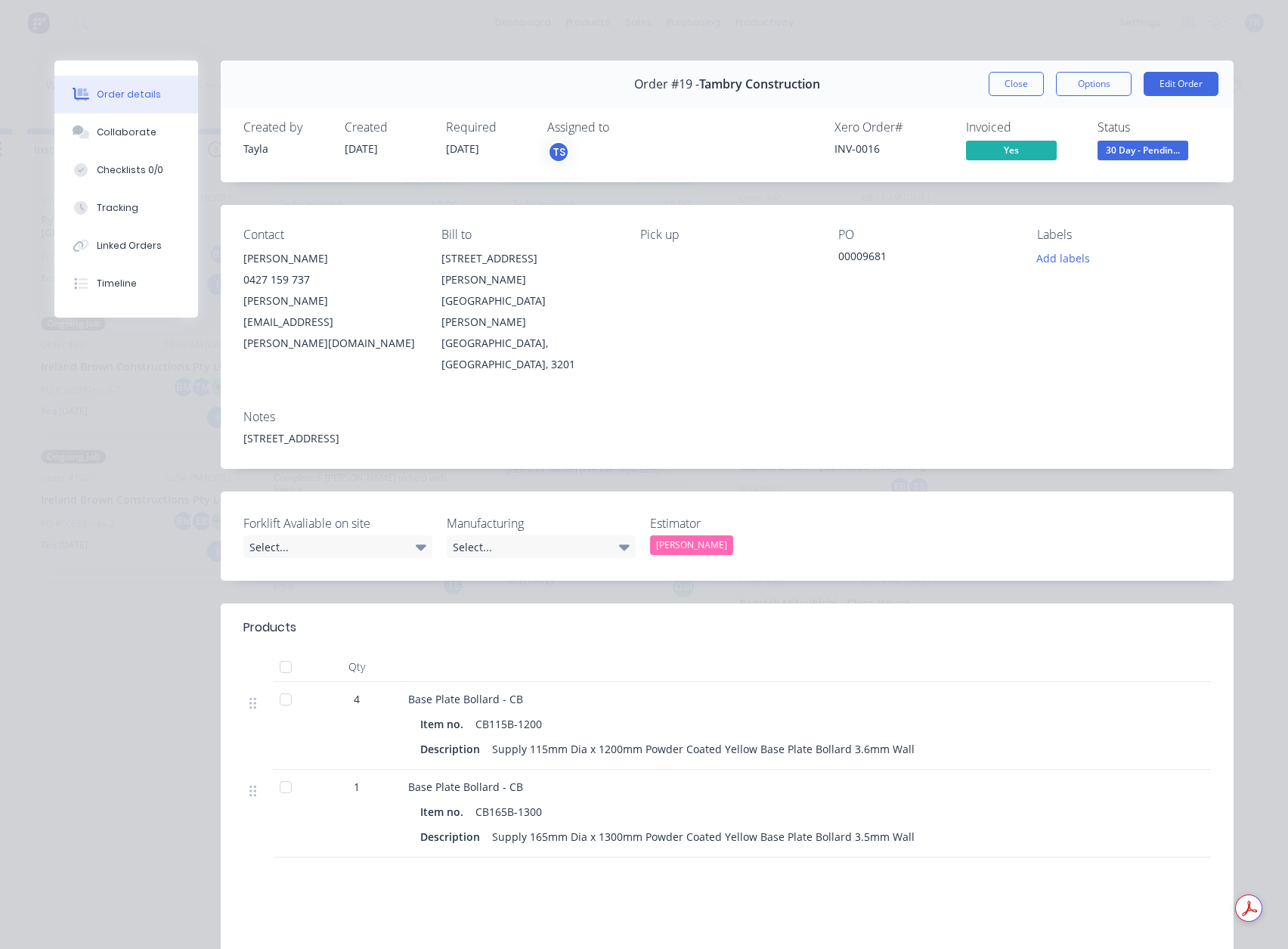
click at [865, 150] on div "INV-0016" at bounding box center [891, 148] width 114 height 16
copy div "INV-0016"
click at [1023, 80] on button "Close" at bounding box center [1016, 83] width 55 height 24
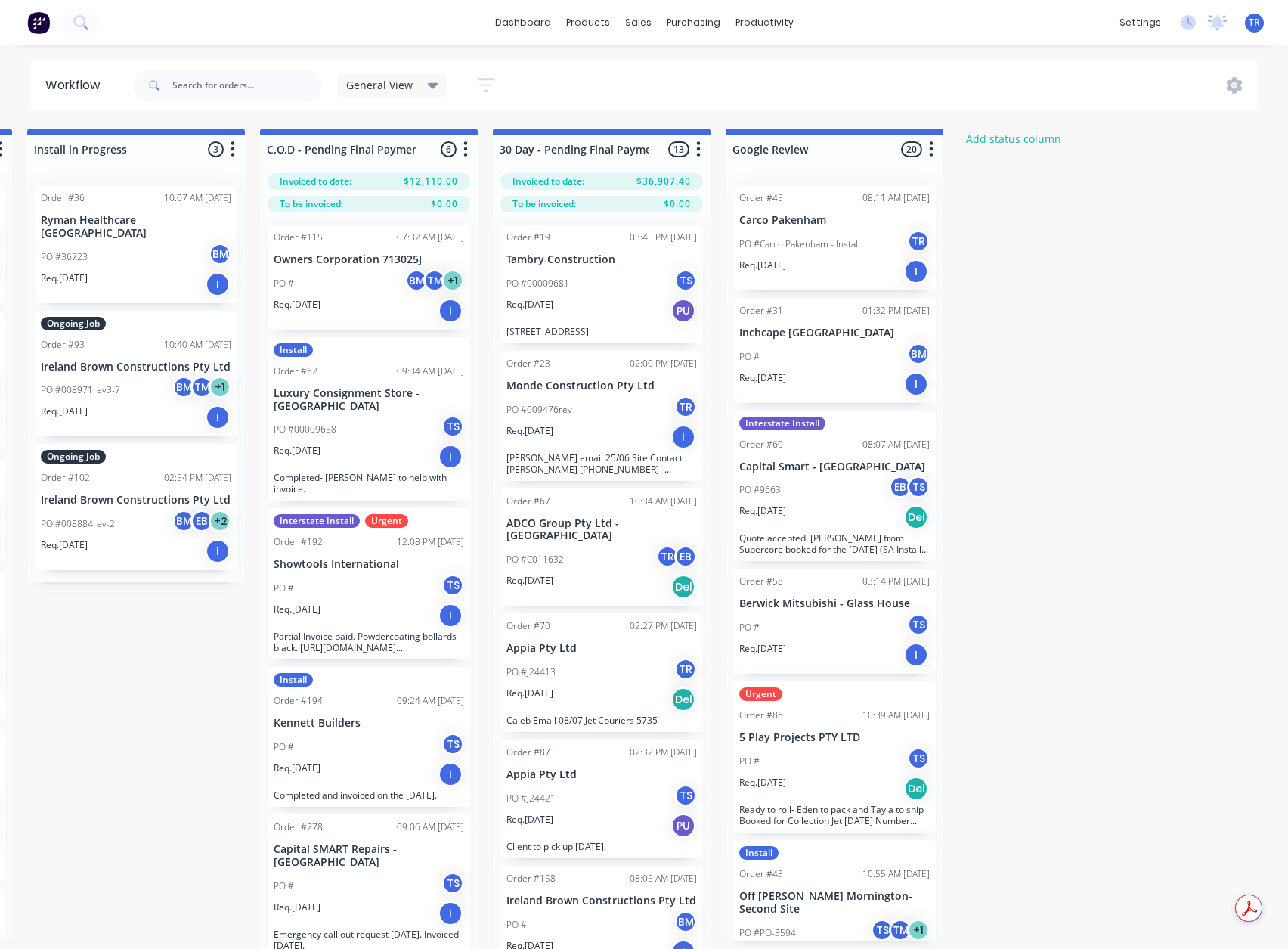
click at [566, 431] on div "Req. 07/07/25 I" at bounding box center [602, 437] width 191 height 25
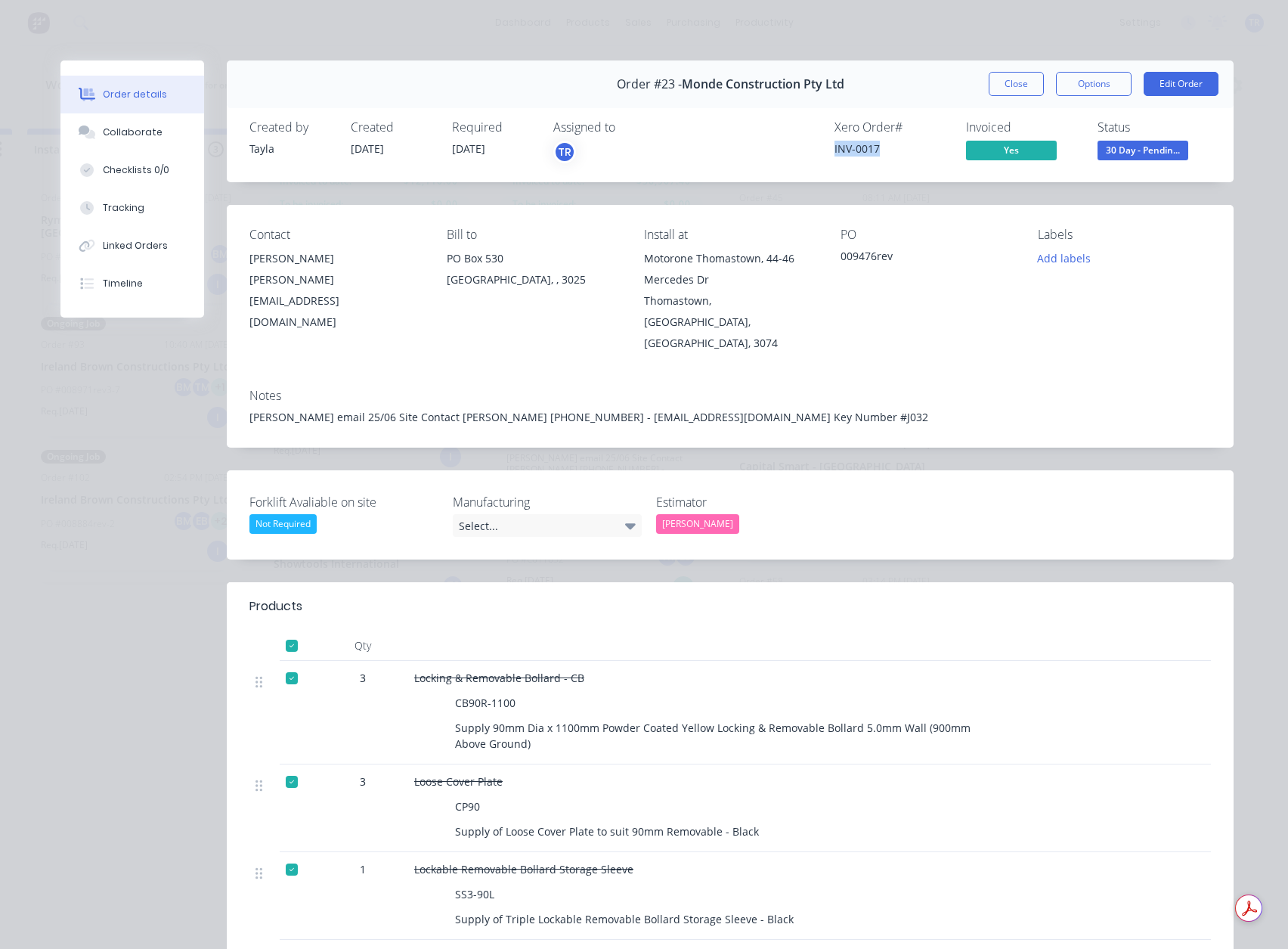
click at [822, 150] on div "Xero Order # INV-0017 Invoiced Yes Status 30 Day - Pendin..." at bounding box center [958, 142] width 507 height 44
copy div "INV-0017"
drag, startPoint x: 404, startPoint y: 275, endPoint x: 246, endPoint y: 282, distance: 158.2
click at [250, 282] on div "sam@mondeconstruct.com.au" at bounding box center [335, 300] width 173 height 63
copy div "sam@mondeconstruct.com.au"
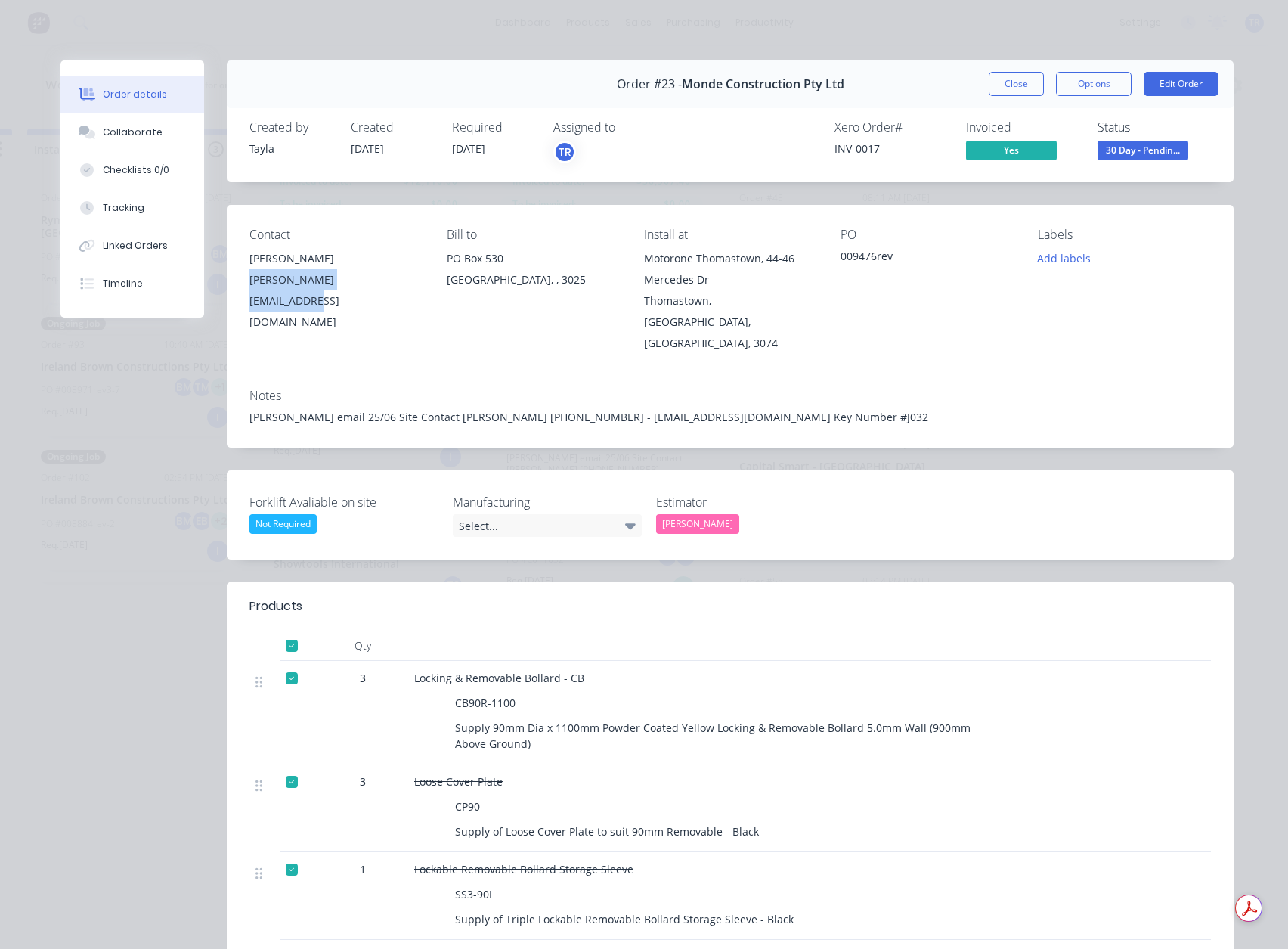
click at [994, 87] on button "Close" at bounding box center [1016, 83] width 55 height 24
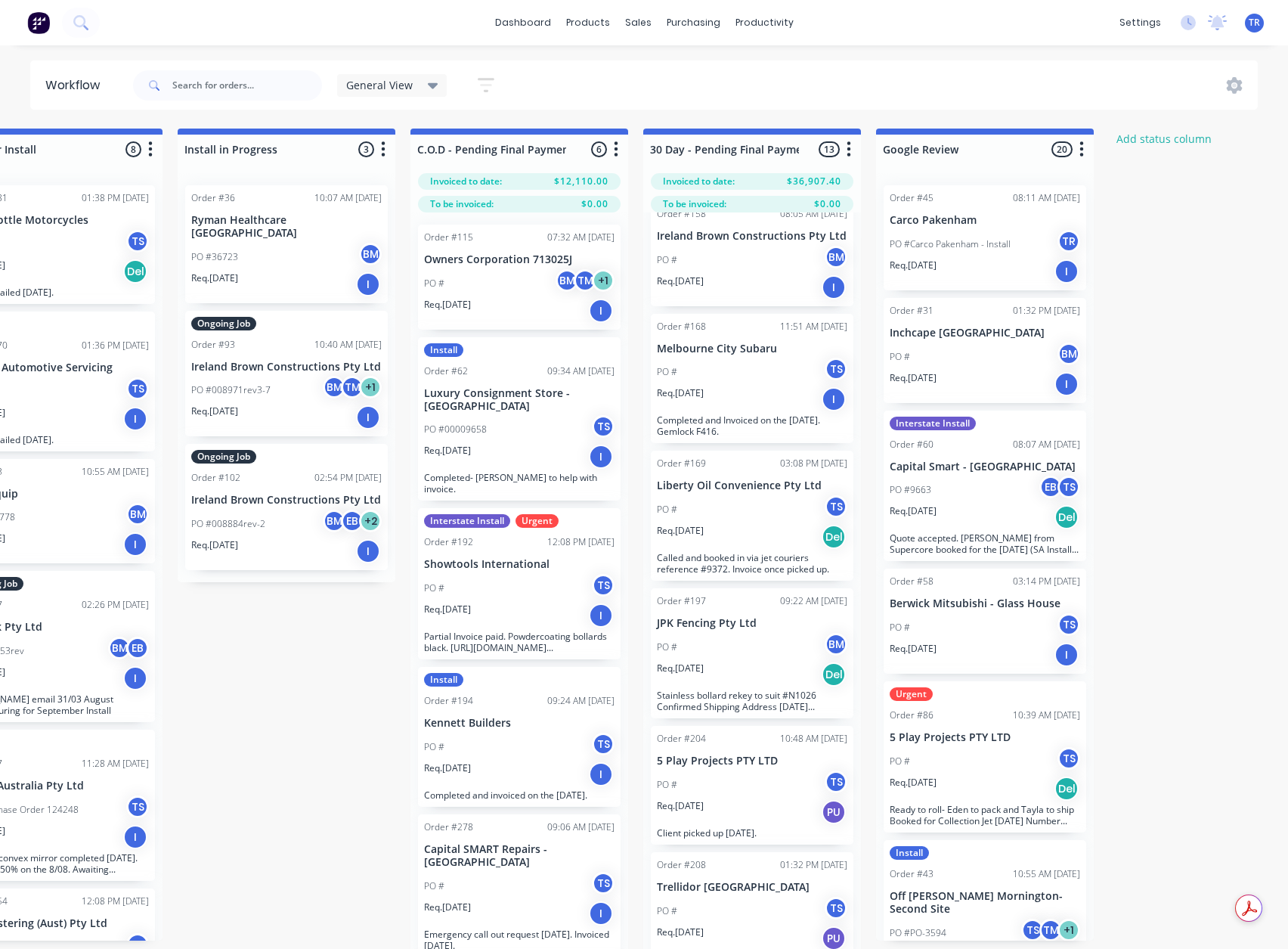
scroll to position [832, 0]
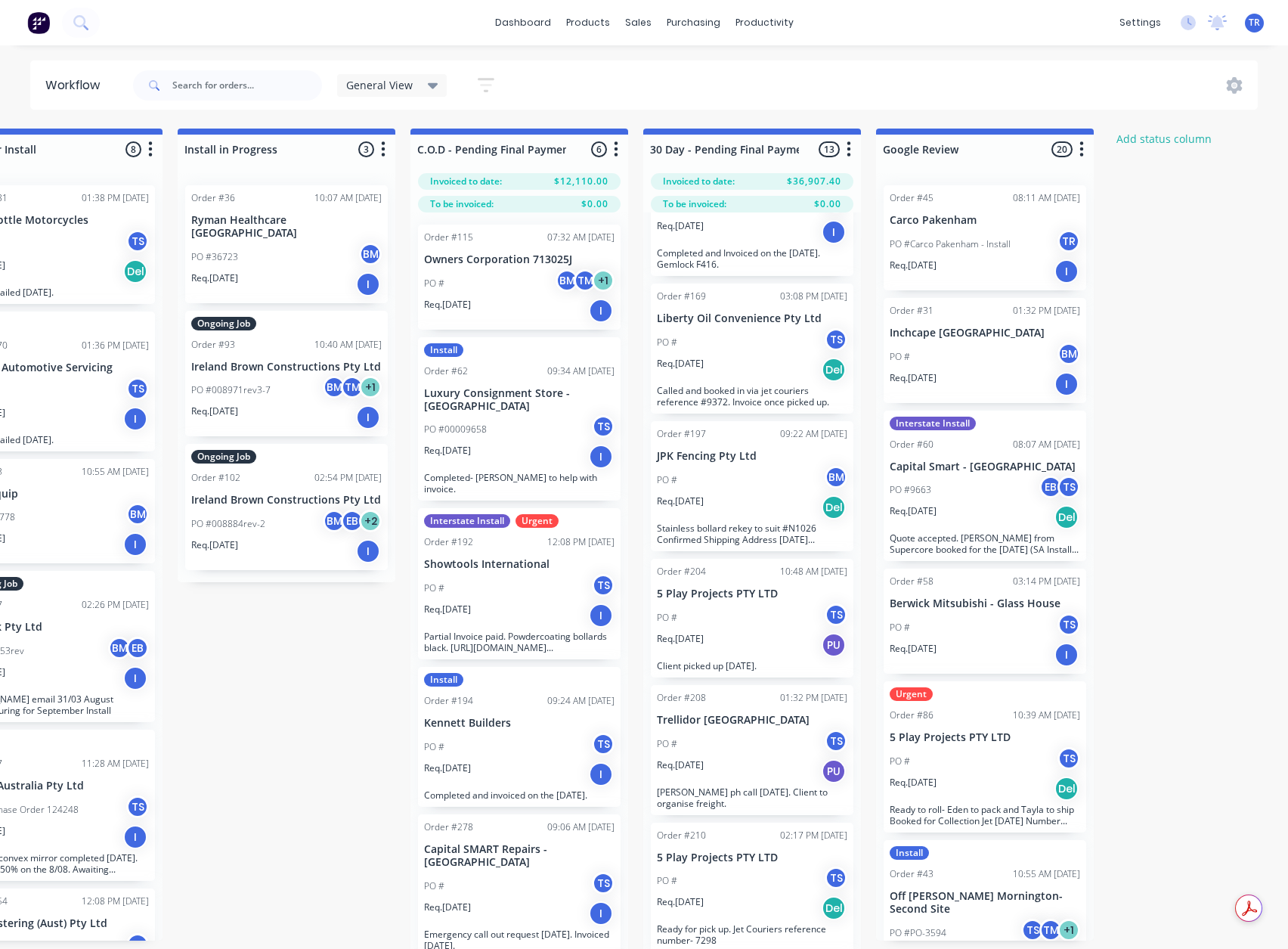
click at [727, 523] on p "Stainless bollard rekey to suit #N1026 Confirmed Shipping Address 14/08/25 Addi…" at bounding box center [752, 533] width 191 height 23
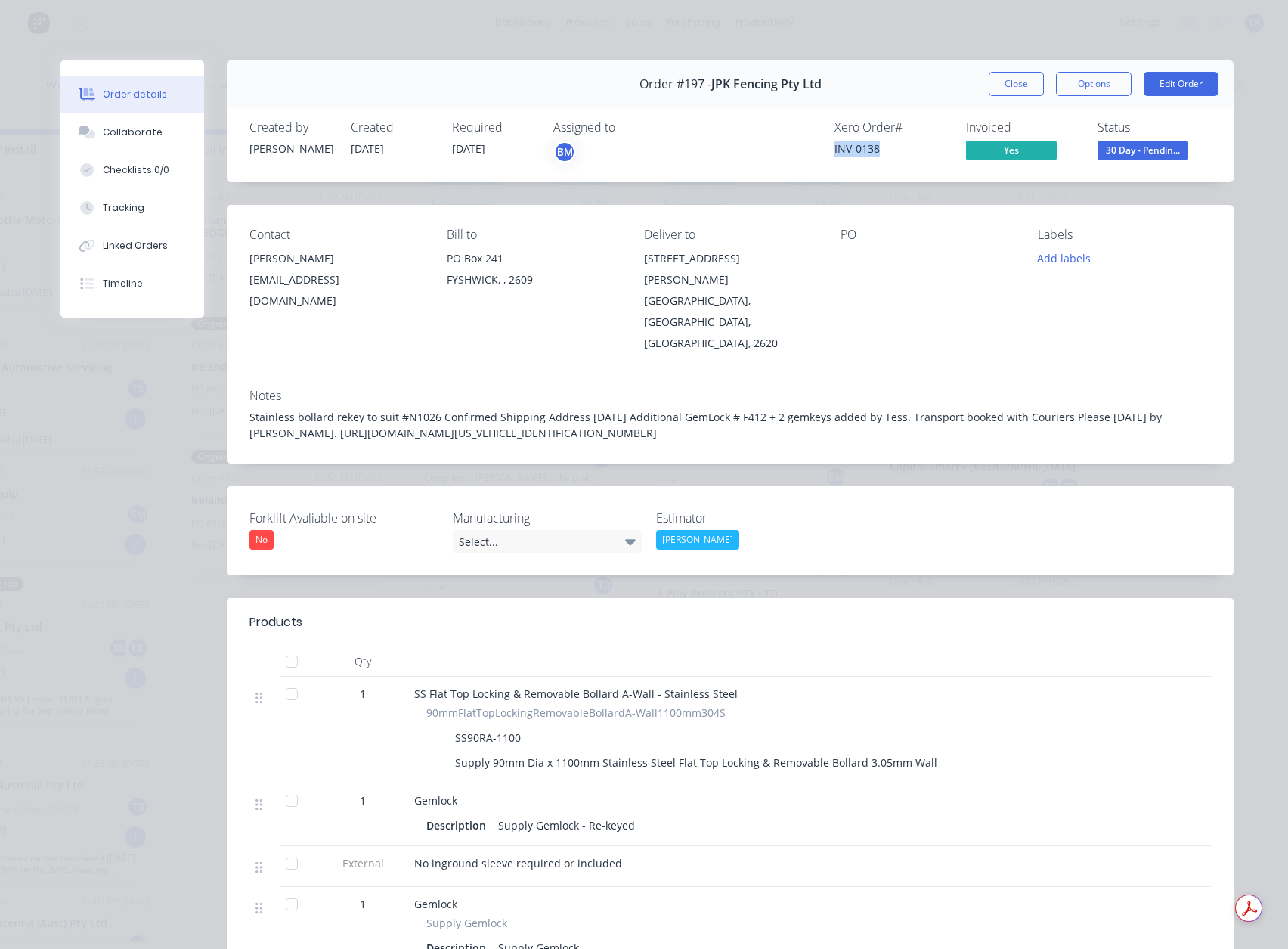
drag, startPoint x: 847, startPoint y: 147, endPoint x: 818, endPoint y: 146, distance: 29.0
click at [818, 146] on div "Xero Order # INV-0138 Invoiced Yes Status 30 Day - Pendin..." at bounding box center [958, 142] width 507 height 44
copy div "INV-0138"
click at [1005, 83] on button "Close" at bounding box center [1016, 83] width 55 height 24
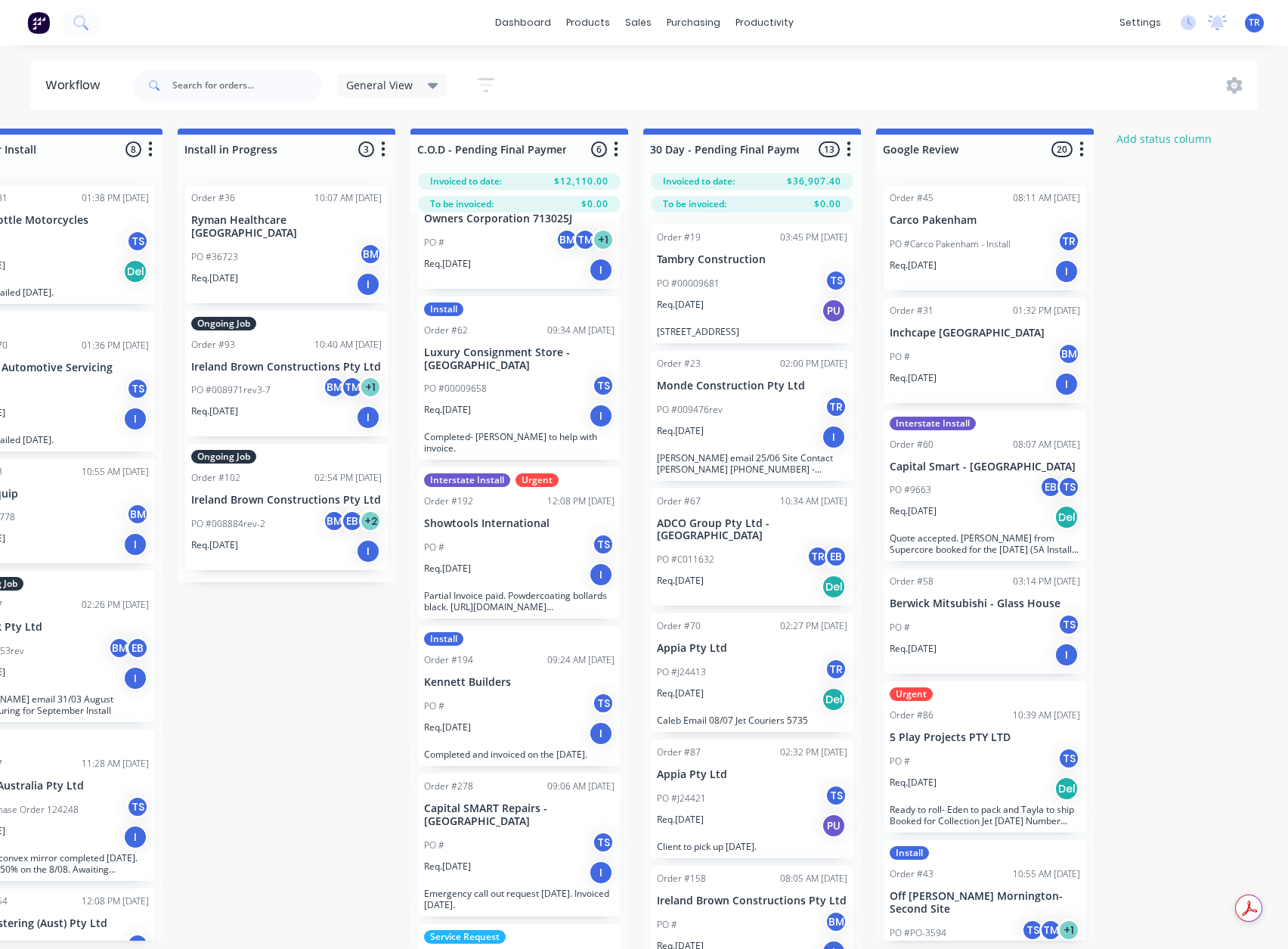
scroll to position [149, 0]
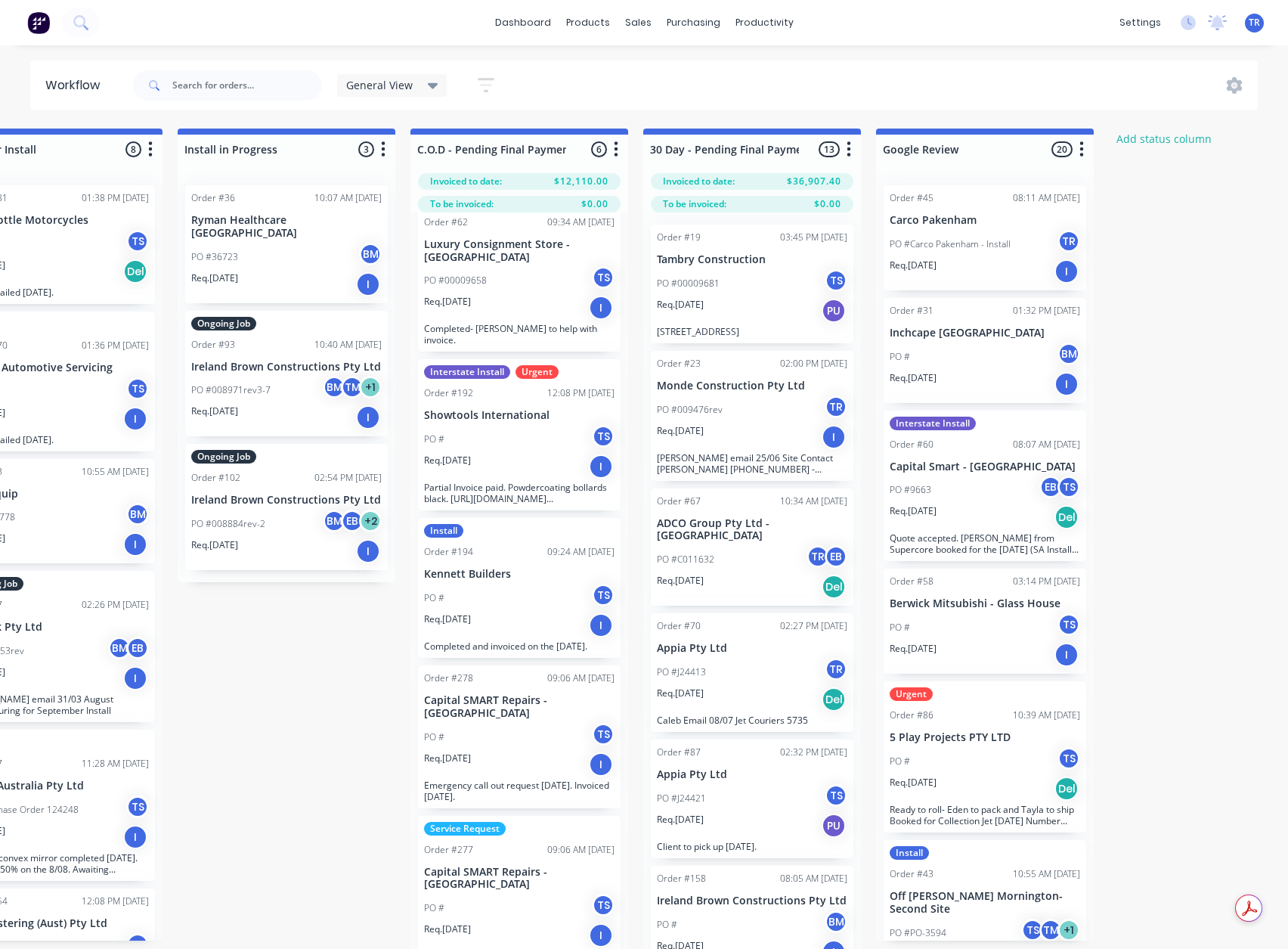
click at [486, 908] on div "PO # TS" at bounding box center [519, 908] width 191 height 29
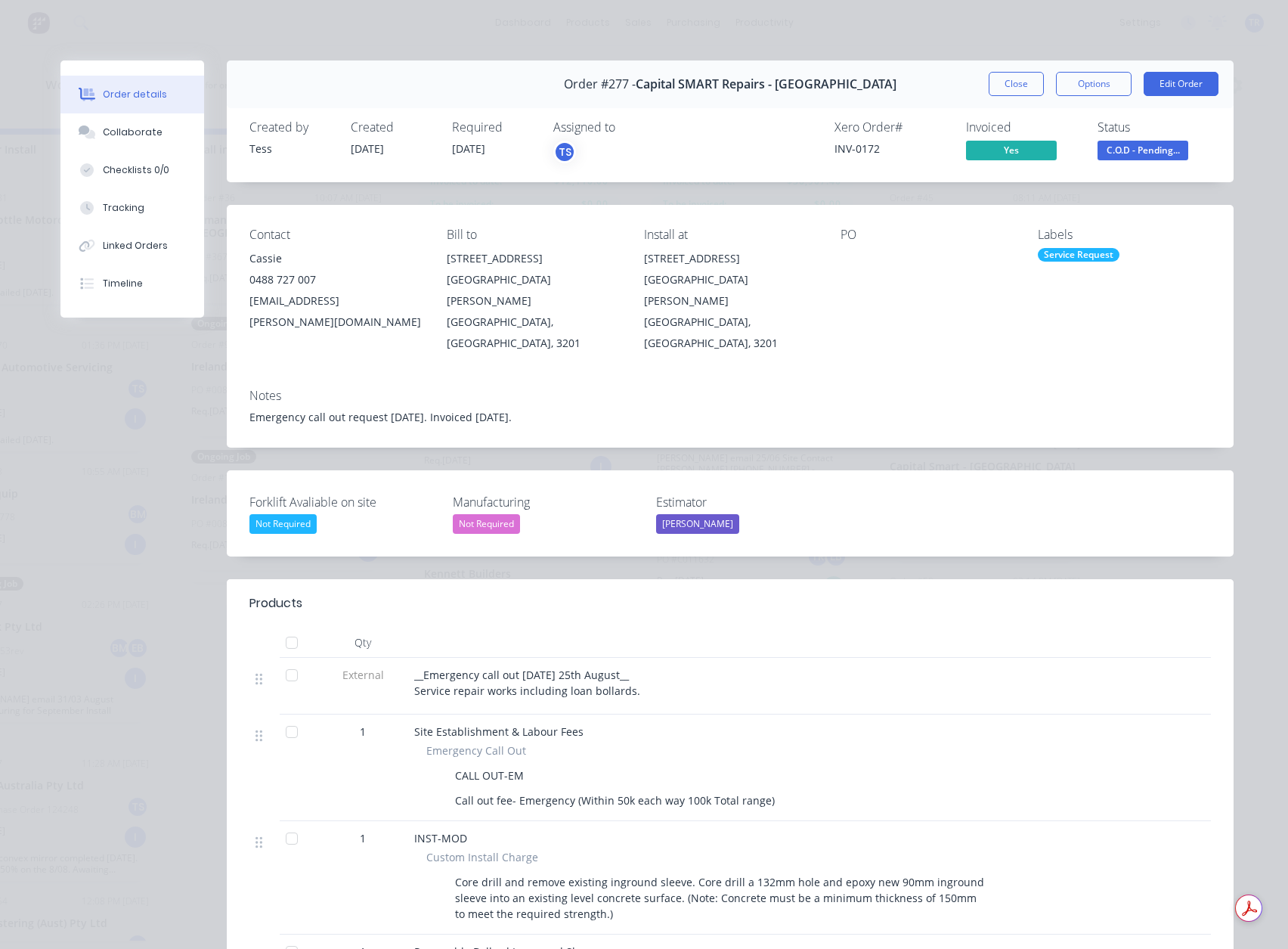
click at [872, 146] on div "INV-0172" at bounding box center [891, 148] width 114 height 16
copy div "INV-0172"
drag, startPoint x: 1018, startPoint y: 83, endPoint x: 1005, endPoint y: 94, distance: 17.0
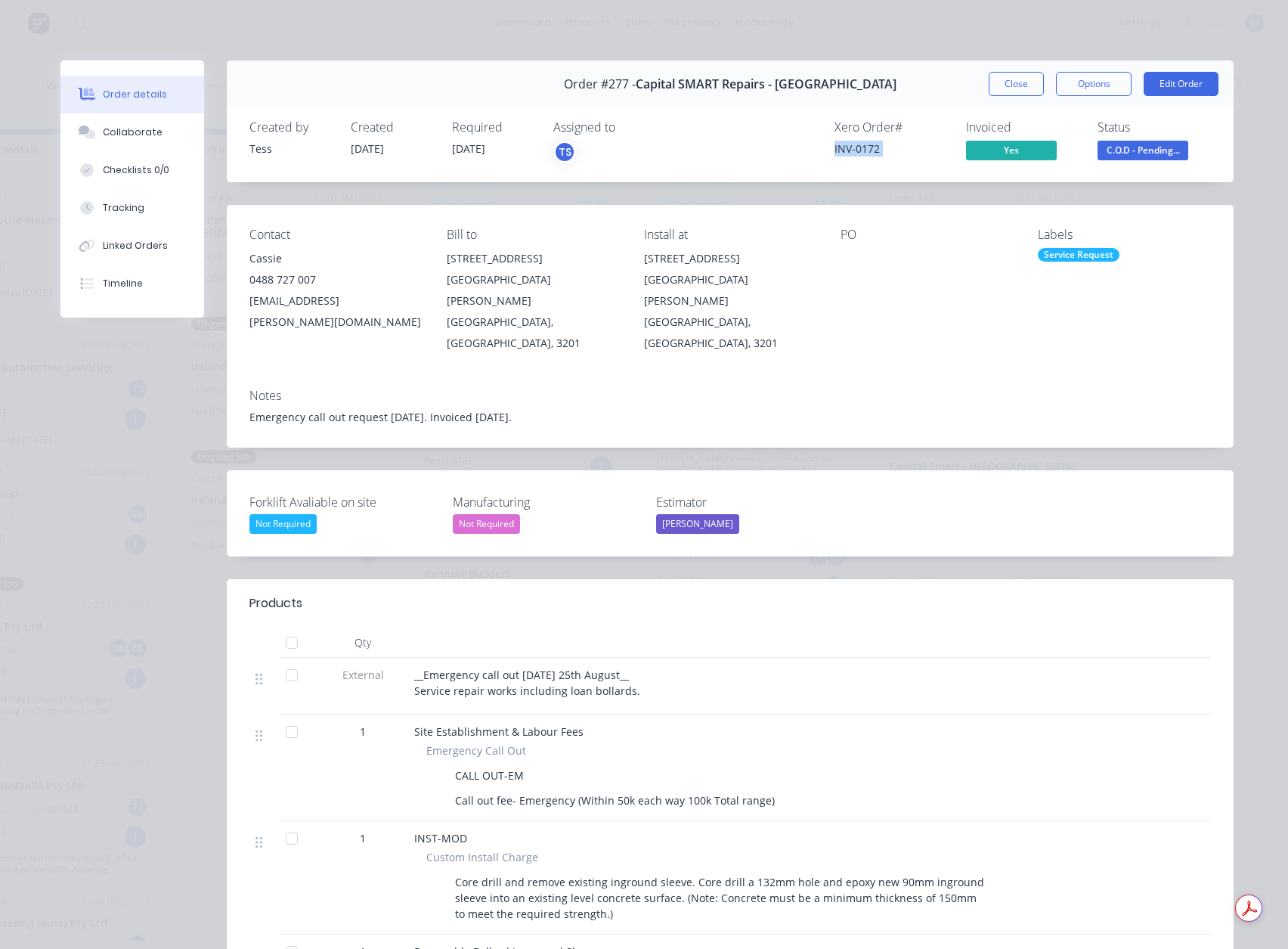
click at [1018, 83] on button "Close" at bounding box center [1016, 83] width 55 height 24
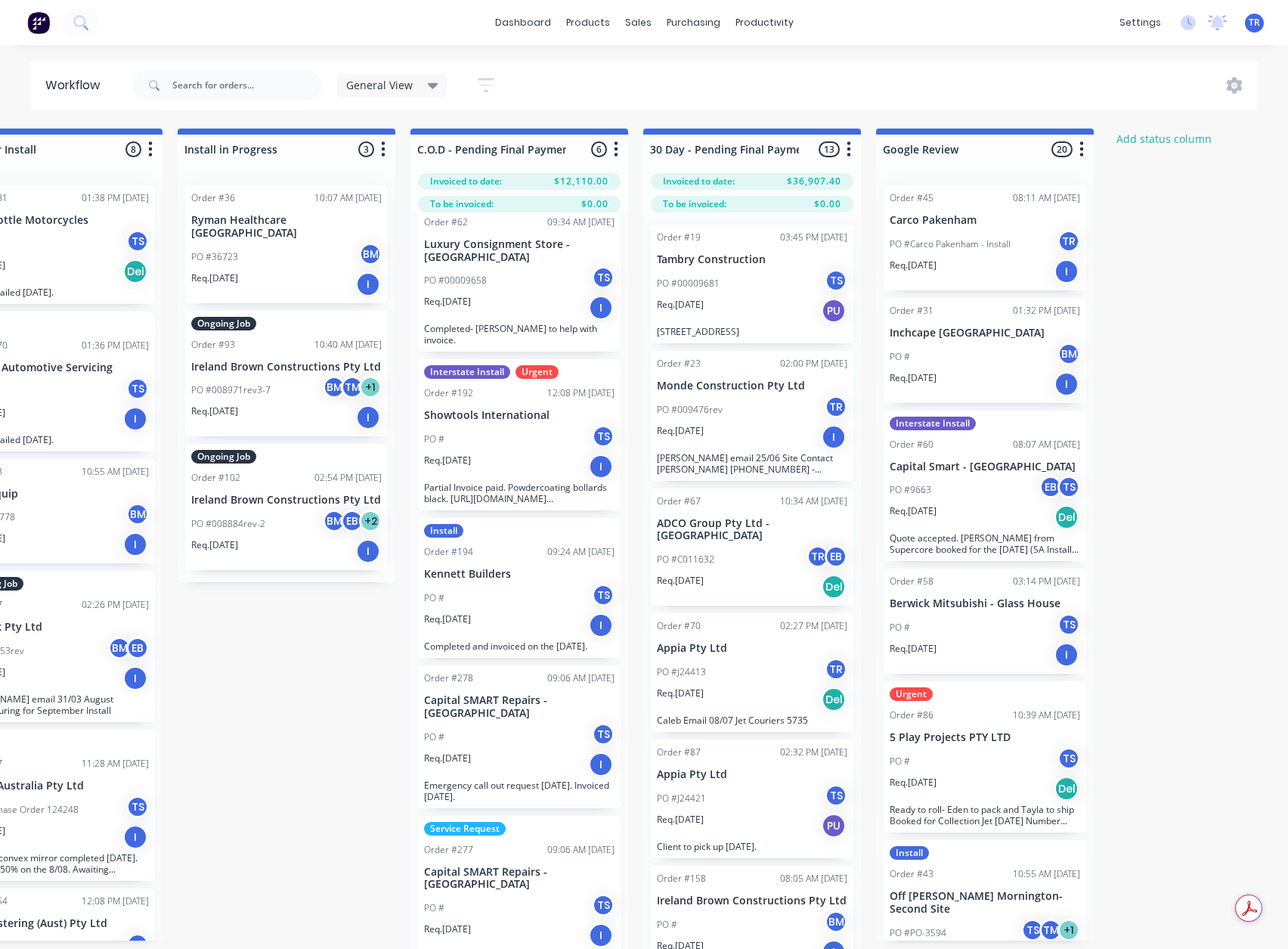
click at [554, 747] on div "PO # TS" at bounding box center [519, 737] width 191 height 29
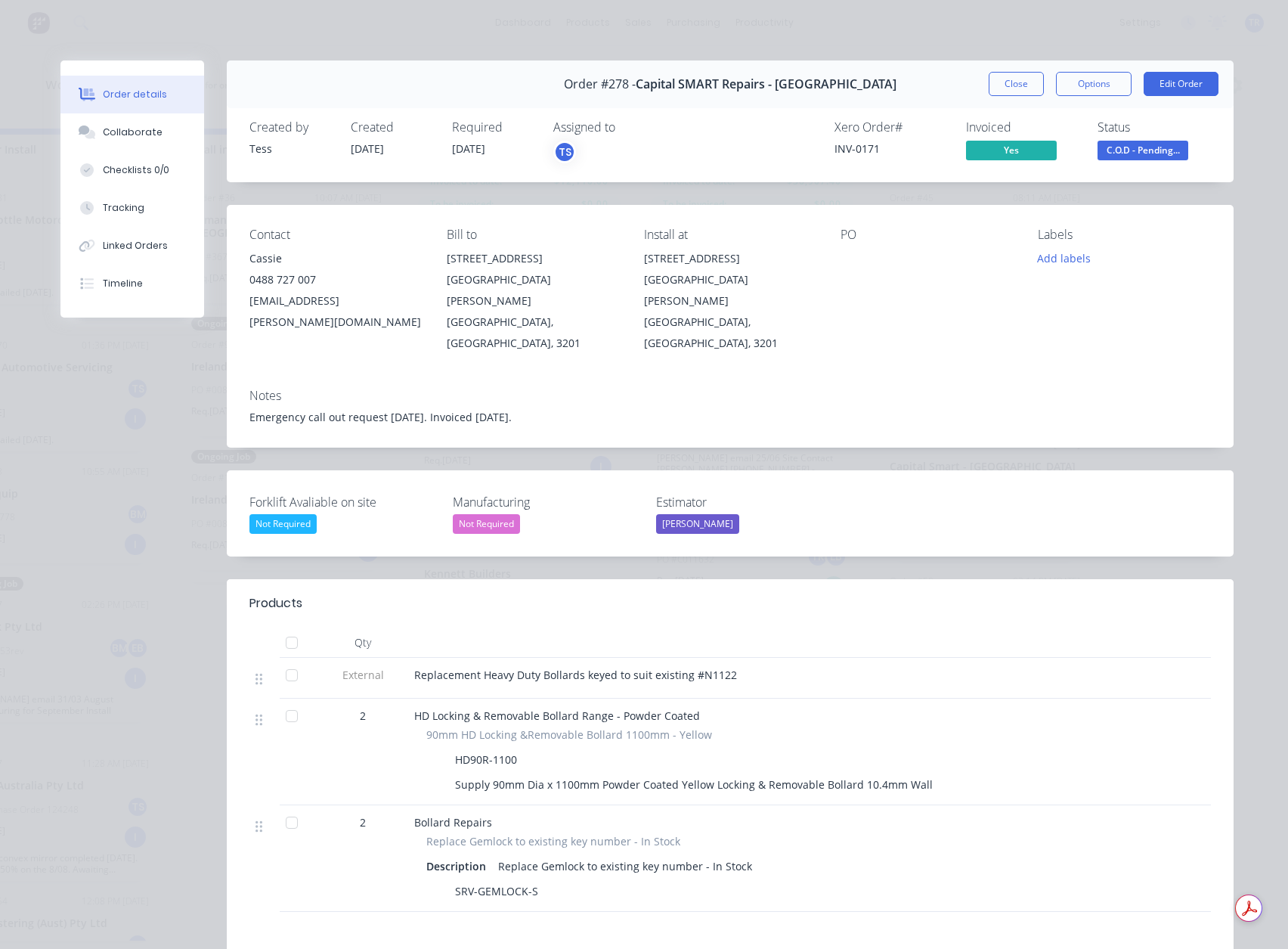
click at [840, 150] on div "INV-0171" at bounding box center [891, 148] width 114 height 16
copy div "INV"
click at [840, 146] on div "INV-0171" at bounding box center [891, 148] width 114 height 16
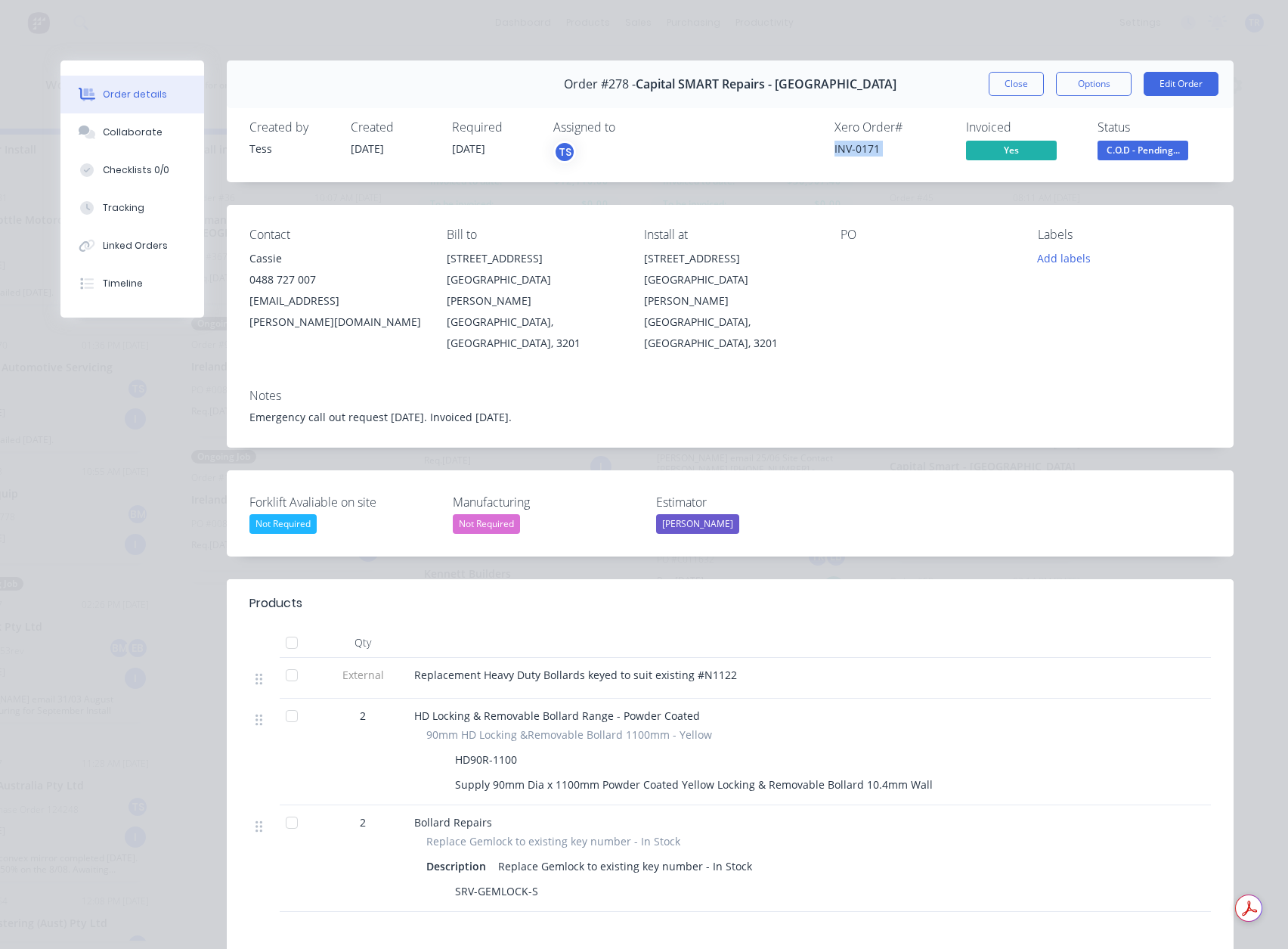
click at [840, 146] on div "INV-0171" at bounding box center [891, 148] width 114 height 16
click at [990, 95] on button "Close" at bounding box center [1016, 83] width 55 height 24
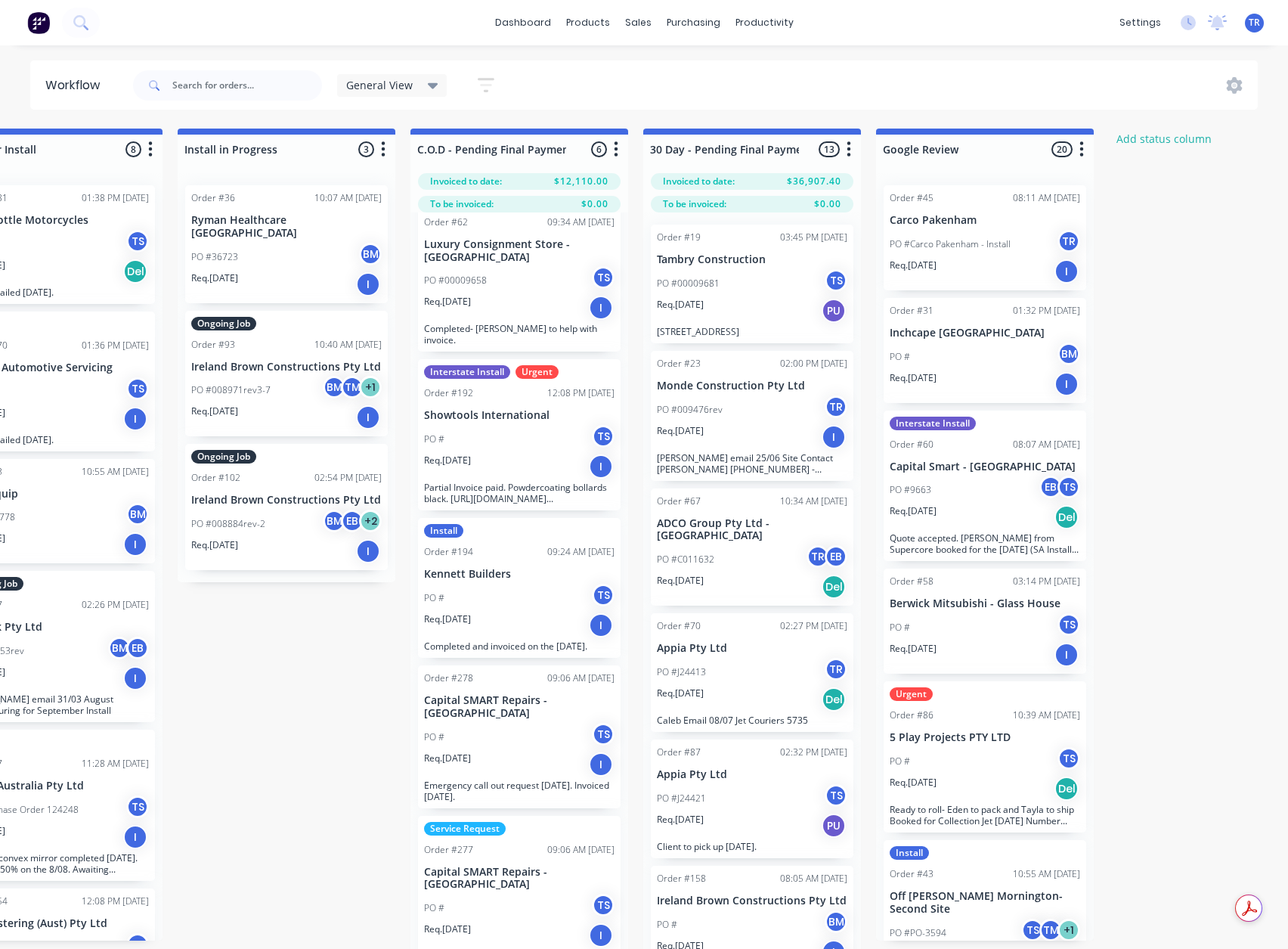
click at [492, 613] on div "Req. 07/08/25 I" at bounding box center [519, 625] width 191 height 25
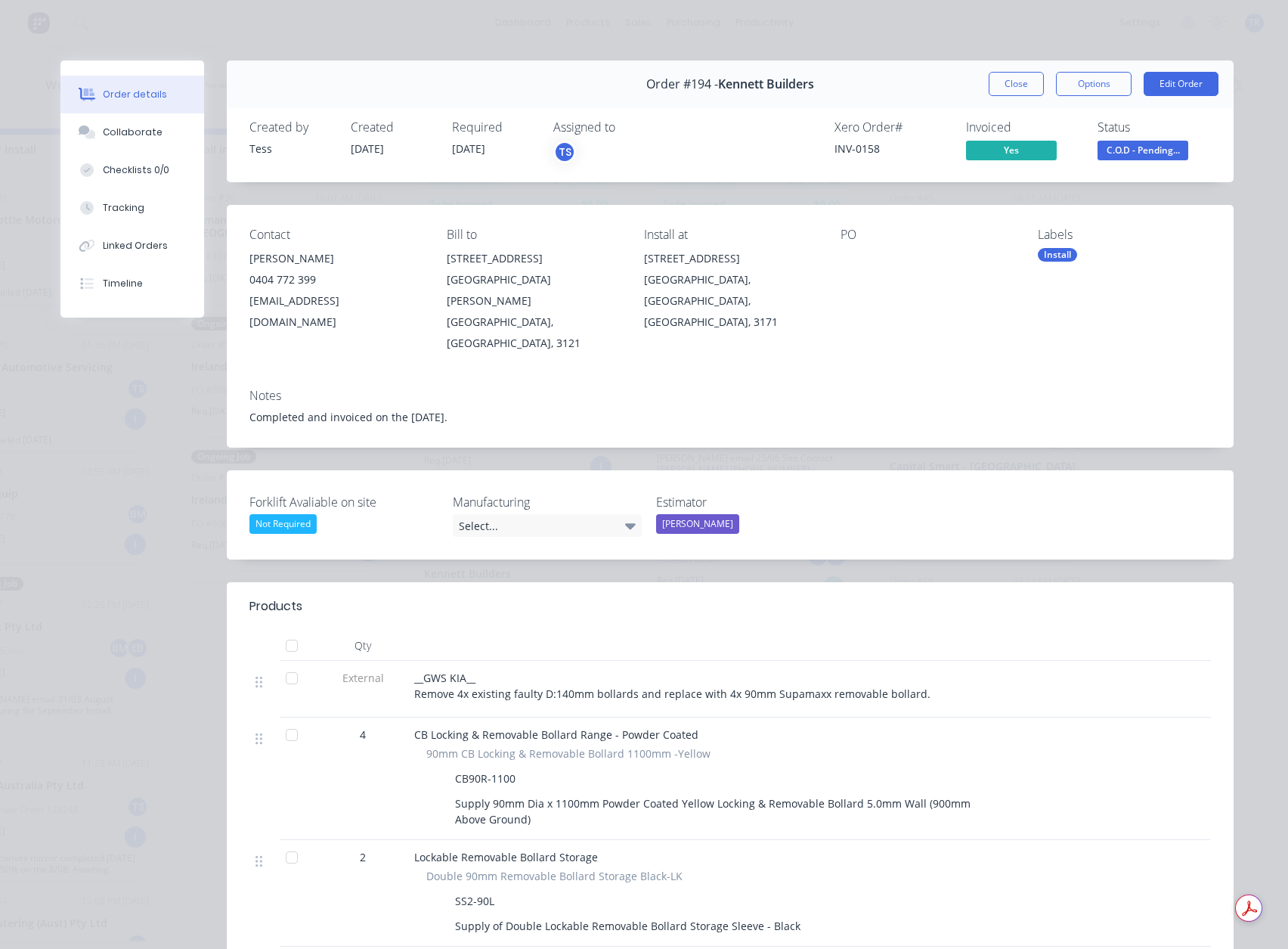
click at [840, 147] on div "INV-0158" at bounding box center [891, 148] width 114 height 16
copy div "INV-0158"
click at [1140, 146] on span "C.O.D - Pending..." at bounding box center [1143, 150] width 91 height 19
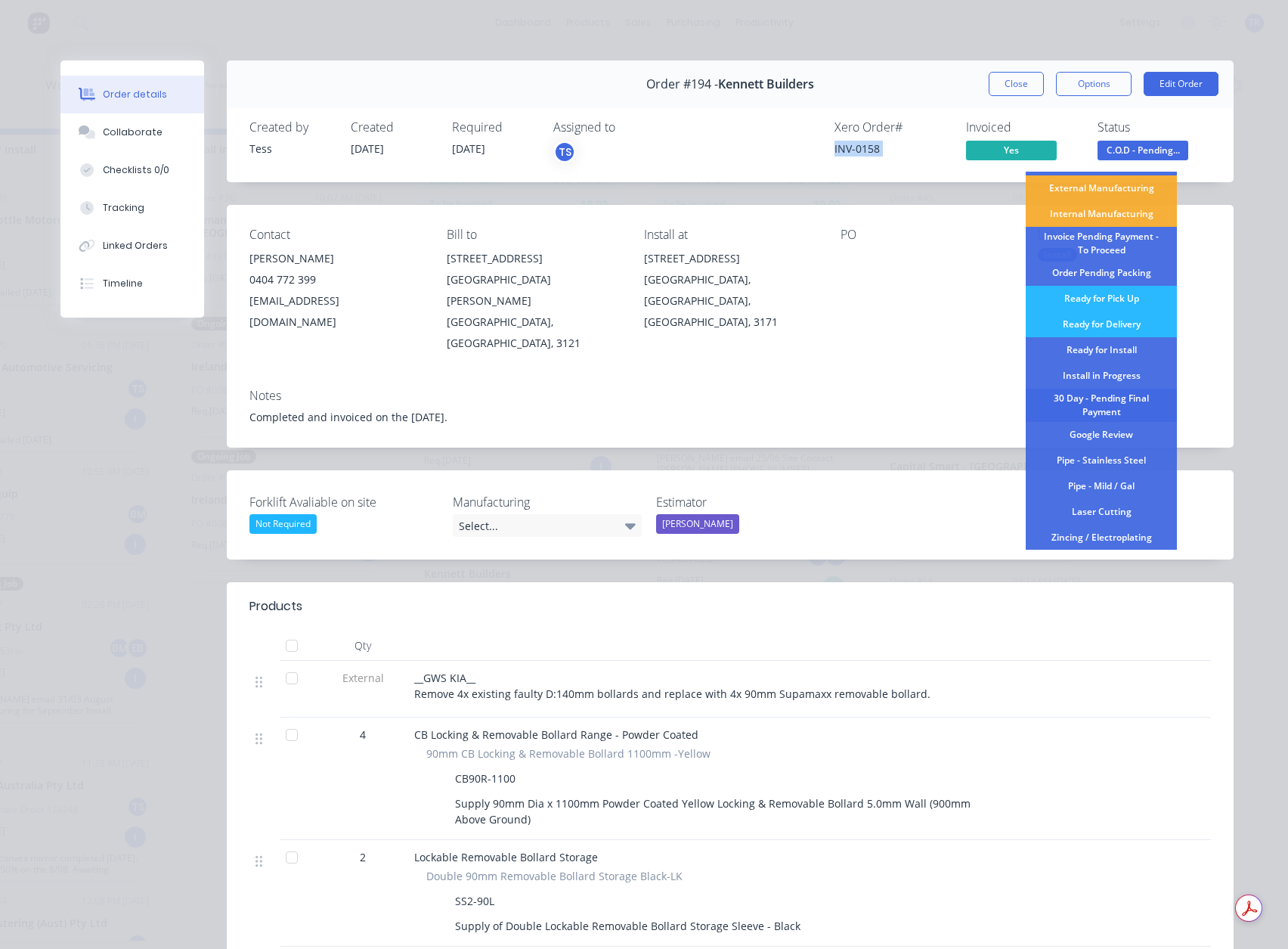
scroll to position [177, 0]
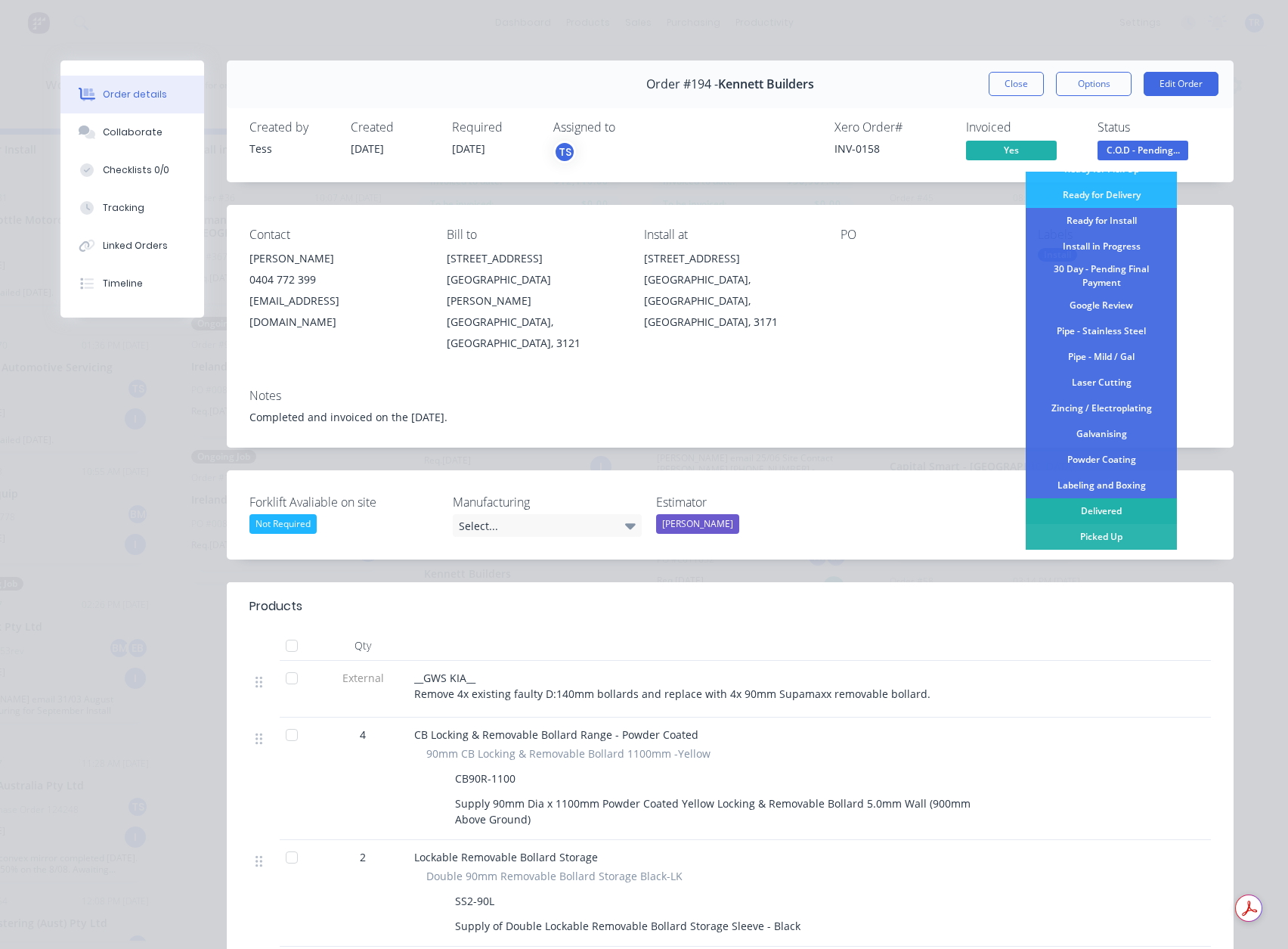
click at [1097, 508] on div "Delivered" at bounding box center [1101, 511] width 151 height 25
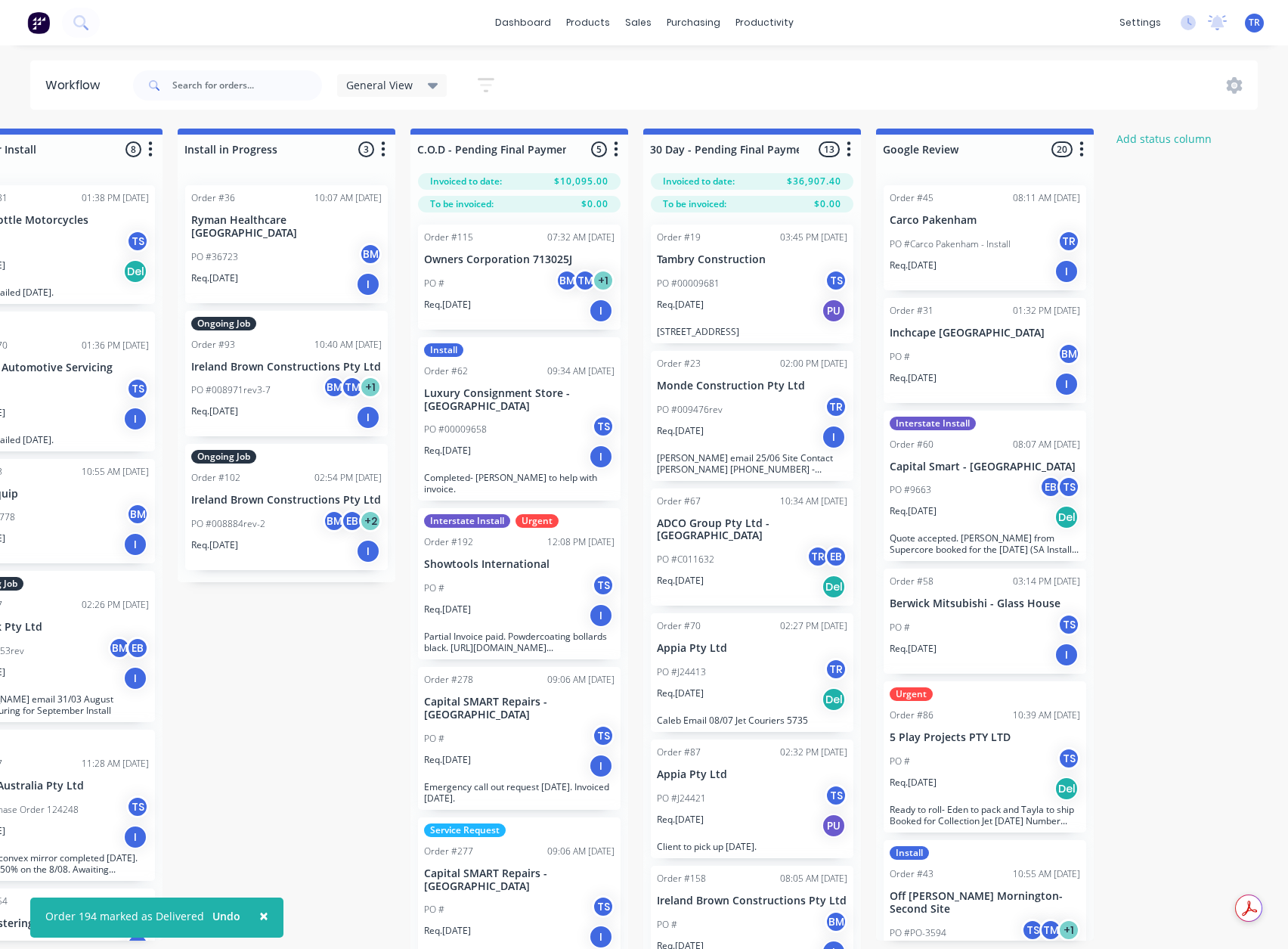
click at [509, 416] on div "PO #00009658 TS" at bounding box center [519, 429] width 191 height 29
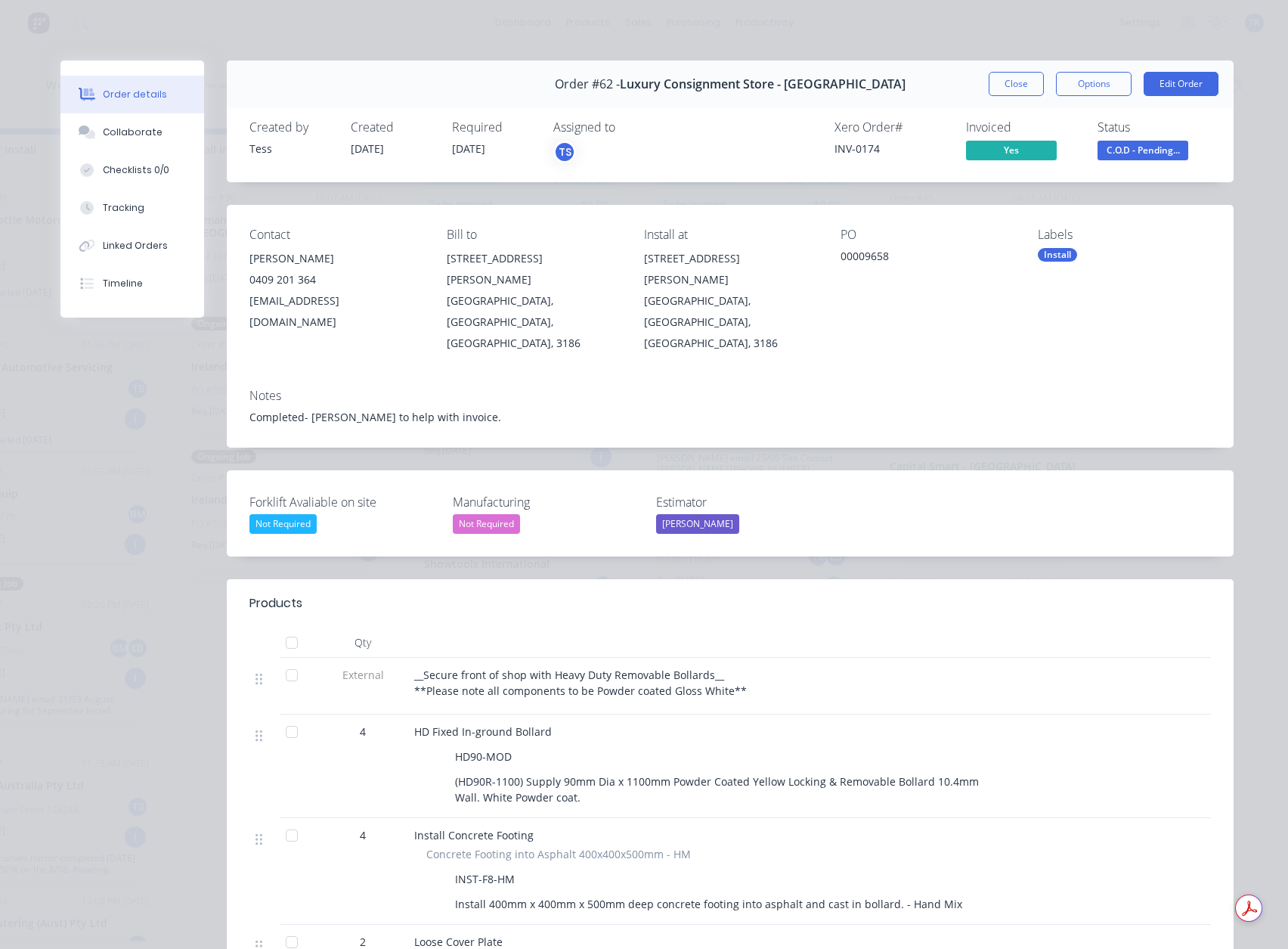
click at [851, 144] on div "INV-0174" at bounding box center [891, 148] width 114 height 16
click at [1119, 143] on span "C.O.D - Pending..." at bounding box center [1143, 150] width 91 height 19
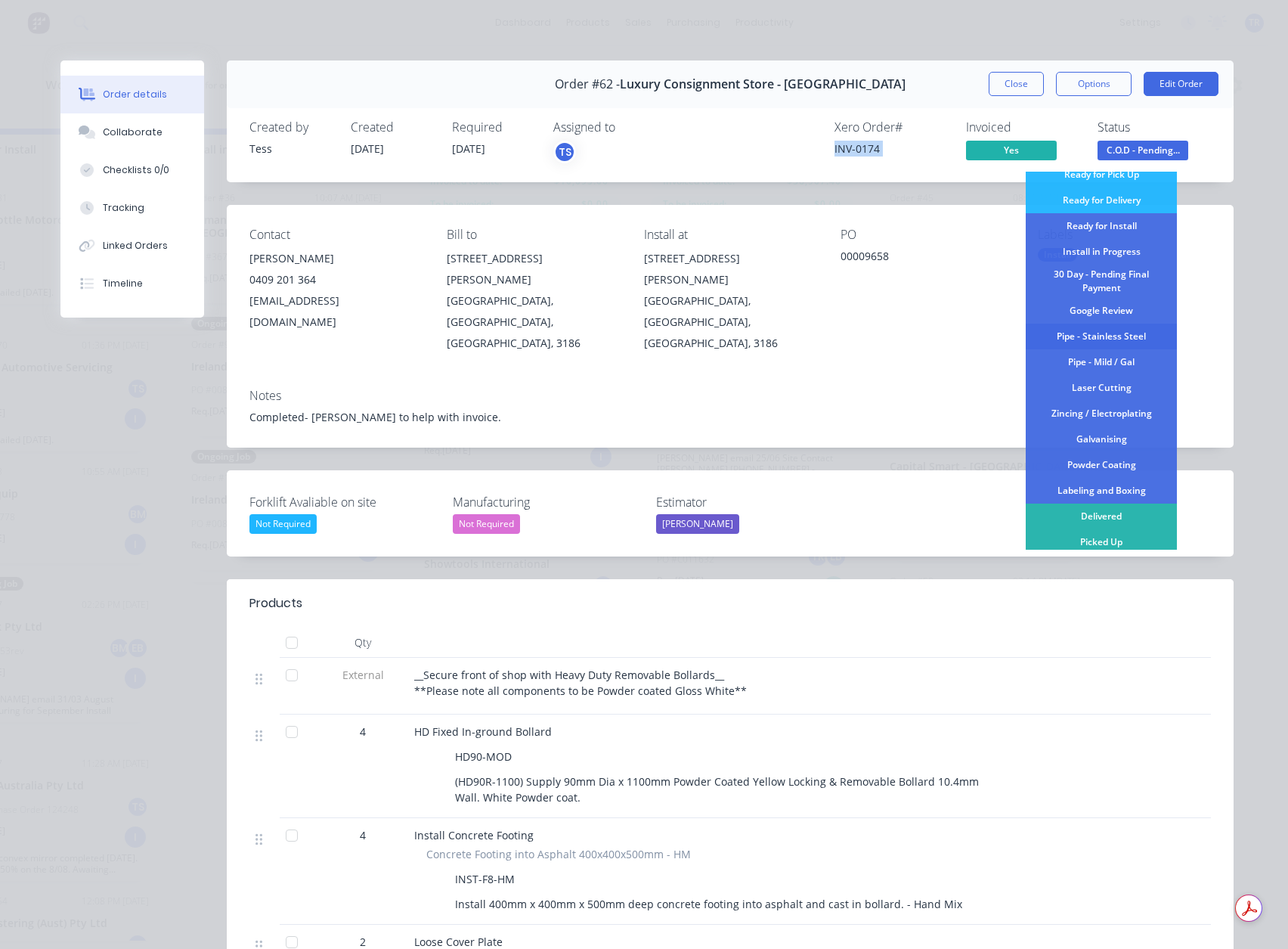
scroll to position [177, 0]
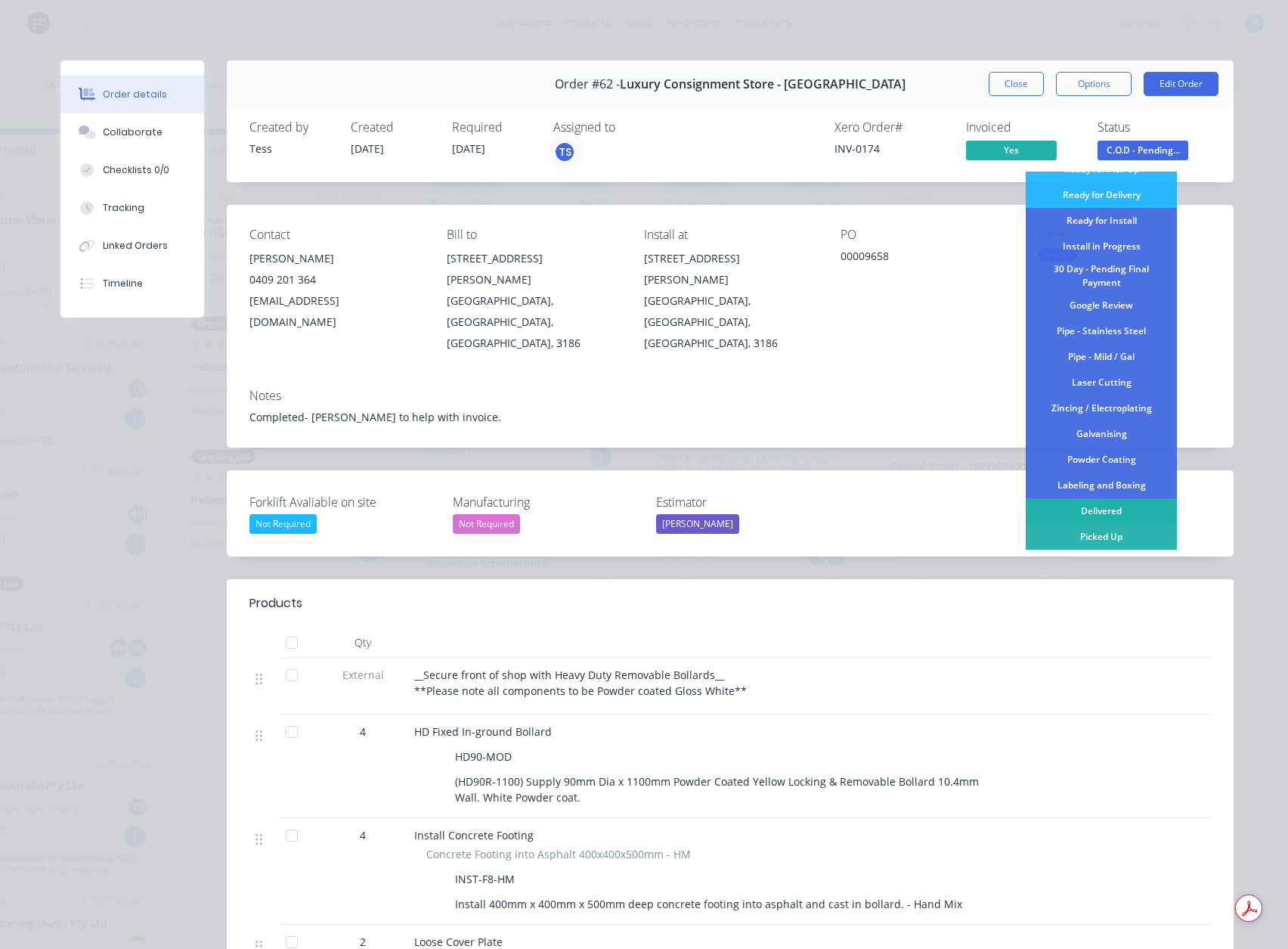
click at [1116, 512] on div "Delivered" at bounding box center [1101, 511] width 151 height 25
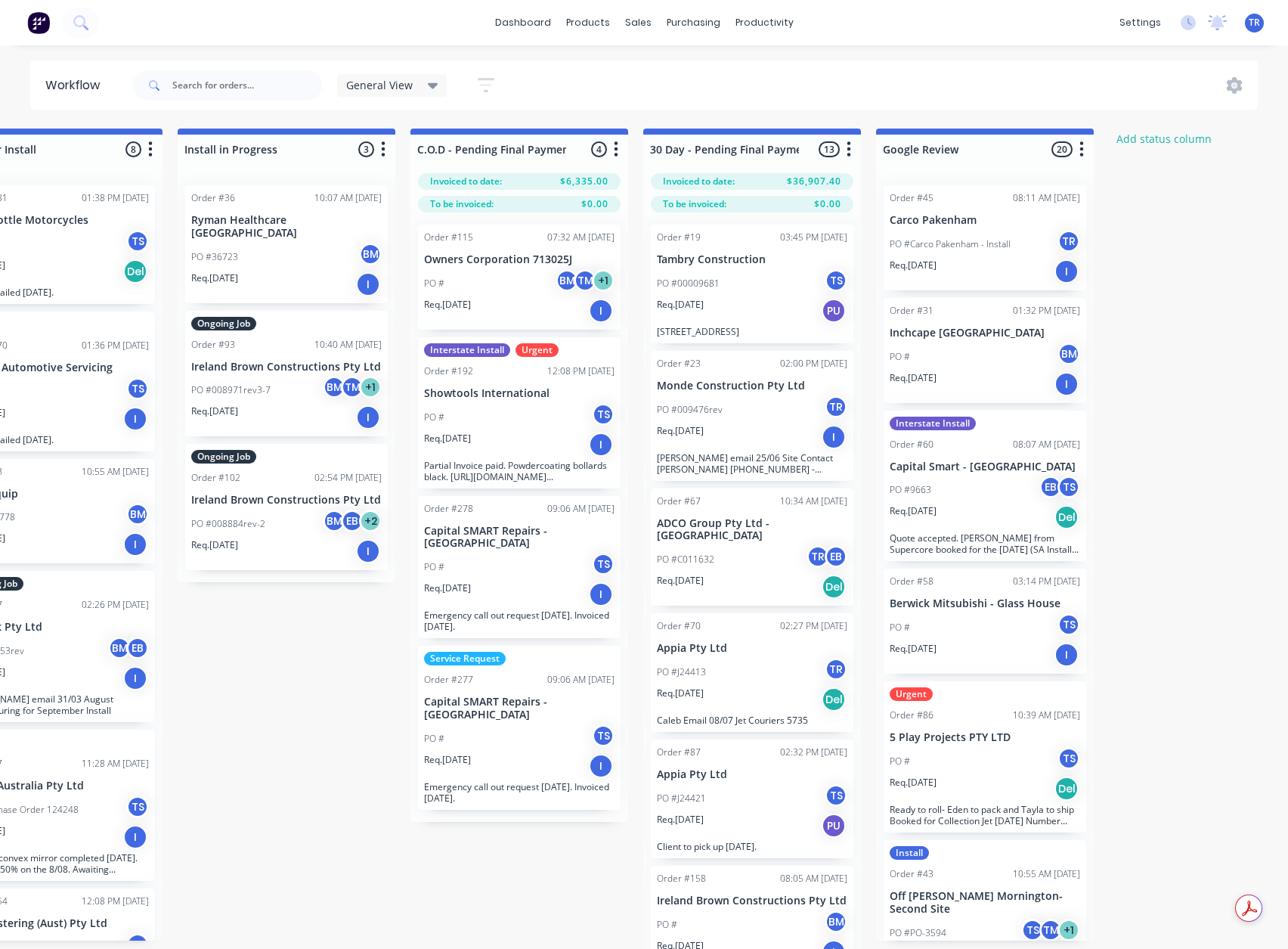
click at [1006, 233] on div "PO #Carco Pakenham - Install TR" at bounding box center [985, 244] width 191 height 29
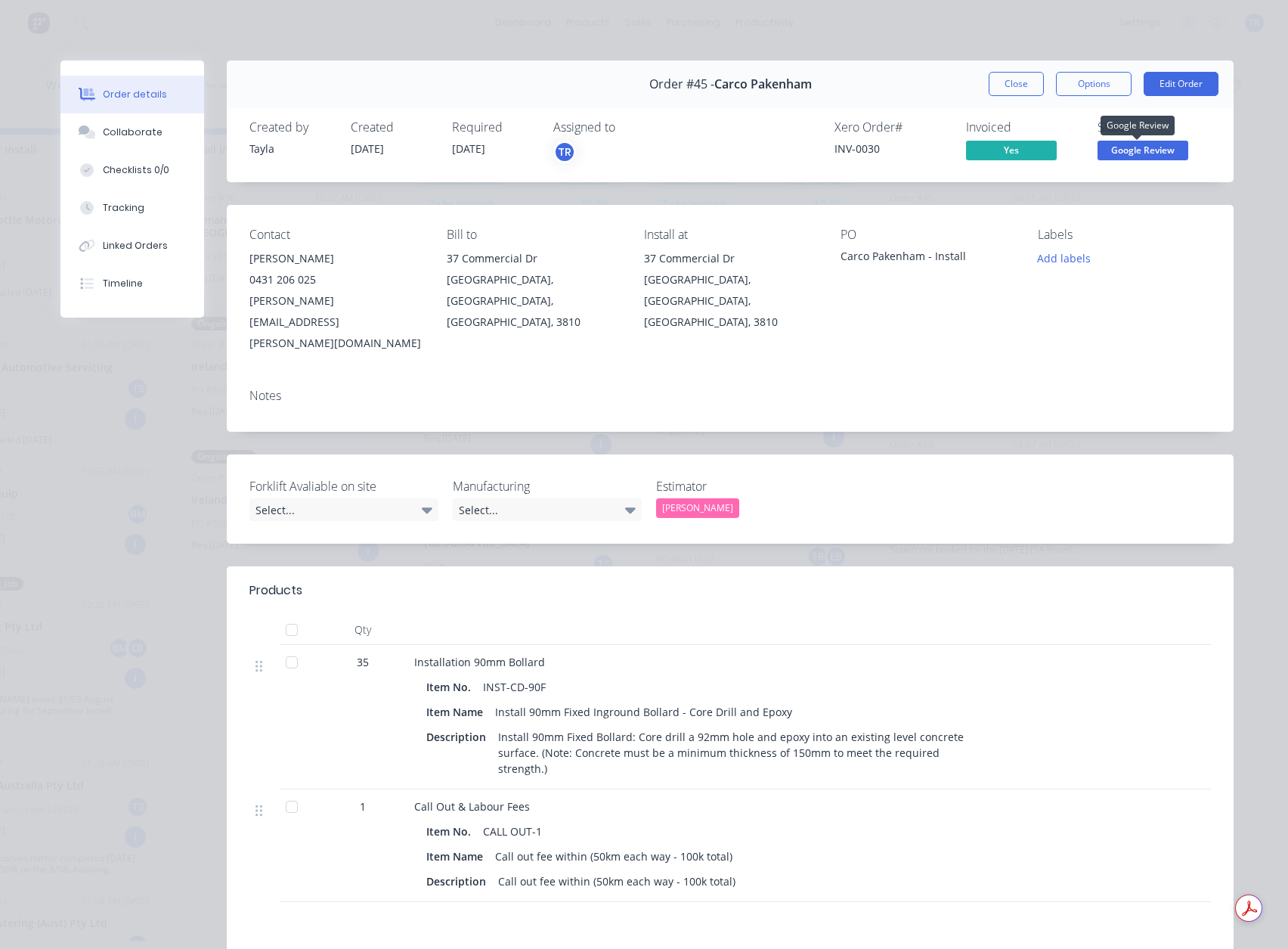
click at [1124, 150] on span "Google Review" at bounding box center [1143, 150] width 91 height 19
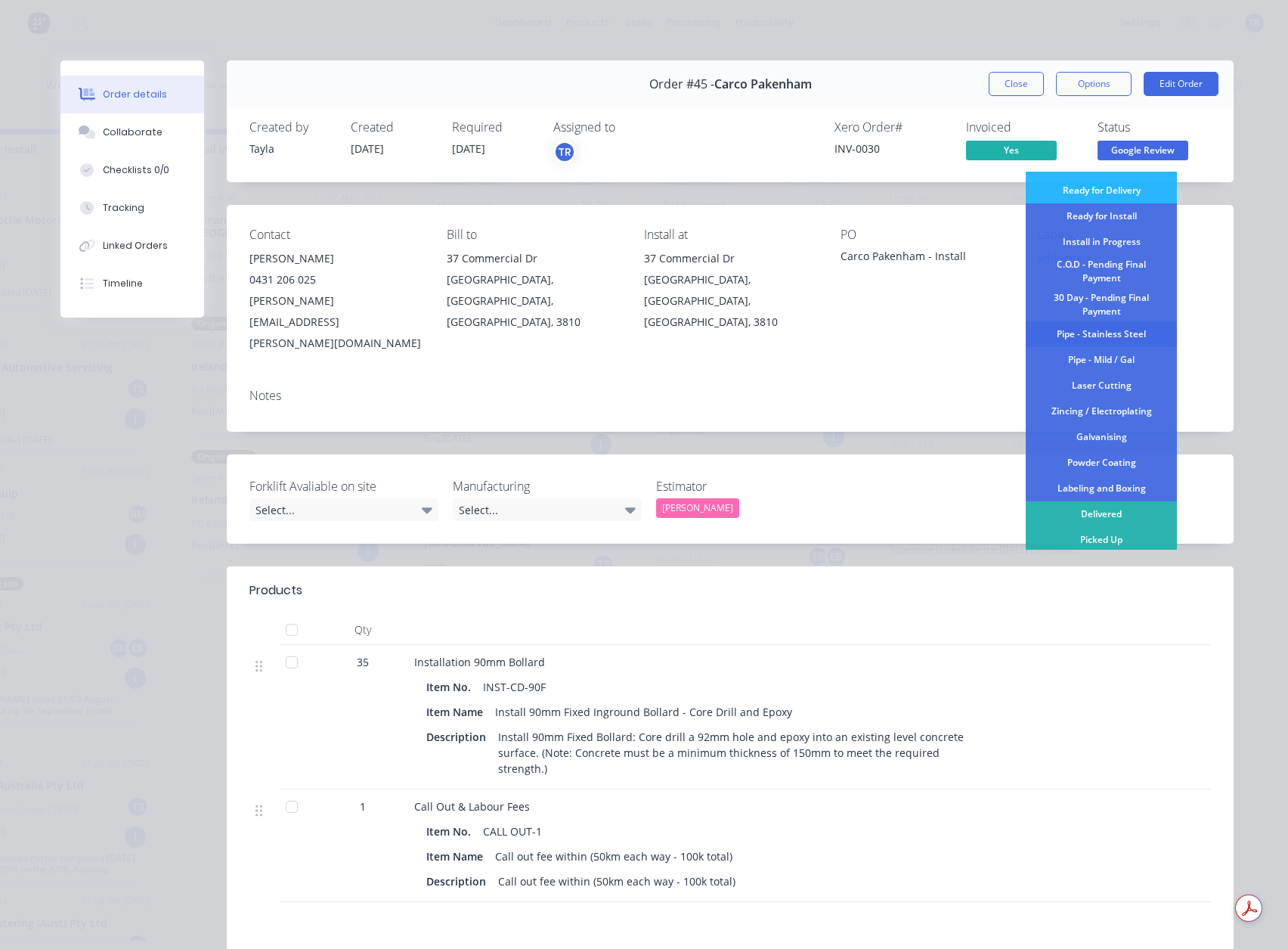
scroll to position [185, 0]
click at [1085, 513] on div "Delivered" at bounding box center [1101, 511] width 151 height 25
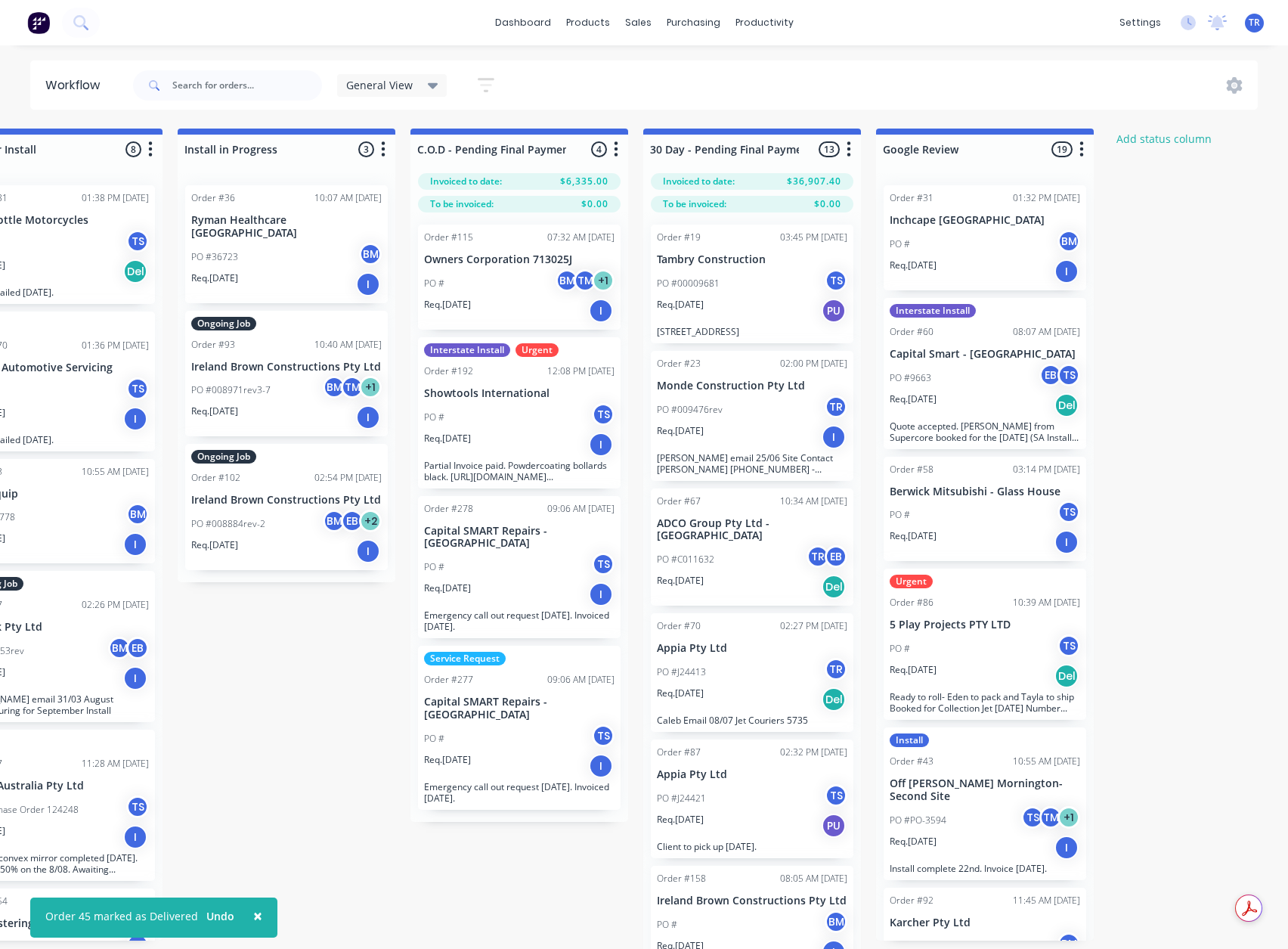
click at [979, 247] on div "PO # BM" at bounding box center [985, 244] width 191 height 29
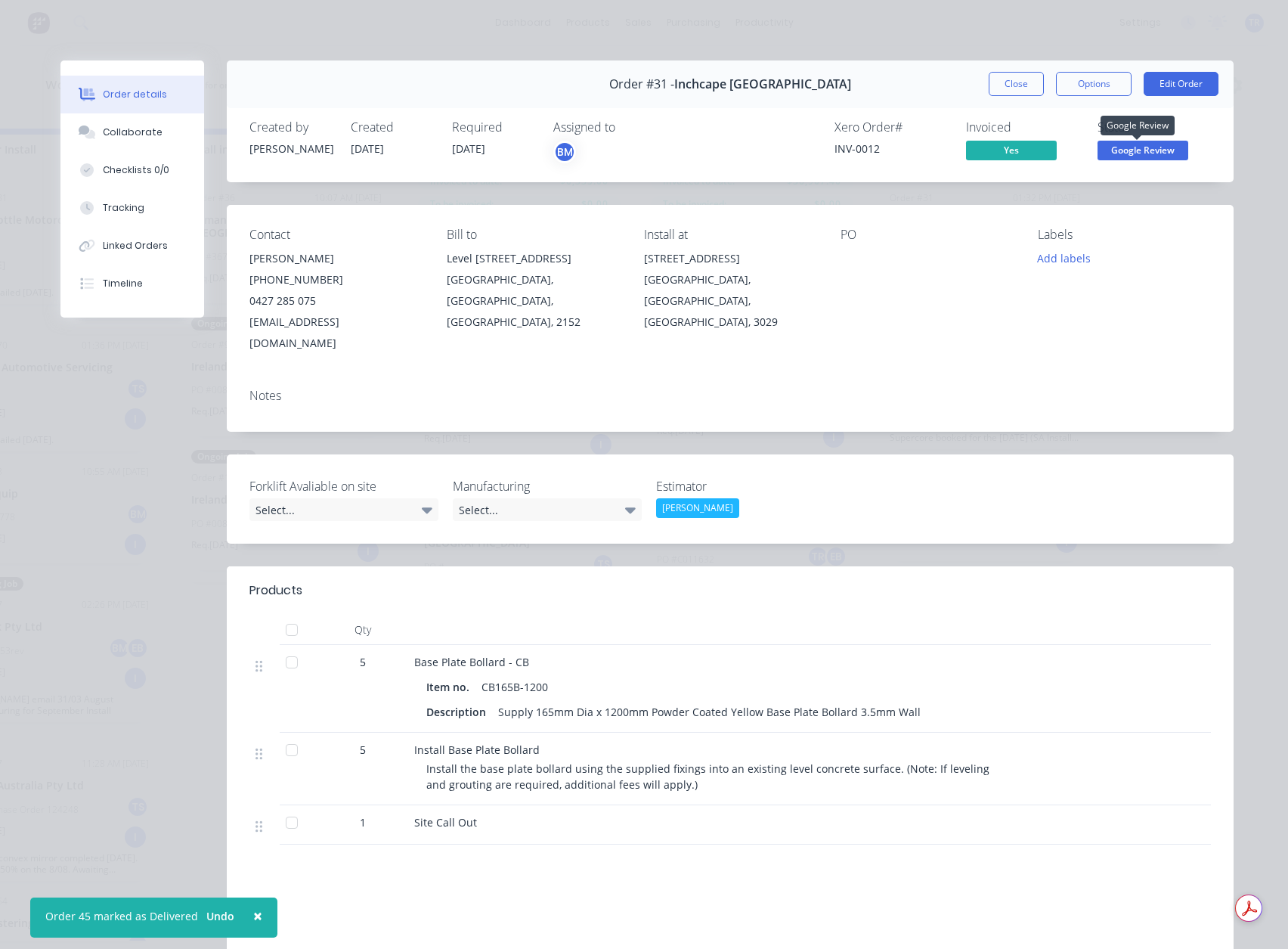
click at [1108, 143] on span "Google Review" at bounding box center [1143, 150] width 91 height 19
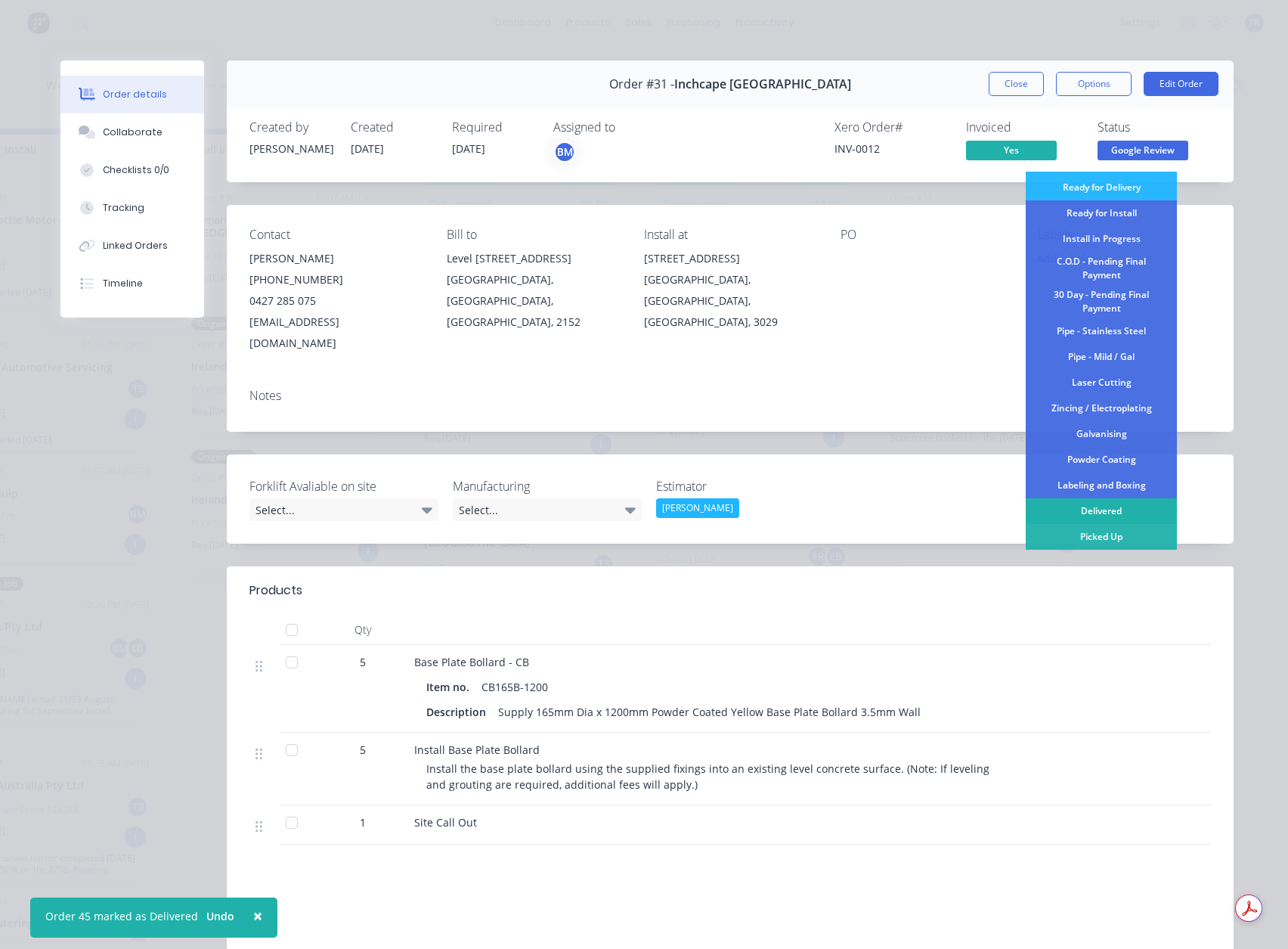
click at [1114, 514] on div "Delivered" at bounding box center [1101, 511] width 151 height 25
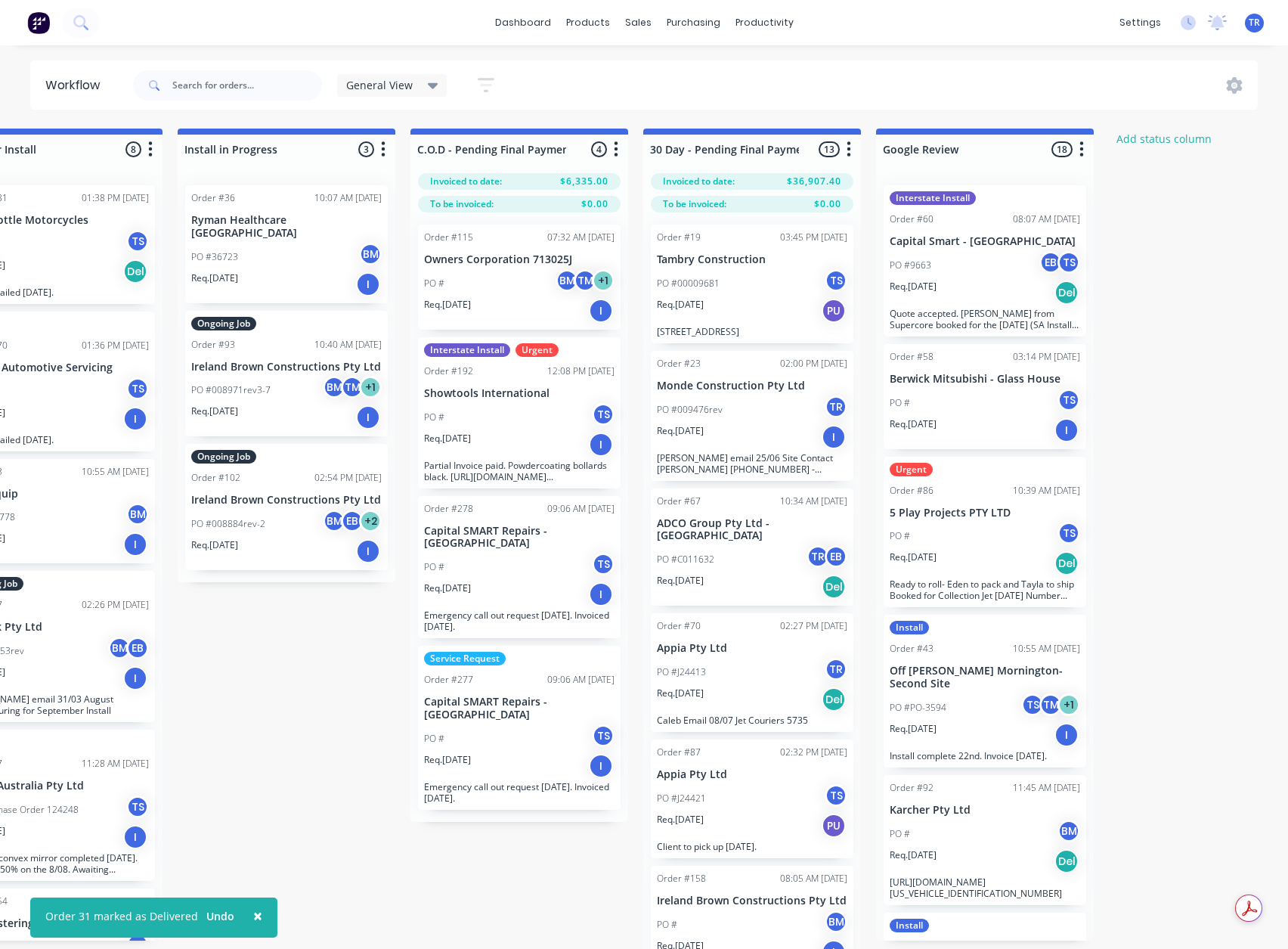
click at [993, 303] on div "Req. 07/07/25 Del" at bounding box center [985, 292] width 191 height 25
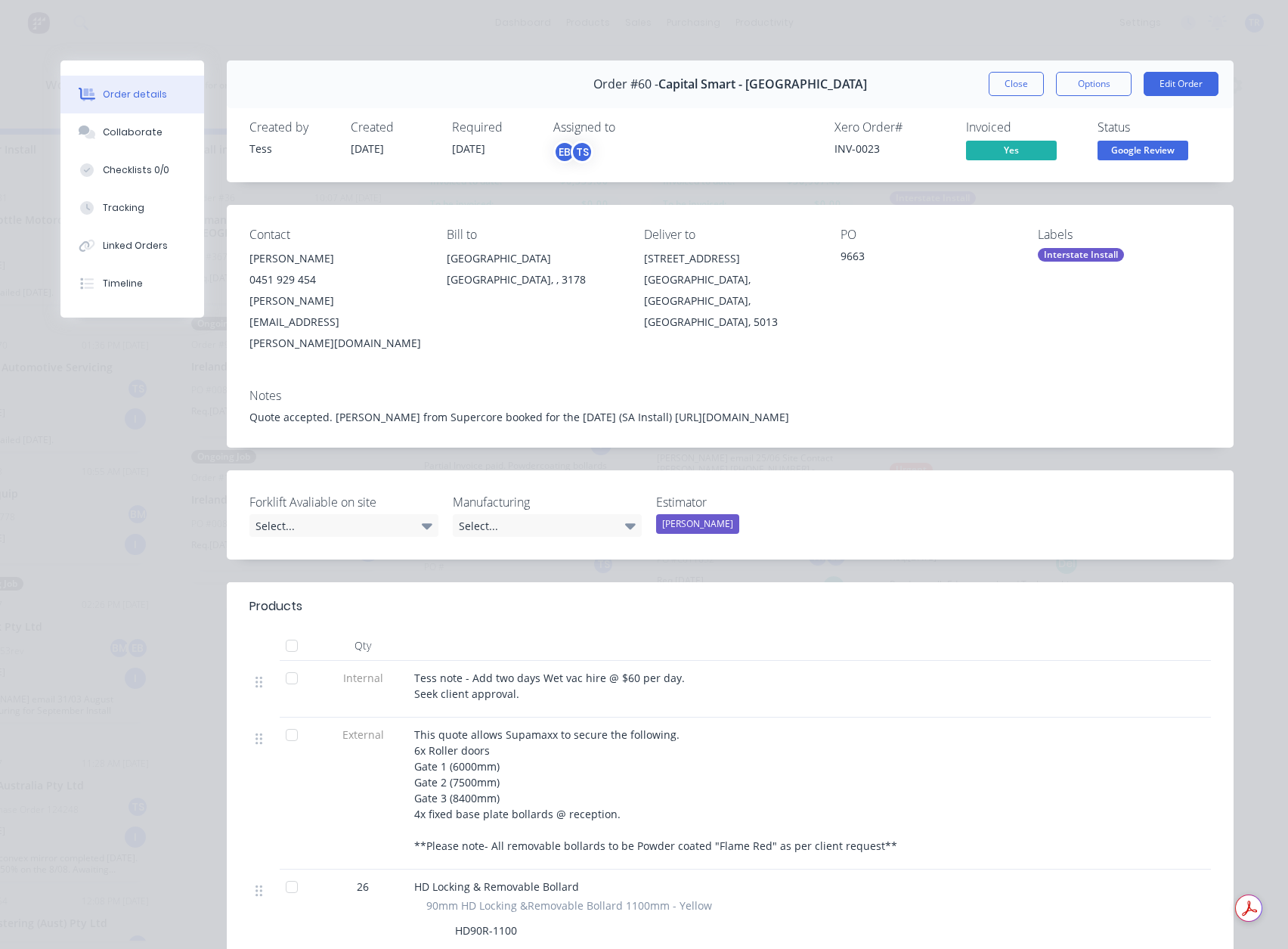
click at [1151, 143] on span "Google Review" at bounding box center [1143, 150] width 91 height 19
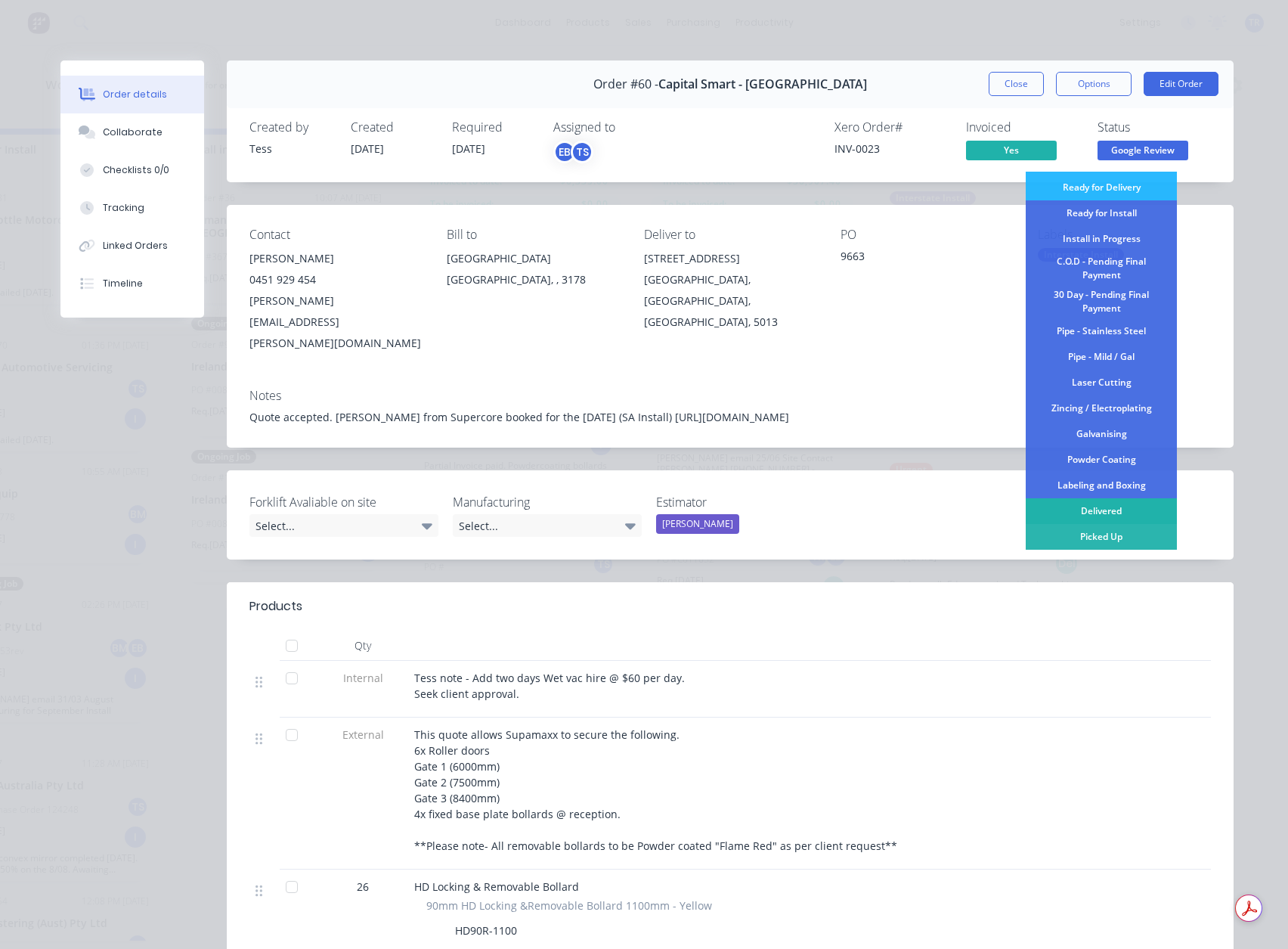
click at [1089, 510] on div "Delivered" at bounding box center [1101, 511] width 151 height 25
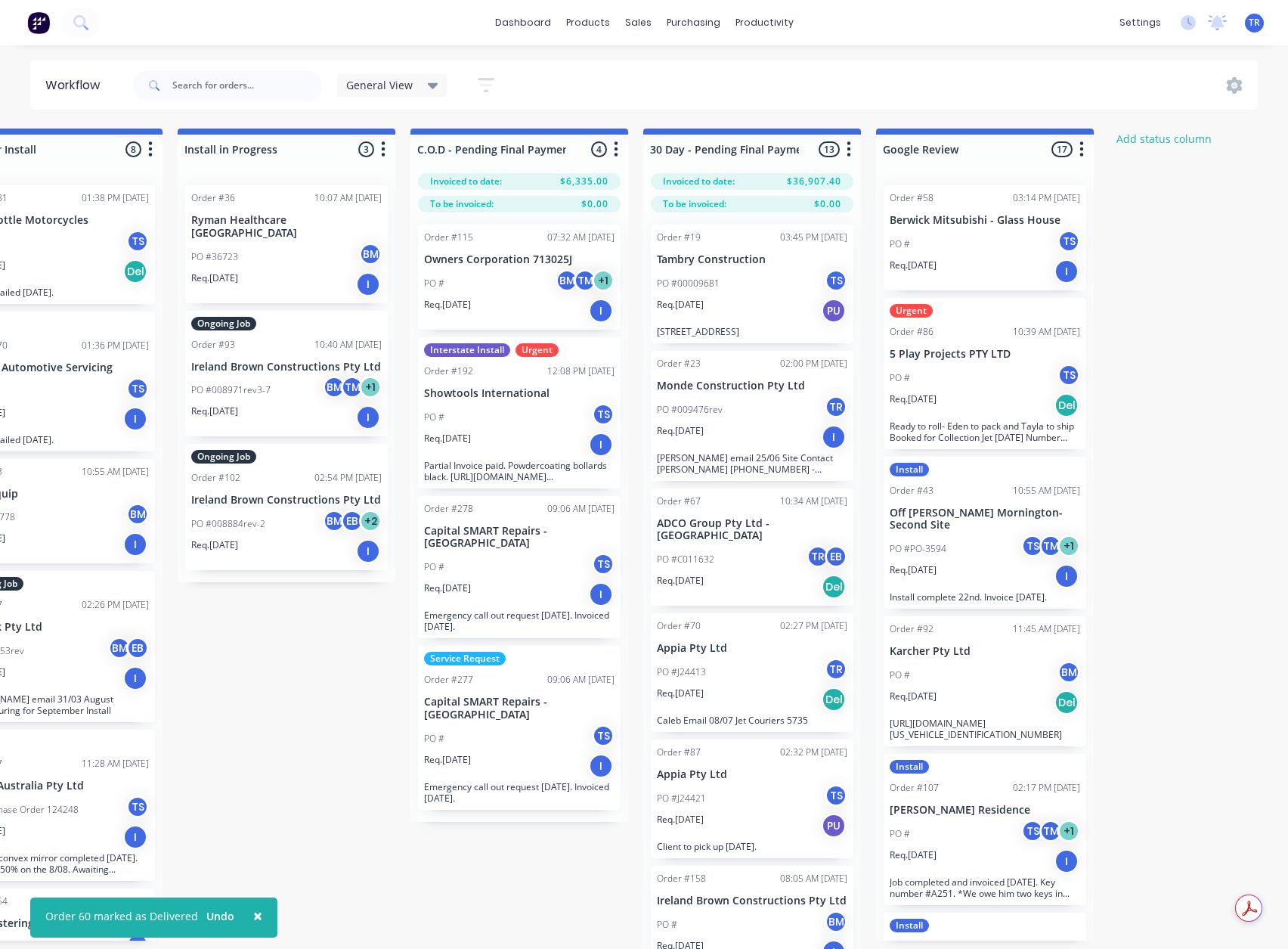
click at [966, 261] on div "Req. 07/07/25 I" at bounding box center [985, 271] width 191 height 25
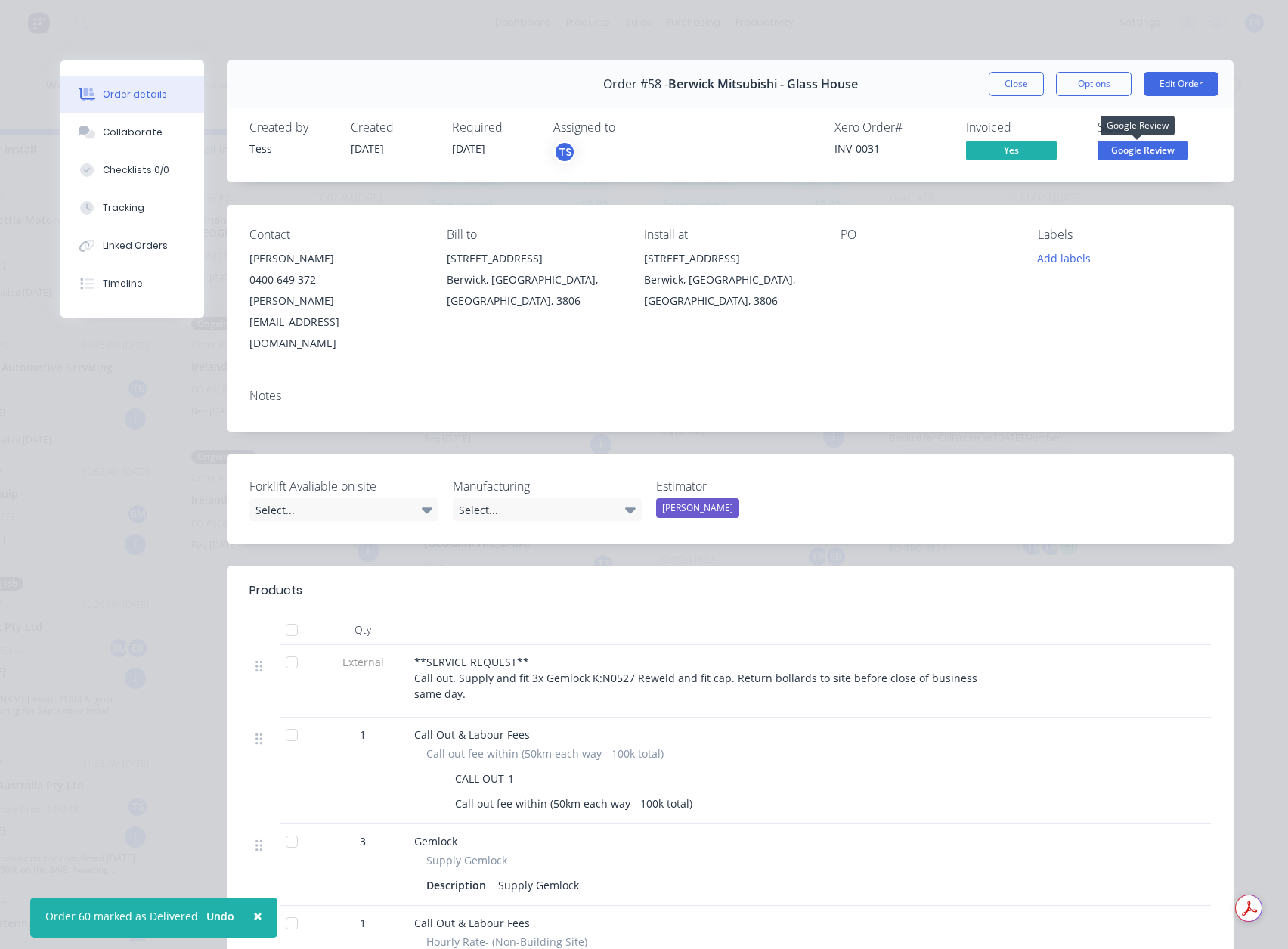
click at [1108, 150] on span "Google Review" at bounding box center [1143, 150] width 91 height 19
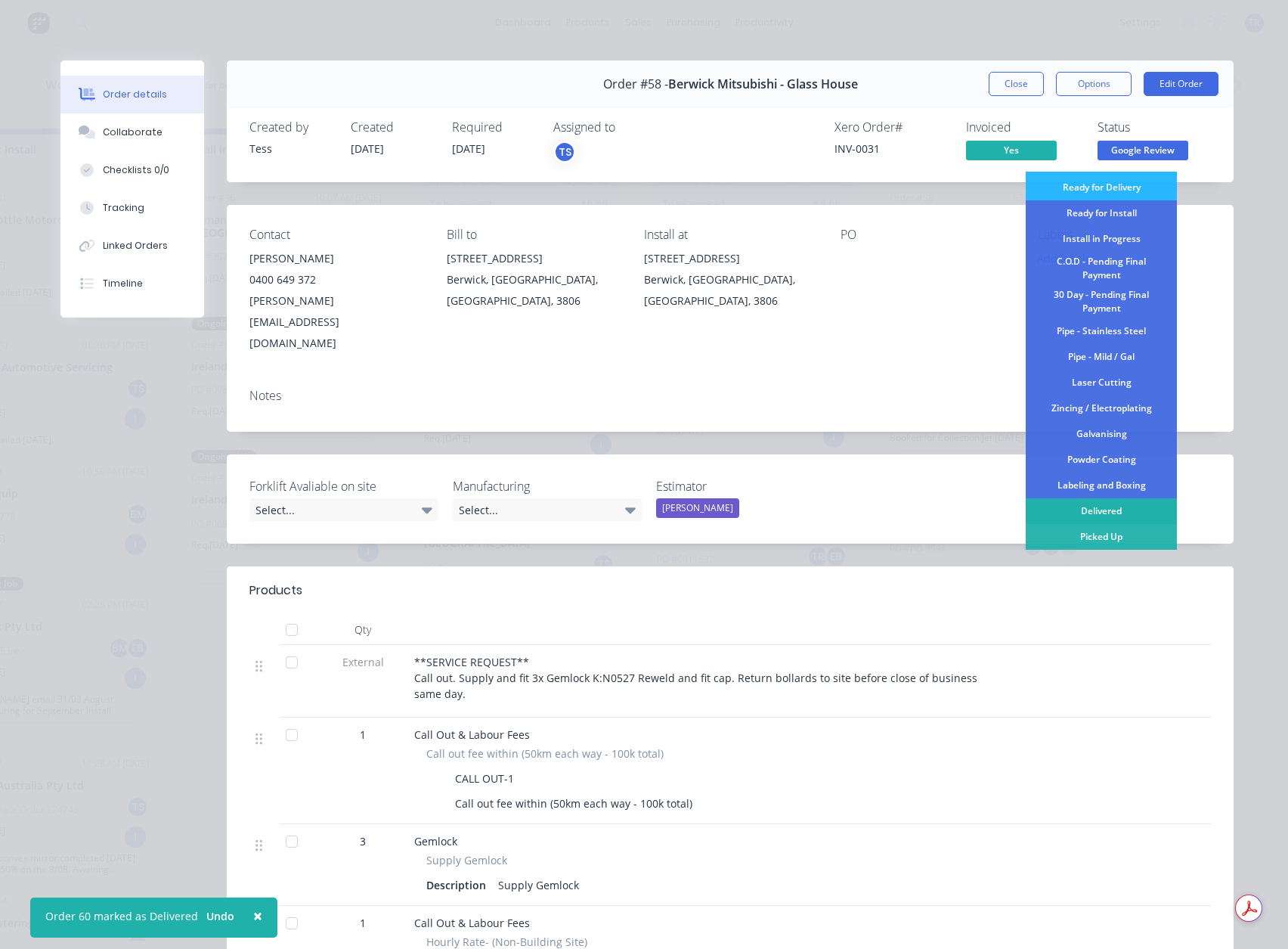
click at [1104, 513] on div "Delivered" at bounding box center [1101, 511] width 151 height 25
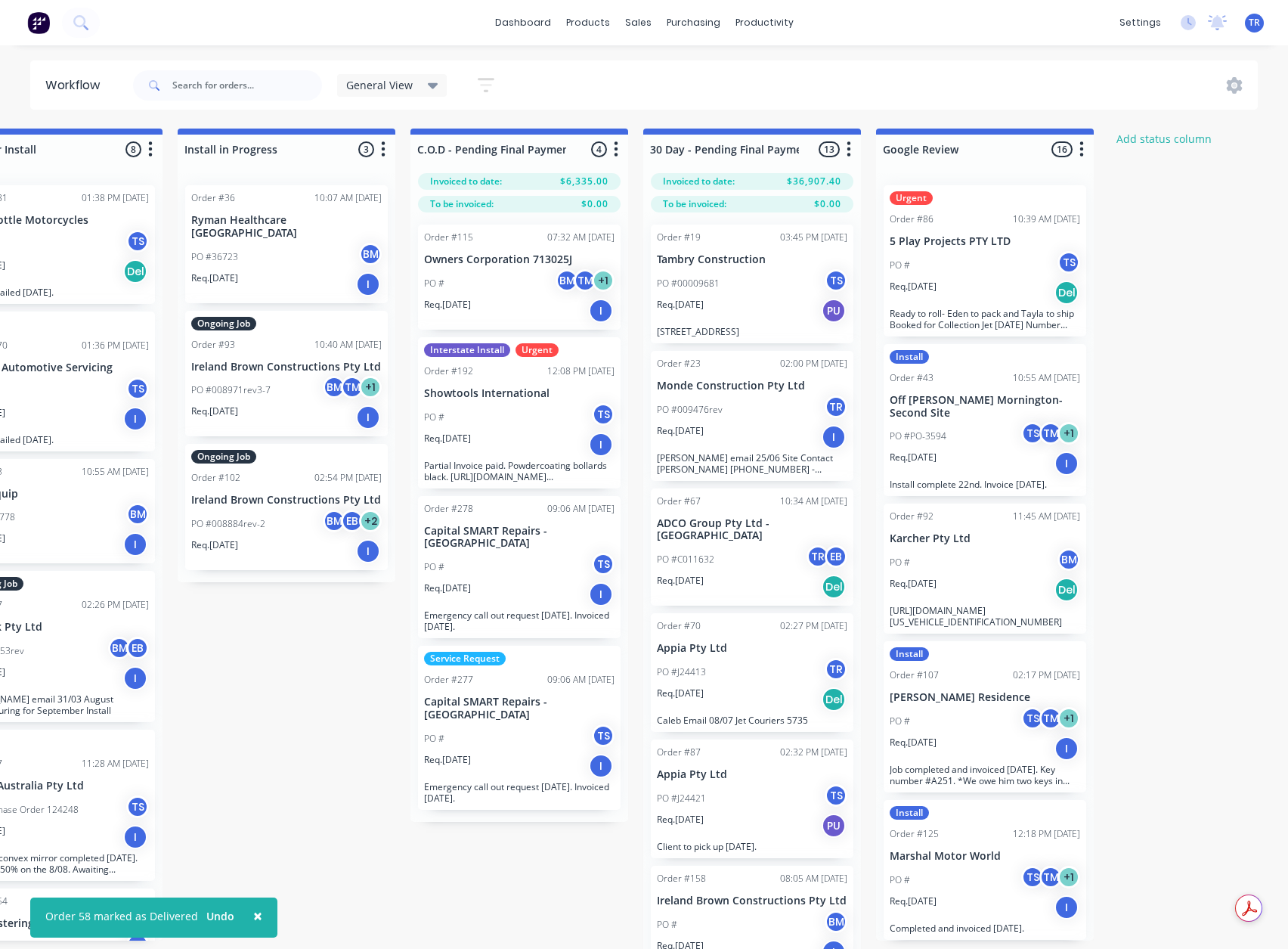
click at [980, 290] on div "Req. 10/07/25 Del" at bounding box center [985, 292] width 191 height 25
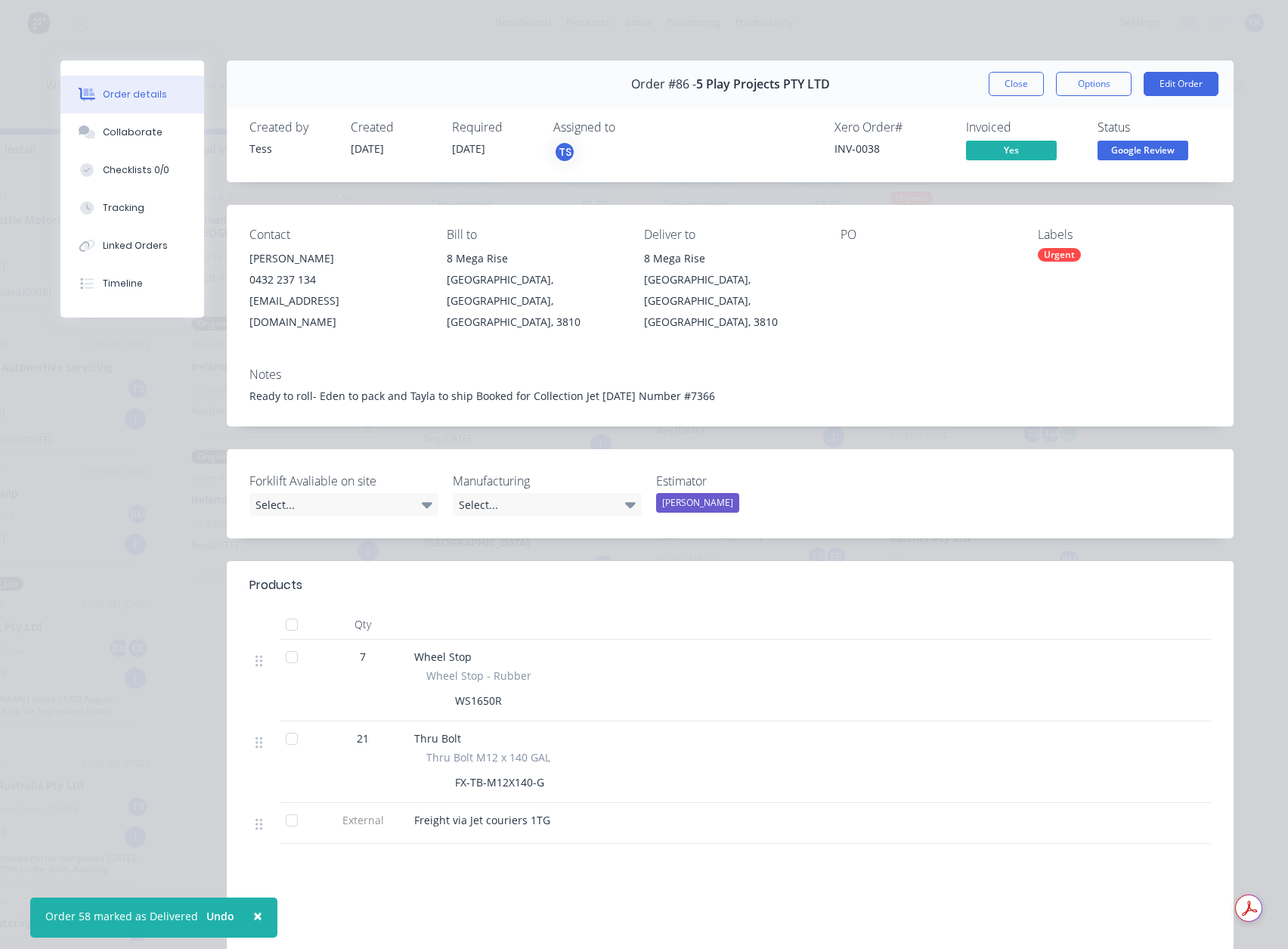
click at [1103, 146] on span "Google Review" at bounding box center [1143, 150] width 91 height 19
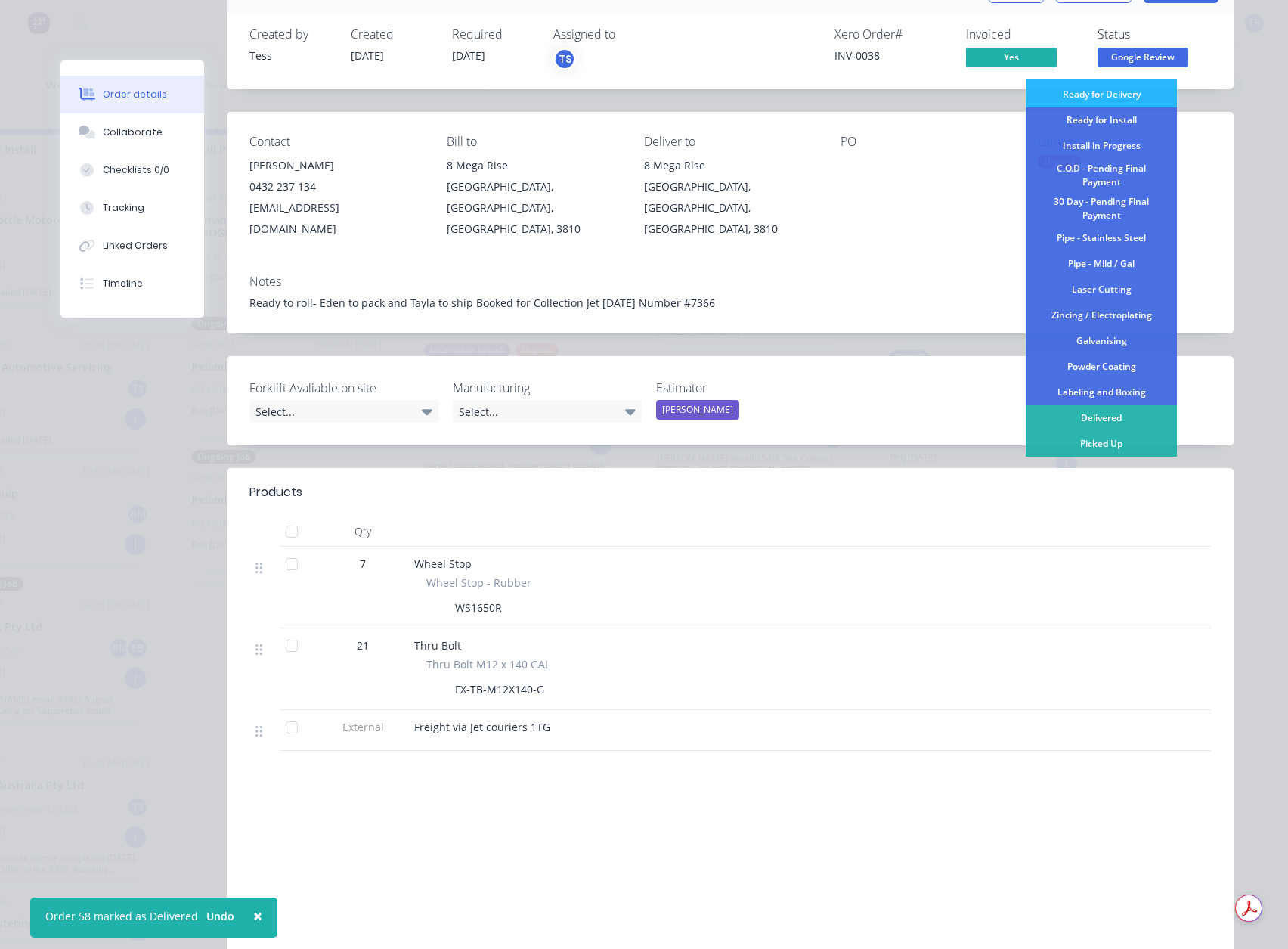
scroll to position [190, 0]
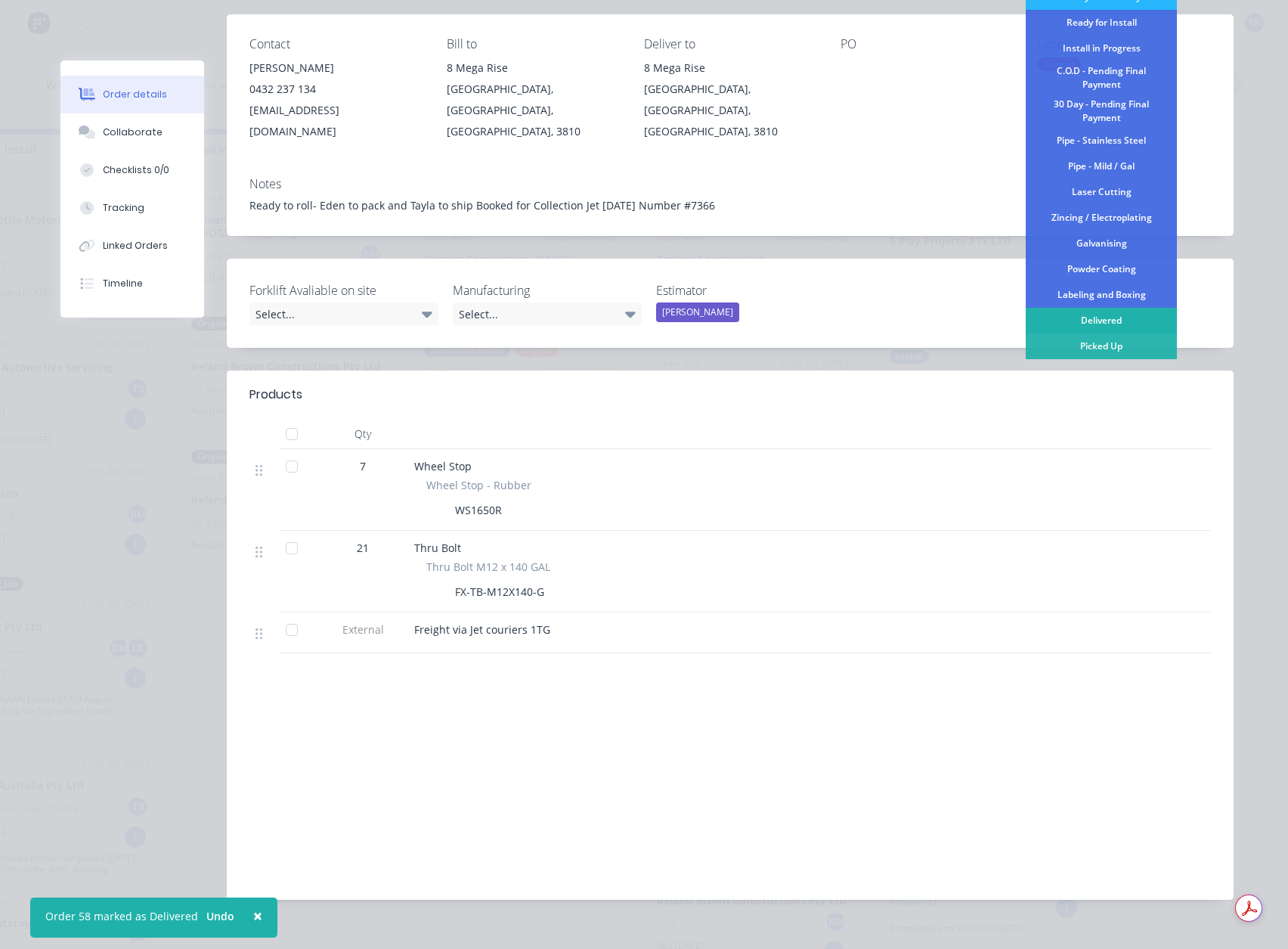
click at [1081, 312] on div "Delivered" at bounding box center [1101, 320] width 151 height 25
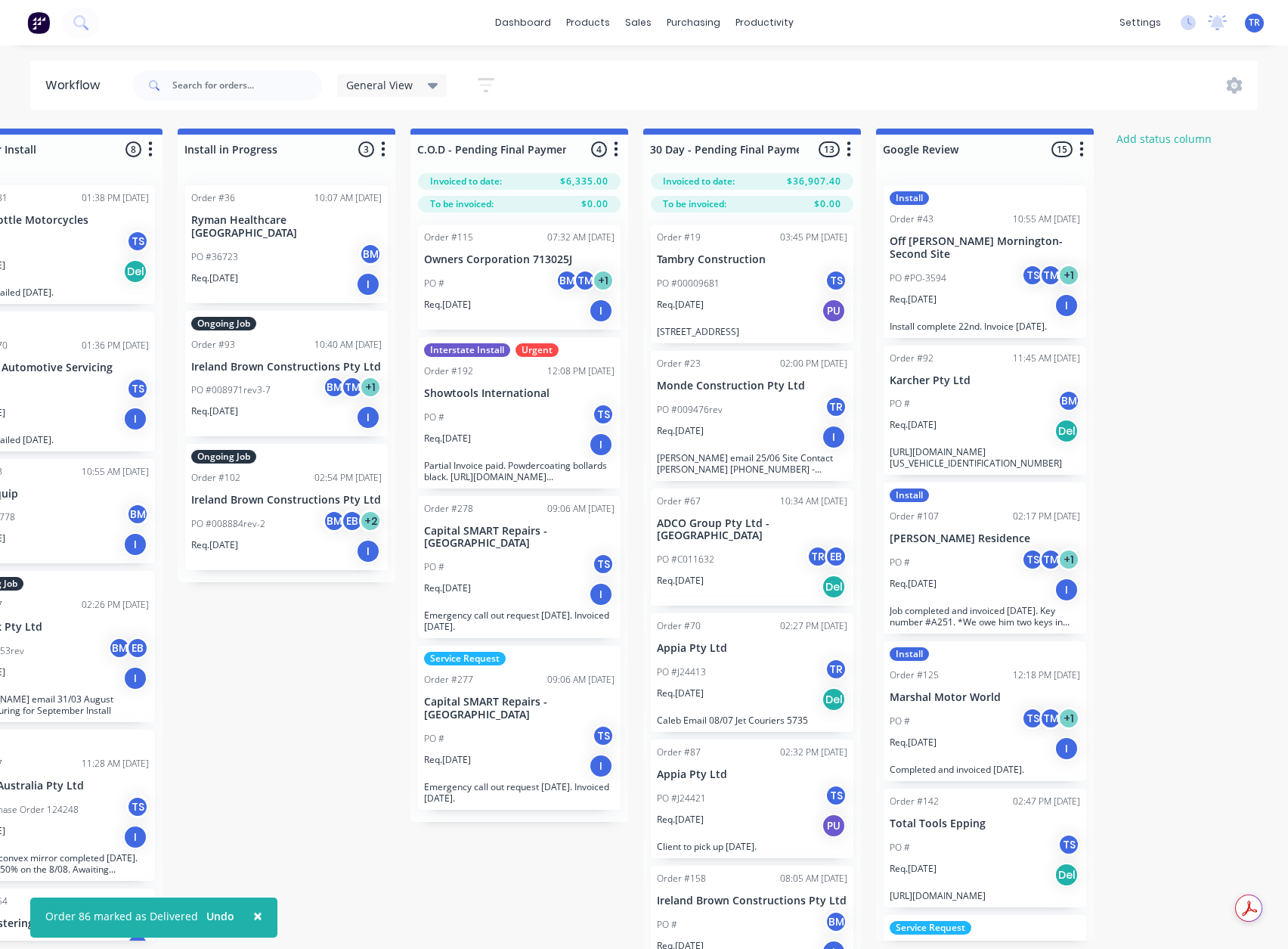
click at [933, 284] on p "PO #PO-3594" at bounding box center [918, 278] width 56 height 13
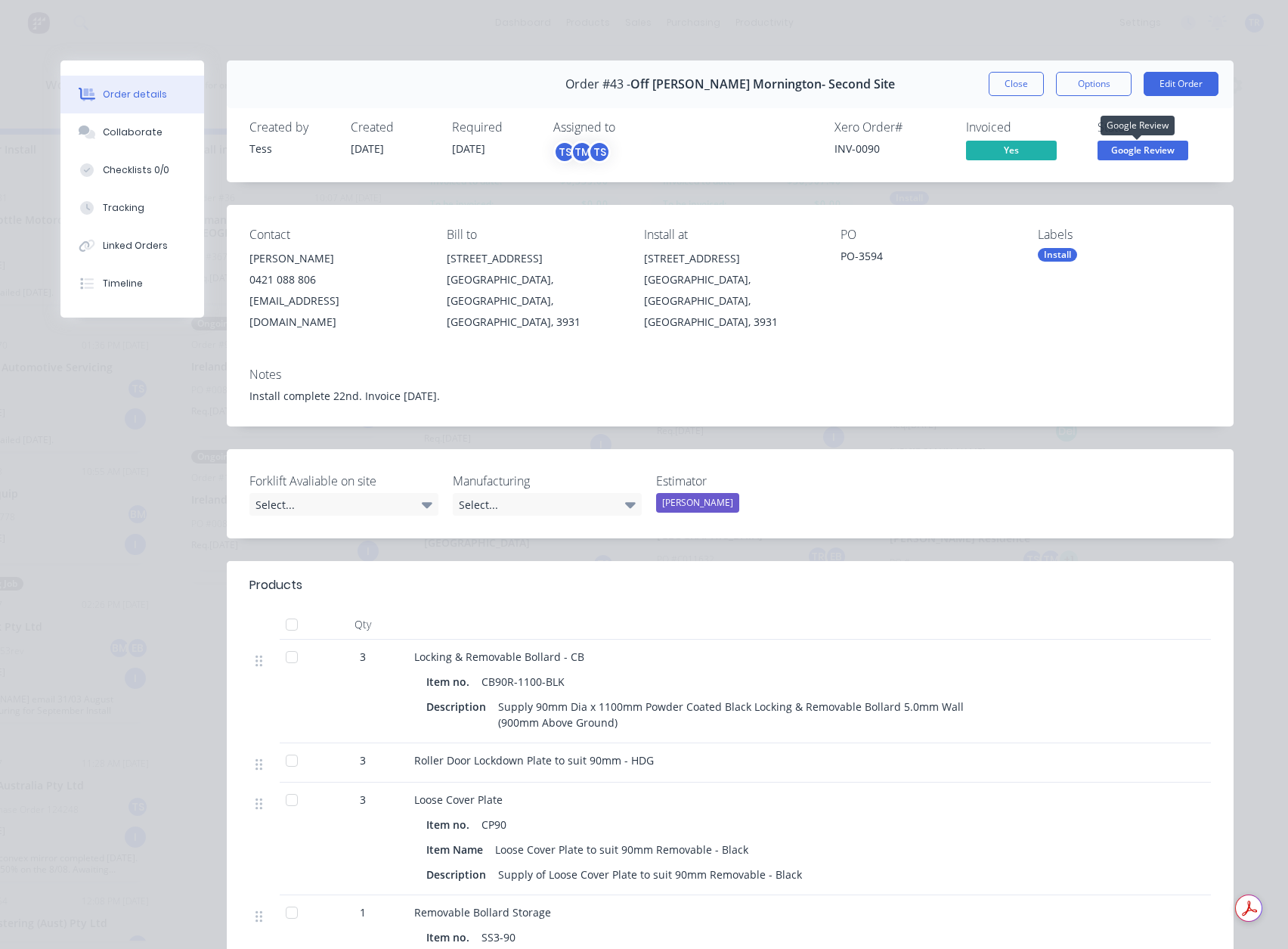
click at [1141, 150] on span "Google Review" at bounding box center [1143, 150] width 91 height 19
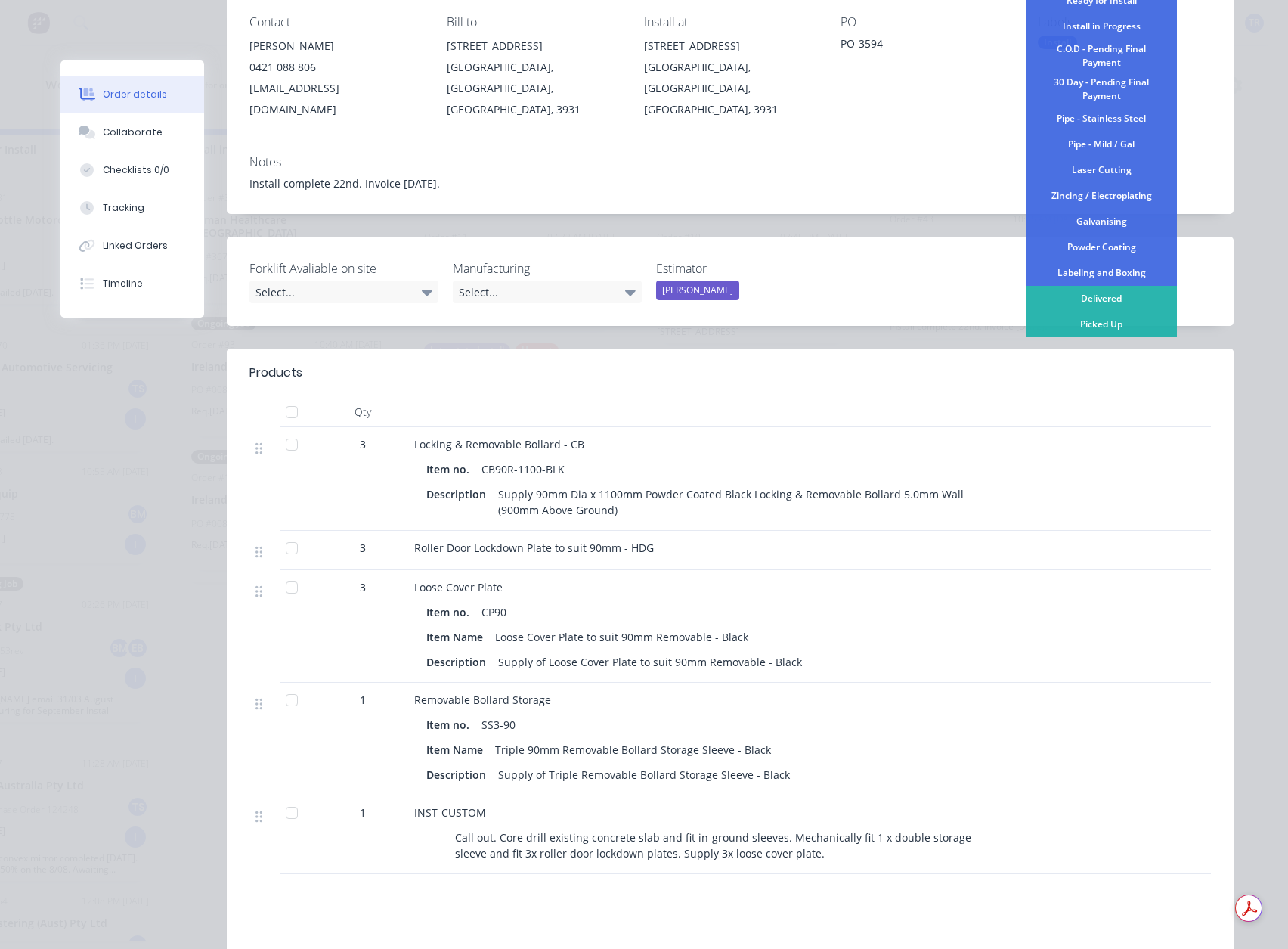
scroll to position [206, 0]
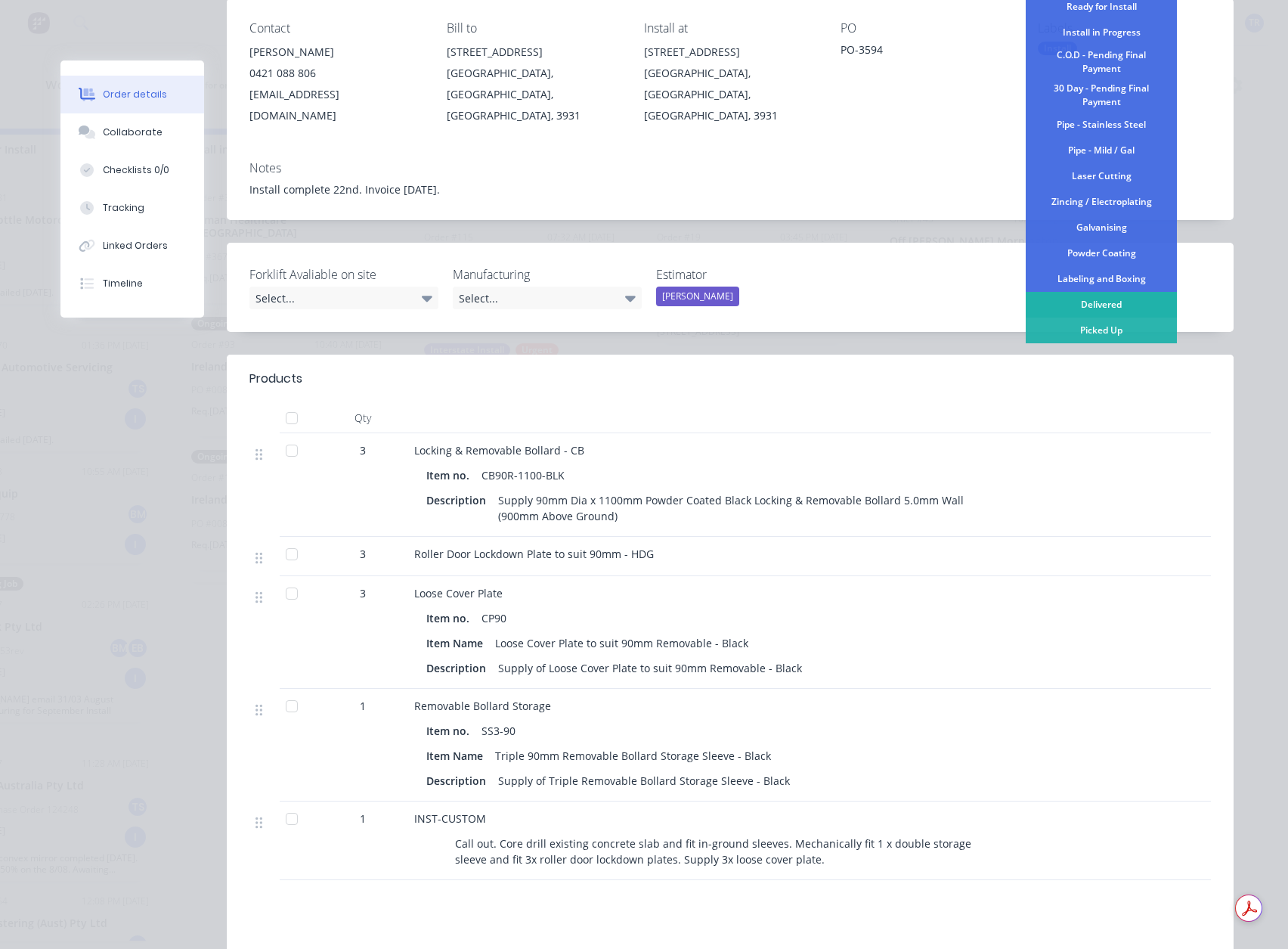
click at [1105, 300] on div "Delivered" at bounding box center [1101, 304] width 151 height 25
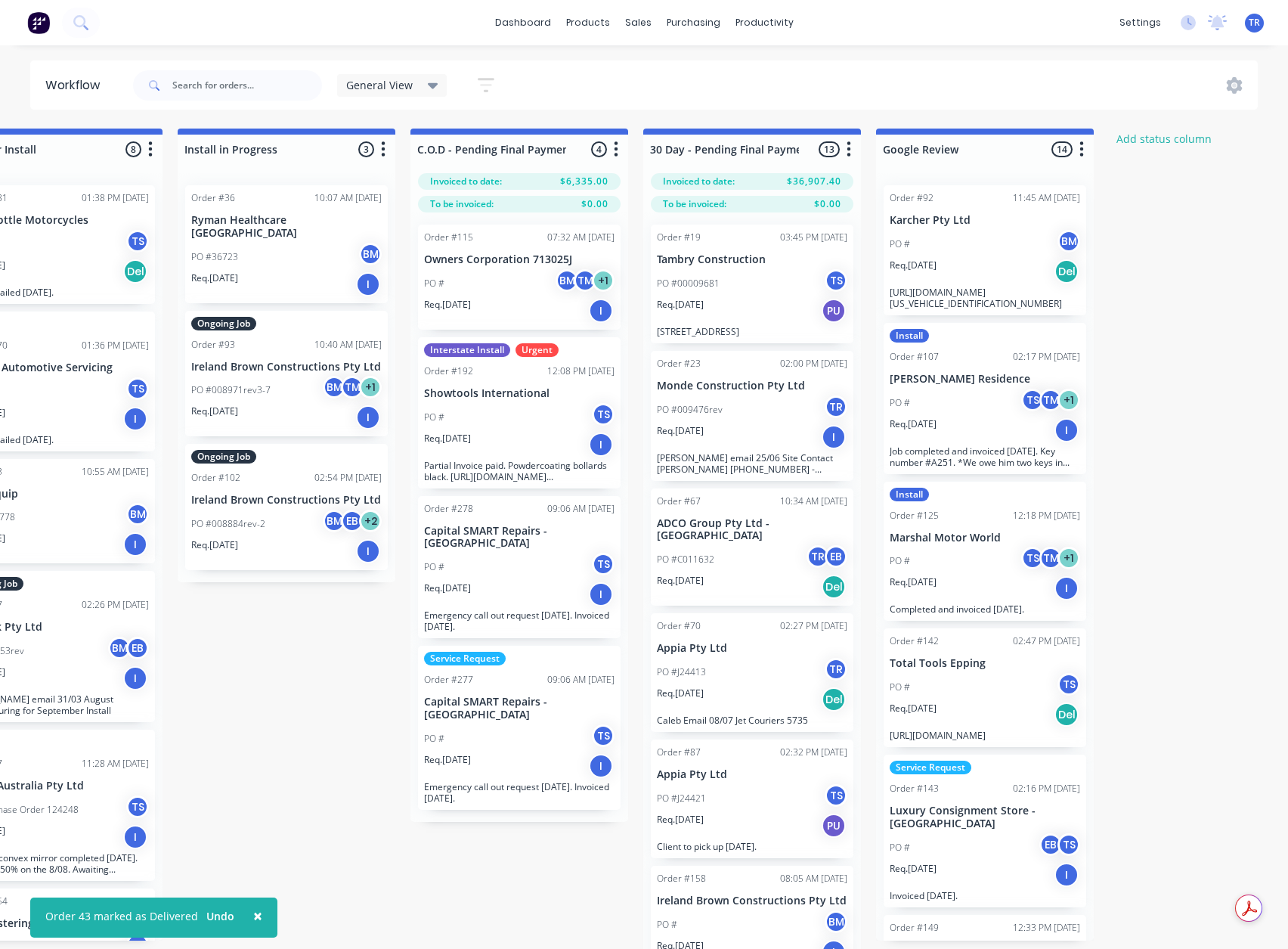
click at [980, 234] on div "PO # BM" at bounding box center [985, 244] width 191 height 29
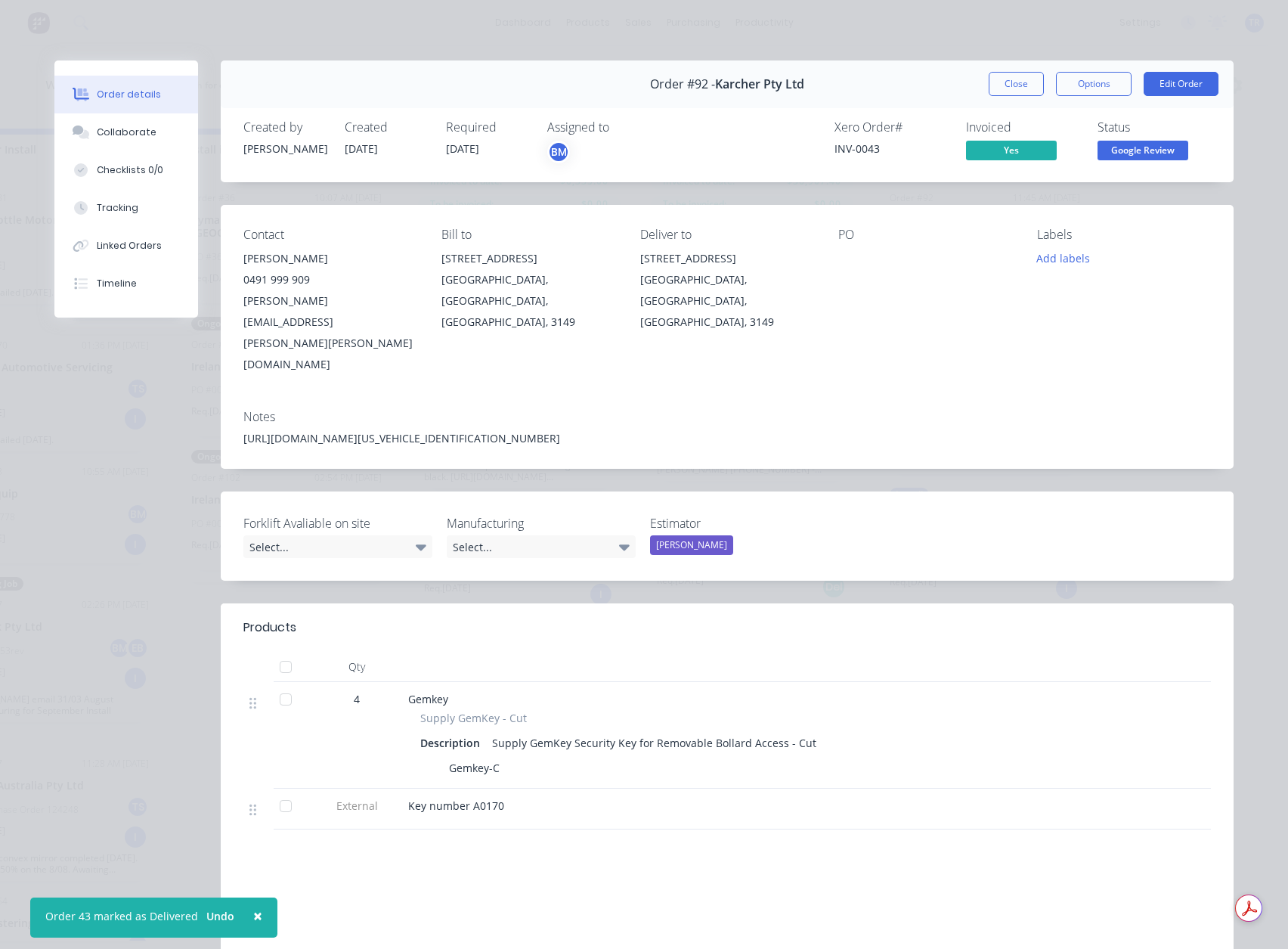
click at [1140, 150] on span "Google Review" at bounding box center [1143, 150] width 91 height 19
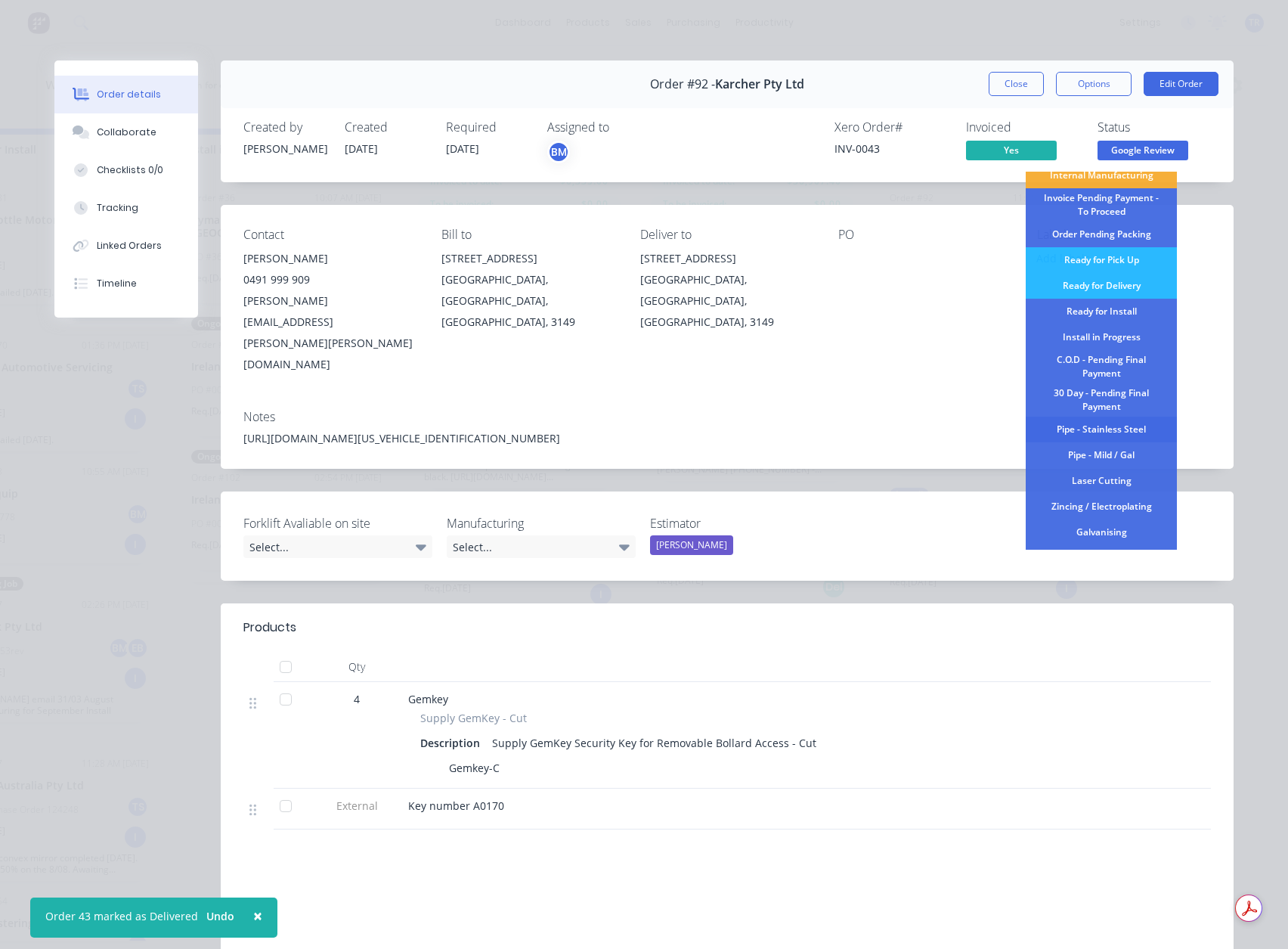
scroll to position [185, 0]
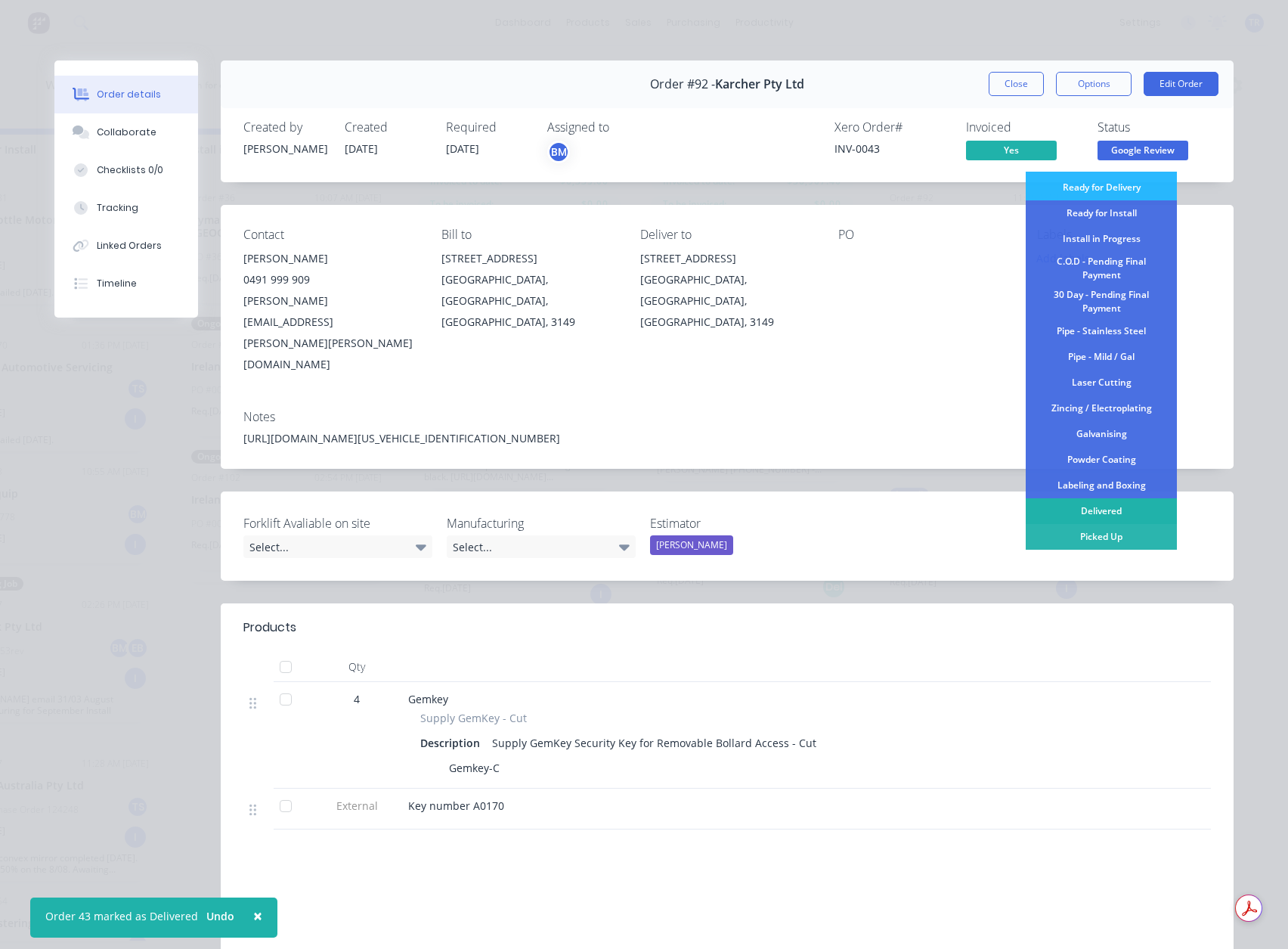
click at [1097, 510] on div "Delivered" at bounding box center [1101, 511] width 151 height 25
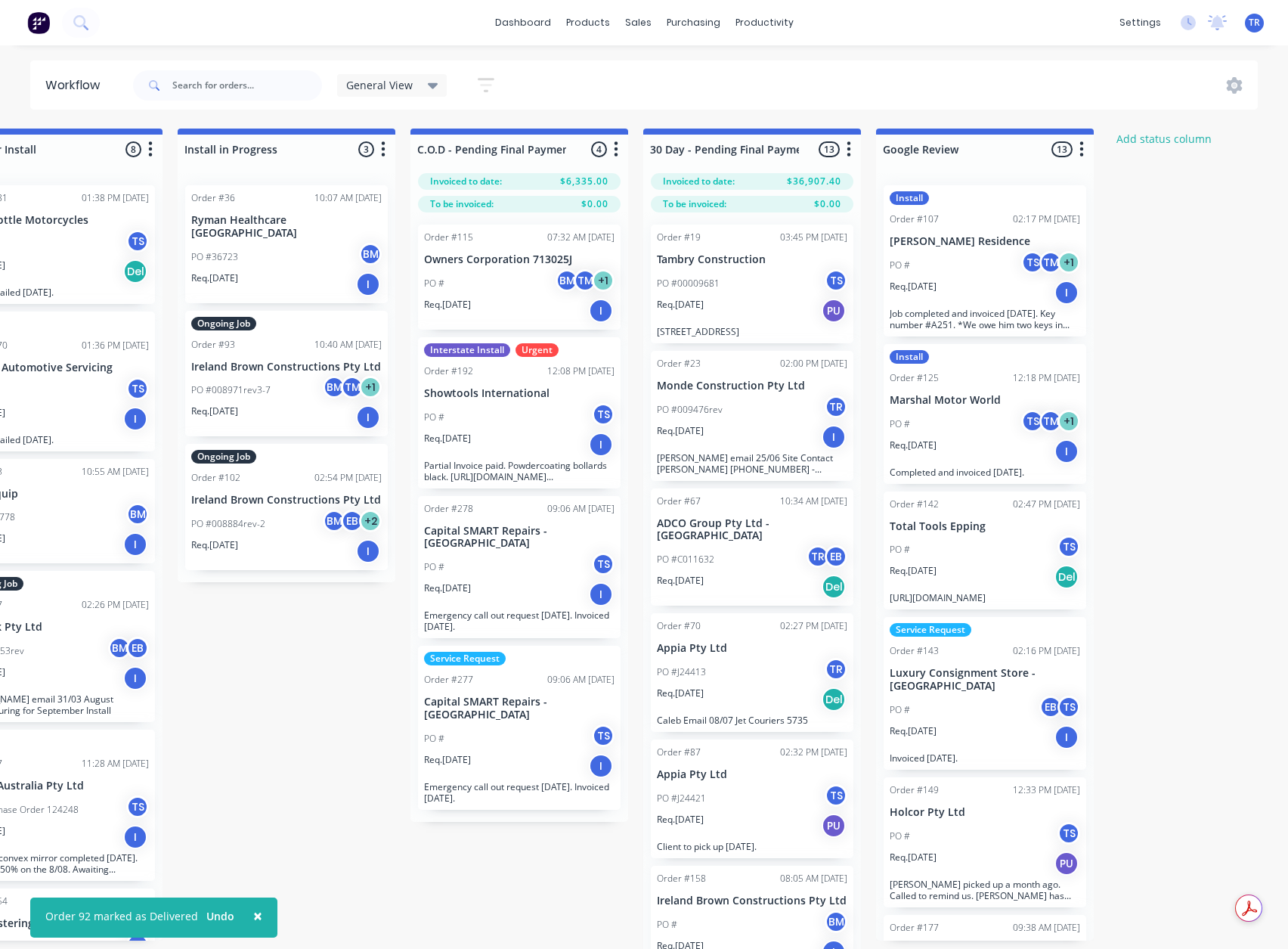
click at [970, 310] on p "Job completed and invoiced 24th July. Key number #A251. *We owe him two keys in…" at bounding box center [985, 319] width 191 height 23
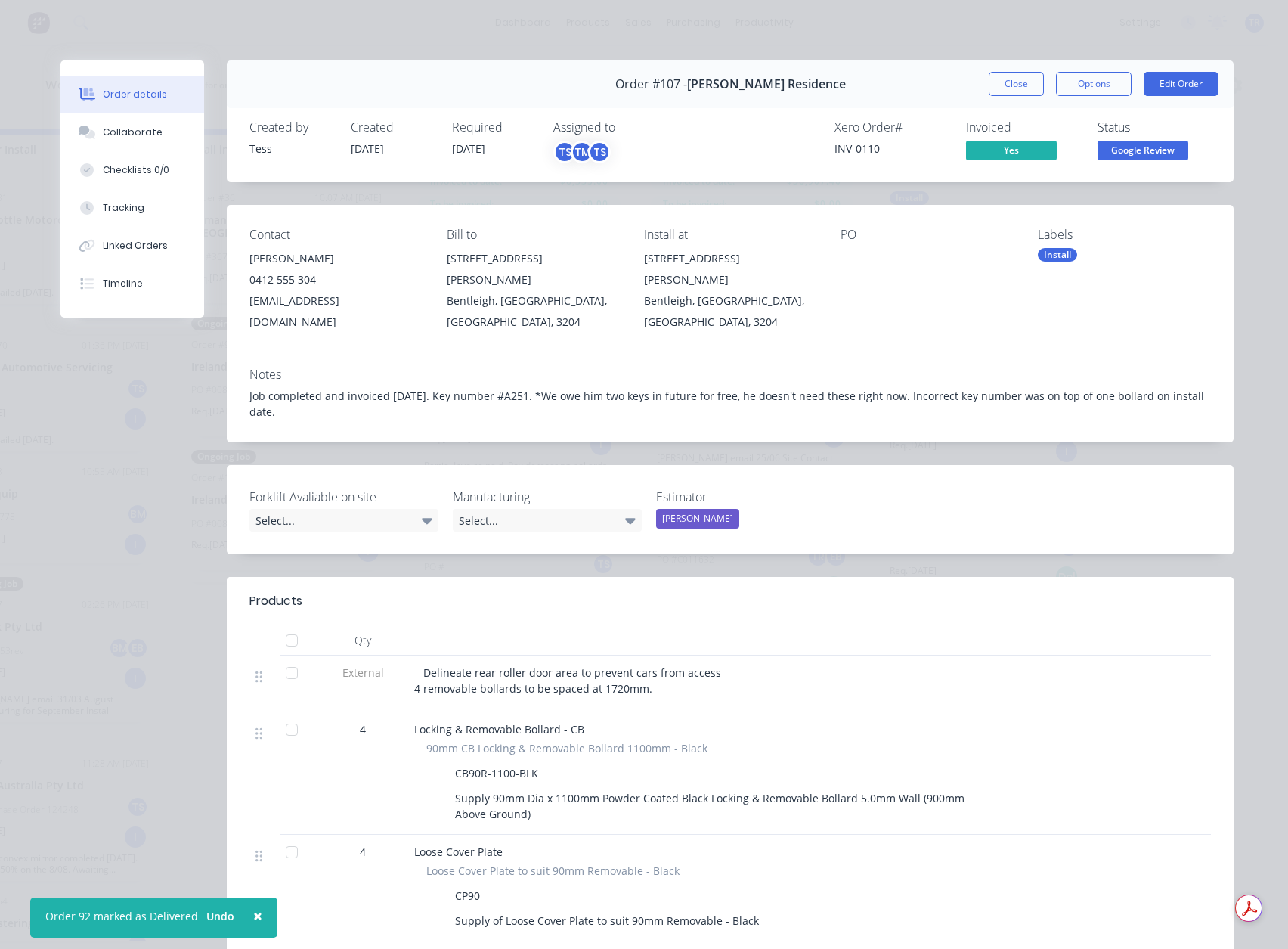
click at [1153, 143] on span "Google Review" at bounding box center [1143, 150] width 91 height 19
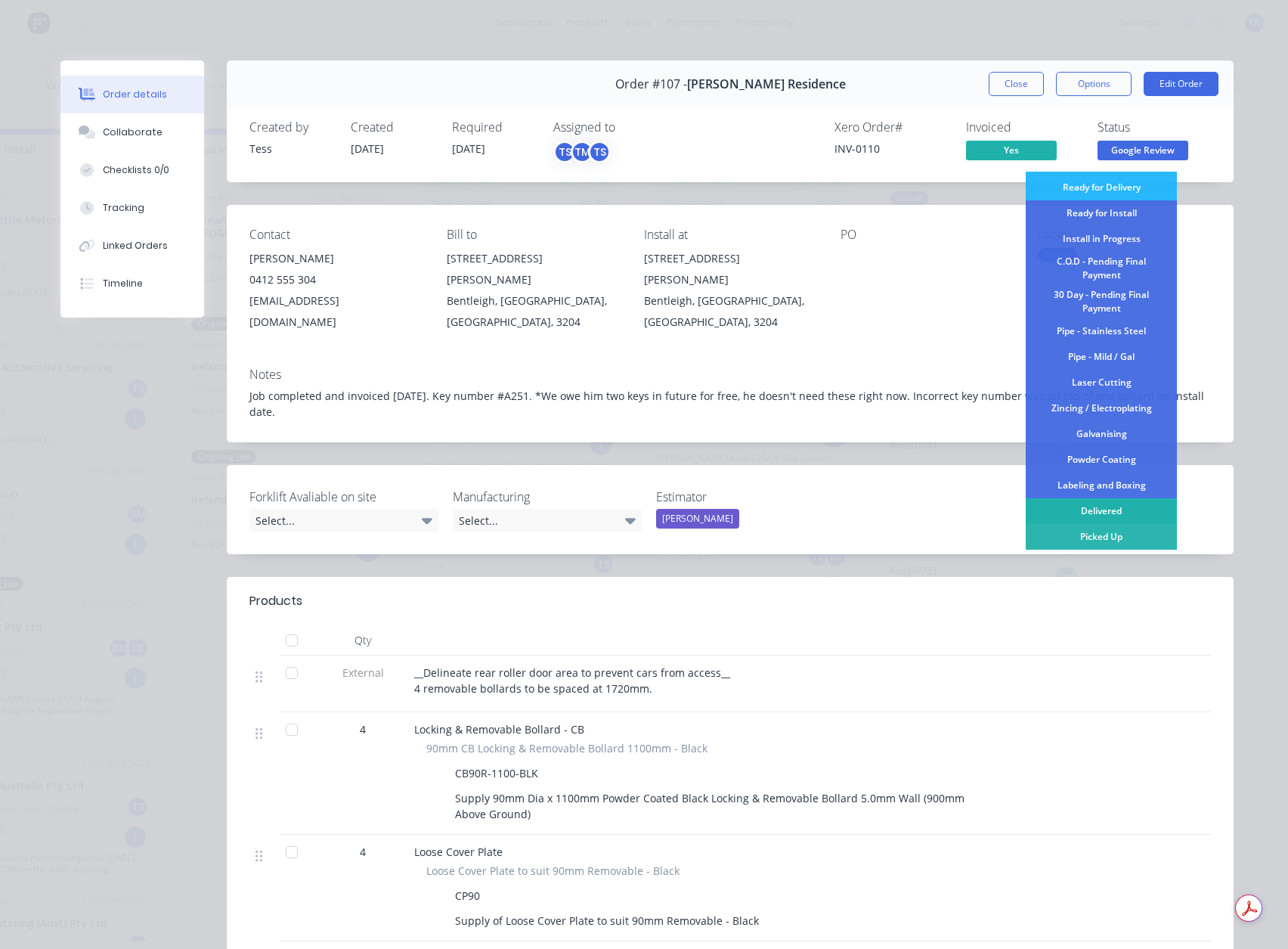
click at [1084, 517] on div "Delivered" at bounding box center [1101, 511] width 151 height 25
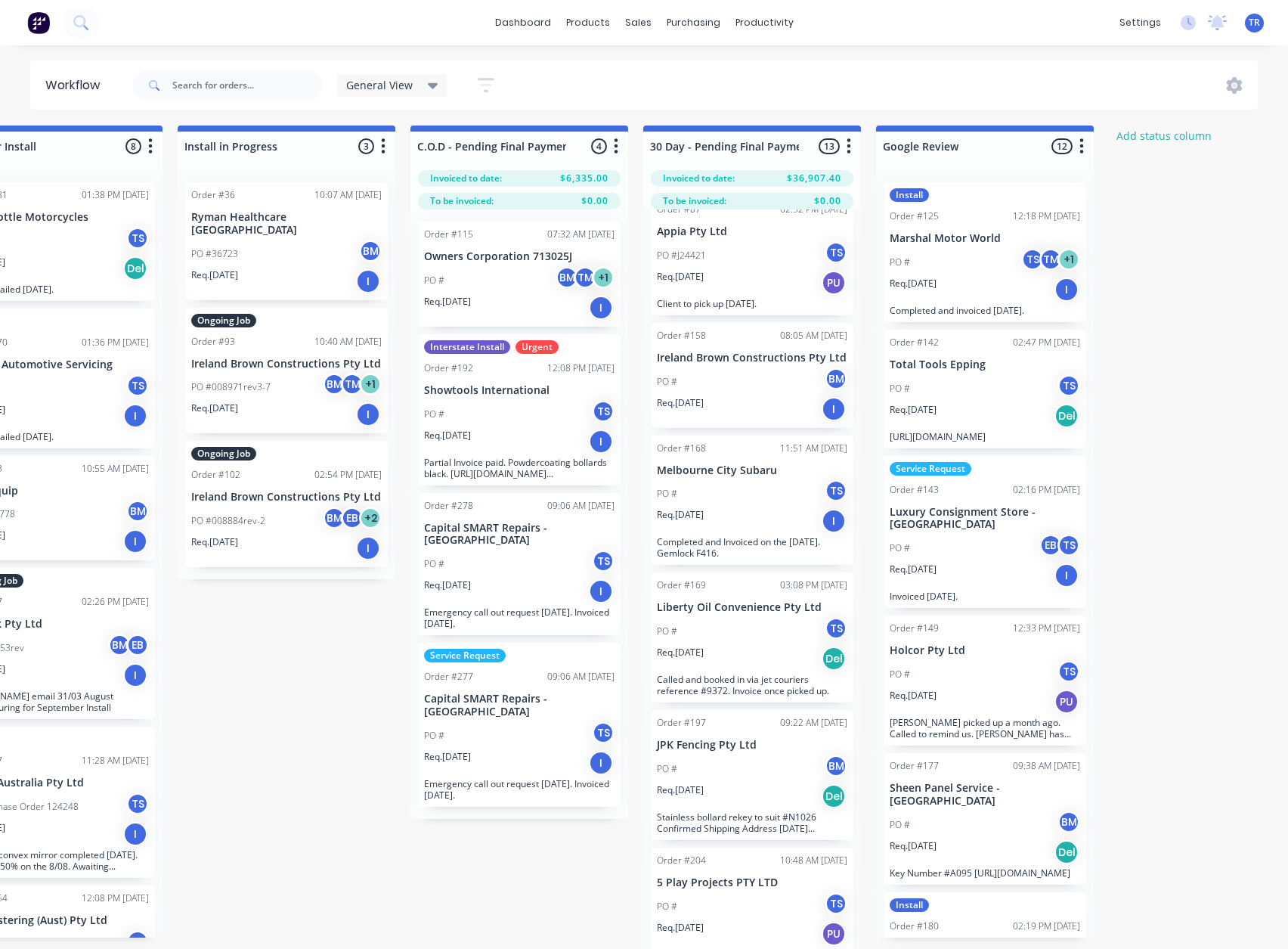
scroll to position [0, 1951]
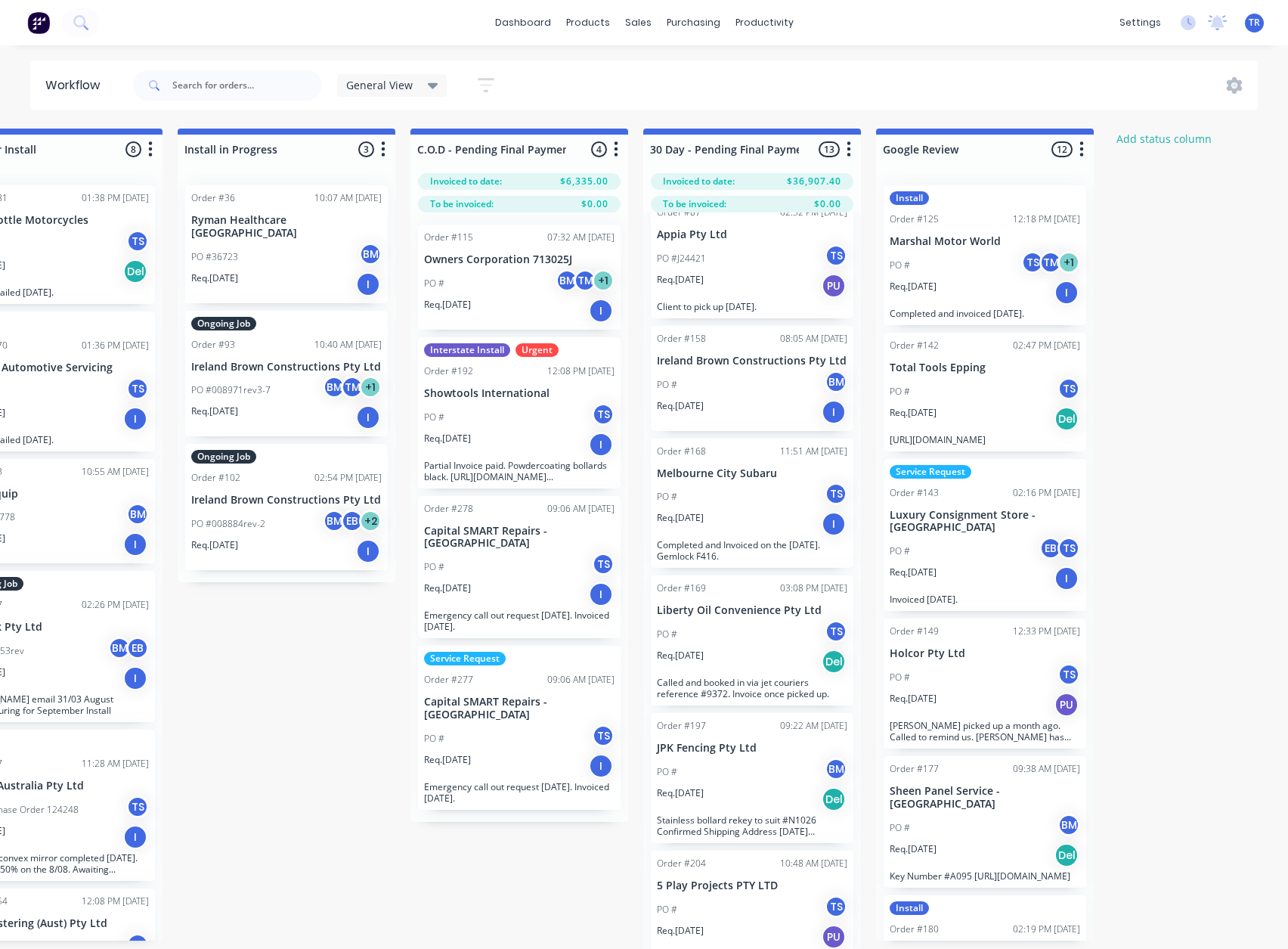
click at [490, 403] on div "PO # TS" at bounding box center [519, 417] width 191 height 29
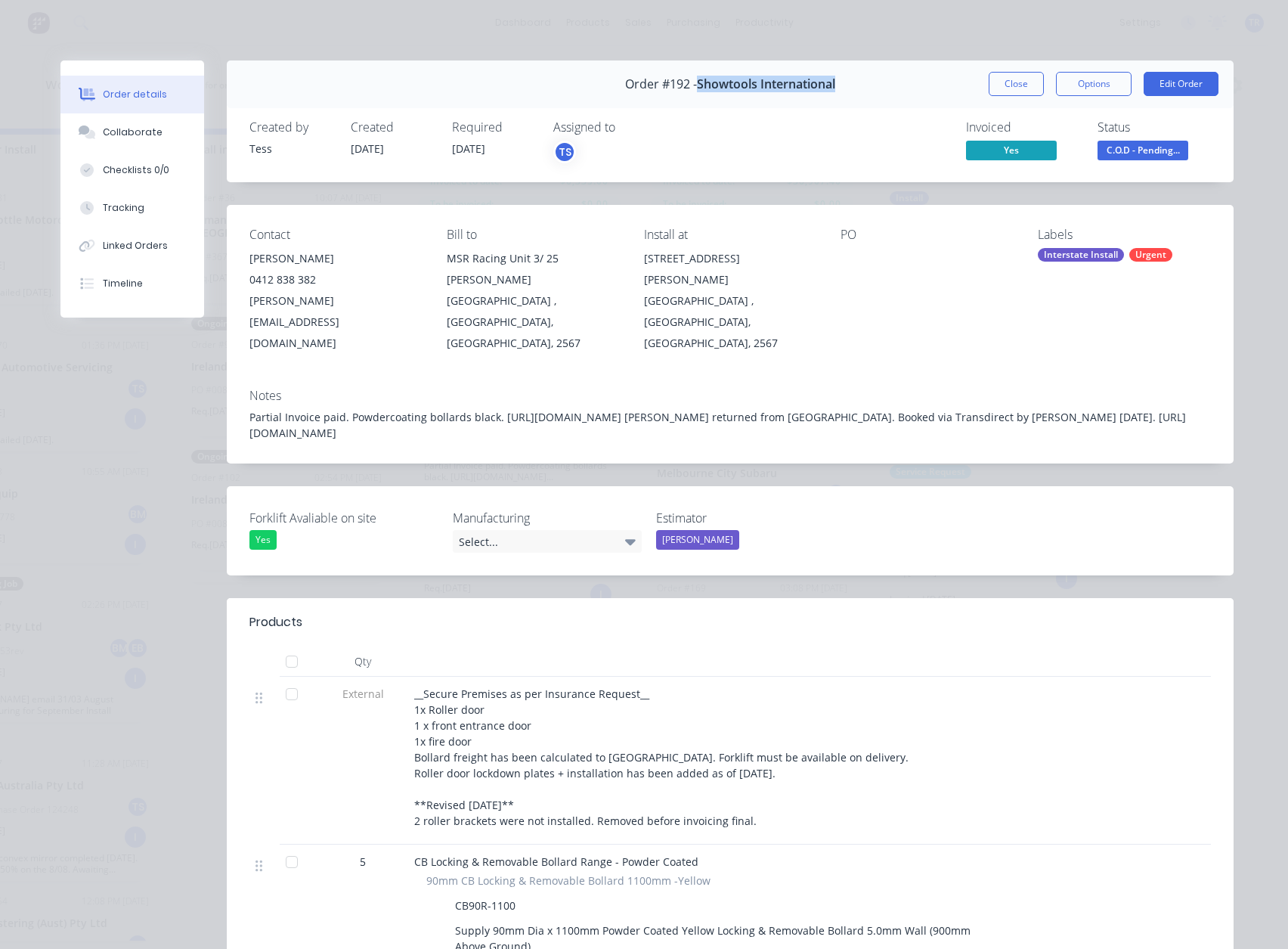
drag, startPoint x: 755, startPoint y: 88, endPoint x: 691, endPoint y: 94, distance: 64.3
click at [691, 94] on div "Order #192 - Showtools International Close Options Edit Order" at bounding box center [730, 84] width 1007 height 48
click at [1017, 75] on button "Close" at bounding box center [1016, 83] width 55 height 24
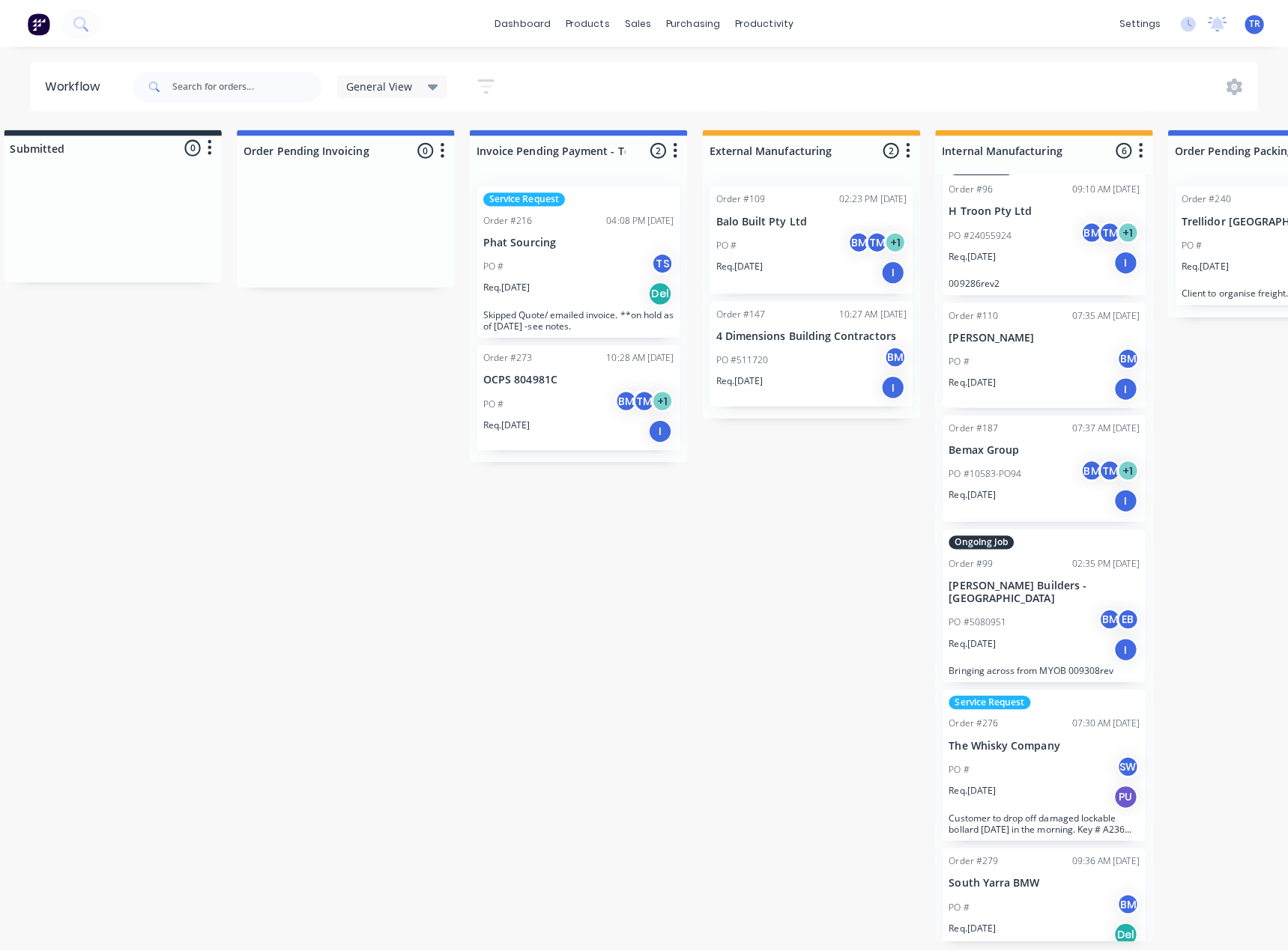
scroll to position [0, 0]
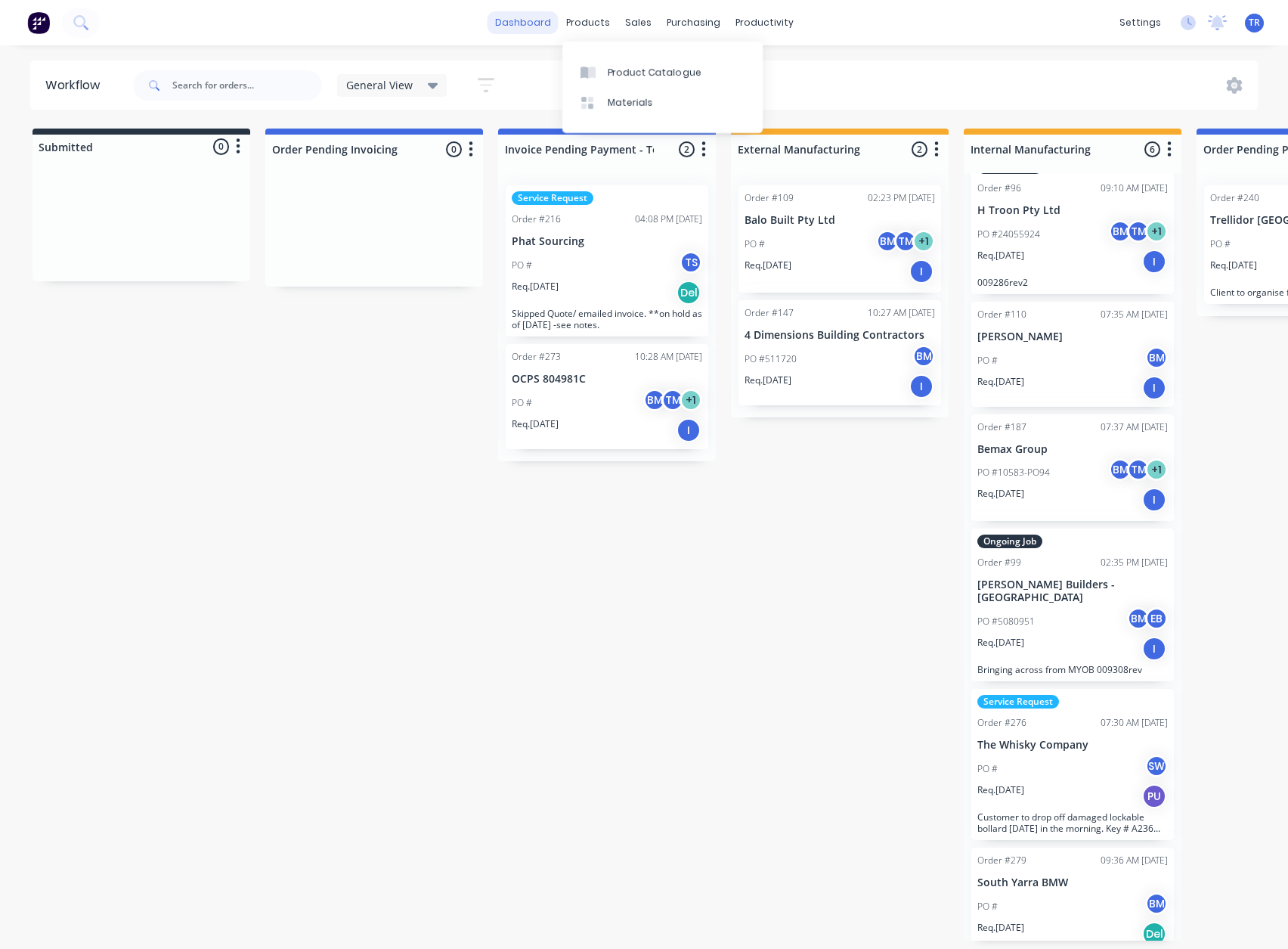
click at [530, 15] on link "dashboard" at bounding box center [523, 22] width 71 height 23
